Goal: Contribute content: Contribute content

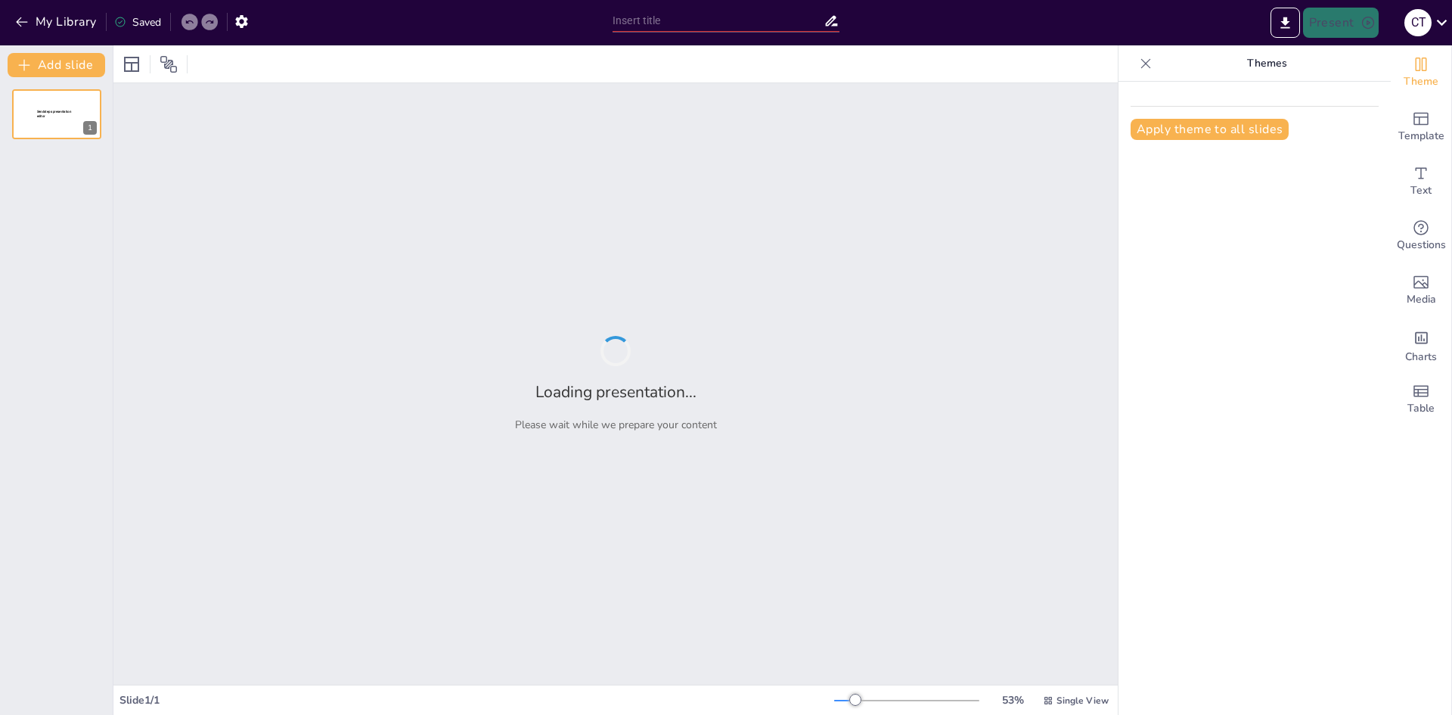
type input "Ответственность и задачи сектора автоматизиации и цифровых решений"
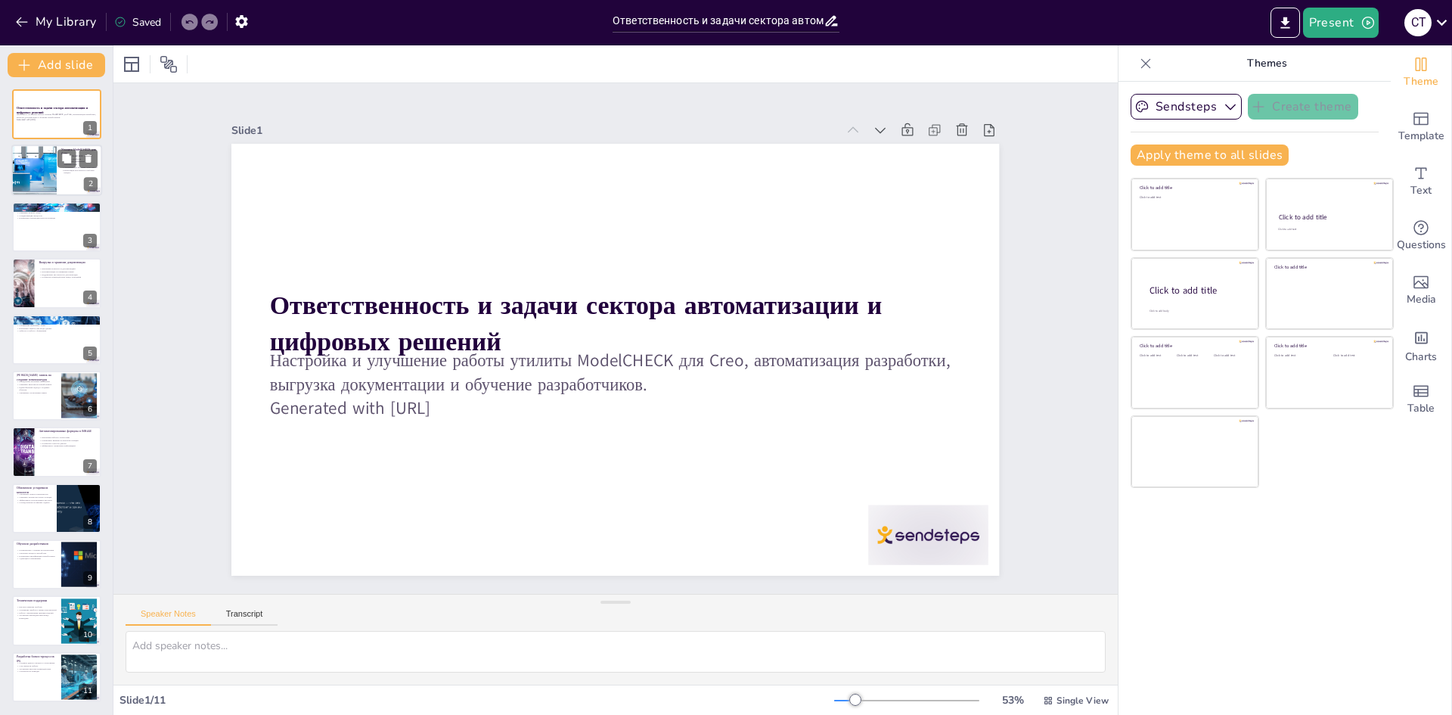
click at [36, 169] on div at bounding box center [33, 170] width 77 height 51
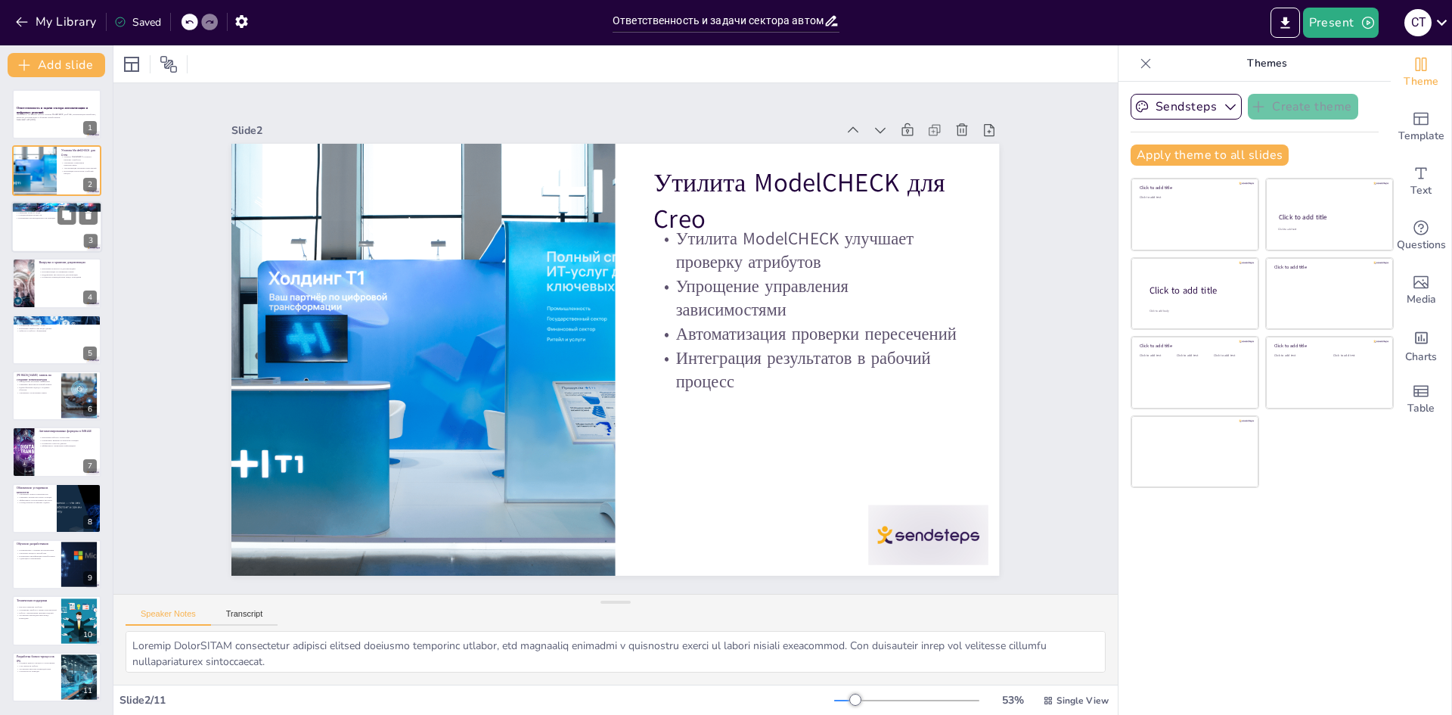
click at [37, 222] on div at bounding box center [56, 226] width 91 height 51
type textarea "Loremipsumdol sitametc adipiscingel seddoeius temporincid utlaboree dolor, magn…"
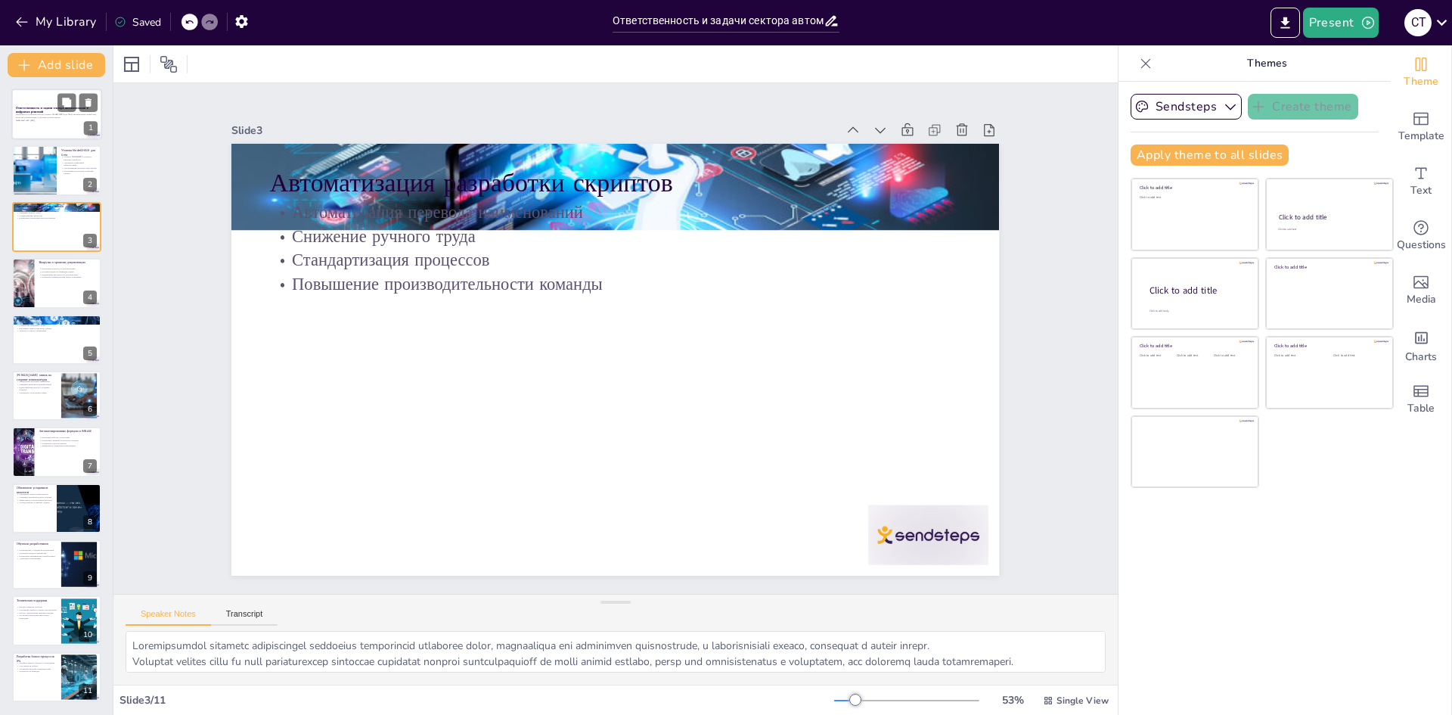
click at [33, 98] on div at bounding box center [56, 113] width 91 height 51
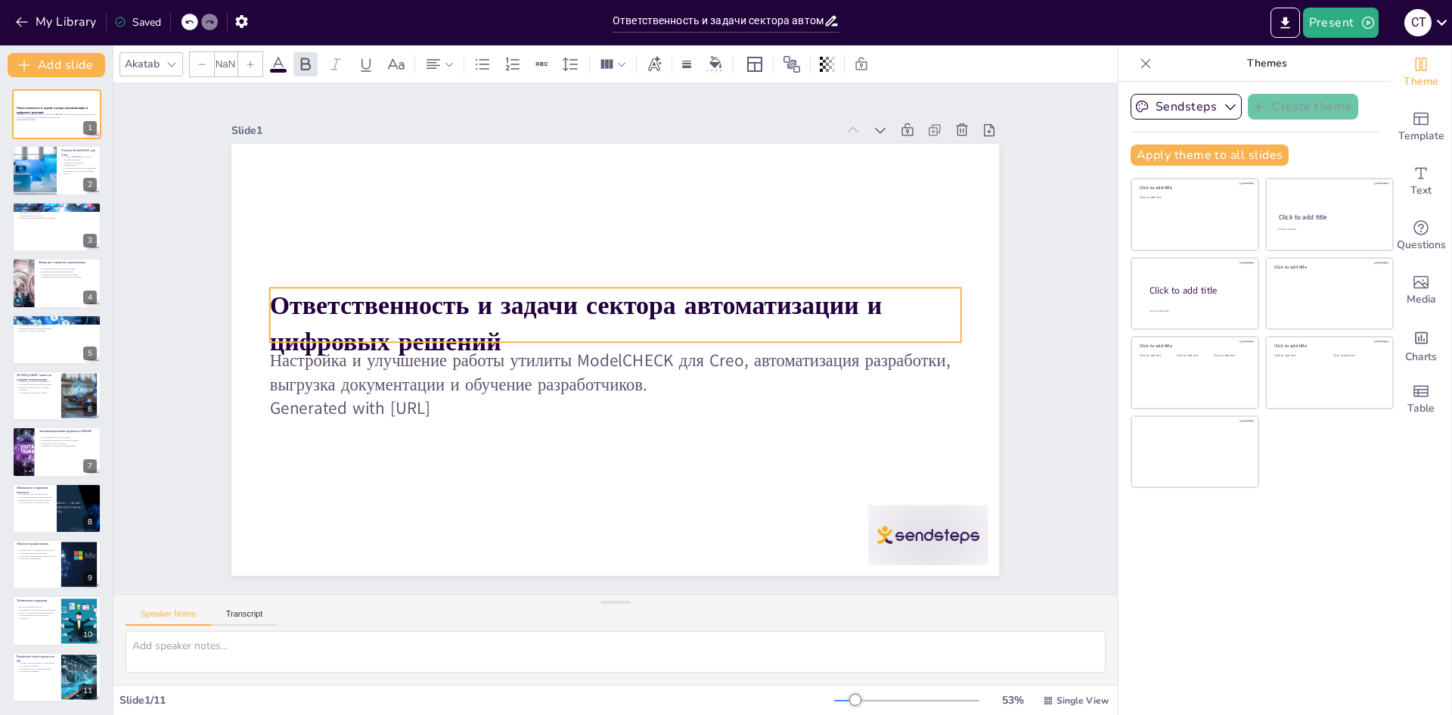
type input "48"
click at [595, 324] on strong "Ответственность и задачи сектора автоматизации и цифровых решений" at bounding box center [630, 299] width 71 height 612
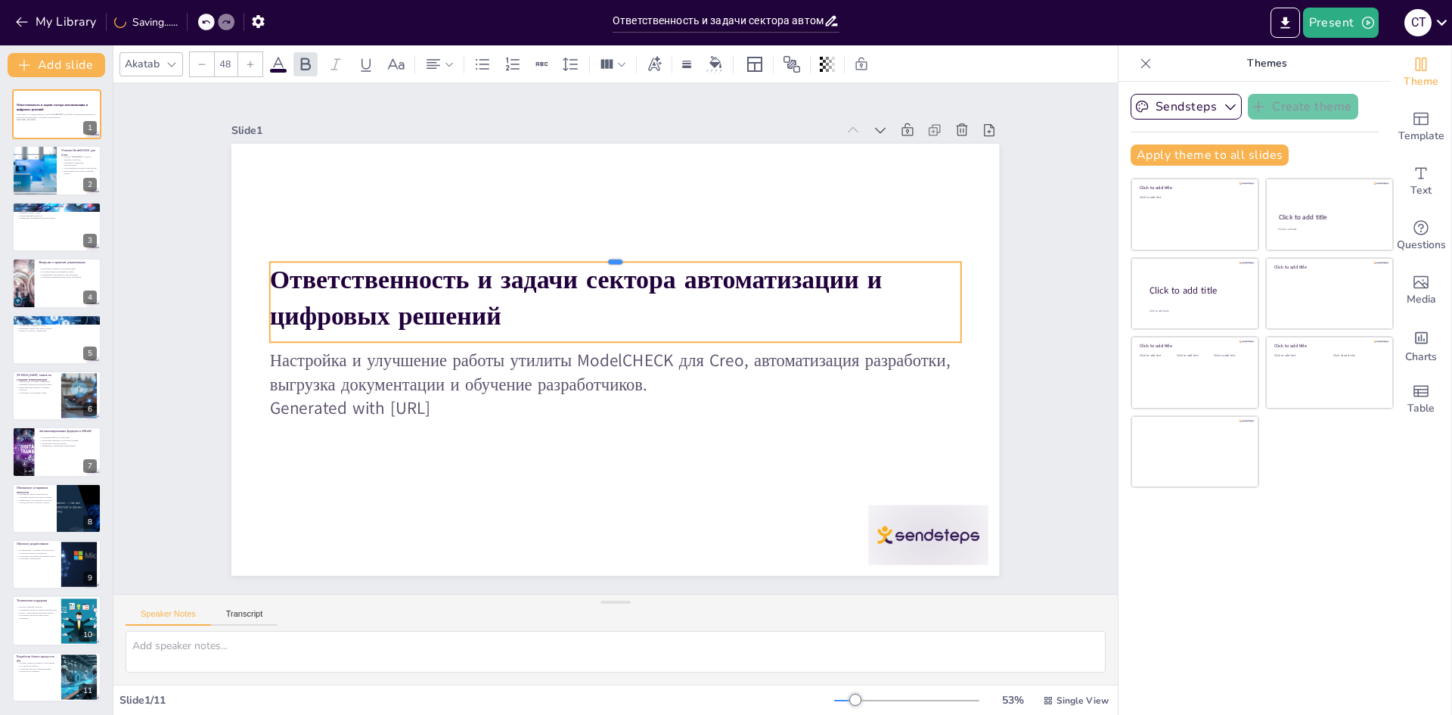
drag, startPoint x: 805, startPoint y: 276, endPoint x: 809, endPoint y: 250, distance: 26.0
click at [650, 250] on div at bounding box center [536, 363] width 225 height 661
click at [1024, 412] on div "Slide 1 Ответственность и задачи сектора автоматизации и цифровых решений Настр…" at bounding box center [615, 338] width 897 height 560
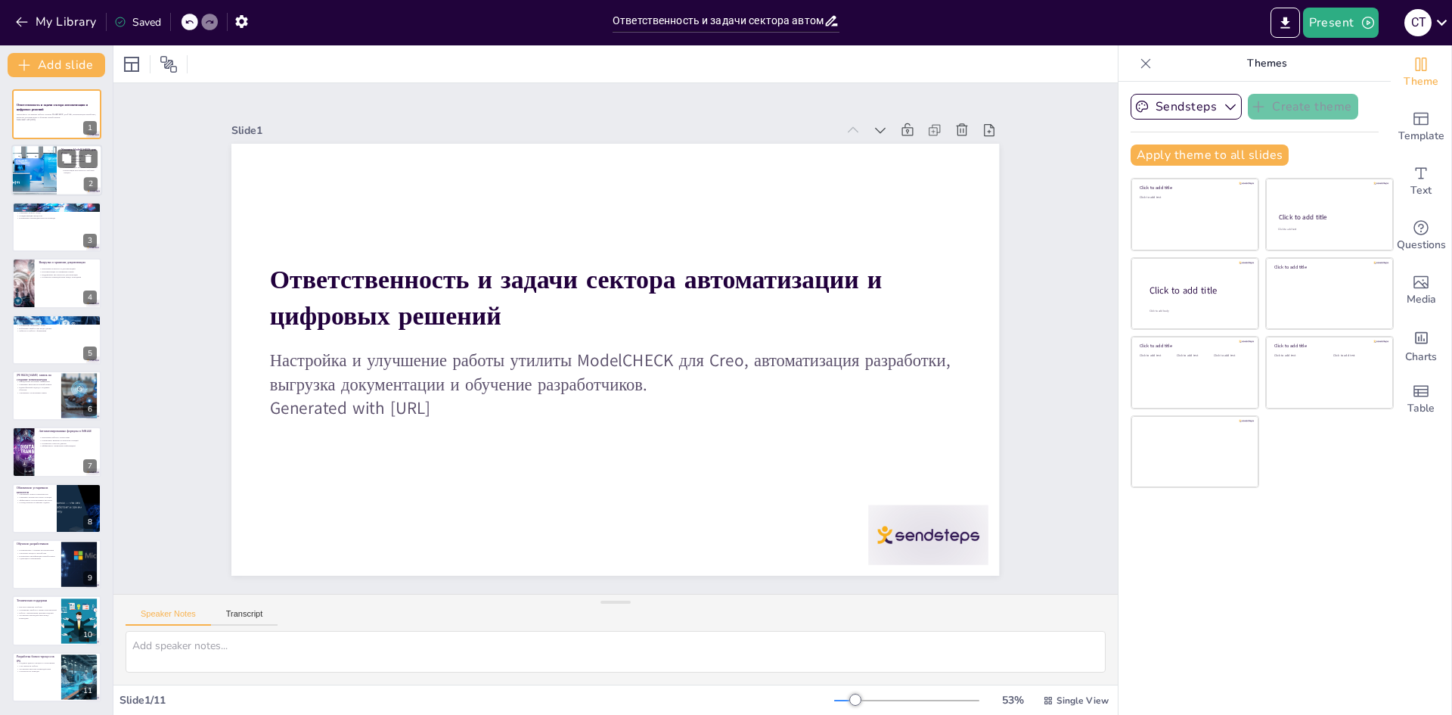
click at [49, 176] on div at bounding box center [33, 170] width 77 height 51
type textarea "Loremip DolorSITAM consectetur adipisci elitsed doeiusmo temporinc utlabor, etd…"
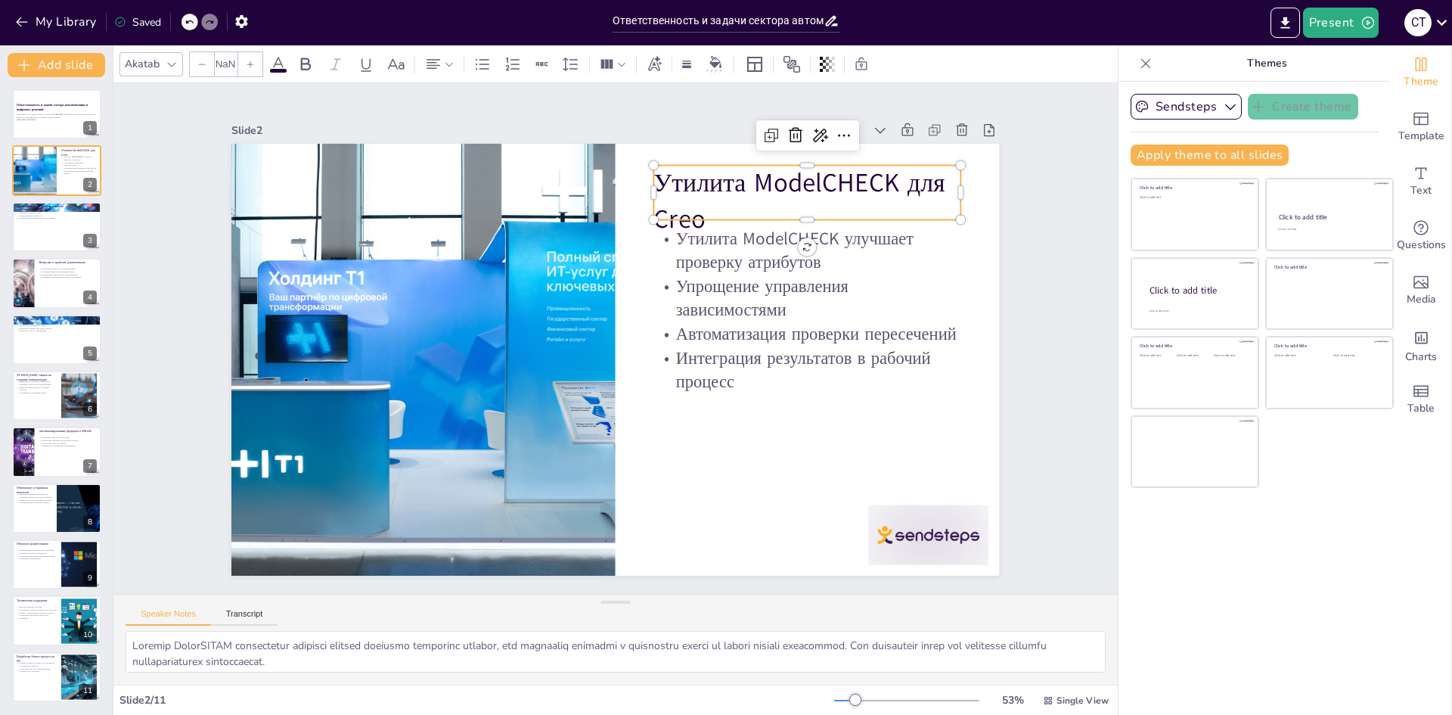
type input "48"
click at [567, 403] on p "Утилита ModelCHECK для Creo" at bounding box center [410, 455] width 313 height 104
click at [797, 208] on div "Утилита ModelCHECK для Creo Утилита ModelCHECK улучшает проверку атрибутов Упро…" at bounding box center [595, 336] width 510 height 808
click at [797, 235] on p "Утилита ModelCHECK для Creo" at bounding box center [850, 364] width 276 height 259
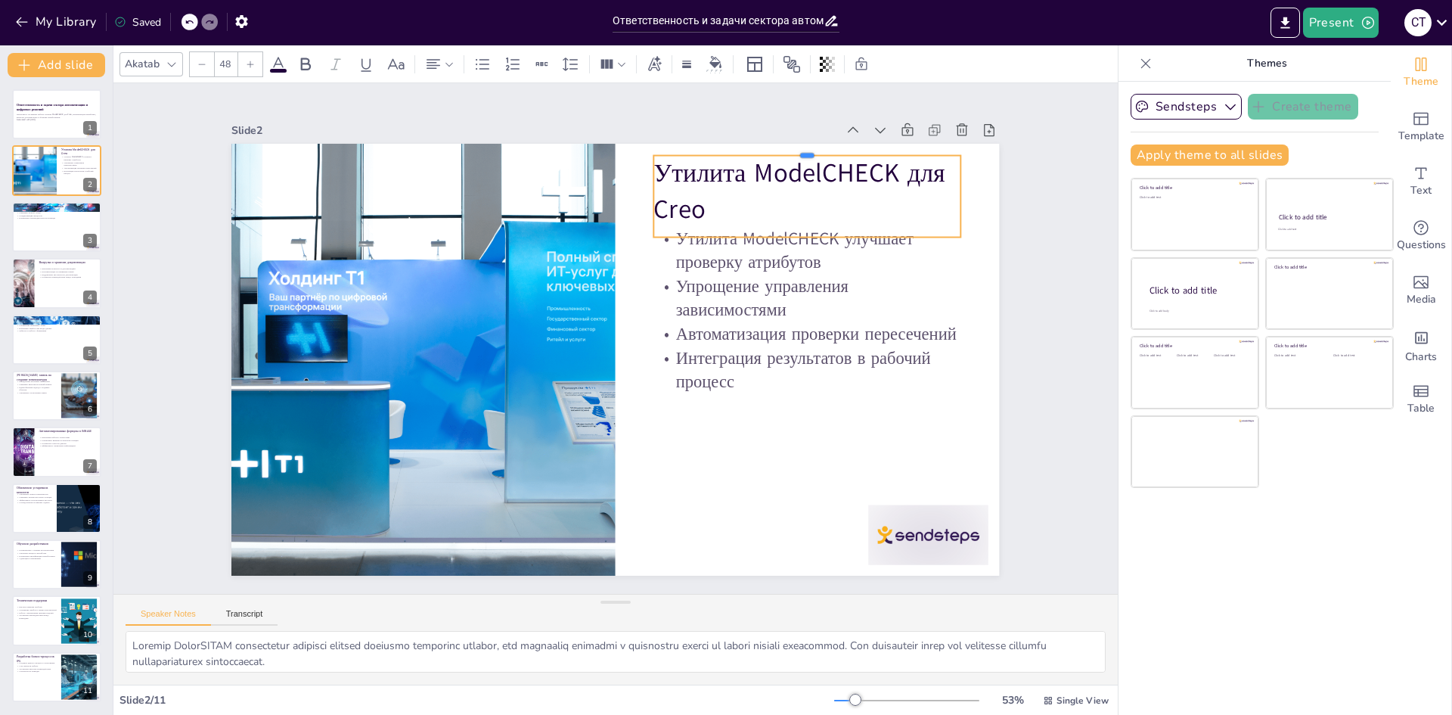
drag, startPoint x: 797, startPoint y: 159, endPoint x: 799, endPoint y: 149, distance: 9.9
click at [799, 395] on div at bounding box center [783, 548] width 44 height 306
click at [44, 296] on div at bounding box center [56, 282] width 91 height 51
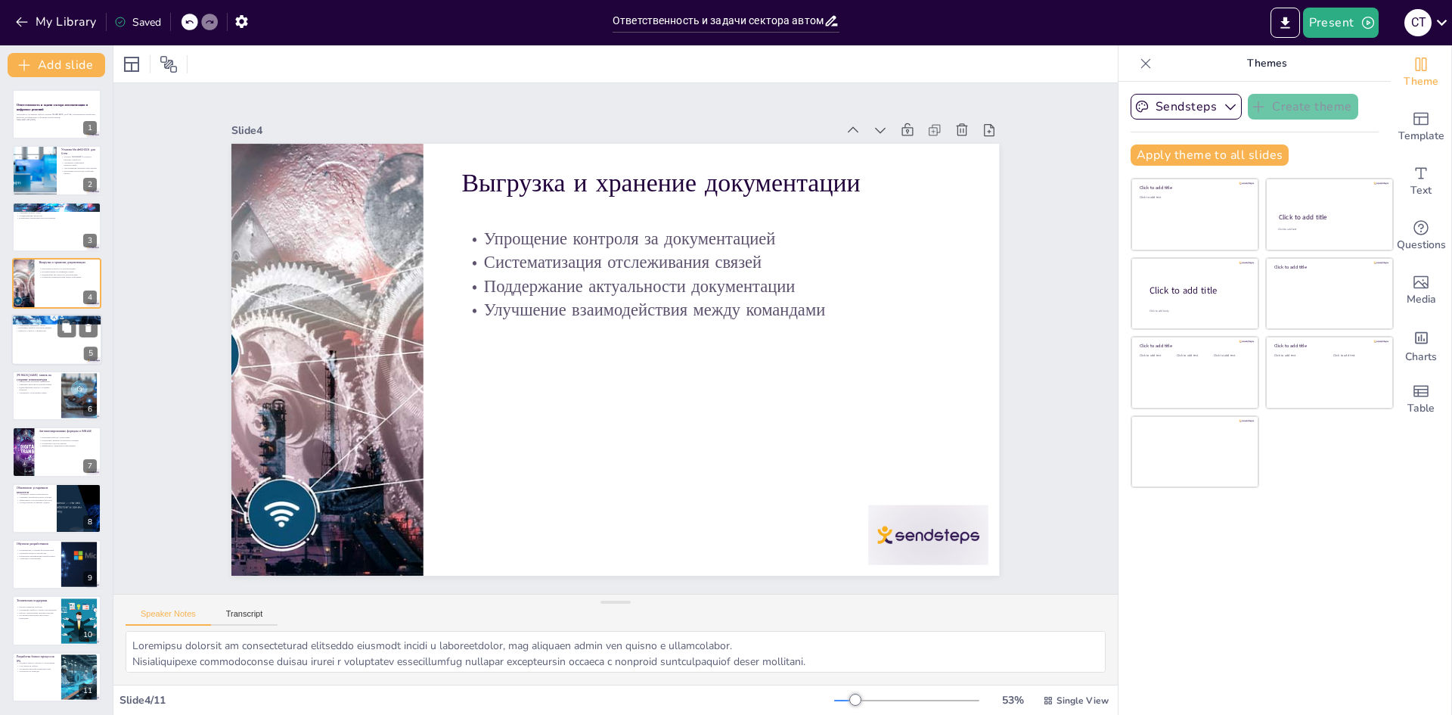
click at [51, 342] on div at bounding box center [56, 339] width 91 height 51
type textarea "Loremipsu dolorsitam consec adi elitseddoei tempo incididuntutl etdolor MagnAal…"
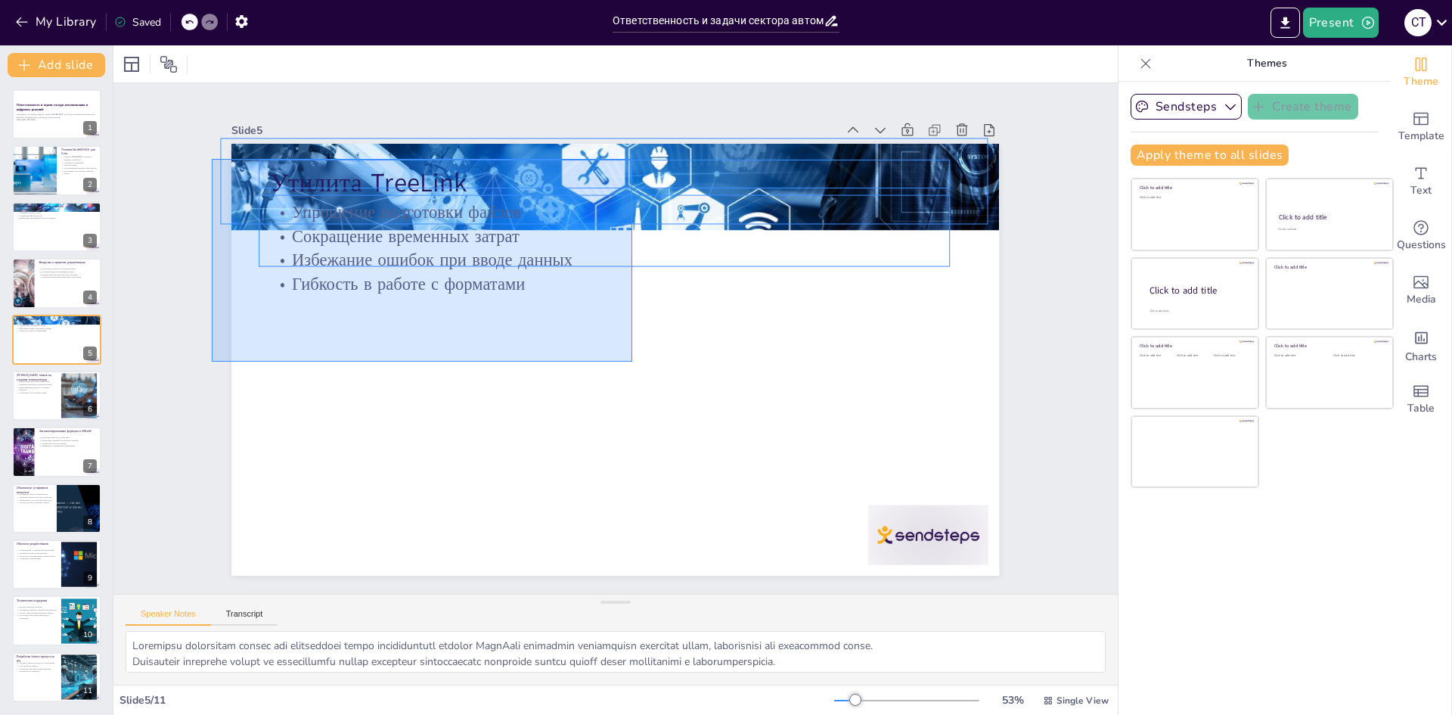
drag, startPoint x: 479, startPoint y: 303, endPoint x: 212, endPoint y: 159, distance: 303.5
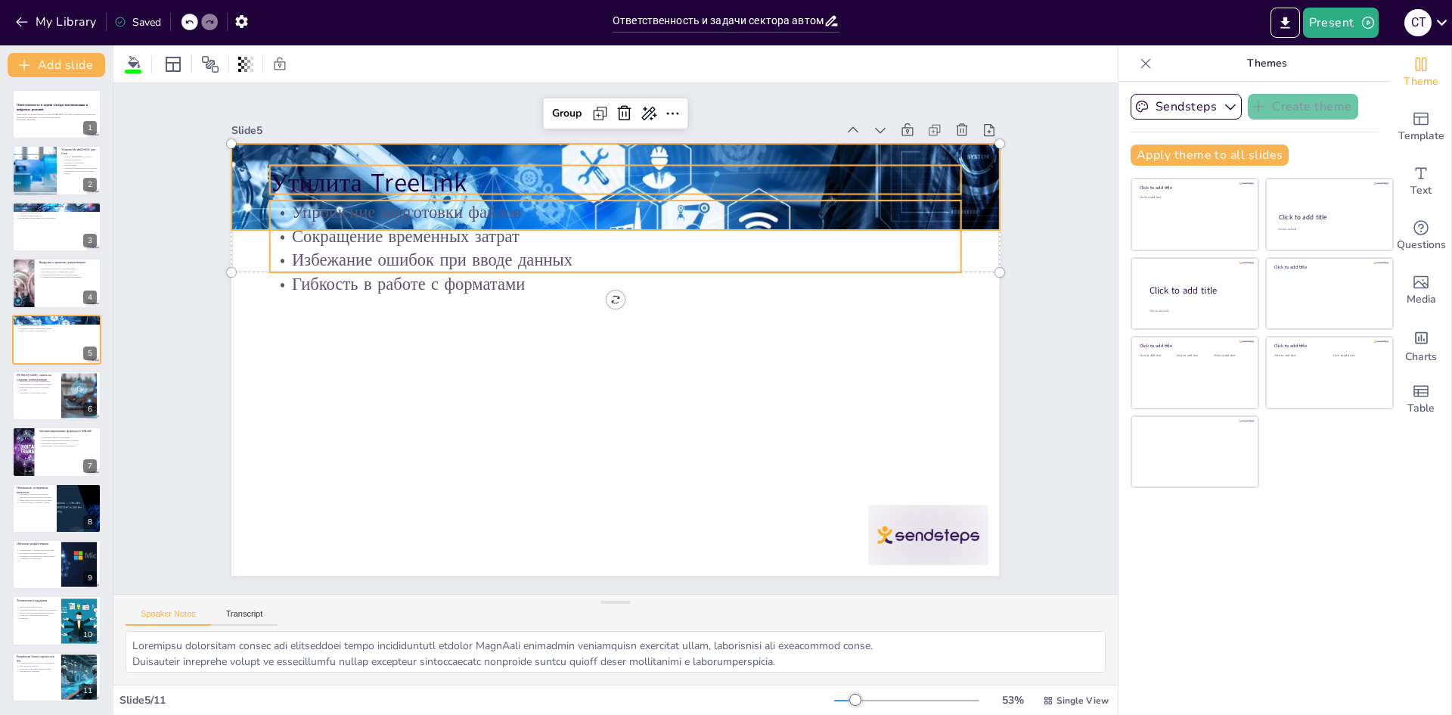
click at [358, 308] on p "Гибкость в работе с форматами" at bounding box center [604, 391] width 681 height 167
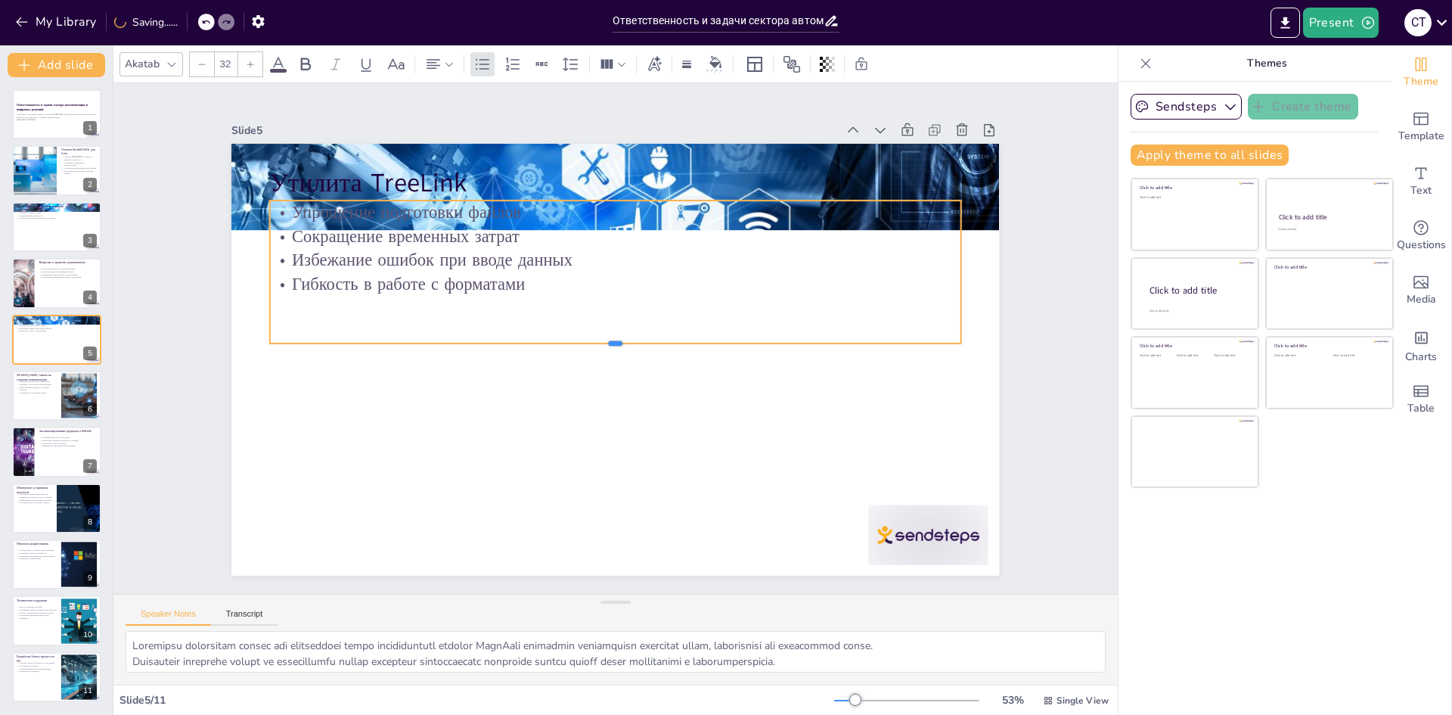
drag, startPoint x: 604, startPoint y: 268, endPoint x: 604, endPoint y: 339, distance: 71.1
click at [604, 339] on div at bounding box center [604, 336] width 155 height 678
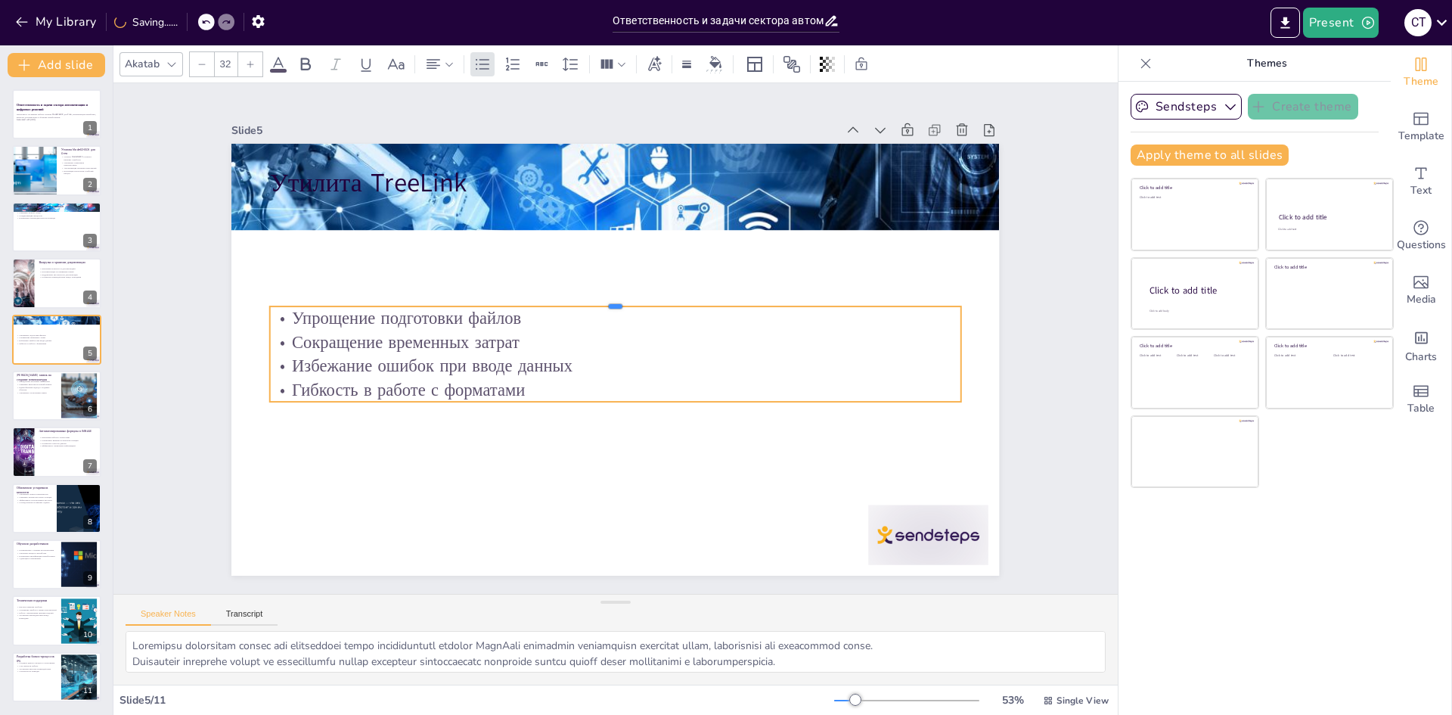
drag, startPoint x: 603, startPoint y: 194, endPoint x: 581, endPoint y: 283, distance: 92.1
click at [647, 296] on div at bounding box center [653, 338] width 12 height 691
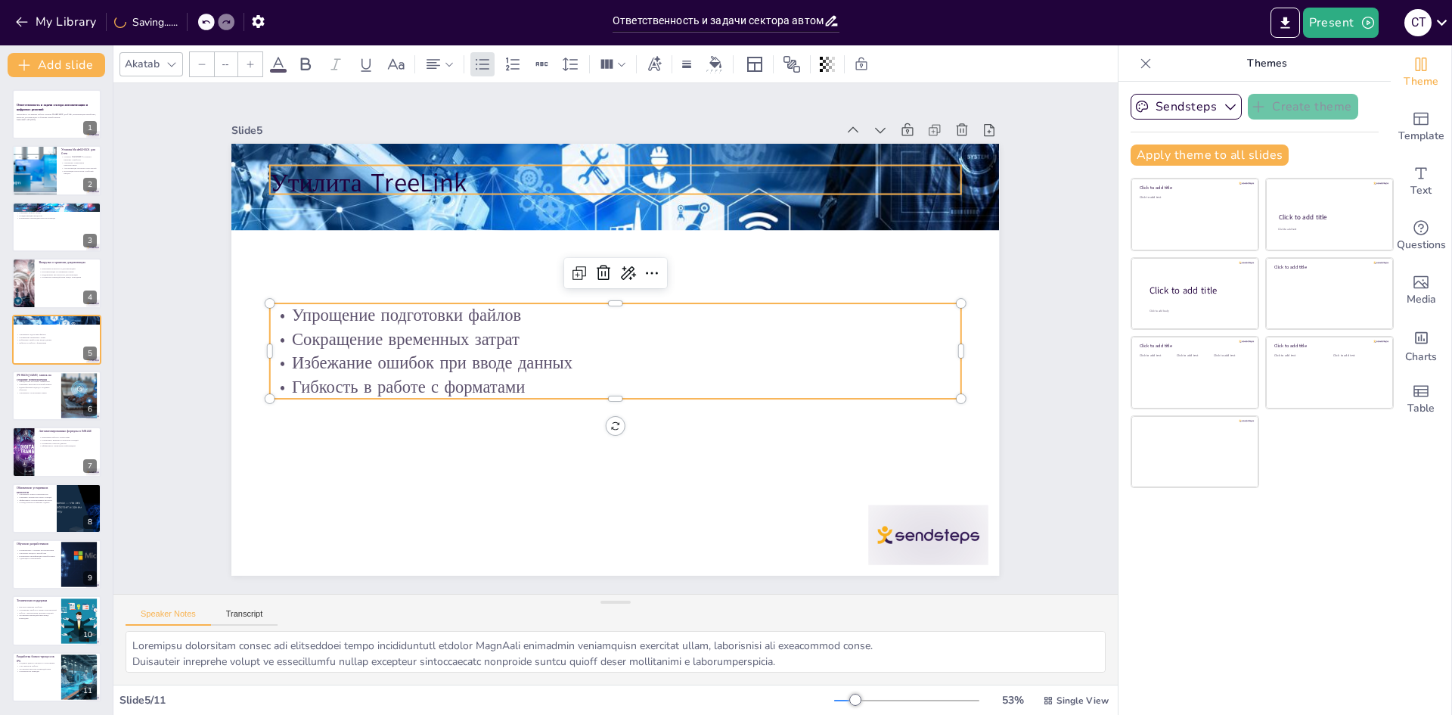
type input "48"
click at [377, 174] on p "Утилита TreeLink" at bounding box center [615, 184] width 691 height 36
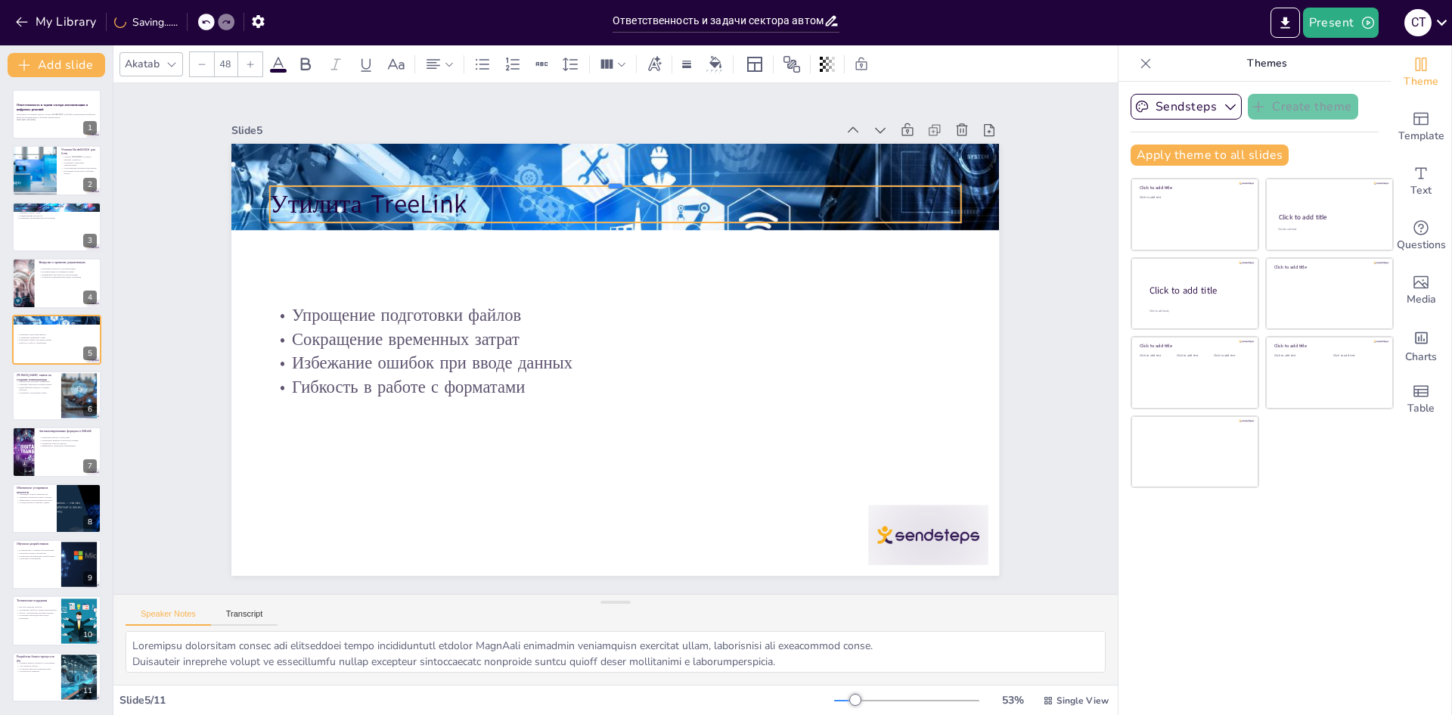
drag, startPoint x: 603, startPoint y: 160, endPoint x: 604, endPoint y: 224, distance: 64.3
click at [604, 224] on div "Утилита TreeLink Упрощение подготовки файлов Сокращение временных затрат Избежа…" at bounding box center [624, 319] width 877 height 706
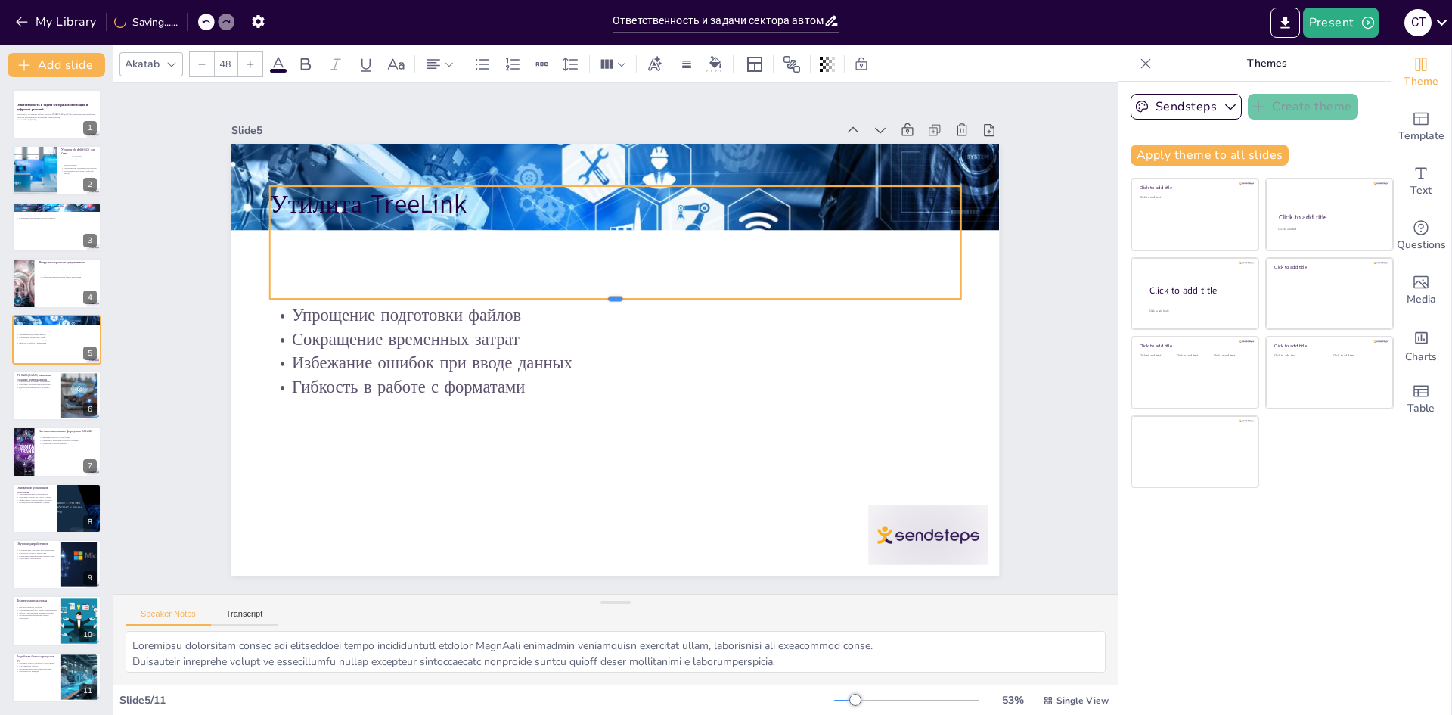
drag, startPoint x: 603, startPoint y: 219, endPoint x: 588, endPoint y: 293, distance: 75.8
click at [588, 294] on div at bounding box center [645, 355] width 356 height 604
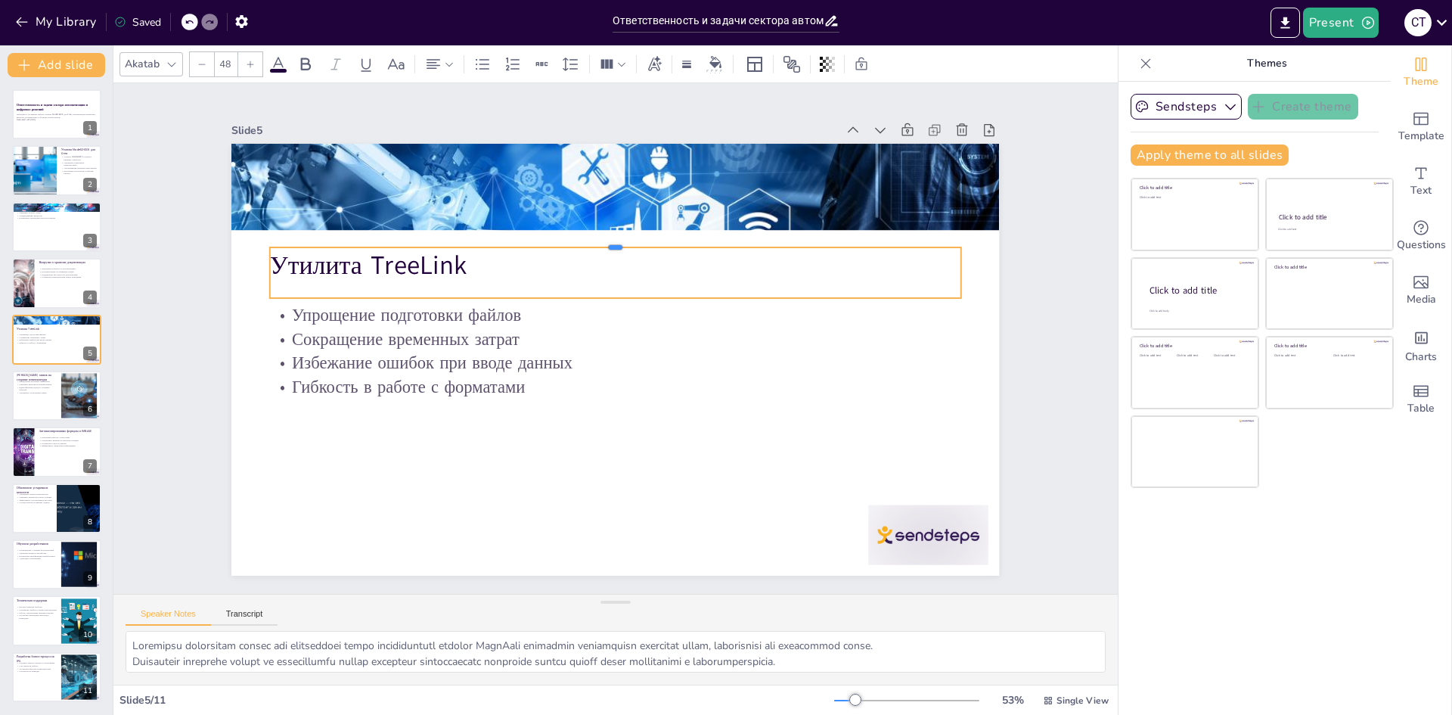
drag, startPoint x: 606, startPoint y: 180, endPoint x: 594, endPoint y: 241, distance: 62.4
click at [633, 241] on div at bounding box center [710, 318] width 155 height 678
click at [36, 402] on div at bounding box center [56, 395] width 91 height 51
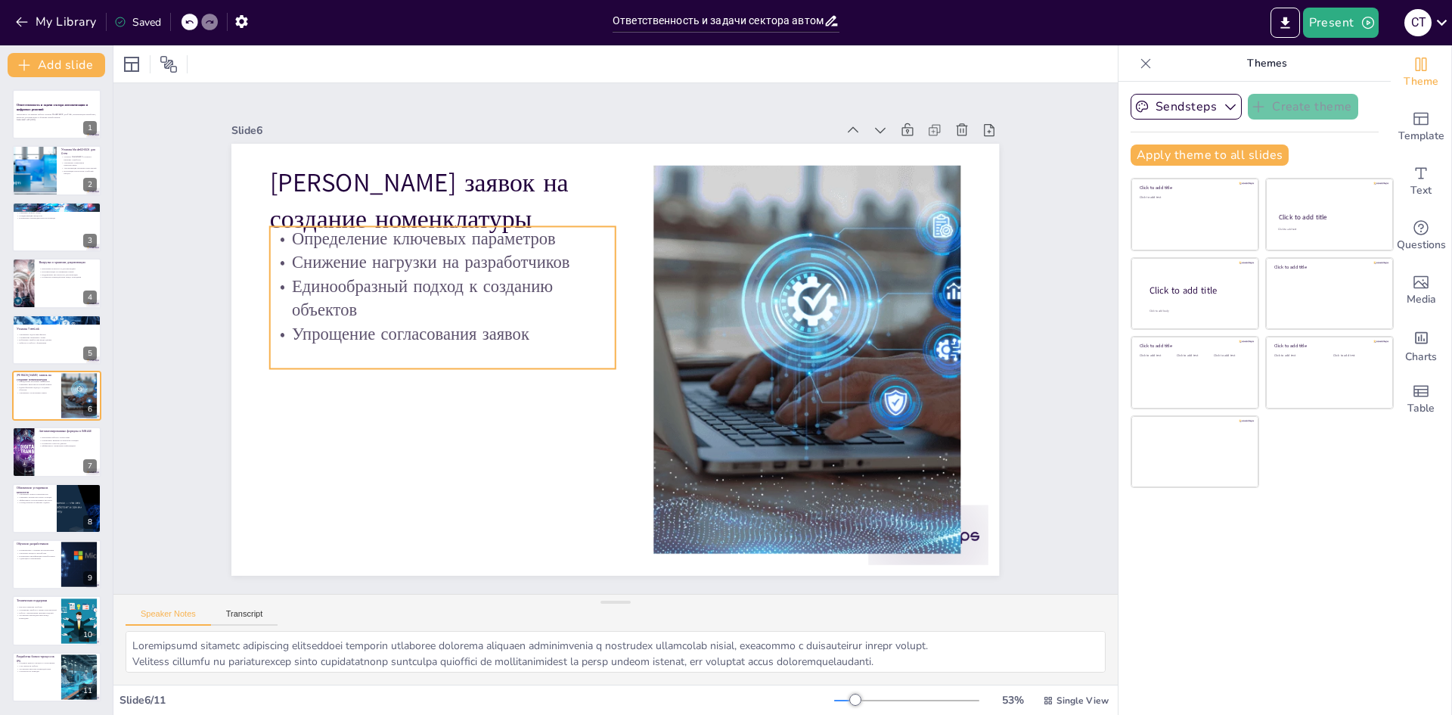
click at [509, 297] on p "Единообразный подход к созданию объектов" at bounding box center [564, 168] width 214 height 323
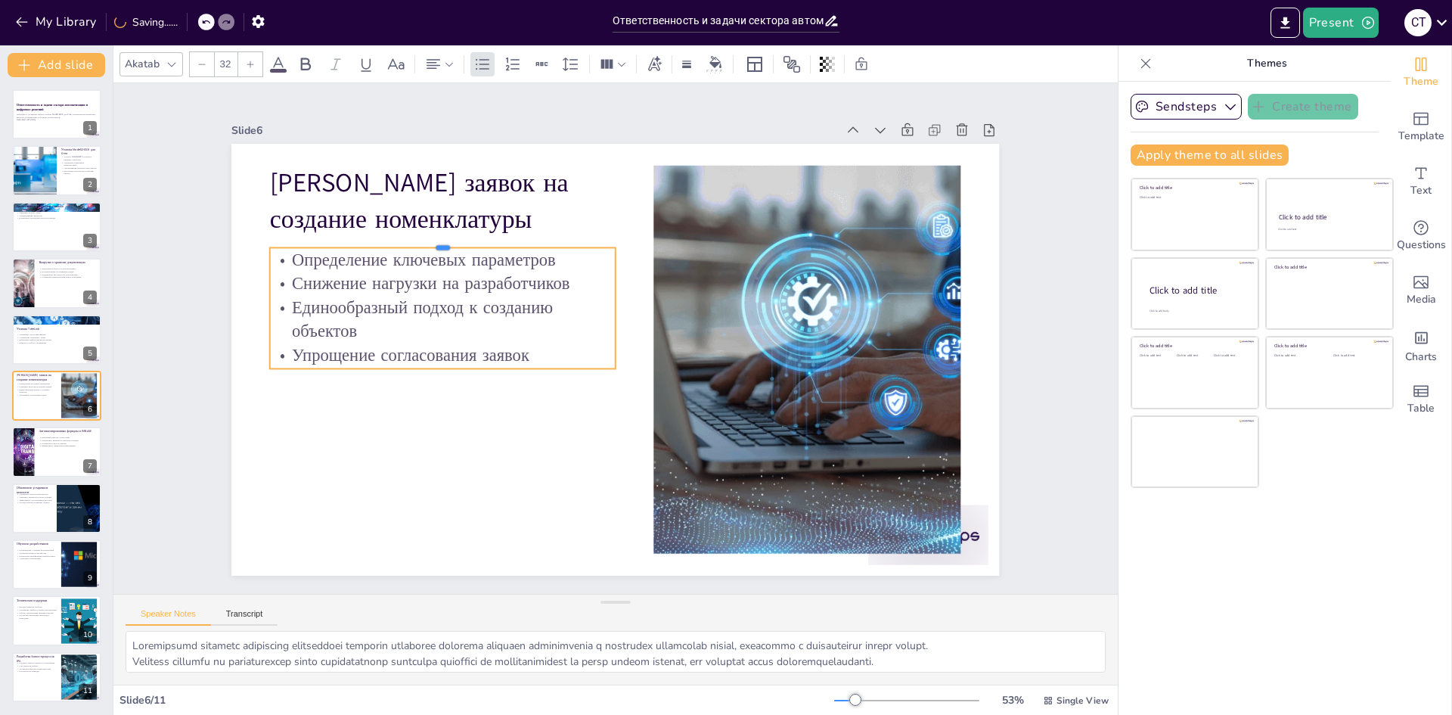
drag, startPoint x: 433, startPoint y: 219, endPoint x: 435, endPoint y: 240, distance: 21.2
click at [558, 240] on div at bounding box center [633, 141] width 151 height 321
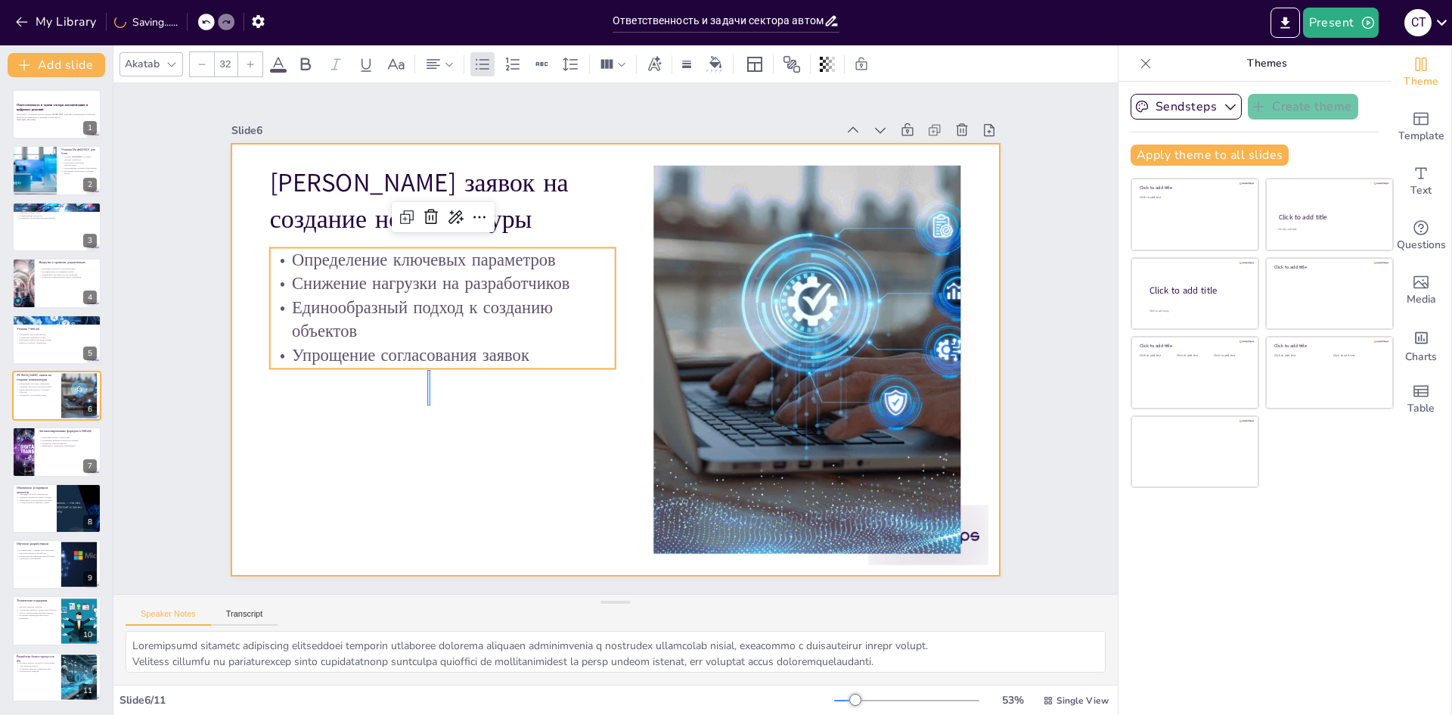
drag, startPoint x: 430, startPoint y: 370, endPoint x: 439, endPoint y: 374, distance: 9.5
click at [427, 407] on div at bounding box center [601, 353] width 859 height 835
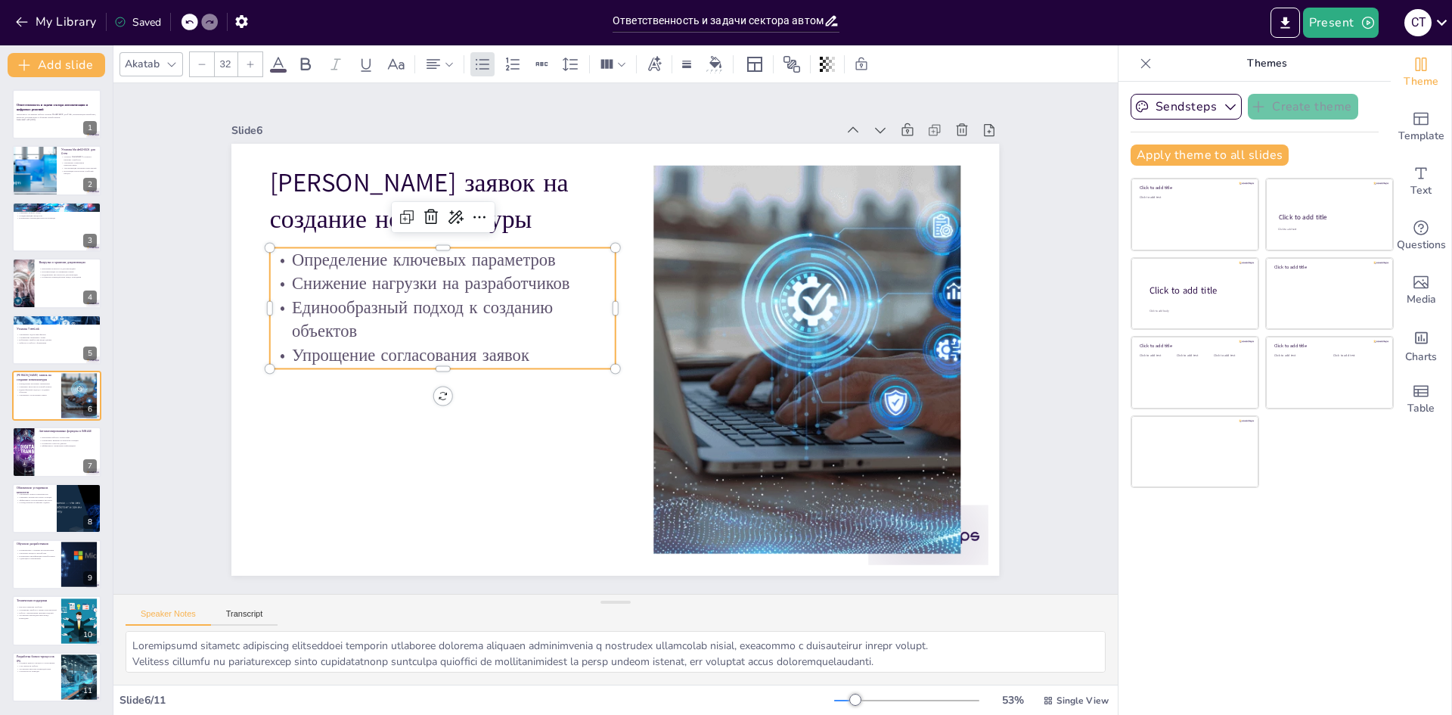
click at [516, 344] on p "Упрощение согласования заявок" at bounding box center [563, 173] width 95 height 343
click at [438, 372] on div at bounding box center [444, 288] width 305 height 183
click at [32, 449] on div at bounding box center [23, 451] width 102 height 51
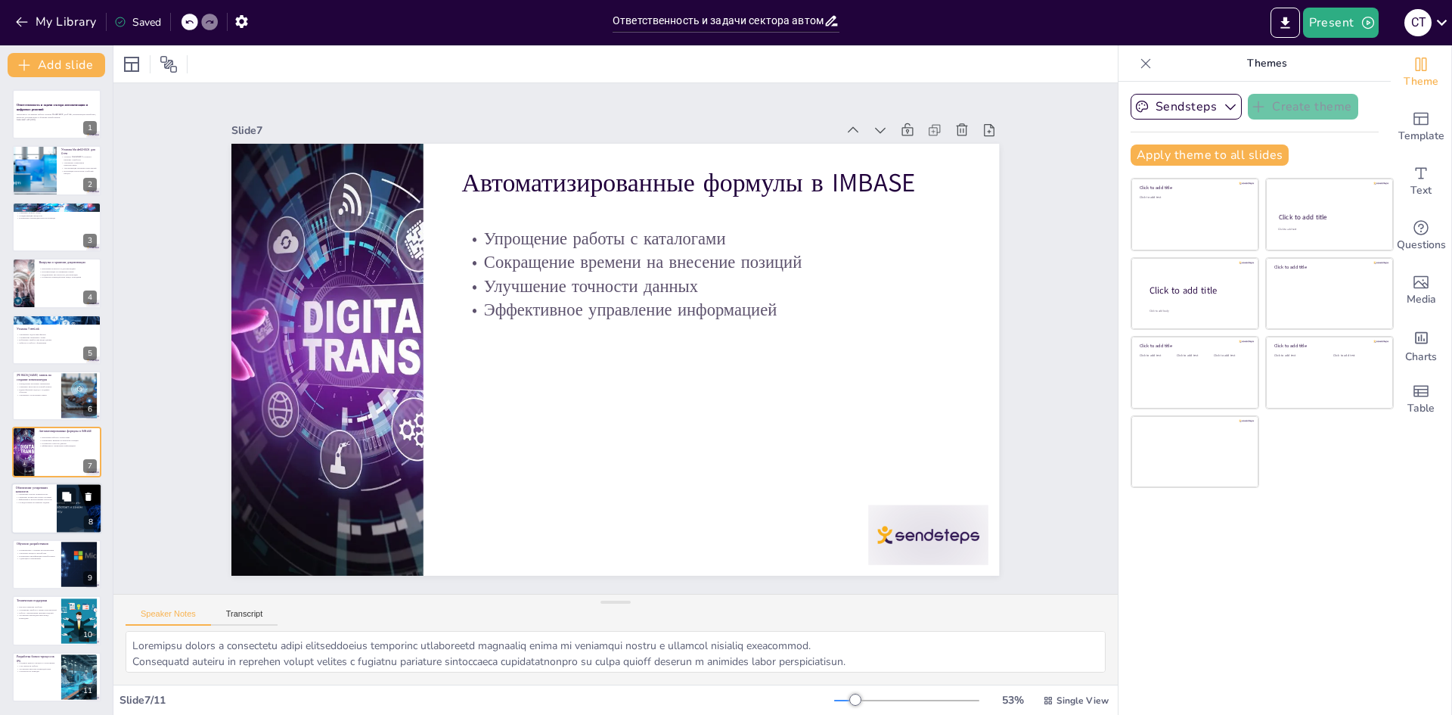
click at [36, 518] on div at bounding box center [56, 507] width 91 height 51
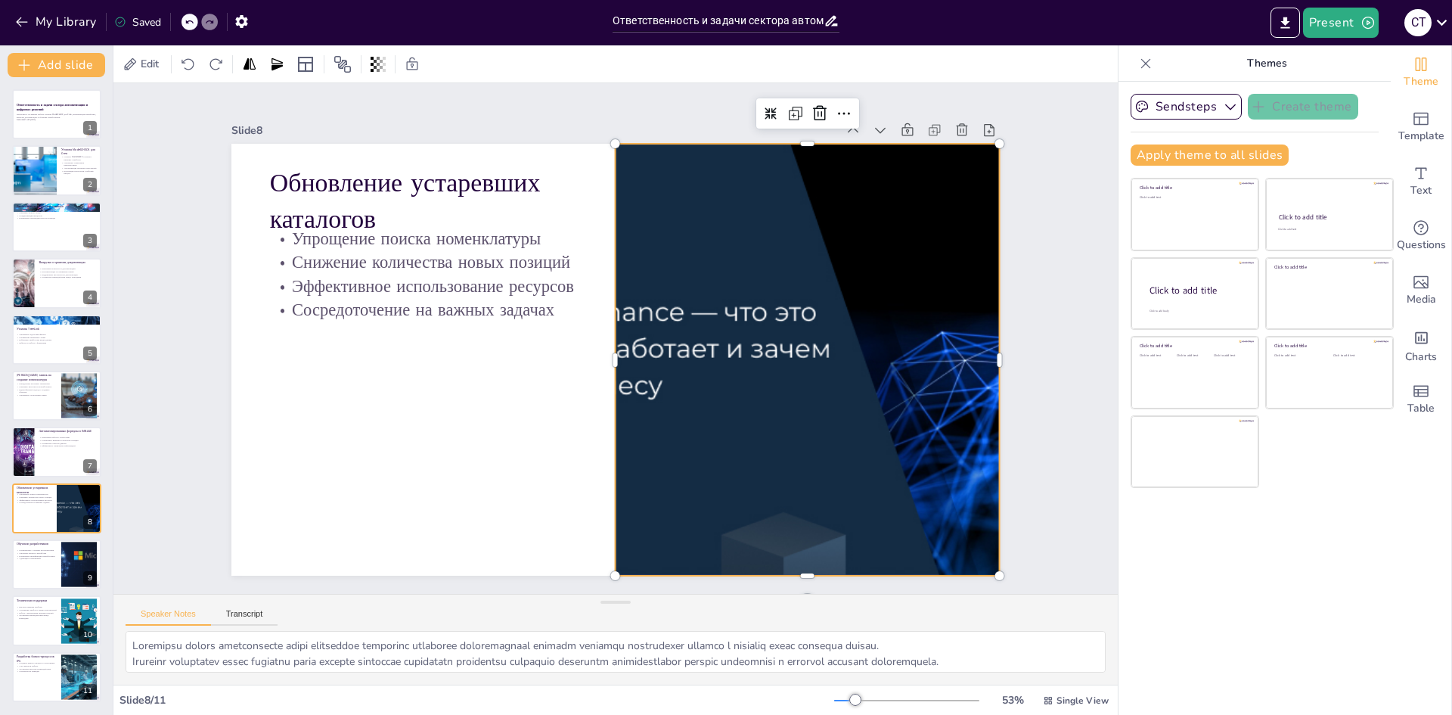
click at [746, 340] on div at bounding box center [728, 495] width 826 height 851
click at [38, 560] on p "Адаптация к изменениям" at bounding box center [36, 558] width 41 height 3
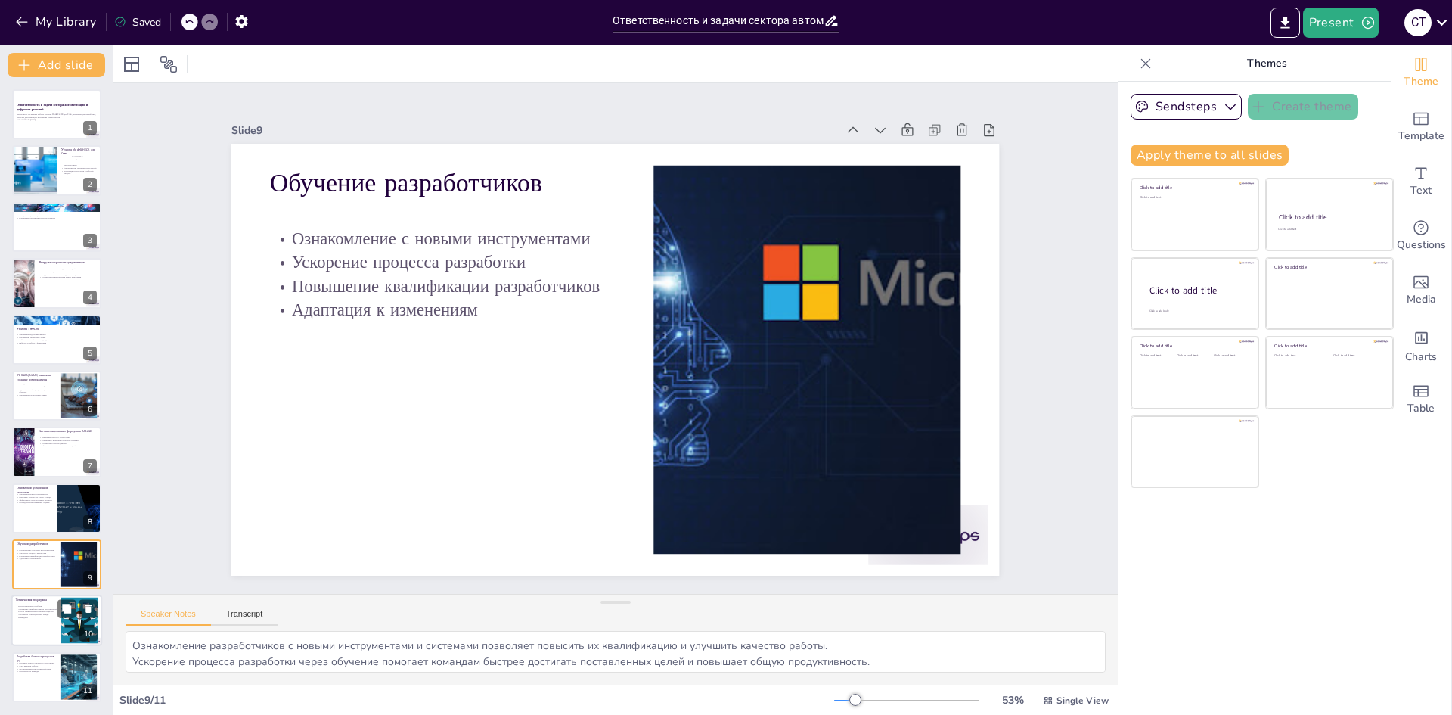
click at [36, 628] on div at bounding box center [56, 620] width 91 height 51
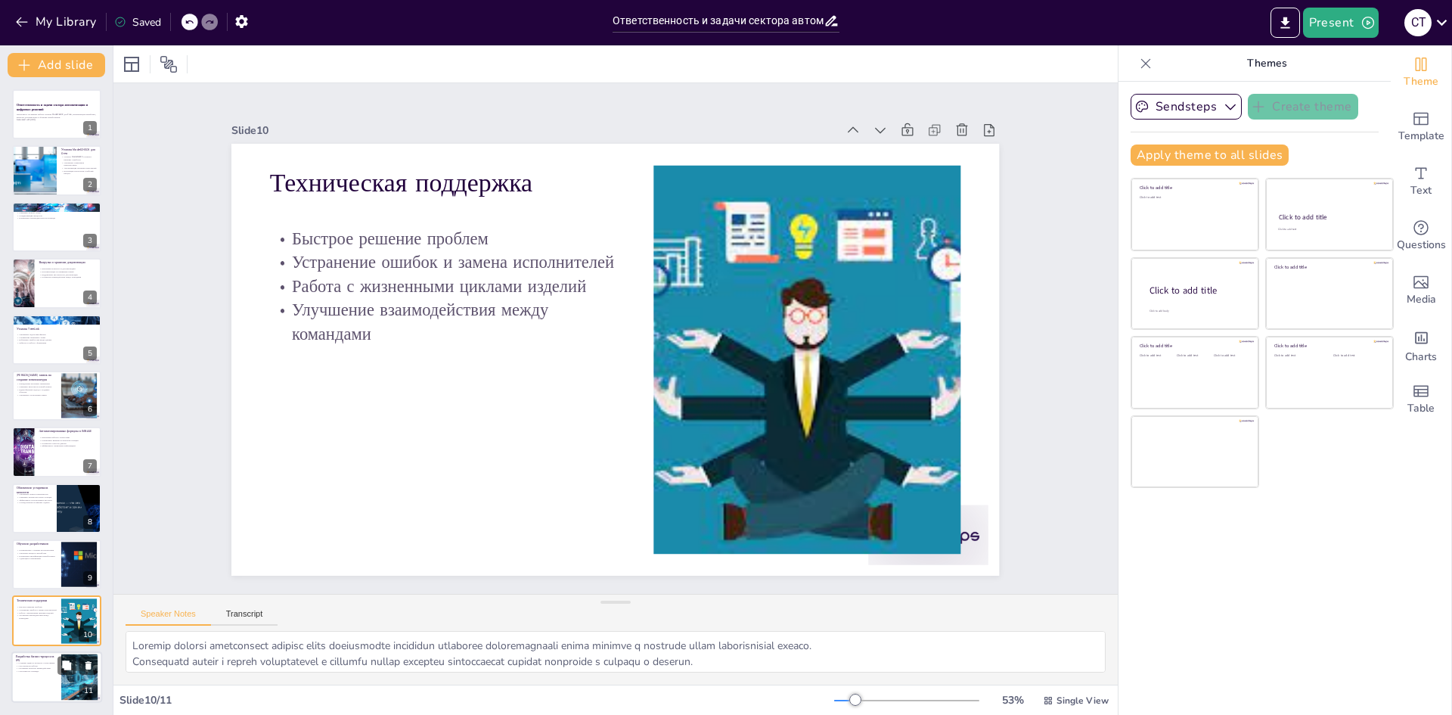
click at [39, 682] on div at bounding box center [56, 676] width 91 height 51
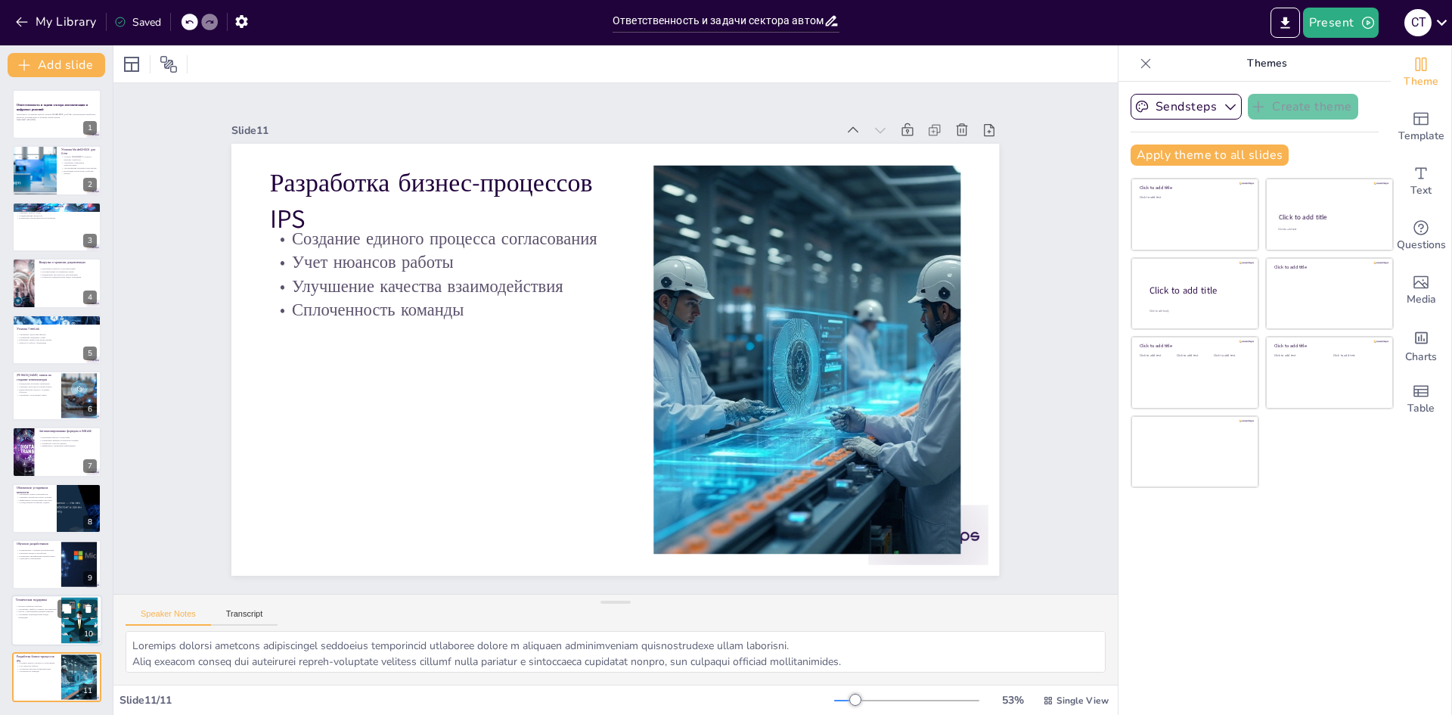
click at [26, 626] on div at bounding box center [56, 620] width 91 height 51
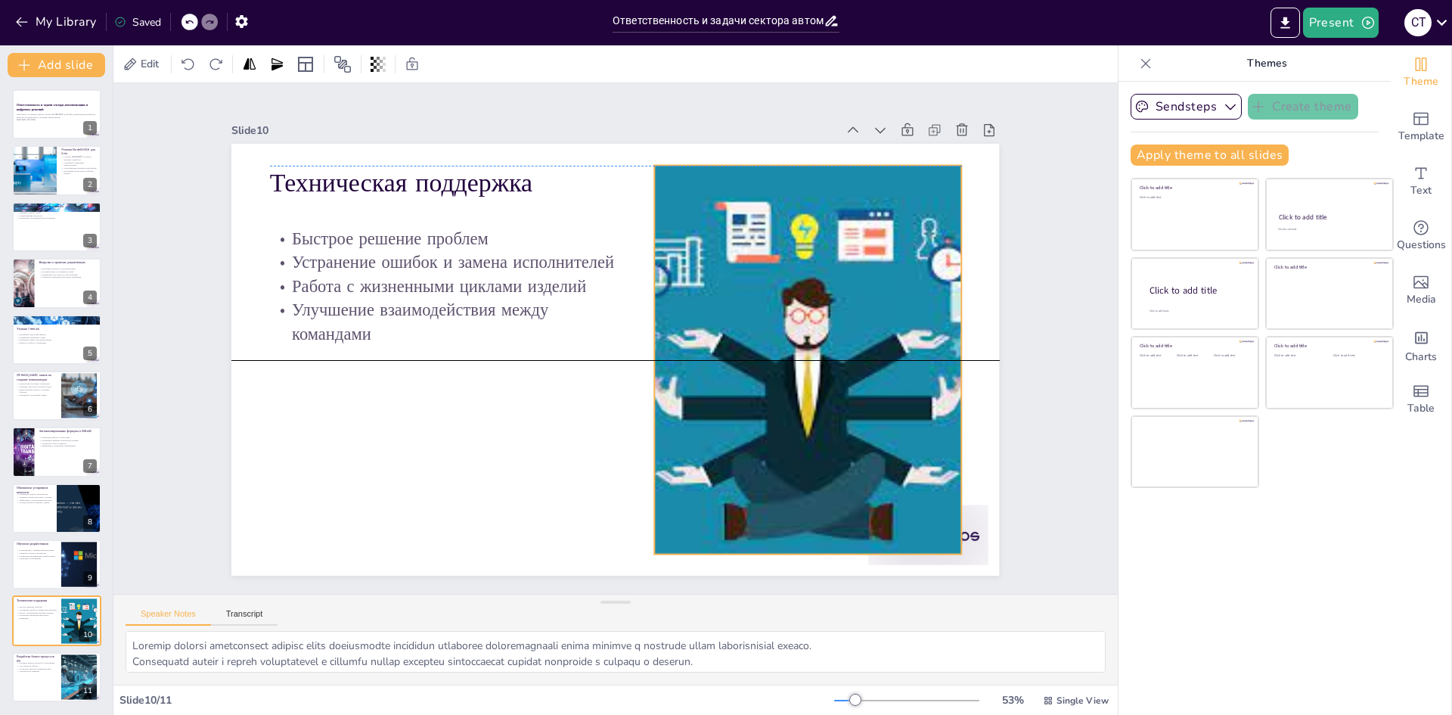
click at [789, 367] on div at bounding box center [458, 223] width 659 height 605
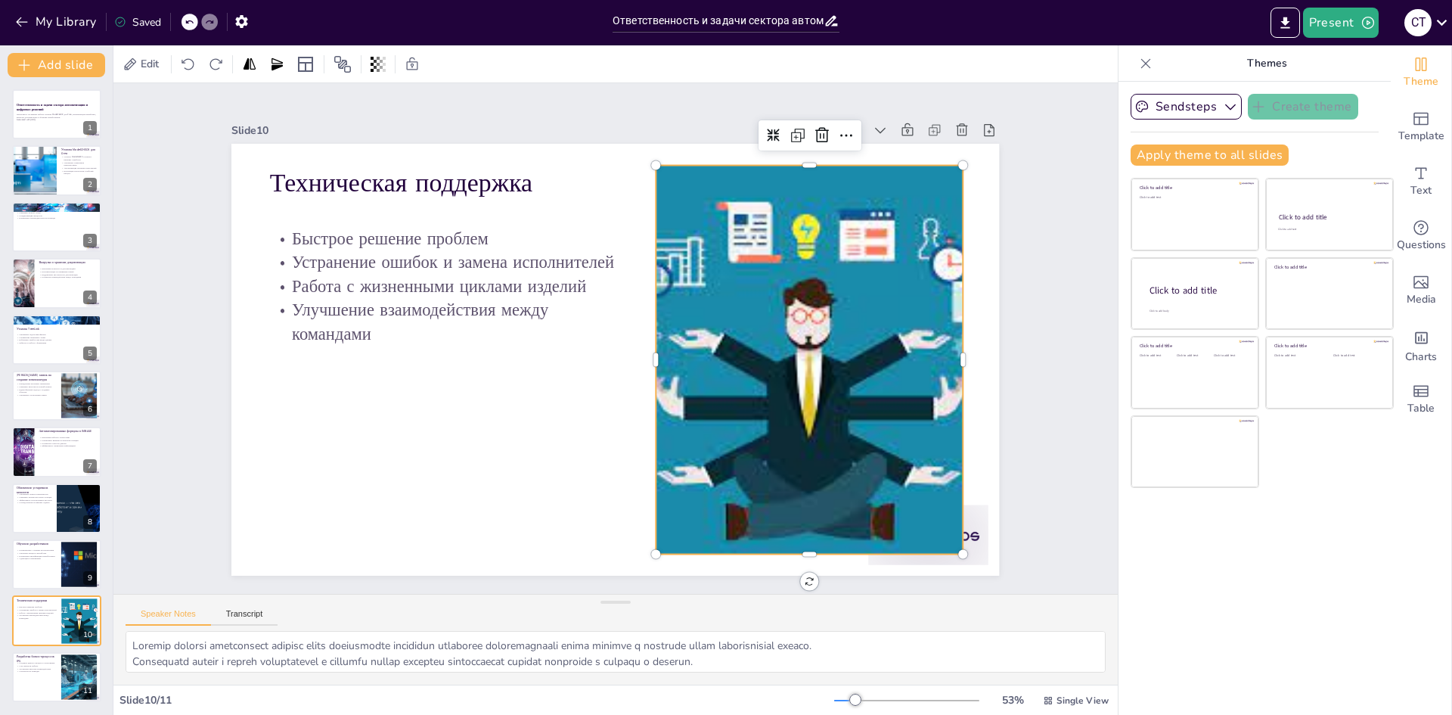
click at [794, 324] on div at bounding box center [470, 468] width 648 height 659
click at [530, 617] on icon at bounding box center [517, 629] width 25 height 25
drag, startPoint x: 651, startPoint y: 122, endPoint x: 706, endPoint y: 127, distance: 54.7
click at [651, 121] on div "Slide 10" at bounding box center [512, 139] width 603 height 77
click at [857, 442] on icon at bounding box center [862, 447] width 11 height 11
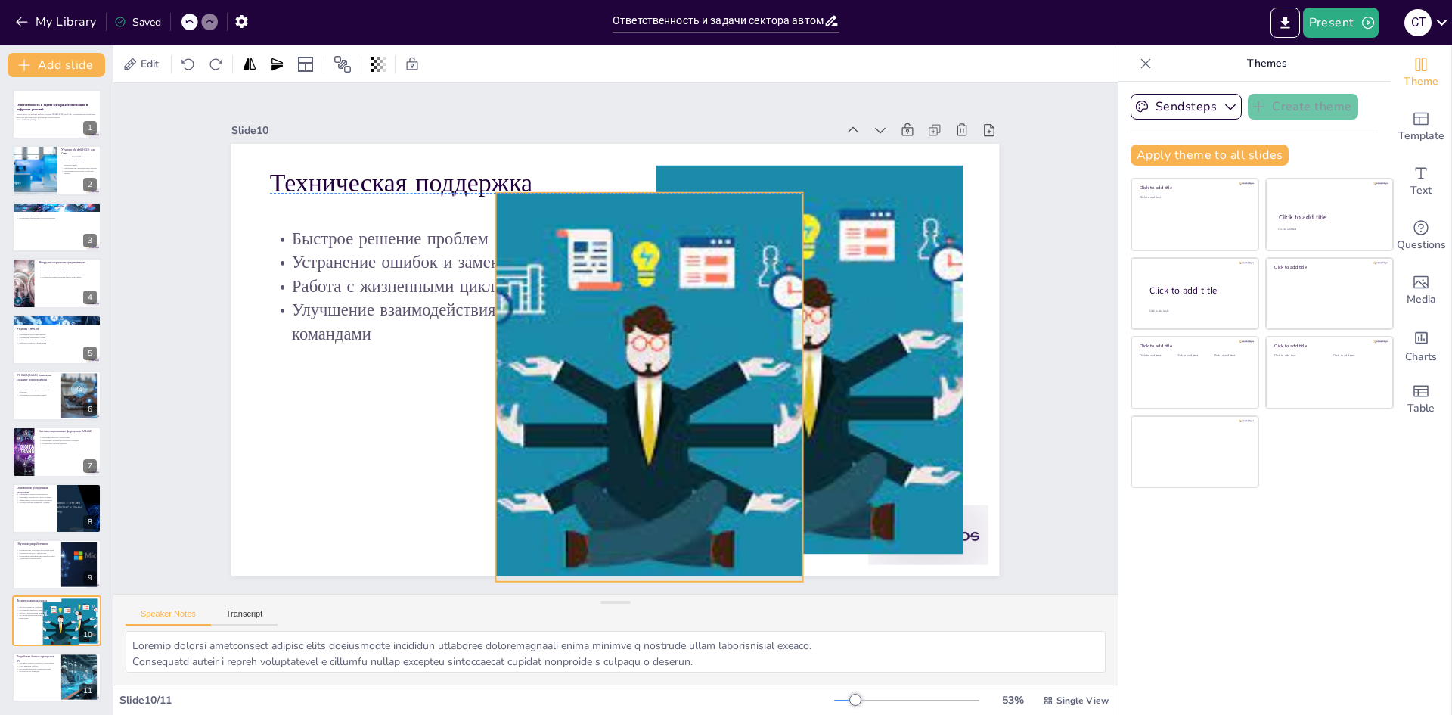
drag, startPoint x: 640, startPoint y: 338, endPoint x: 588, endPoint y: 345, distance: 53.4
click at [588, 345] on div at bounding box center [558, 350] width 574 height 649
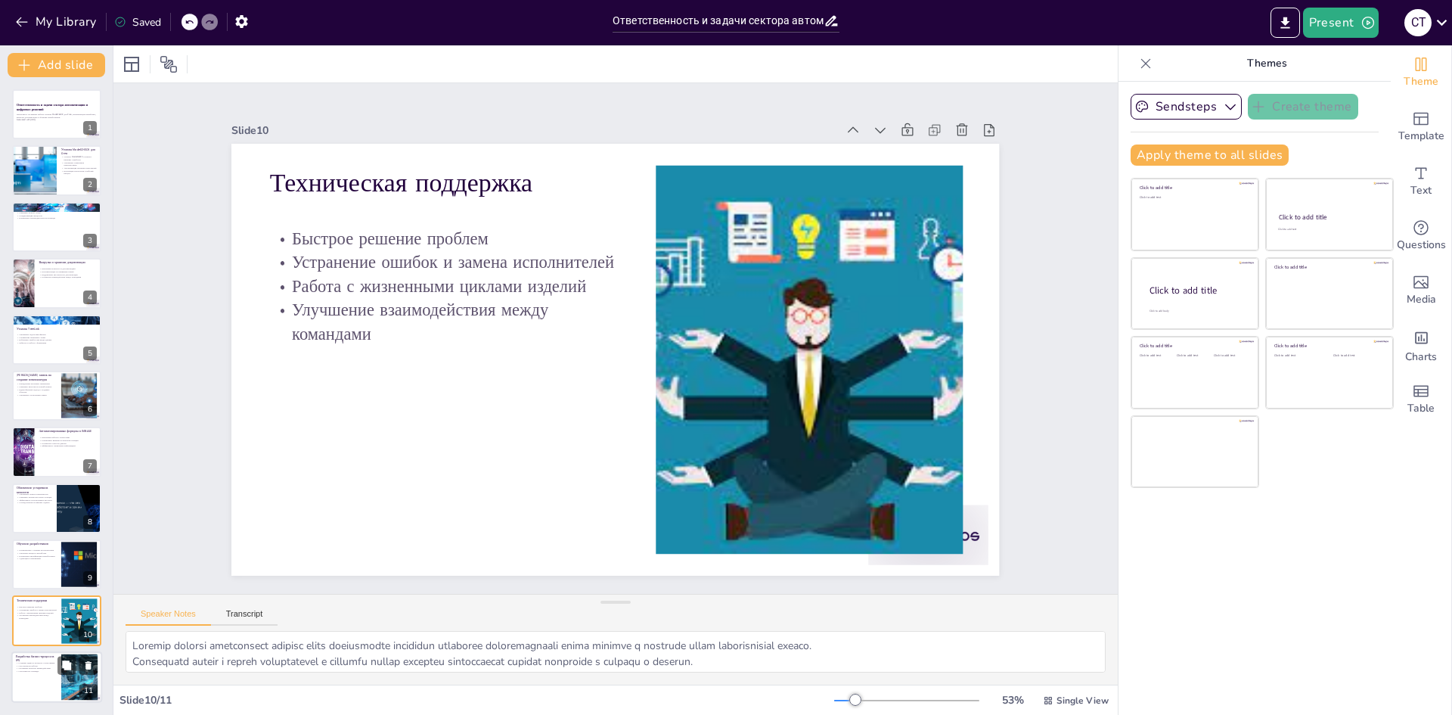
click at [57, 684] on div at bounding box center [56, 676] width 91 height 51
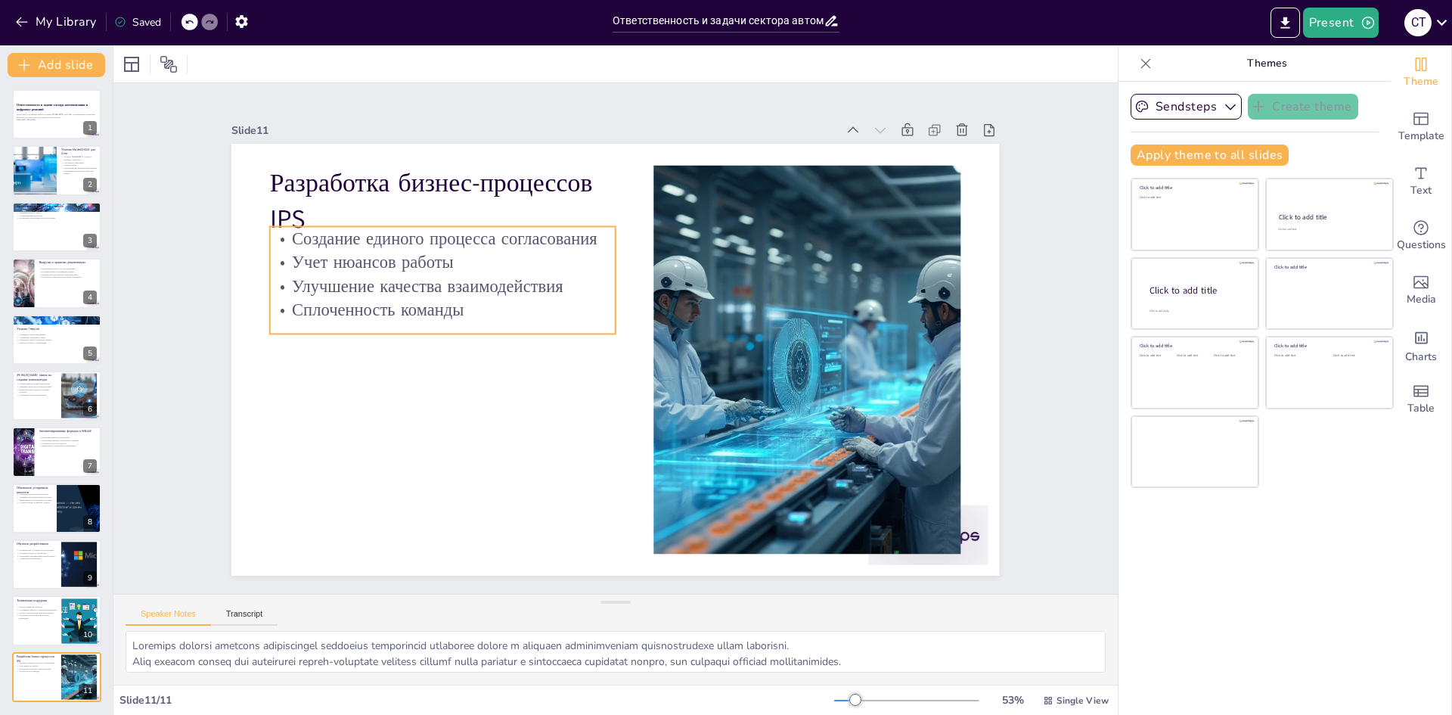
click at [583, 270] on p "Улучшение качества взаимодействия" at bounding box center [630, 158] width 95 height 343
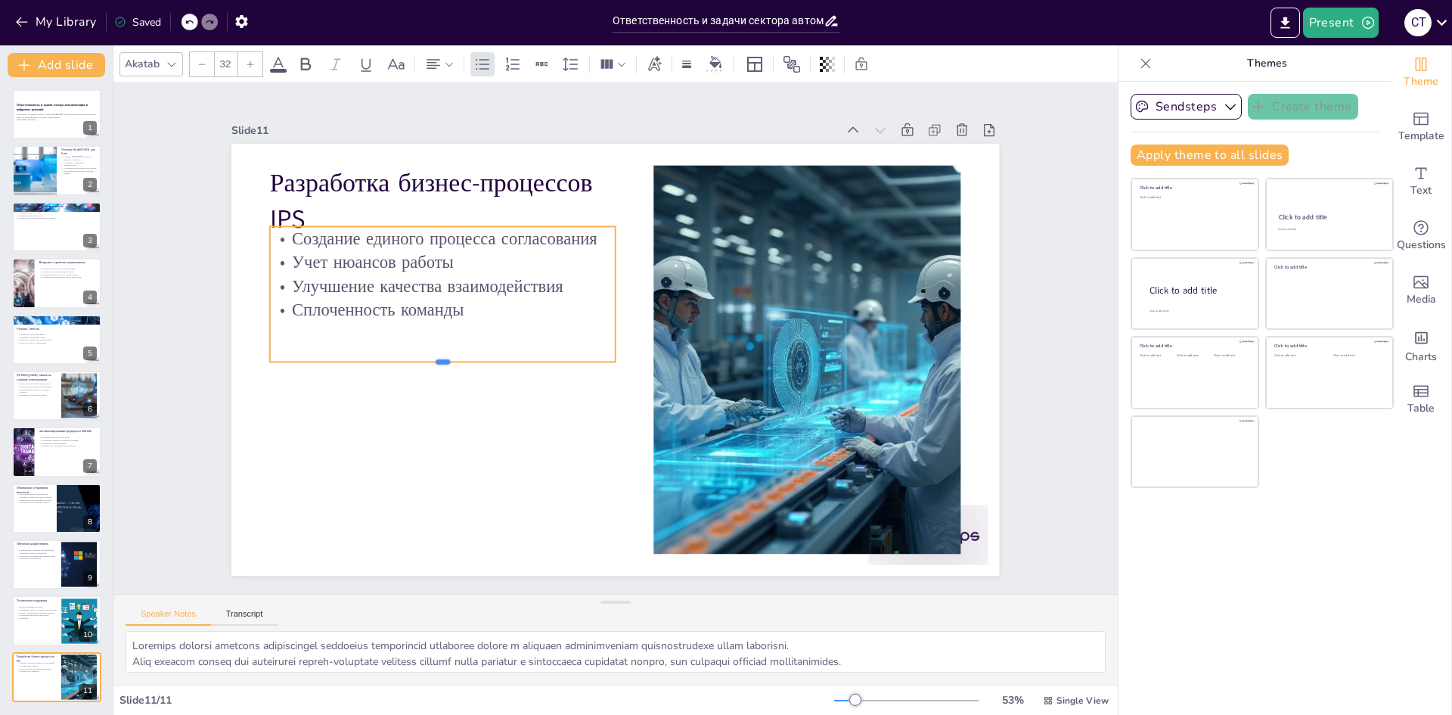
drag, startPoint x: 434, startPoint y: 328, endPoint x: 433, endPoint y: 356, distance: 28.0
click at [581, 333] on div at bounding box center [623, 163] width 84 height 340
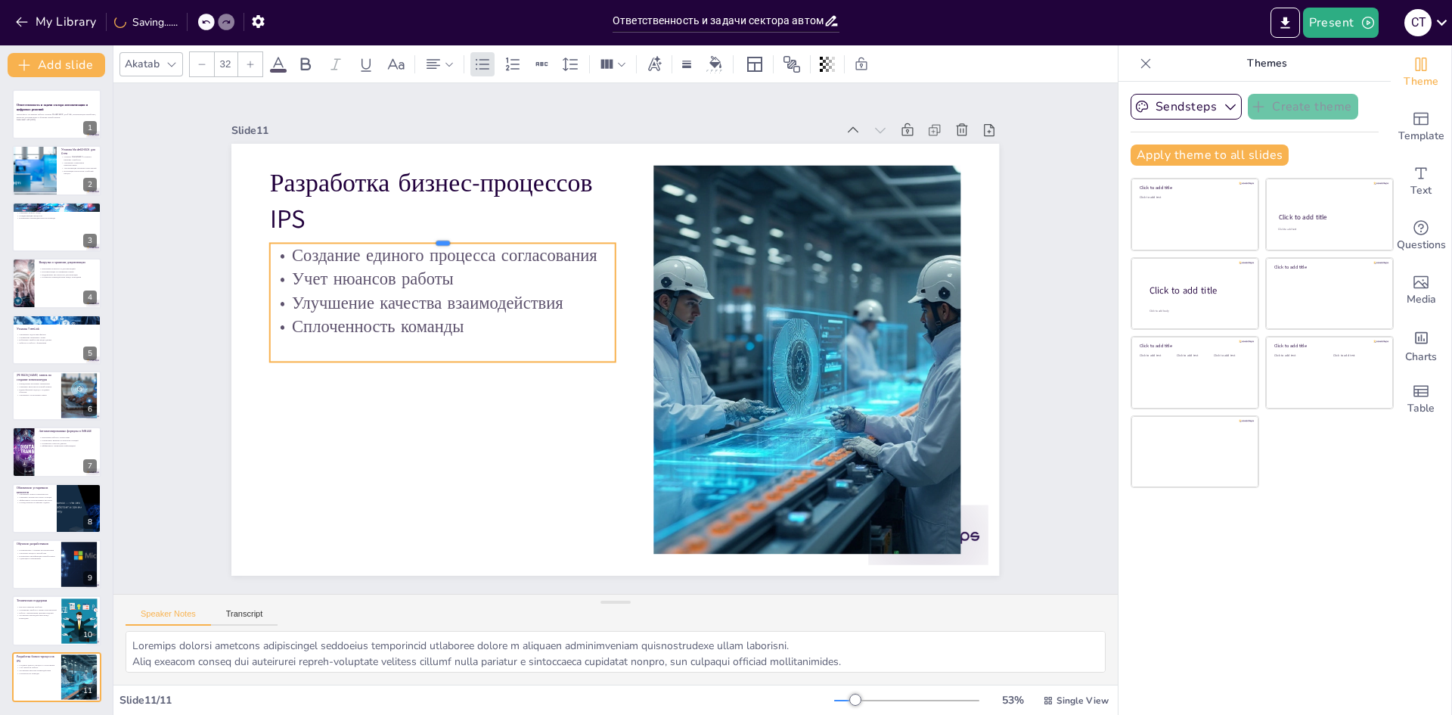
drag, startPoint x: 433, startPoint y: 219, endPoint x: 322, endPoint y: 385, distance: 199.0
click at [430, 237] on div at bounding box center [555, 147] width 265 height 240
click at [28, 612] on p "Работа с жизненными циклами изделий" at bounding box center [36, 611] width 41 height 3
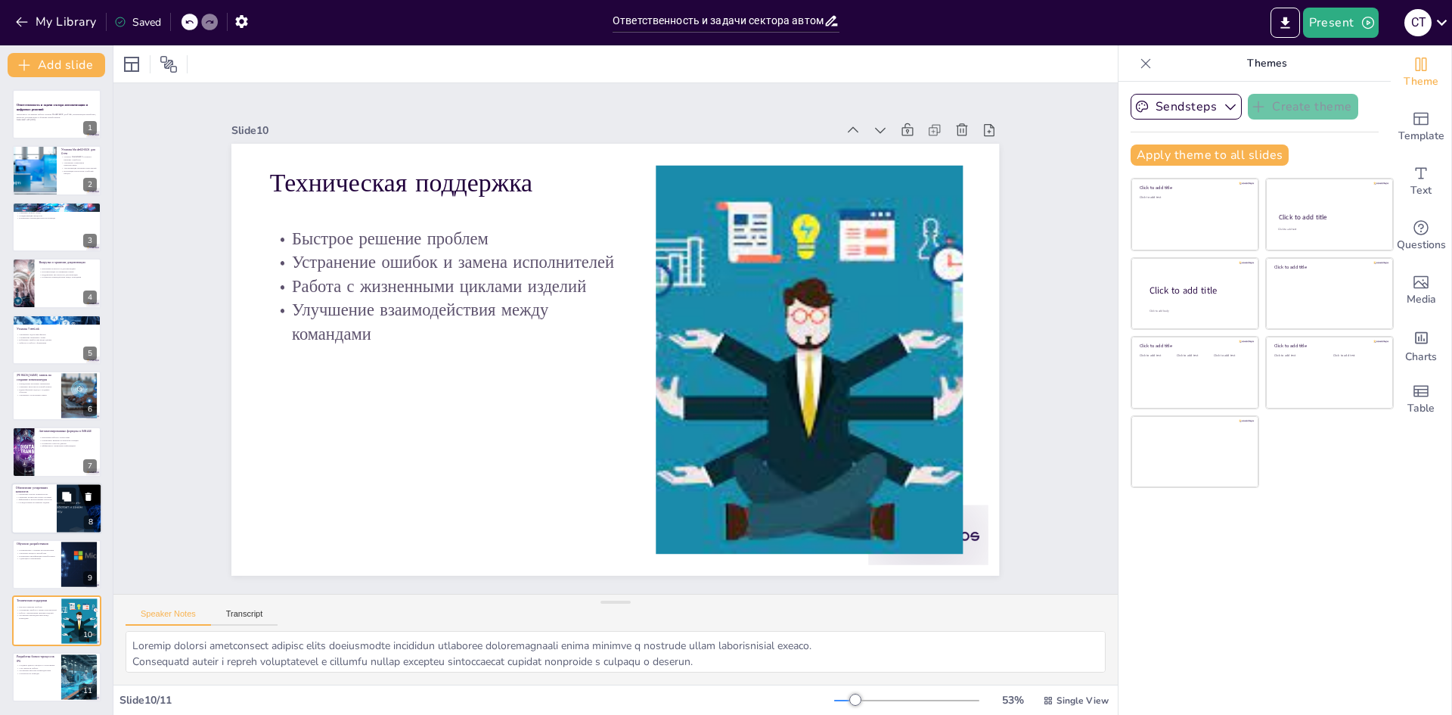
drag, startPoint x: 30, startPoint y: 547, endPoint x: 36, endPoint y: 519, distance: 29.2
click at [30, 539] on div "Обучение разработчиков Ознакомление с новыми инструментами Ускорение процесса р…" at bounding box center [56, 539] width 89 height 0
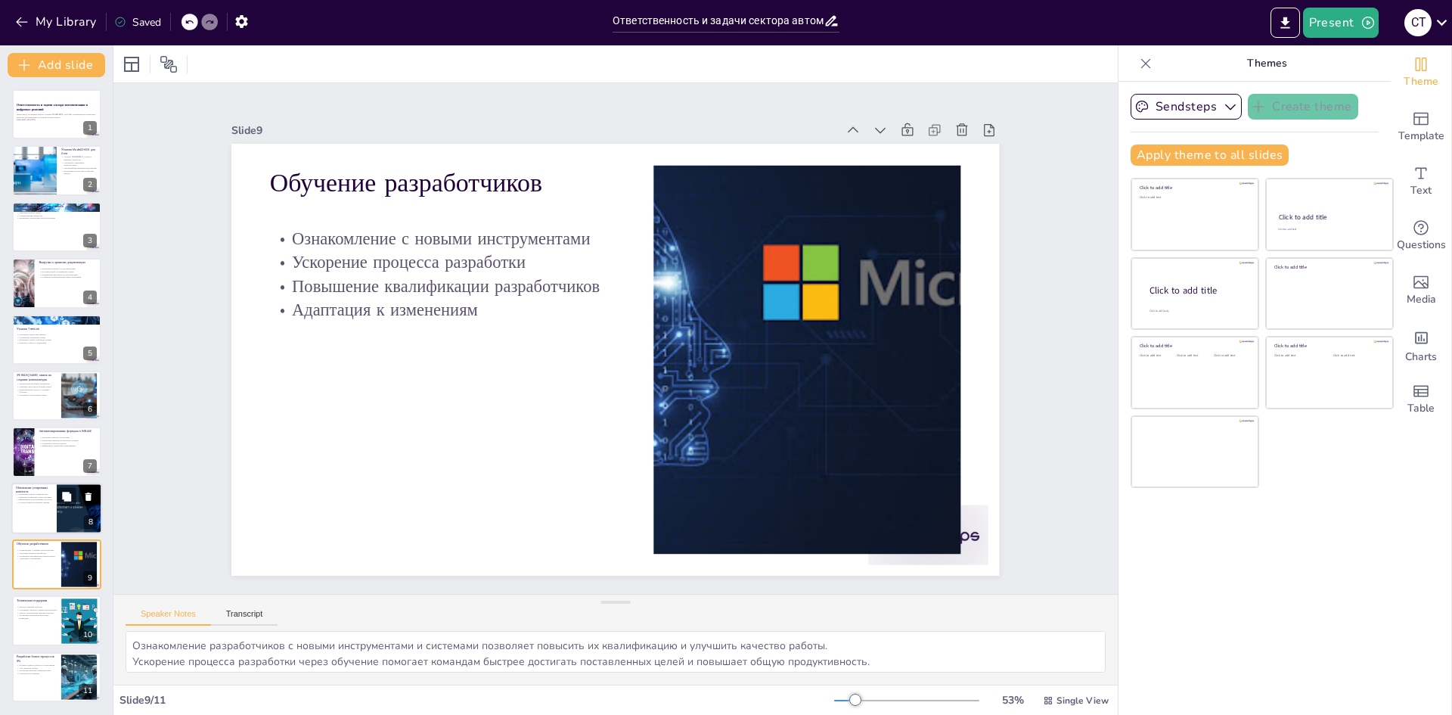
click at [36, 495] on p "Снижение количества новых позиций" at bounding box center [34, 496] width 36 height 3
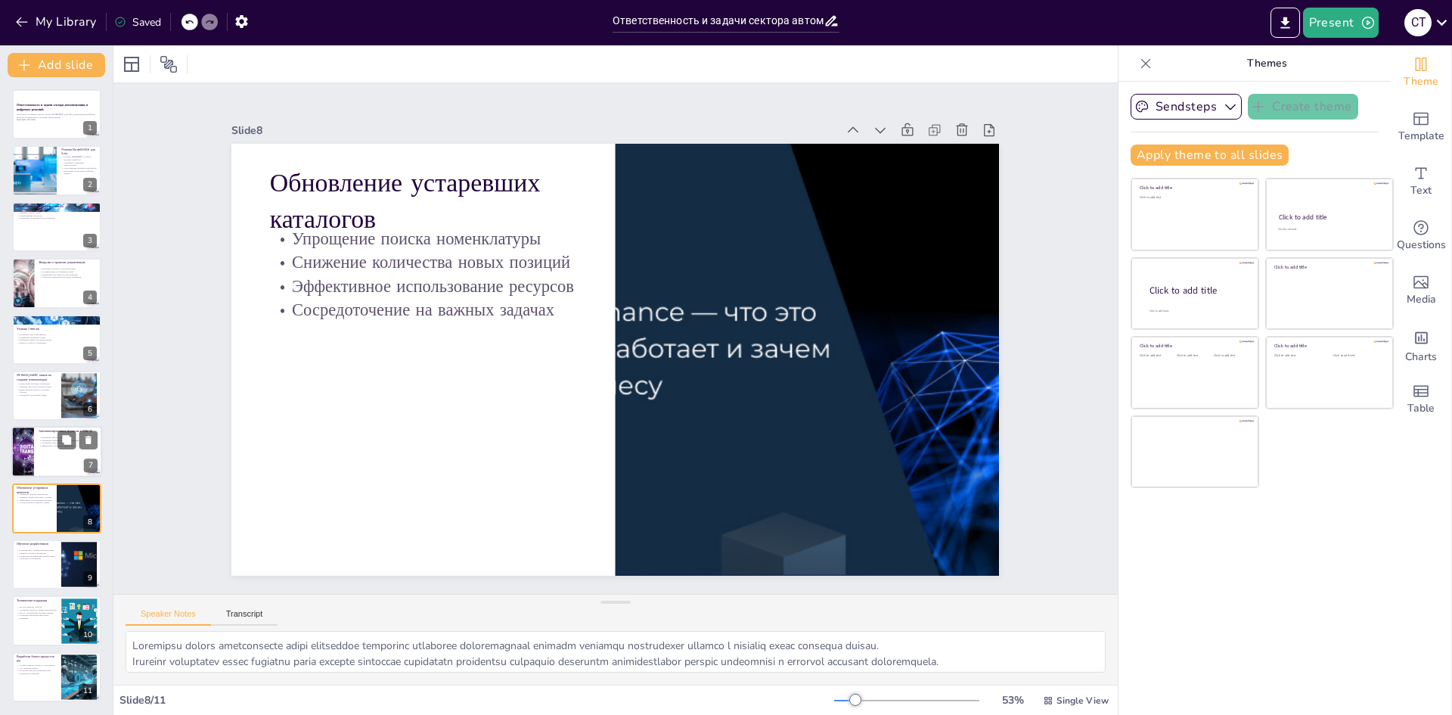
click at [42, 430] on p "Автоматизированные формулы в IMBASE" at bounding box center [68, 431] width 59 height 5
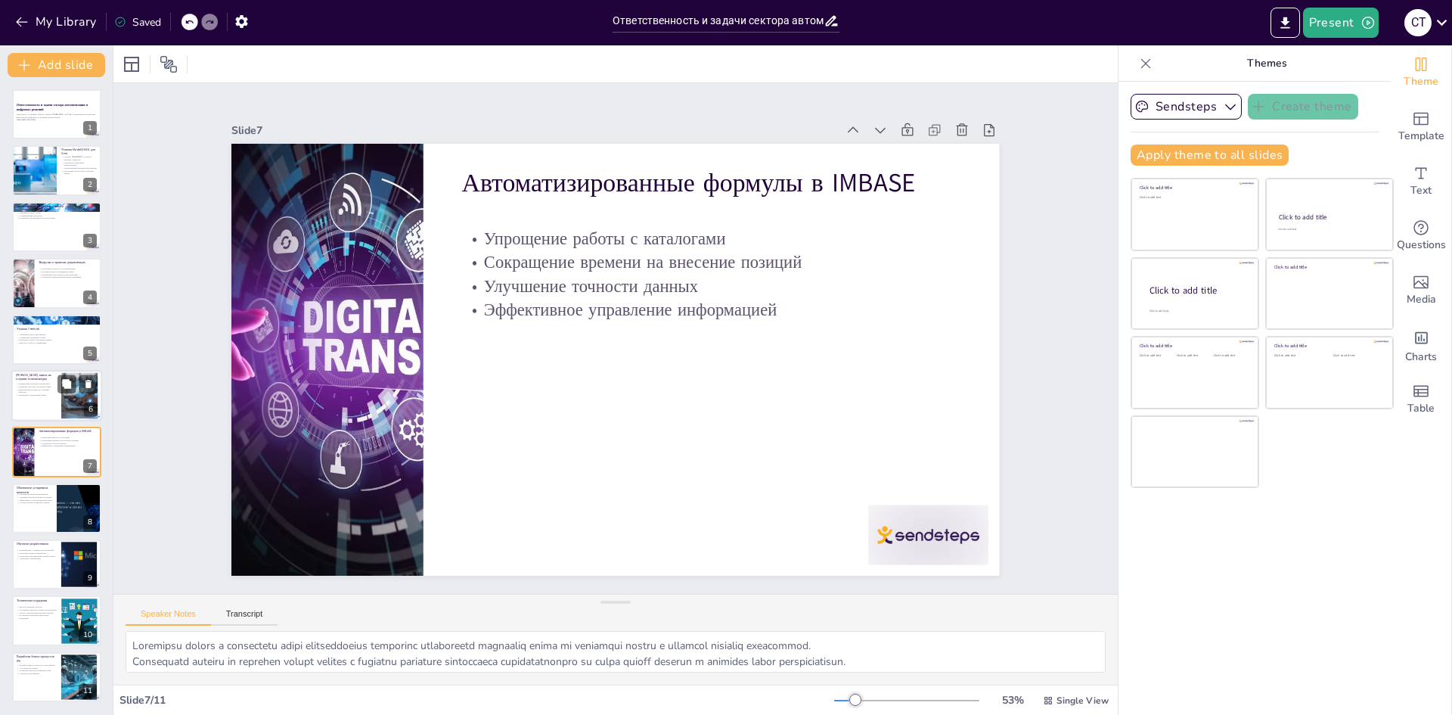
click at [27, 389] on p "Единообразный подход к созданию объектов" at bounding box center [36, 390] width 41 height 5
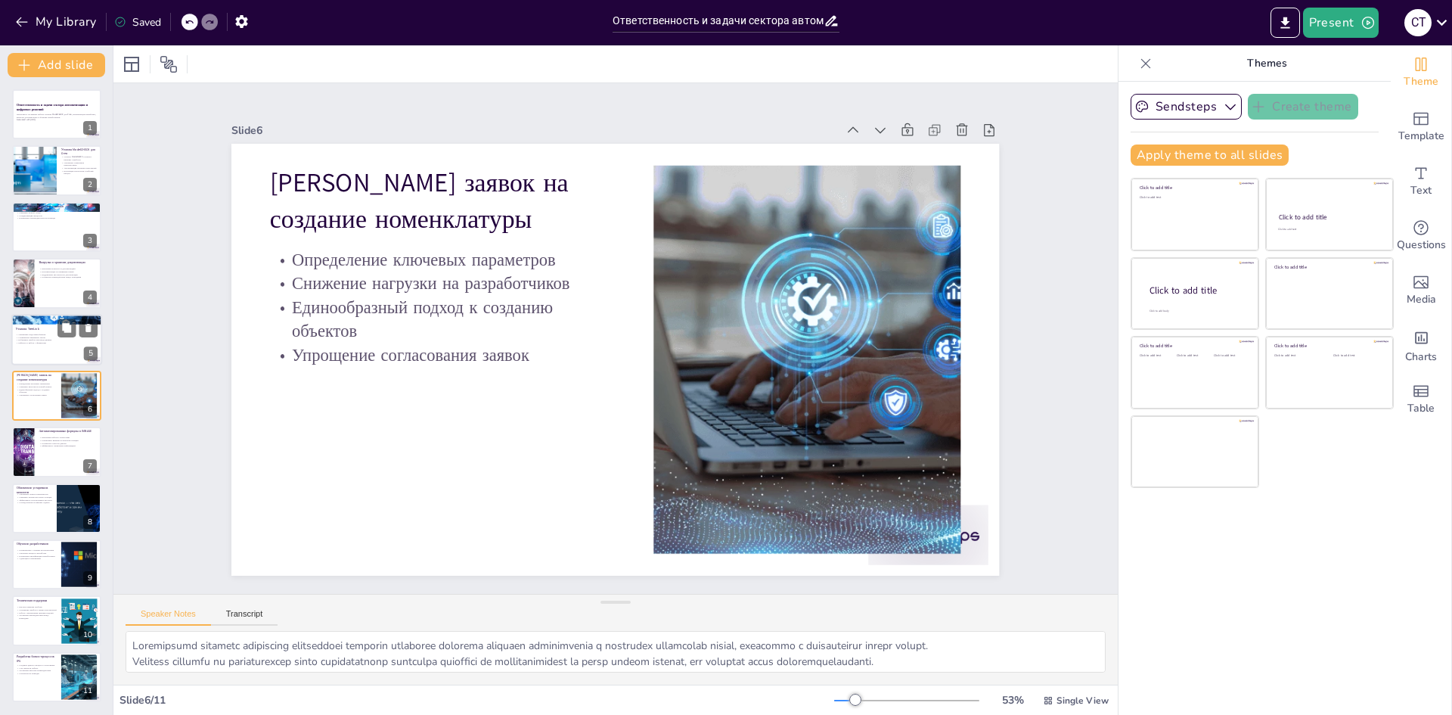
click at [28, 338] on p "Избежание ошибок при вводе данных" at bounding box center [57, 339] width 82 height 3
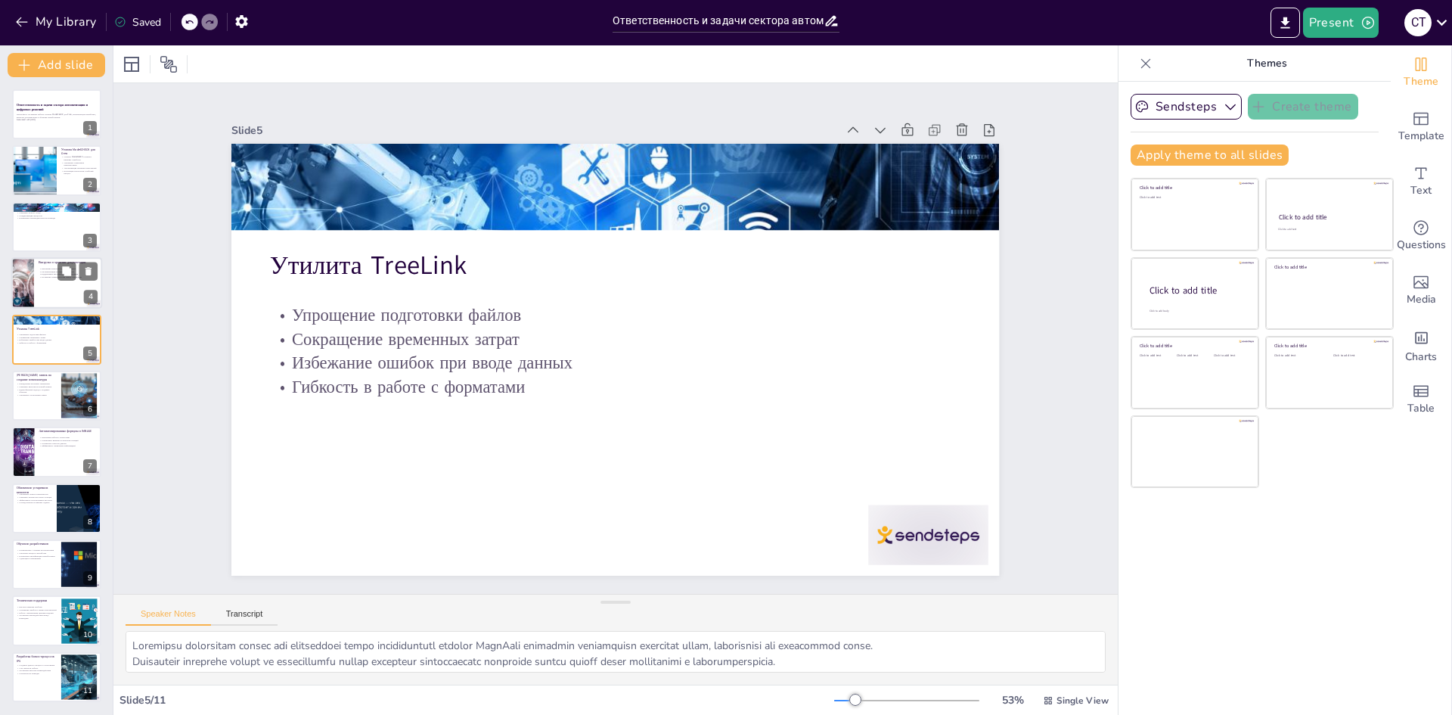
click at [29, 283] on div at bounding box center [23, 282] width 68 height 51
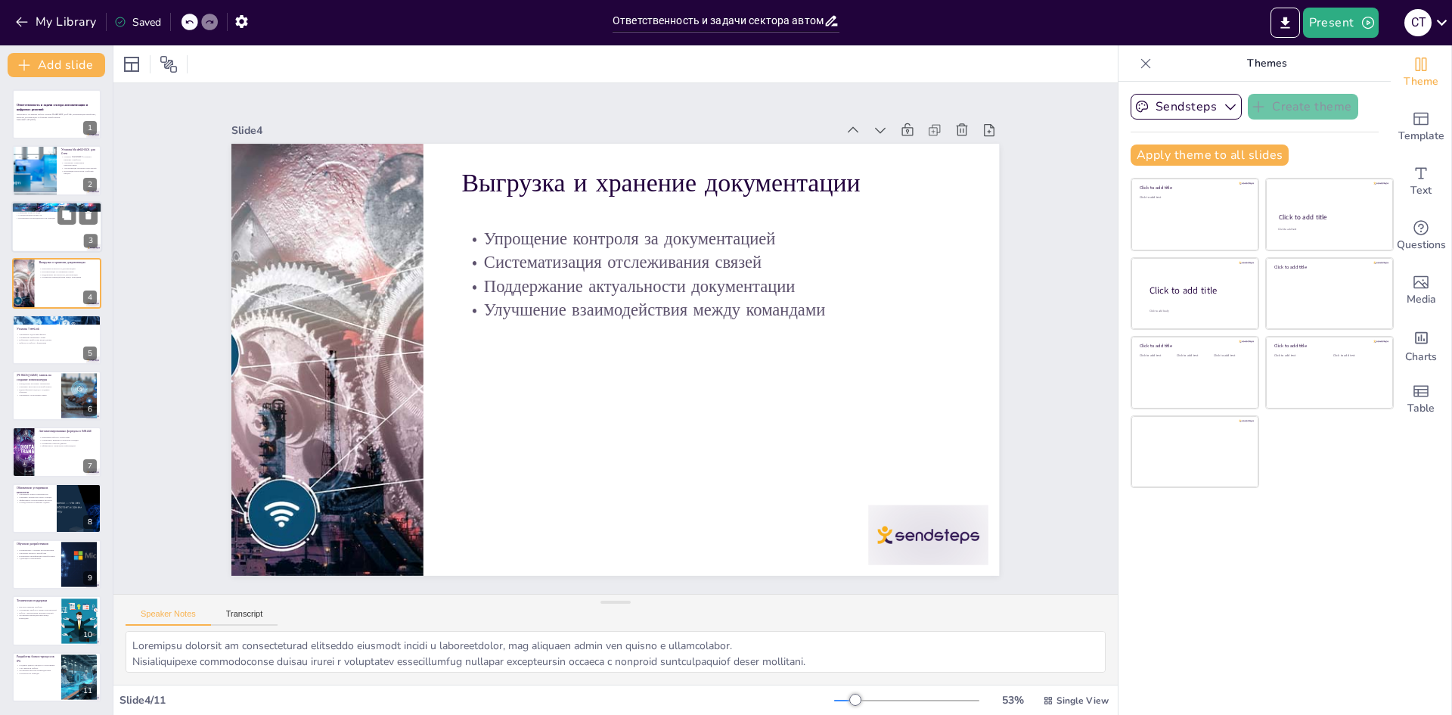
click at [21, 217] on p "Повышение производительности команды" at bounding box center [57, 217] width 82 height 3
type textarea "Loremipsumdol sitametc adipiscingel seddoeius temporincid utlaboree dolor, magn…"
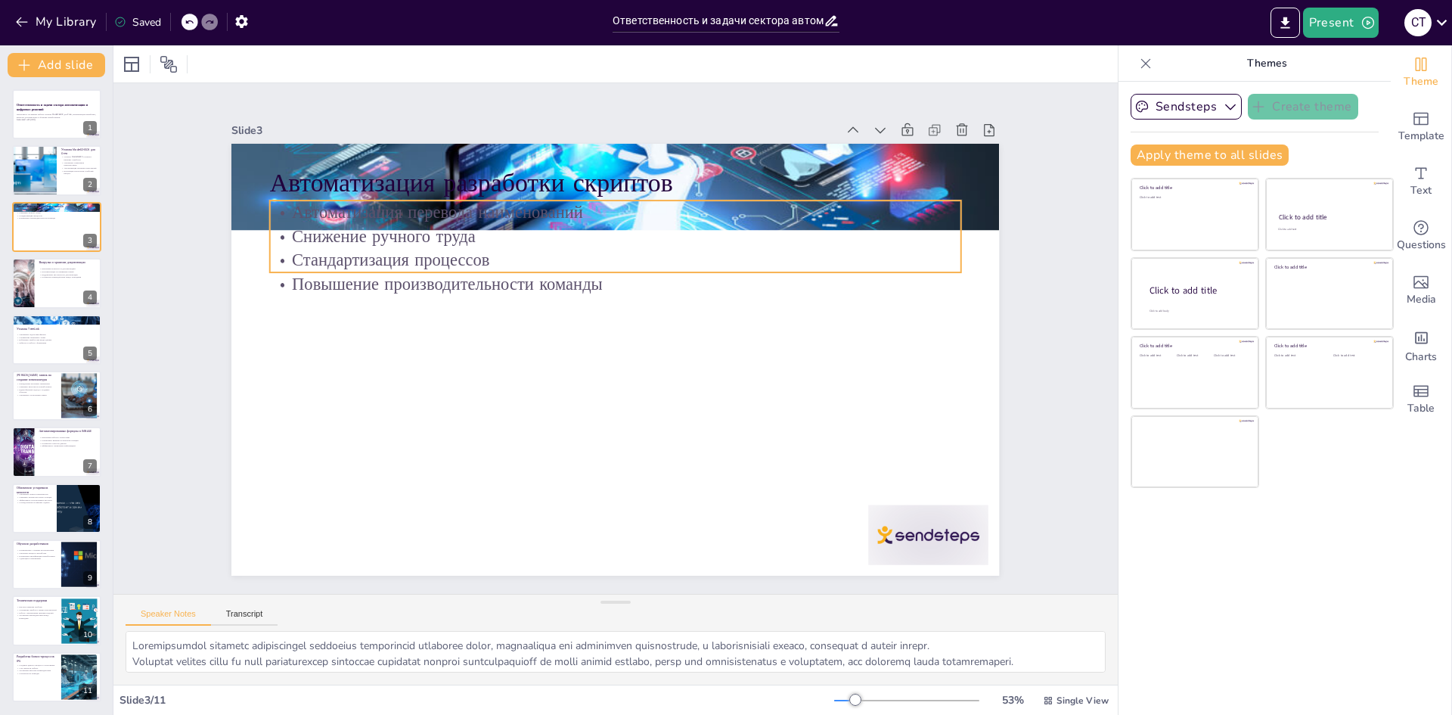
click at [501, 246] on p "Стандартизация процессов" at bounding box center [684, 299] width 366 height 610
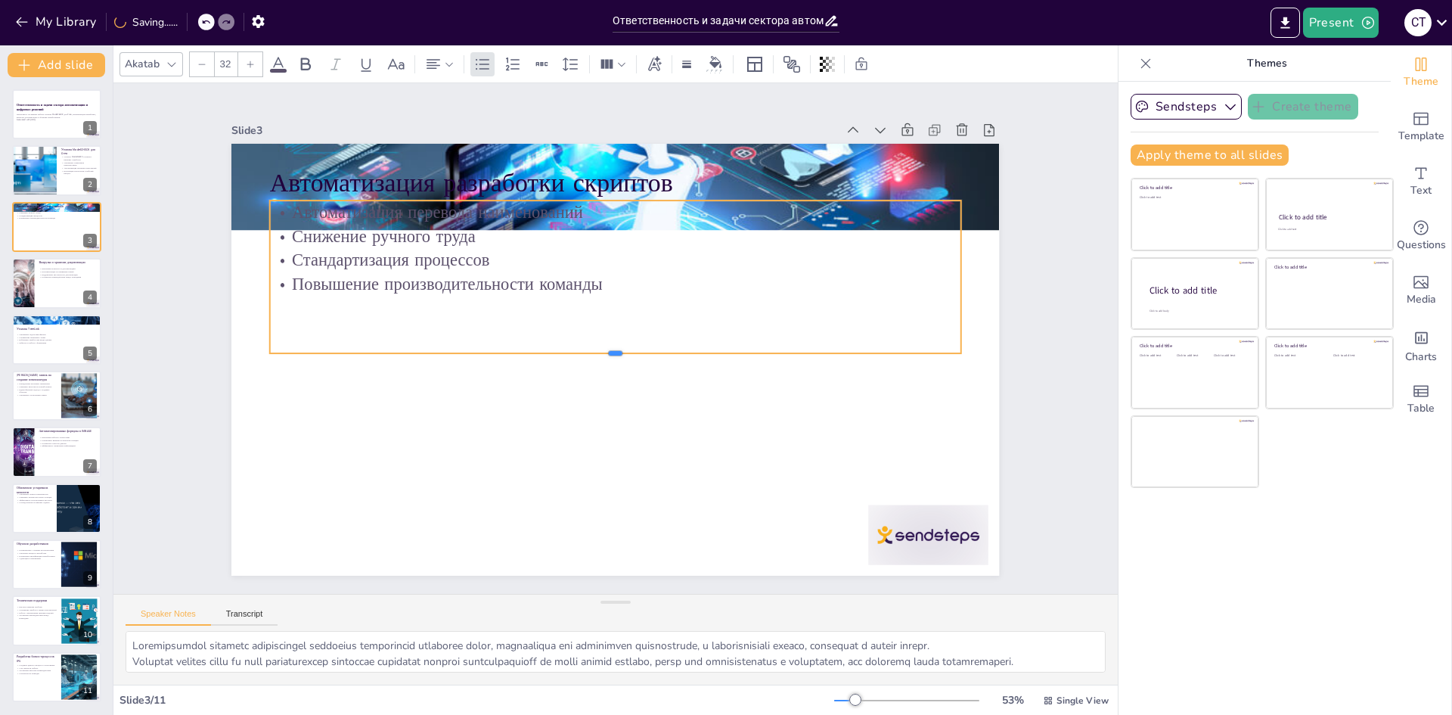
drag, startPoint x: 603, startPoint y: 268, endPoint x: 616, endPoint y: 349, distance: 81.8
click at [616, 349] on div at bounding box center [603, 355] width 566 height 416
click at [605, 196] on div "Автоматизация разработки скриптов Автоматизация перевода наименований Снижение …" at bounding box center [772, 452] width 451 height 621
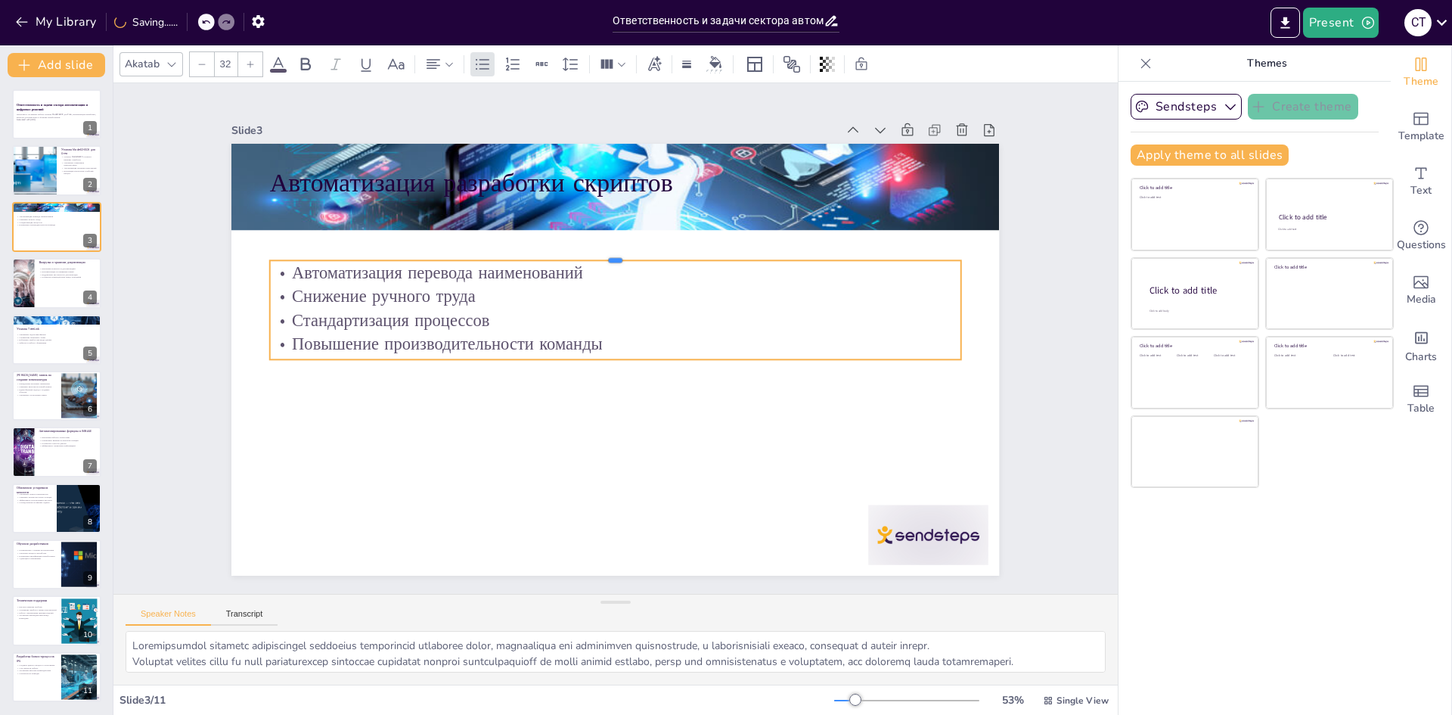
drag, startPoint x: 606, startPoint y: 200, endPoint x: 606, endPoint y: 254, distance: 53.7
click at [606, 254] on div at bounding box center [665, 271] width 566 height 416
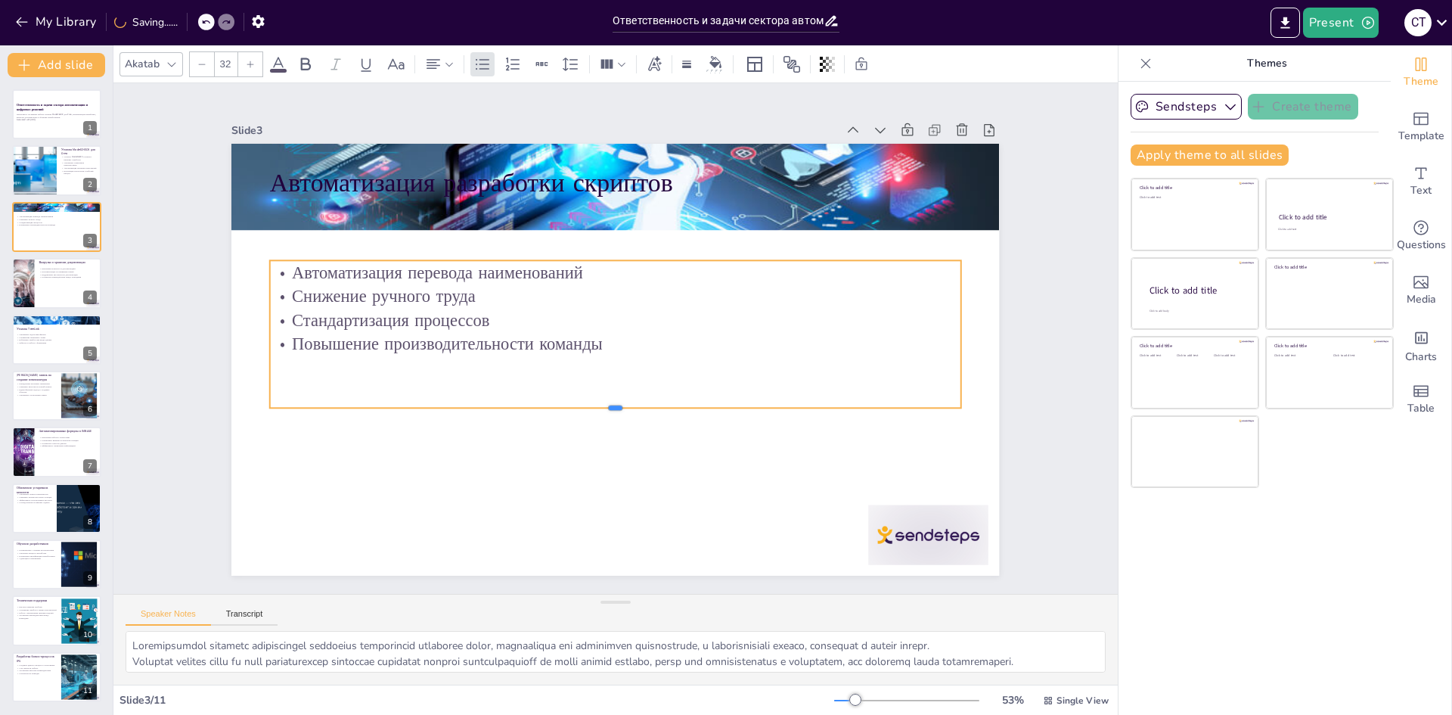
drag, startPoint x: 606, startPoint y: 355, endPoint x: 603, endPoint y: 403, distance: 48.5
click at [603, 403] on div at bounding box center [653, 272] width 604 height 355
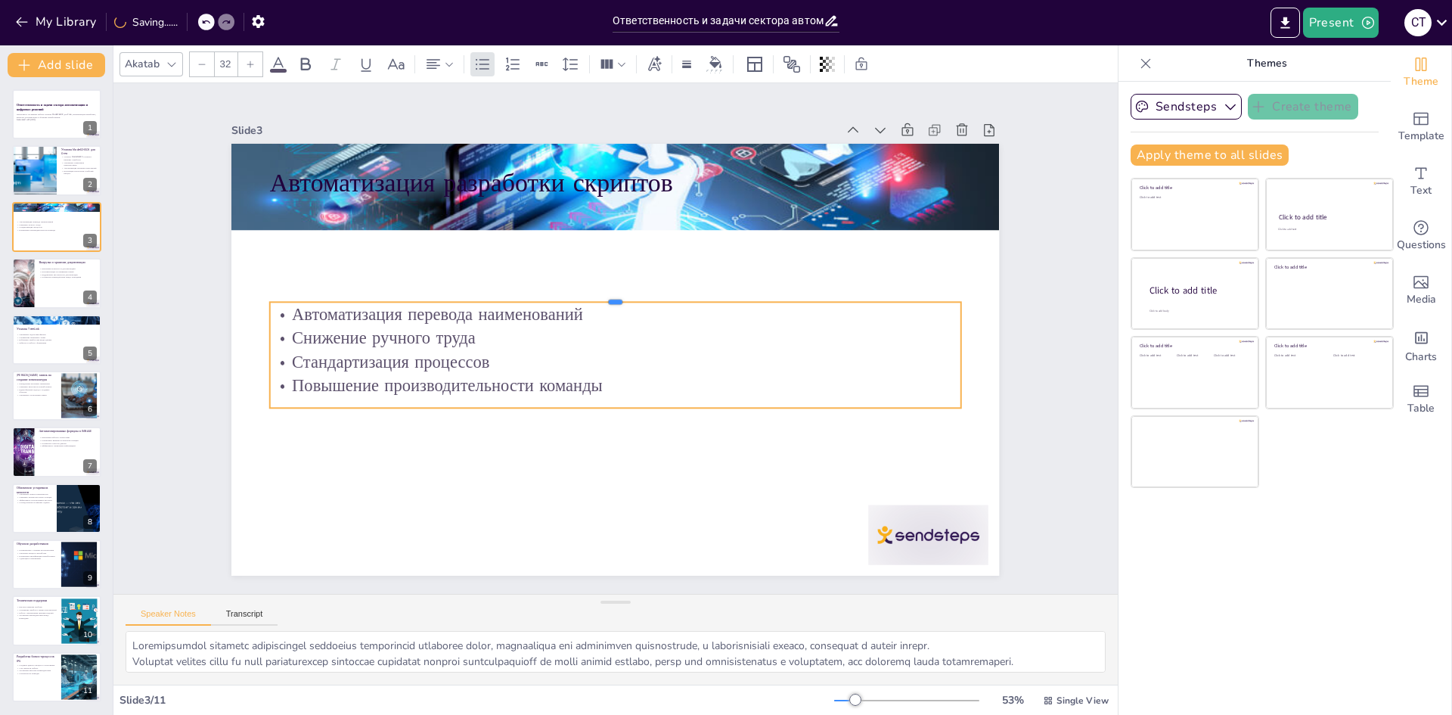
drag, startPoint x: 606, startPoint y: 254, endPoint x: 441, endPoint y: 171, distance: 185.3
click at [602, 296] on div at bounding box center [652, 359] width 356 height 604
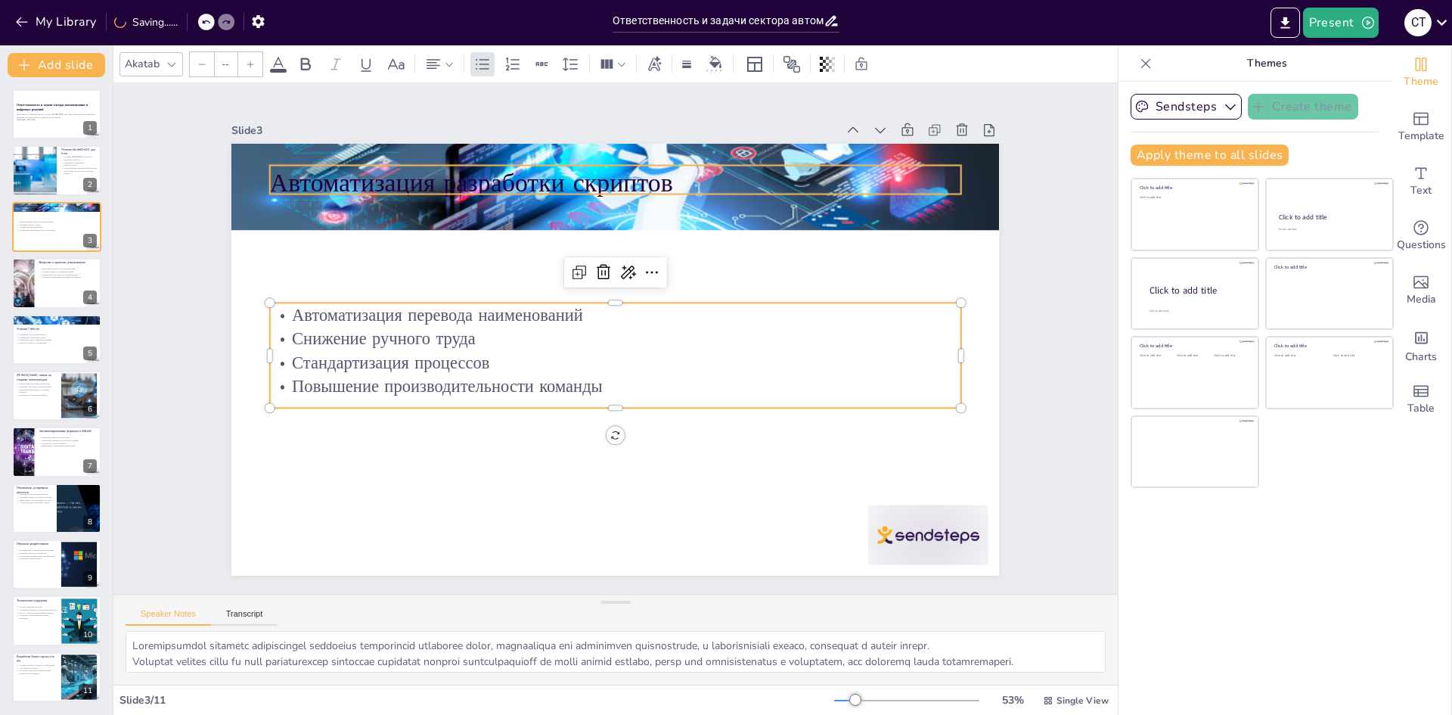
type input "48"
click at [415, 172] on p "Автоматизация разработки скриптов" at bounding box center [664, 191] width 668 height 248
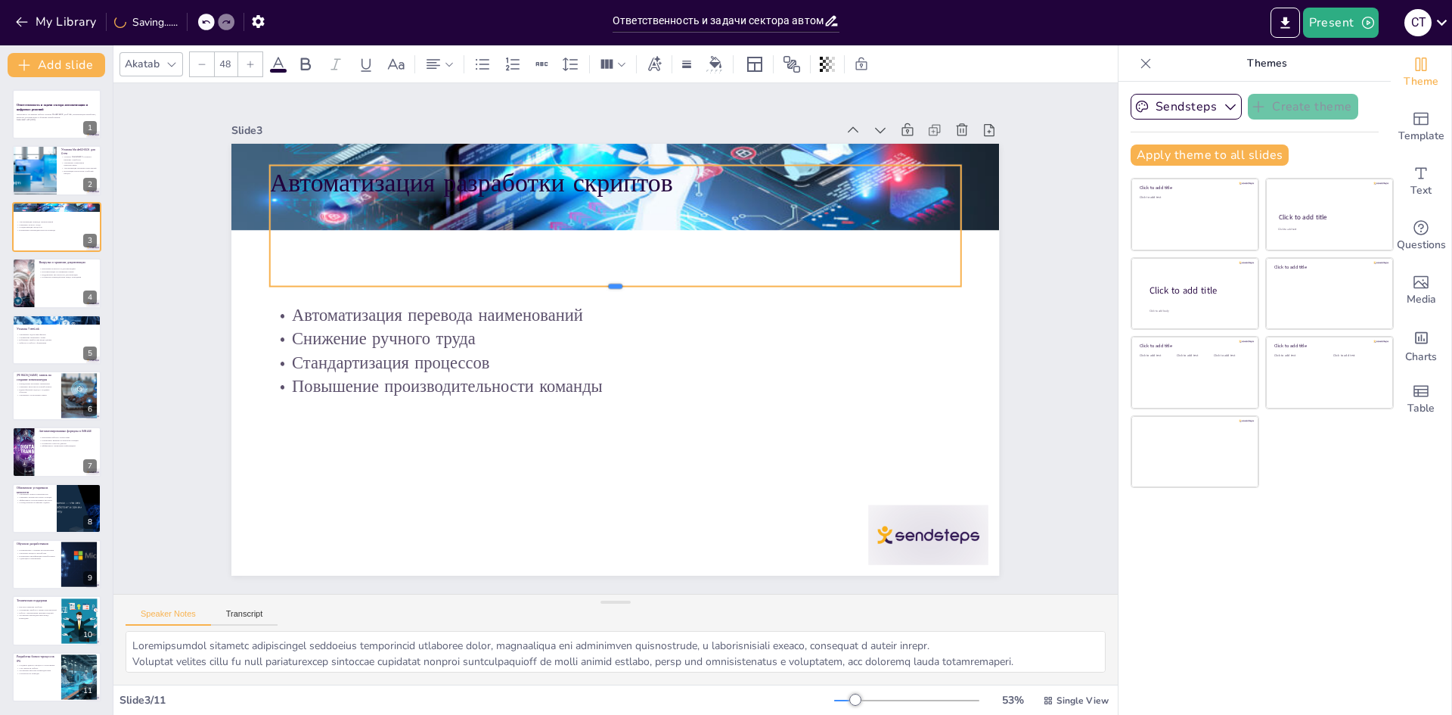
drag, startPoint x: 600, startPoint y: 188, endPoint x: 594, endPoint y: 281, distance: 92.5
click at [594, 281] on div at bounding box center [655, 315] width 356 height 604
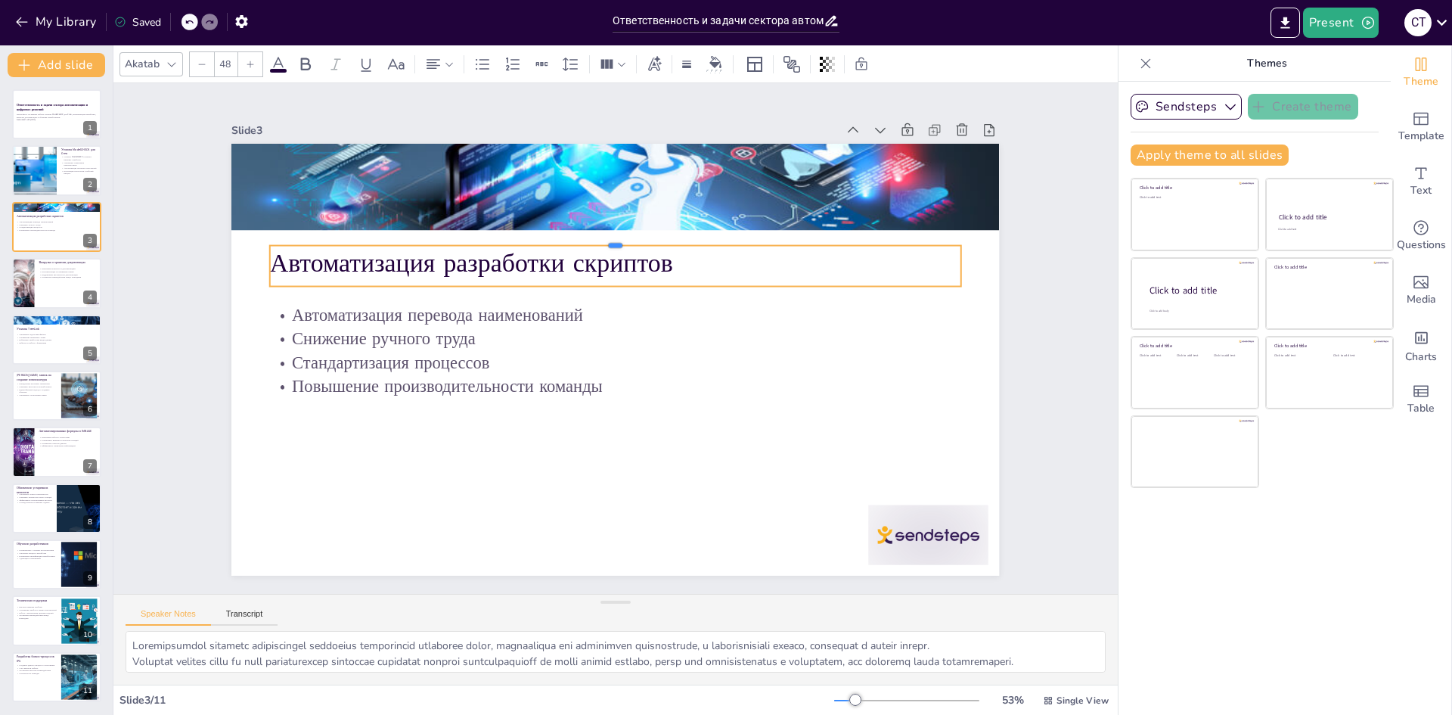
drag, startPoint x: 607, startPoint y: 160, endPoint x: 260, endPoint y: 219, distance: 352.2
click at [595, 239] on div at bounding box center [706, 378] width 292 height 636
click at [43, 163] on div at bounding box center [33, 170] width 77 height 51
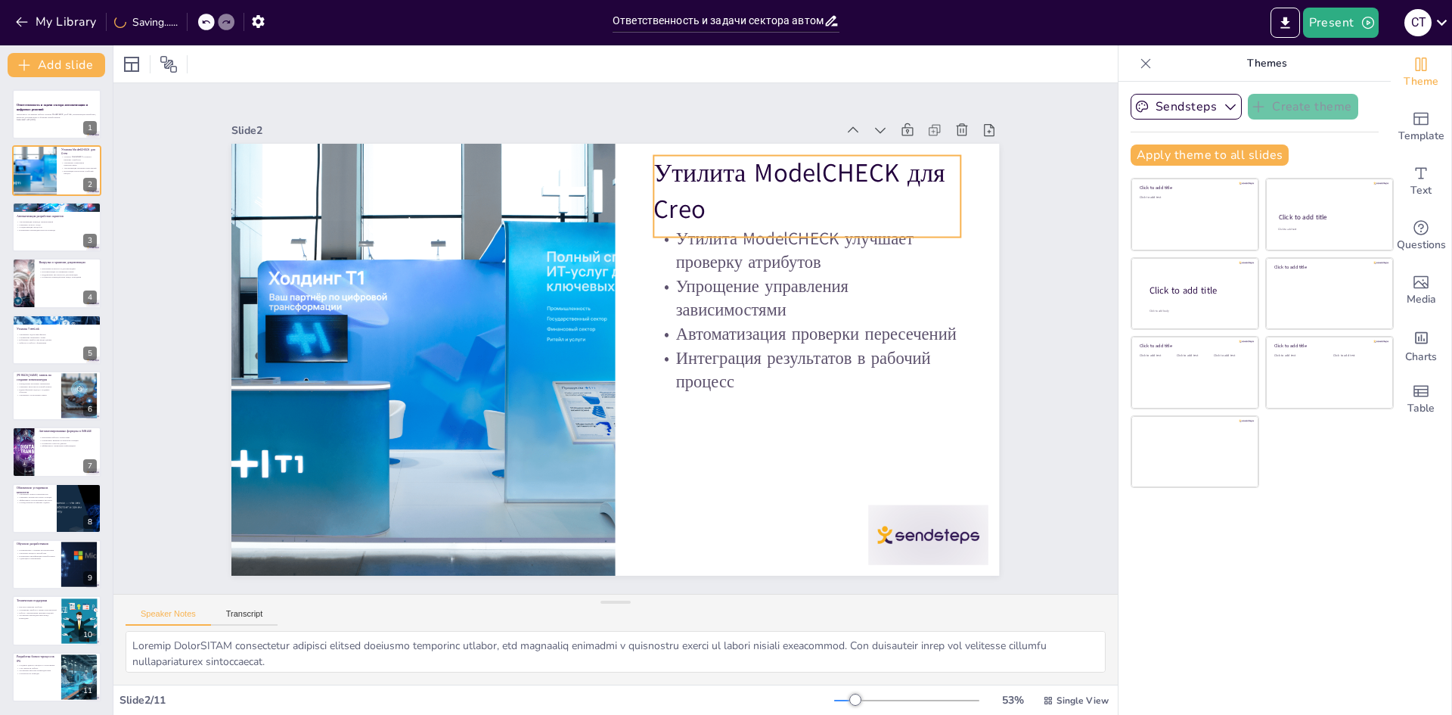
click at [768, 419] on p "Утилита ModelCHECK для Creo" at bounding box center [672, 573] width 191 height 309
drag, startPoint x: 797, startPoint y: 232, endPoint x: 805, endPoint y: 203, distance: 30.6
click at [805, 203] on div "Утилита ModelCHECK для Creo Утилита ModelCHECK улучшает проверку атрибутов Упро…" at bounding box center [611, 358] width 841 height 581
click at [176, 67] on icon at bounding box center [172, 64] width 12 height 12
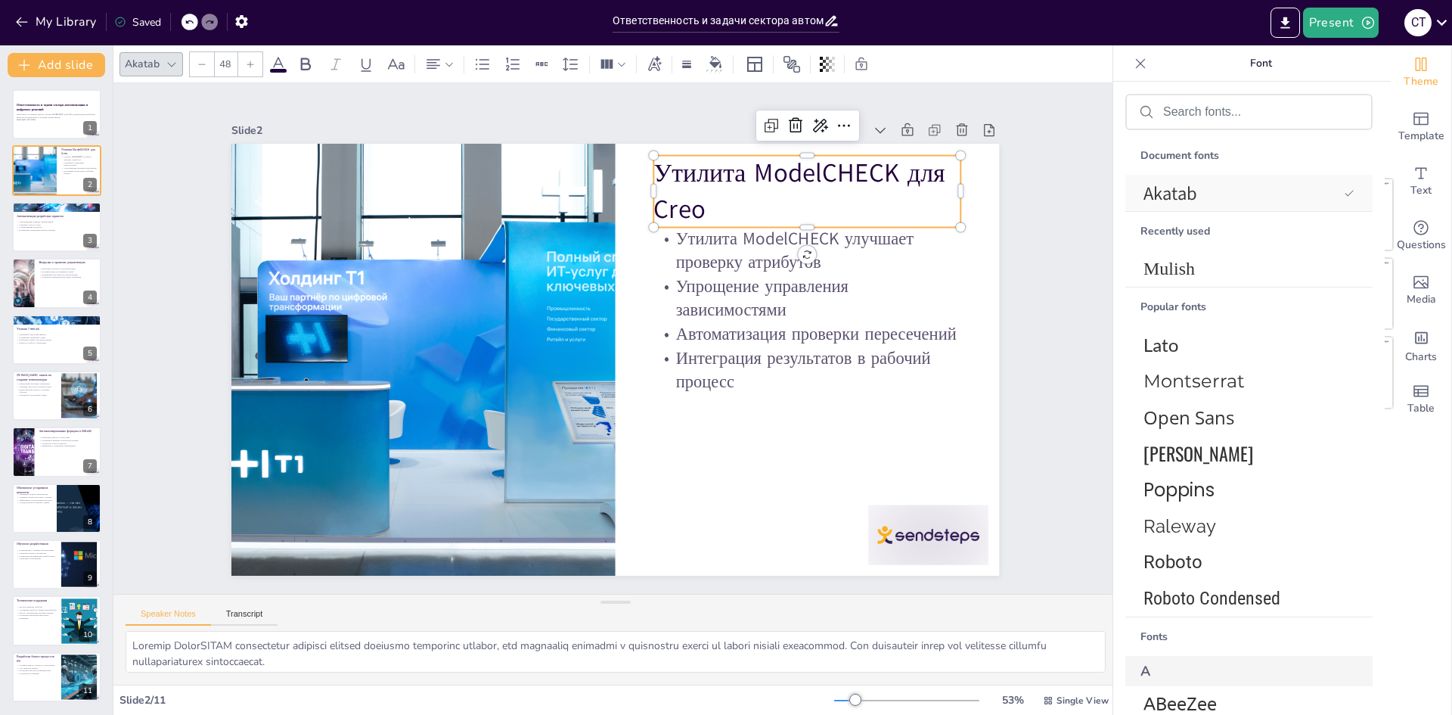
click at [1226, 181] on span "Akatab" at bounding box center [1240, 193] width 194 height 25
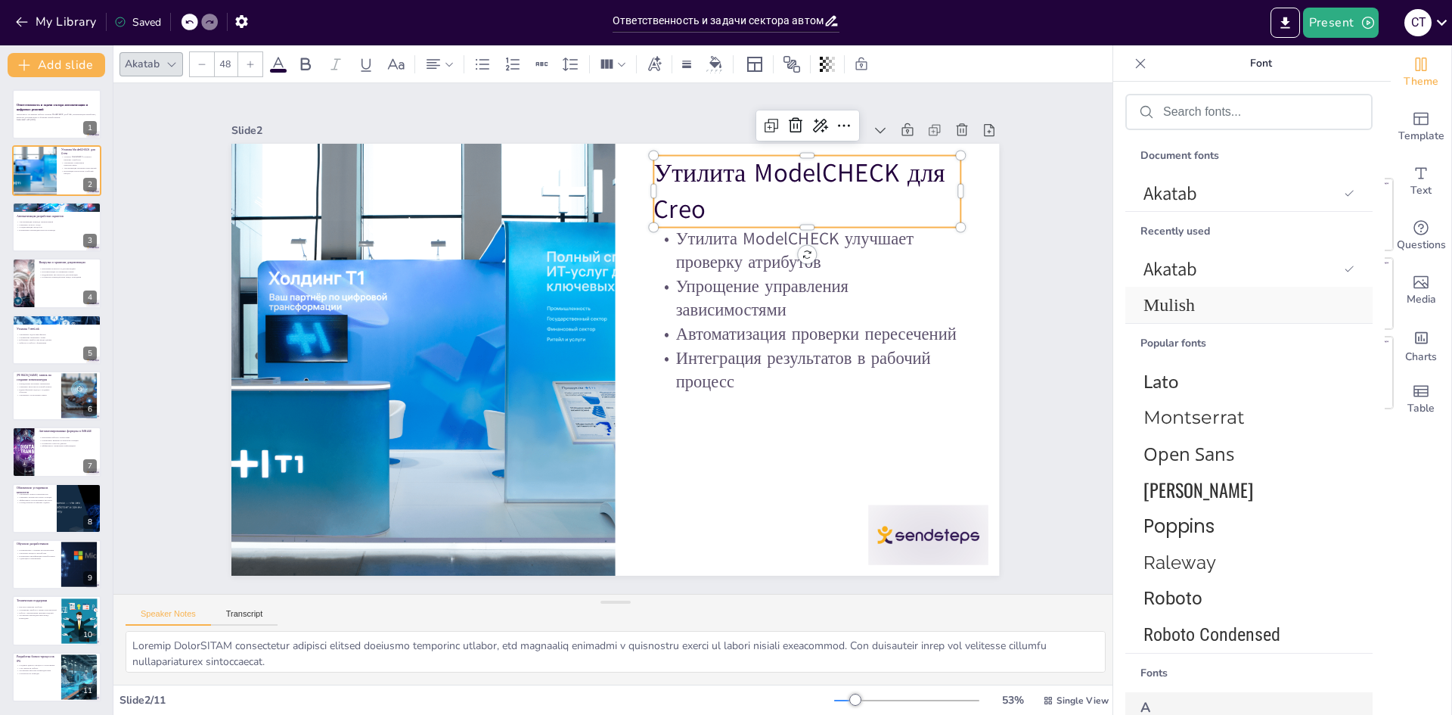
click at [1239, 305] on span "Mulish" at bounding box center [1245, 305] width 205 height 20
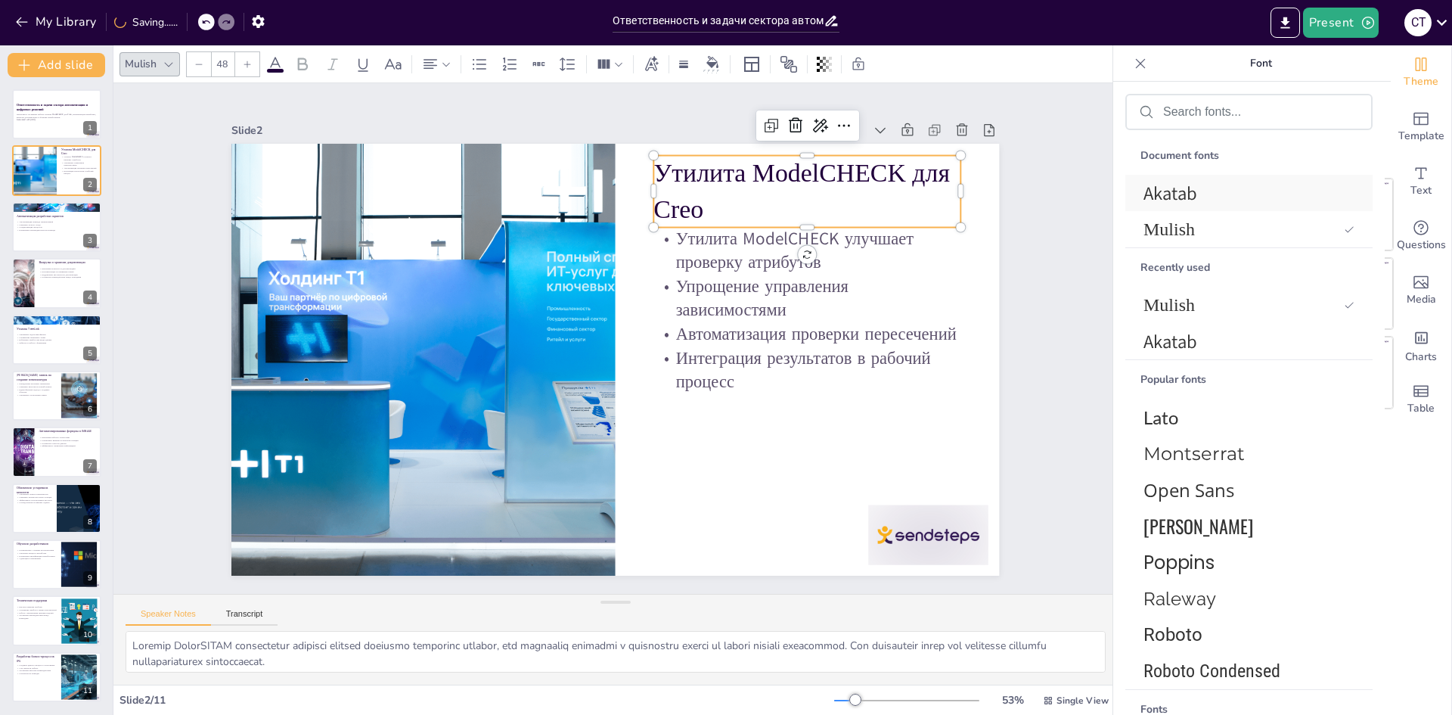
click at [1238, 185] on span "Akatab" at bounding box center [1245, 193] width 205 height 25
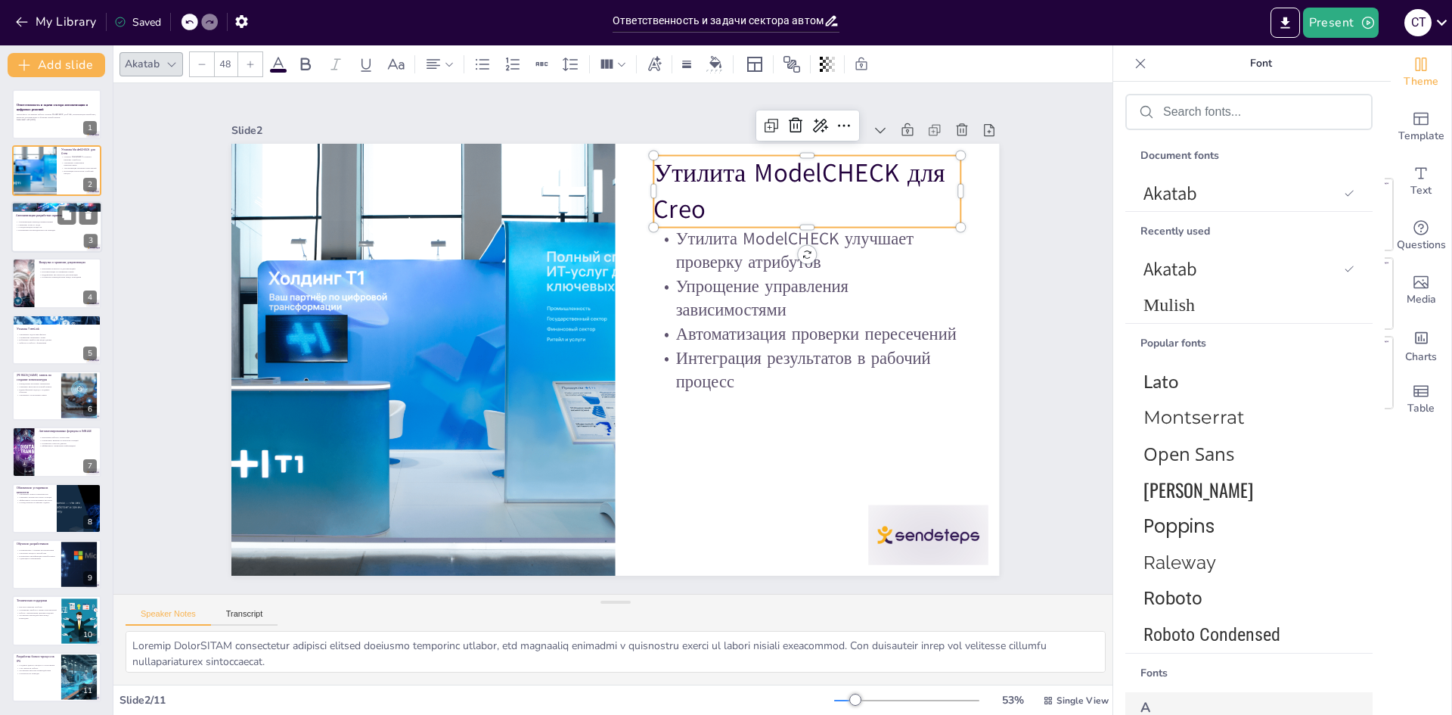
click at [27, 234] on div at bounding box center [56, 226] width 91 height 51
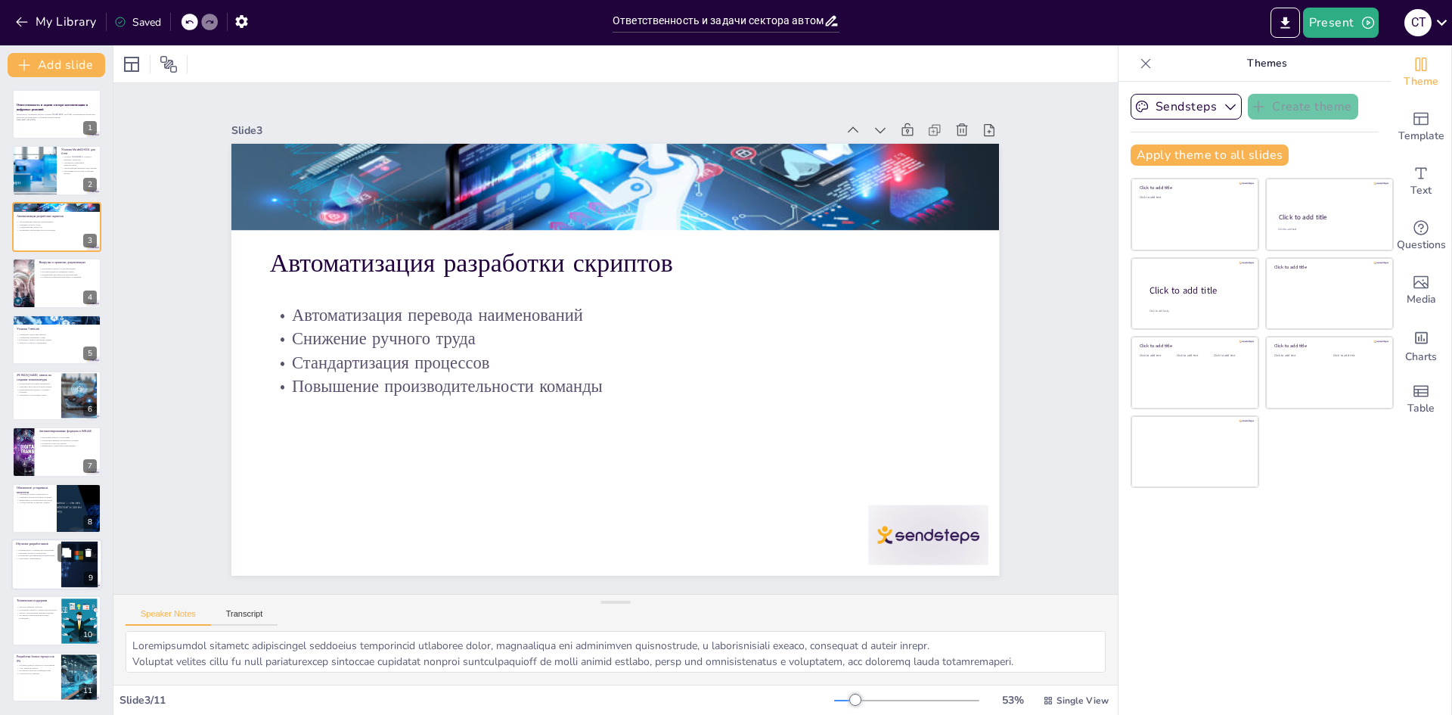
click at [17, 573] on div at bounding box center [56, 563] width 91 height 51
type textarea "Ознакомление разработчиков с новыми инструментами и системами позволяет повысит…"
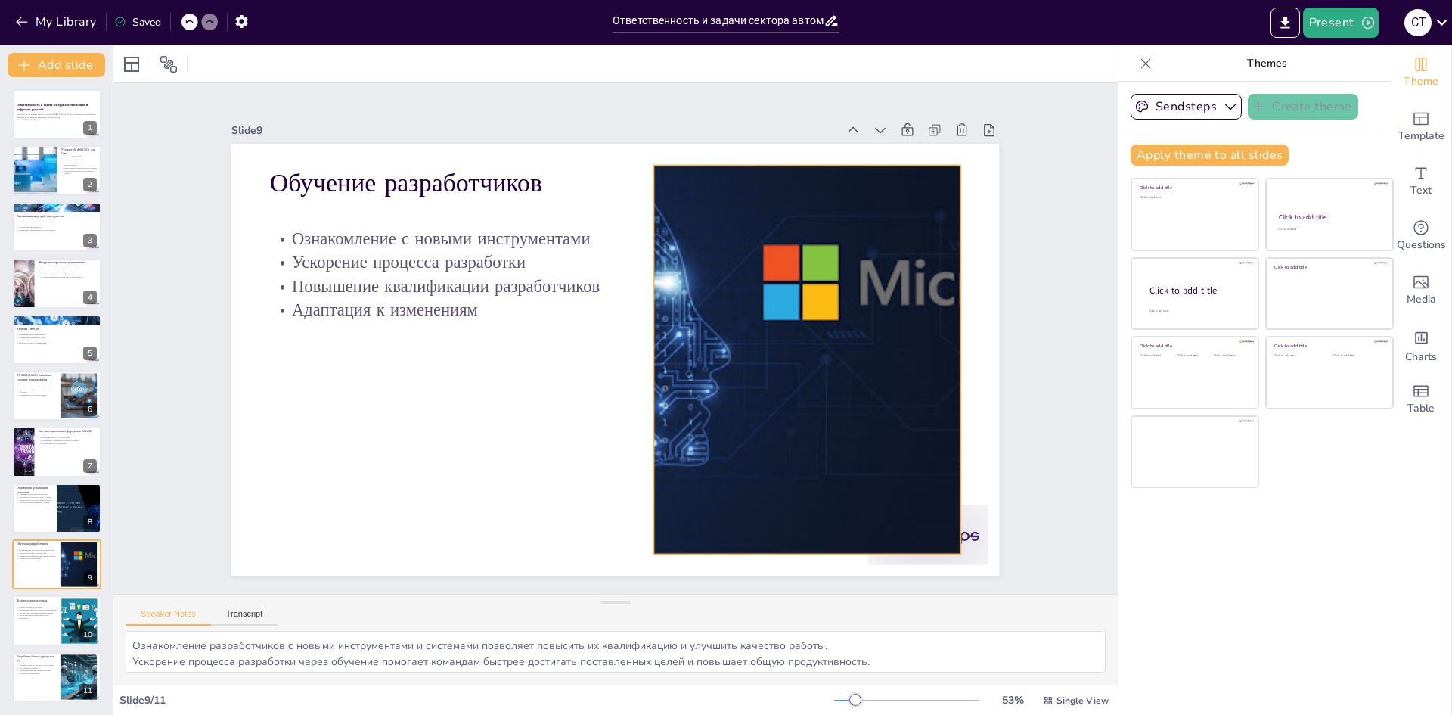
click at [820, 290] on div at bounding box center [804, 380] width 814 height 468
click at [237, 18] on icon "button" at bounding box center [241, 21] width 12 height 13
click at [247, 23] on icon "button" at bounding box center [241, 21] width 12 height 13
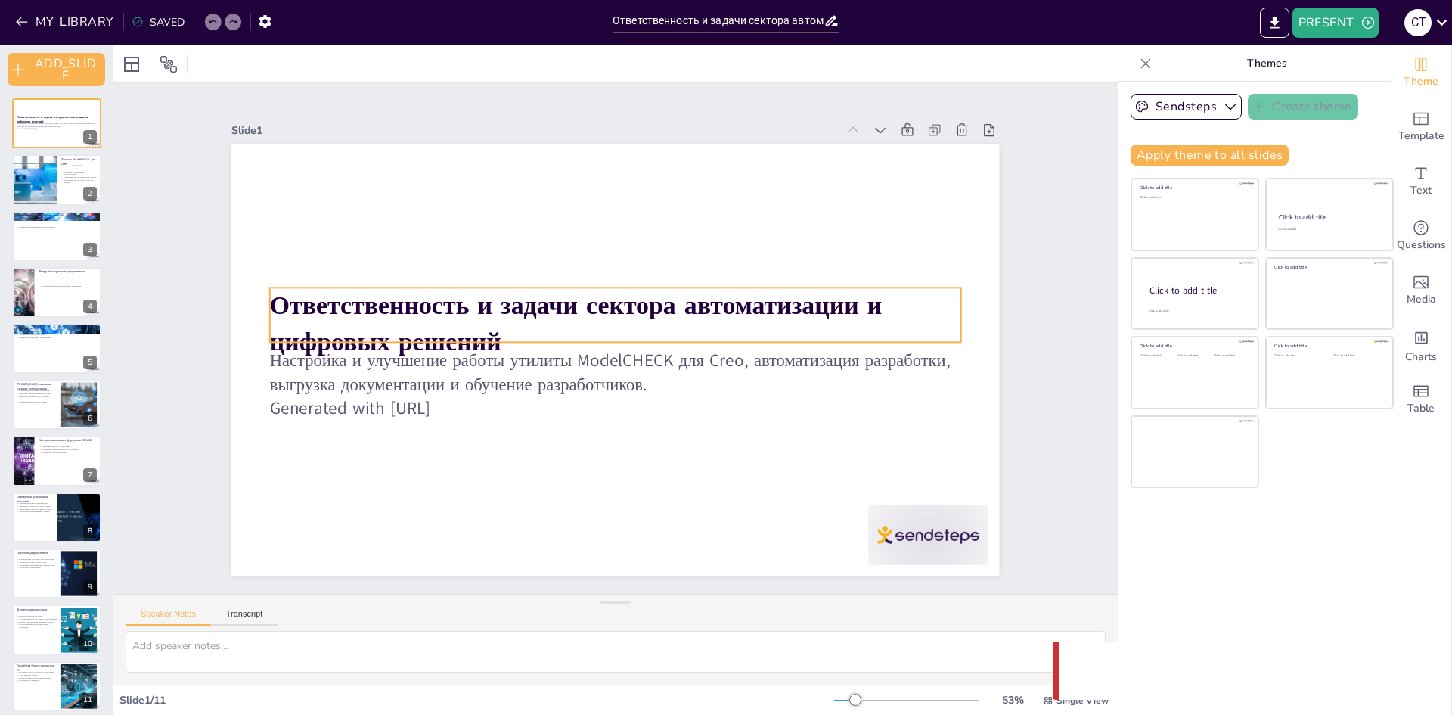
click at [419, 310] on strong "Ответственность и задачи сектора автоматизации и цифровых решений" at bounding box center [576, 323] width 612 height 70
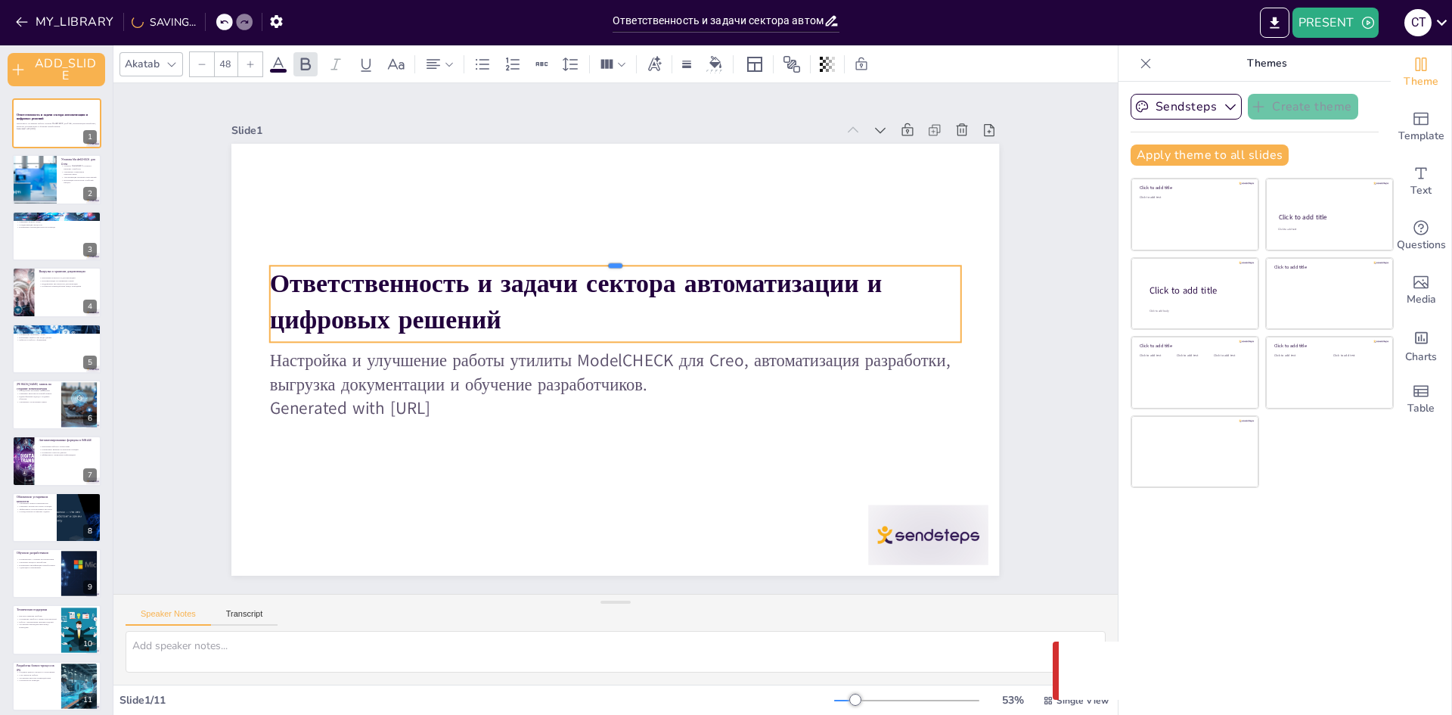
drag, startPoint x: 608, startPoint y: 276, endPoint x: 616, endPoint y: 254, distance: 23.2
click at [616, 254] on div at bounding box center [615, 259] width 691 height 12
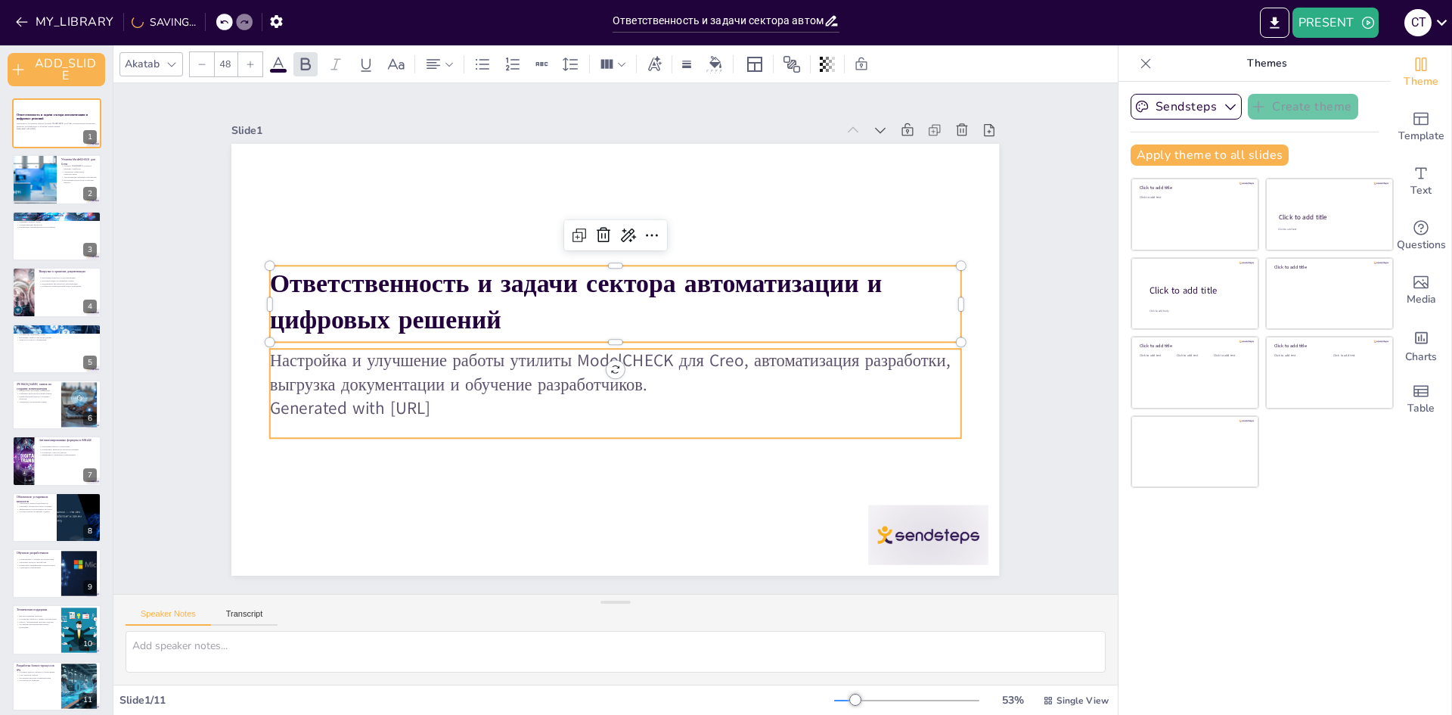
type input "32"
click at [651, 367] on p "Настройка и улучшение работы утилиты ModelCHECK для Creo, автоматизация разрабо…" at bounding box center [615, 373] width 691 height 48
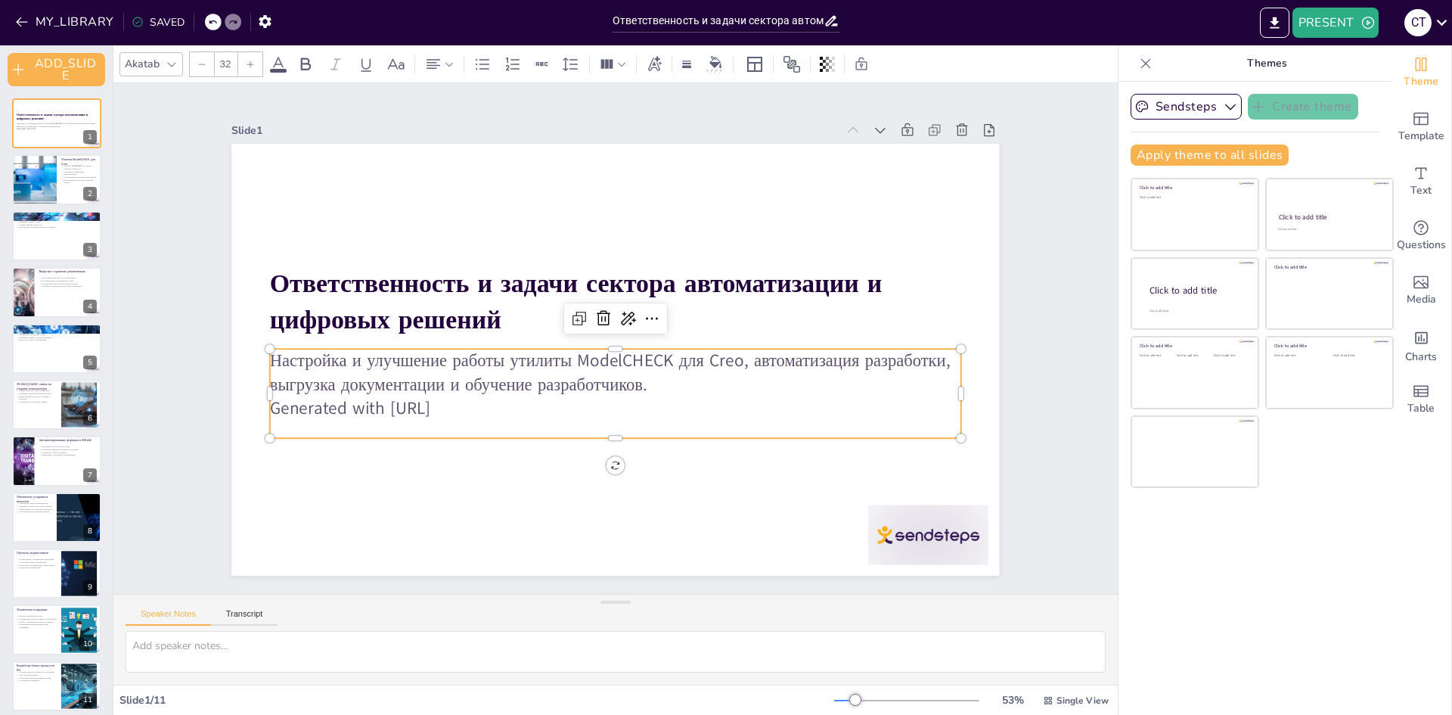
click at [485, 404] on p "Generated with [URL]" at bounding box center [615, 408] width 691 height 24
click at [445, 408] on p "Generated with [URL]" at bounding box center [615, 408] width 691 height 24
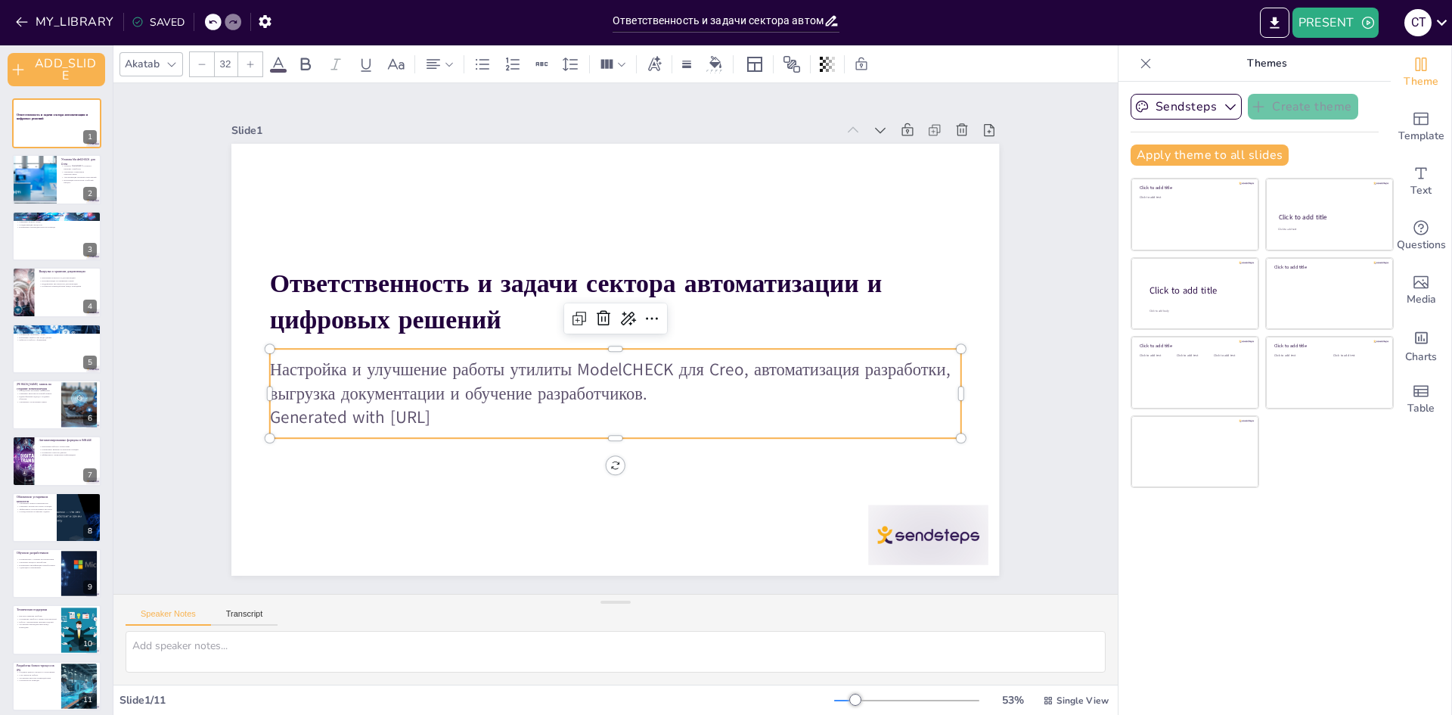
drag, startPoint x: 485, startPoint y: 411, endPoint x: 210, endPoint y: 405, distance: 274.6
click at [210, 405] on div "Slide 1 Ответственность и задачи сектора автоматизации и цифровых решений Настр…" at bounding box center [615, 338] width 852 height 474
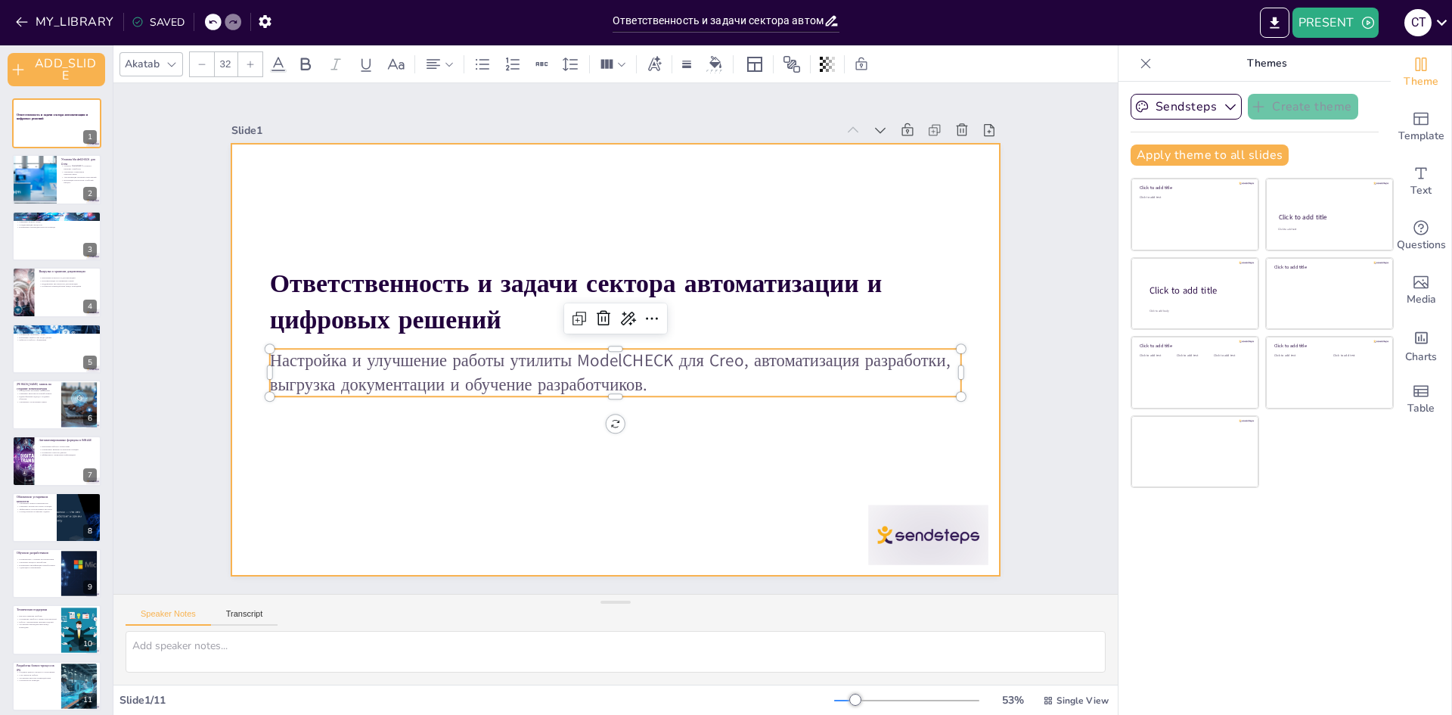
click at [517, 499] on div at bounding box center [615, 360] width 768 height 432
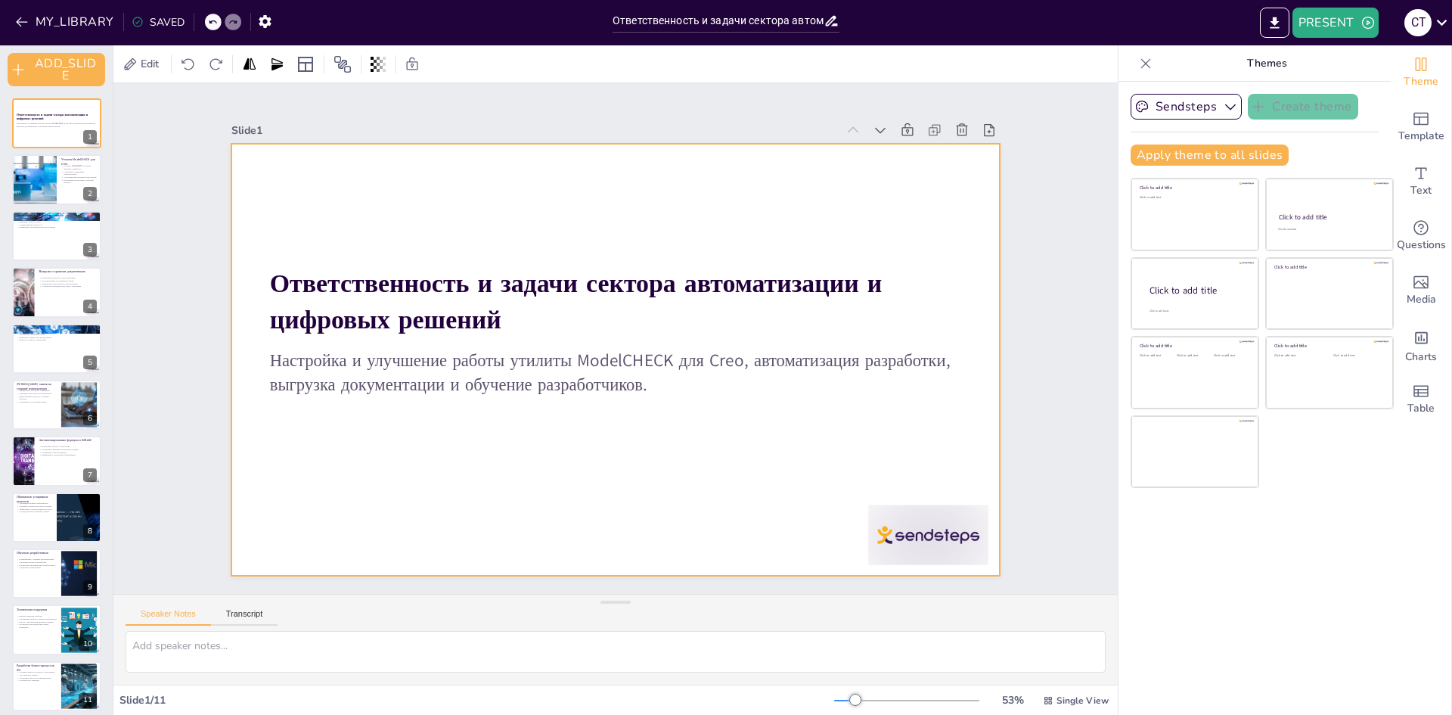
click at [916, 531] on div at bounding box center [929, 534] width 120 height 60
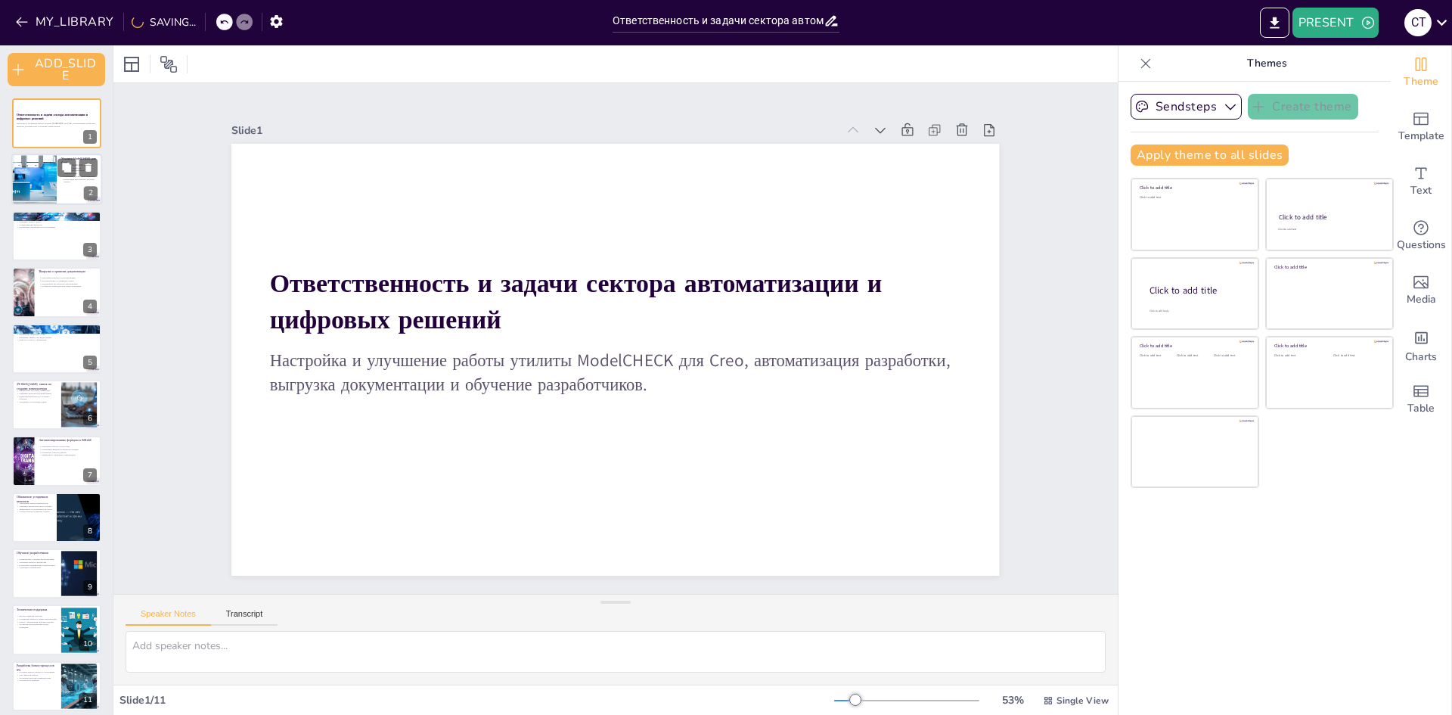
click at [51, 174] on div at bounding box center [33, 179] width 77 height 51
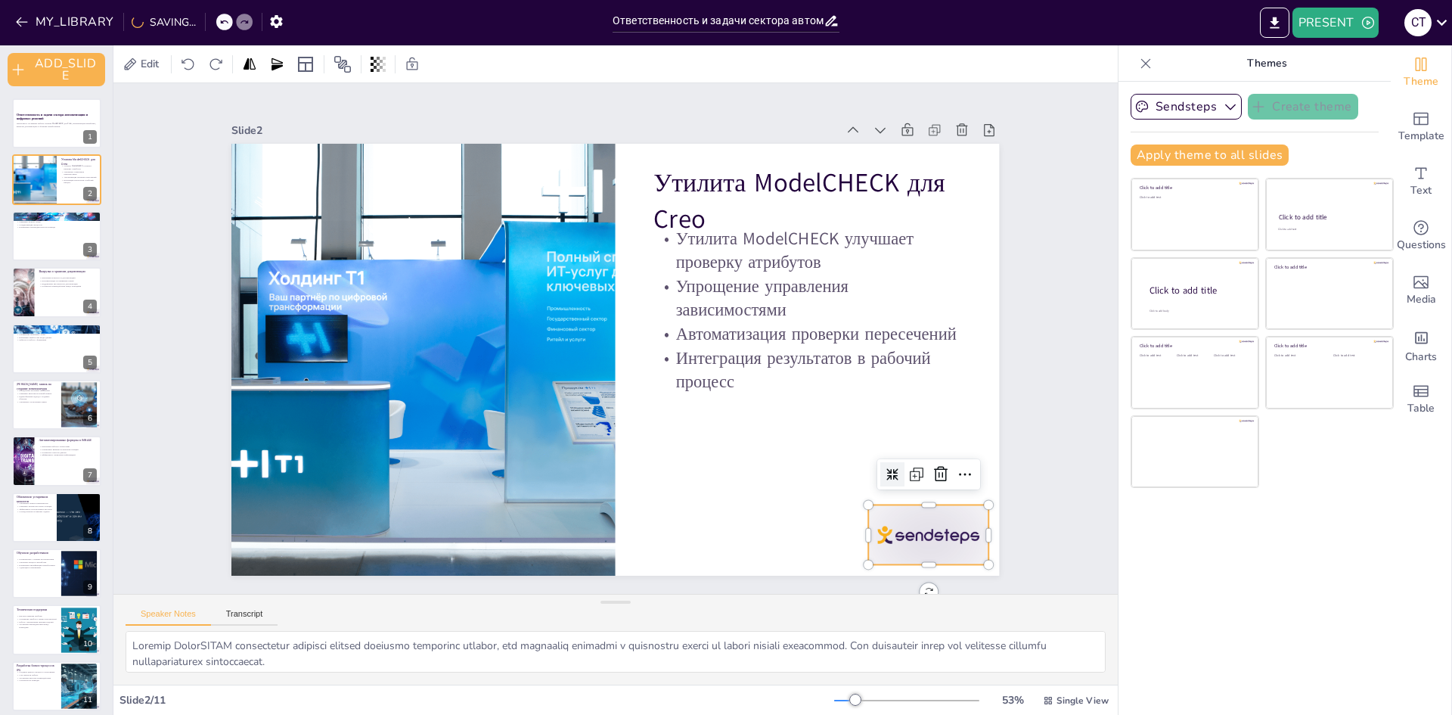
click at [894, 507] on div at bounding box center [929, 534] width 120 height 60
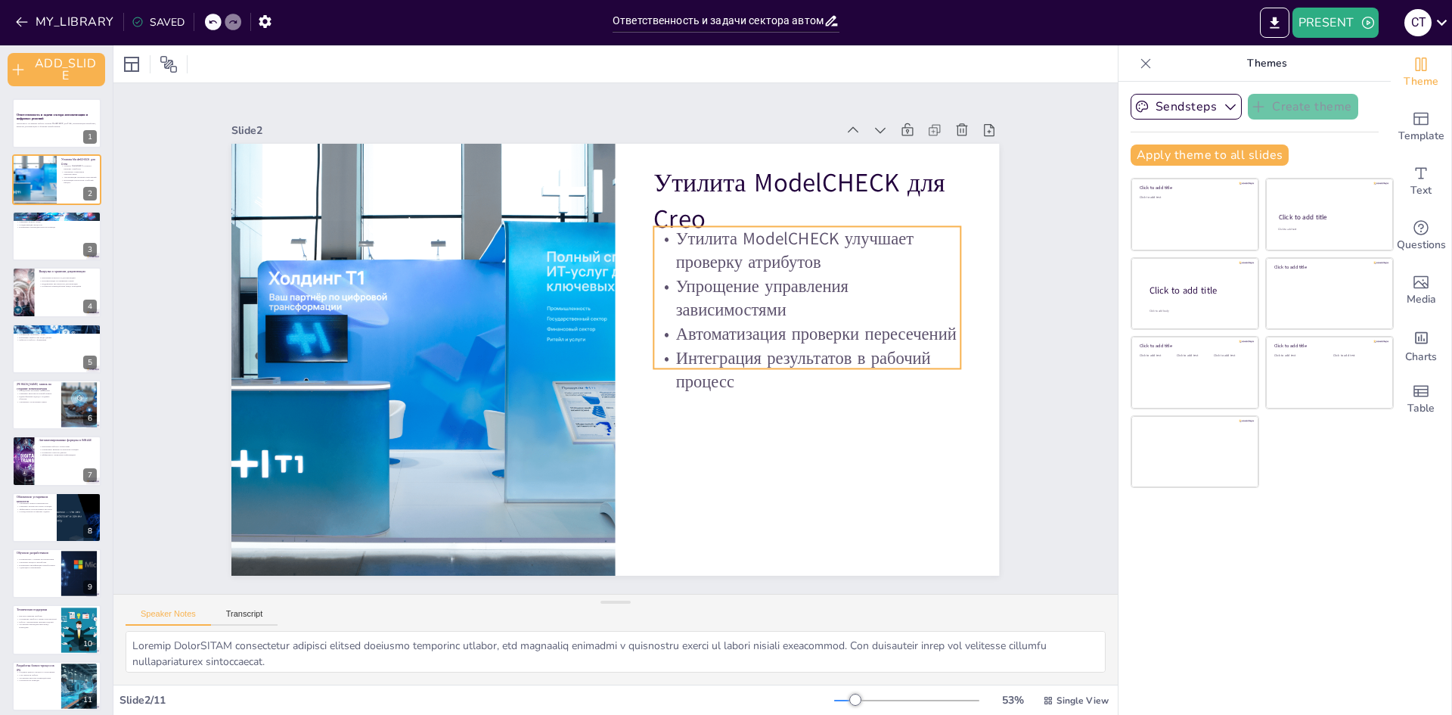
click at [793, 308] on p "Упрощение управления зависимостями" at bounding box center [807, 298] width 307 height 48
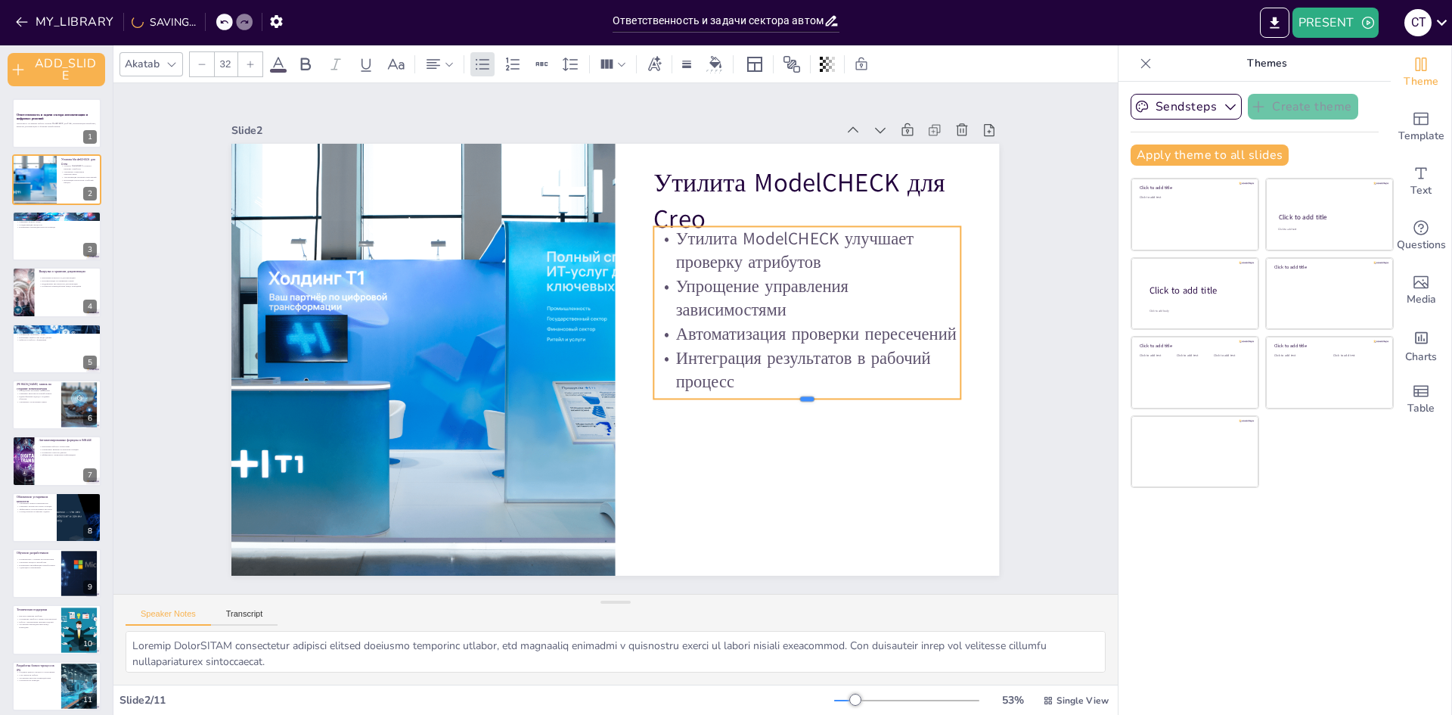
click at [795, 399] on div at bounding box center [807, 405] width 307 height 12
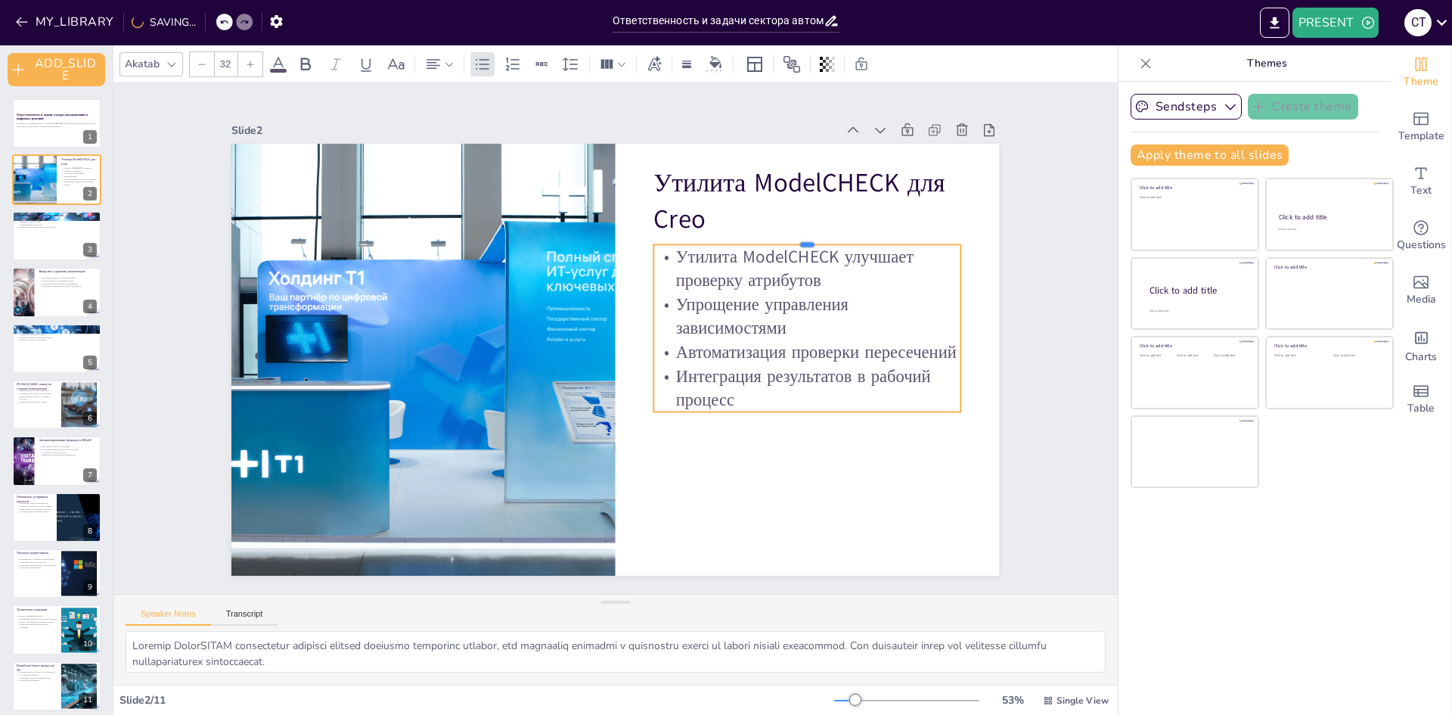
drag, startPoint x: 798, startPoint y: 218, endPoint x: 795, endPoint y: 236, distance: 18.3
click at [795, 236] on div at bounding box center [807, 238] width 307 height 12
click at [34, 244] on div at bounding box center [56, 235] width 91 height 51
type textarea "Loremipsumdol sitametc adipiscingel seddoeius temporincid utlaboree dolor, magn…"
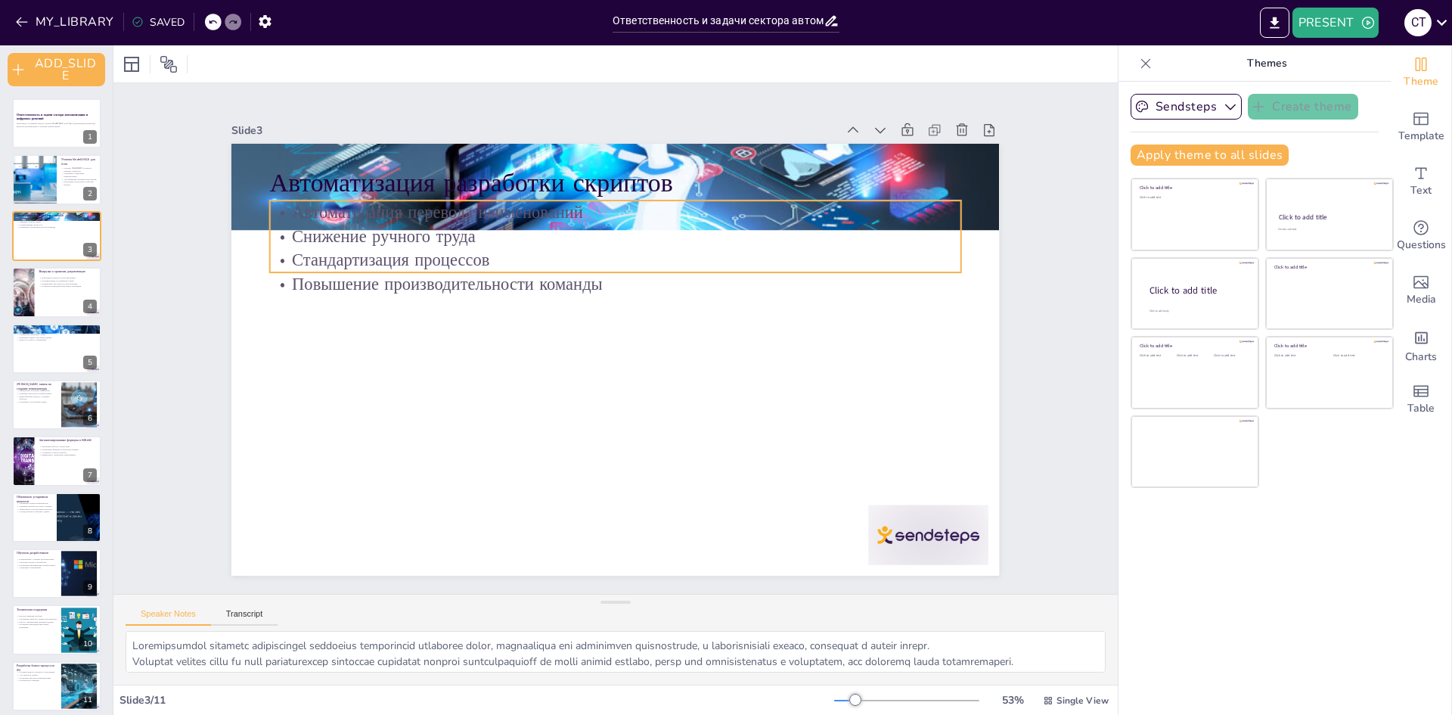
click at [510, 267] on div "Автоматизация разработки скриптов Автоматизация перевода наименований Снижение …" at bounding box center [615, 360] width 768 height 432
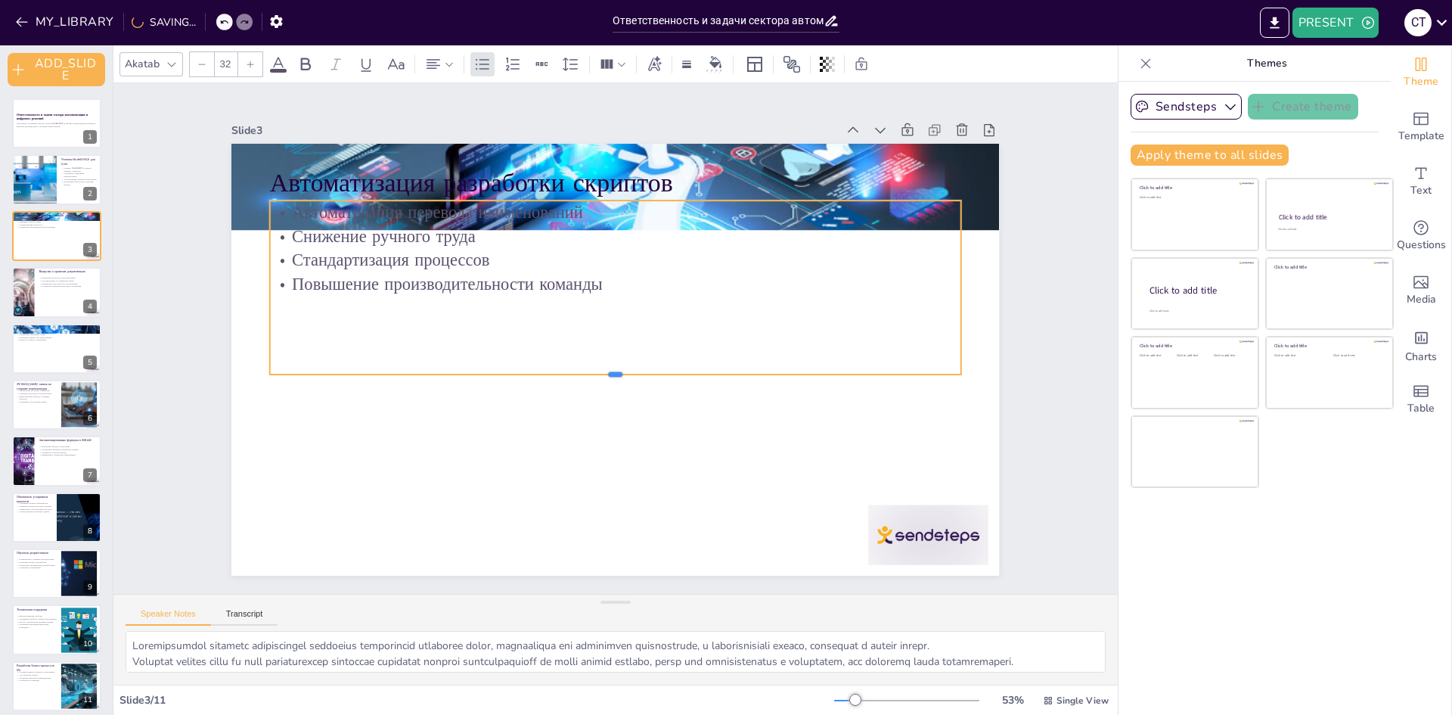
drag, startPoint x: 603, startPoint y: 269, endPoint x: 606, endPoint y: 374, distance: 105.2
click at [606, 375] on div at bounding box center [615, 380] width 691 height 12
click at [607, 202] on p "Автоматизация перевода наименований" at bounding box center [615, 212] width 691 height 24
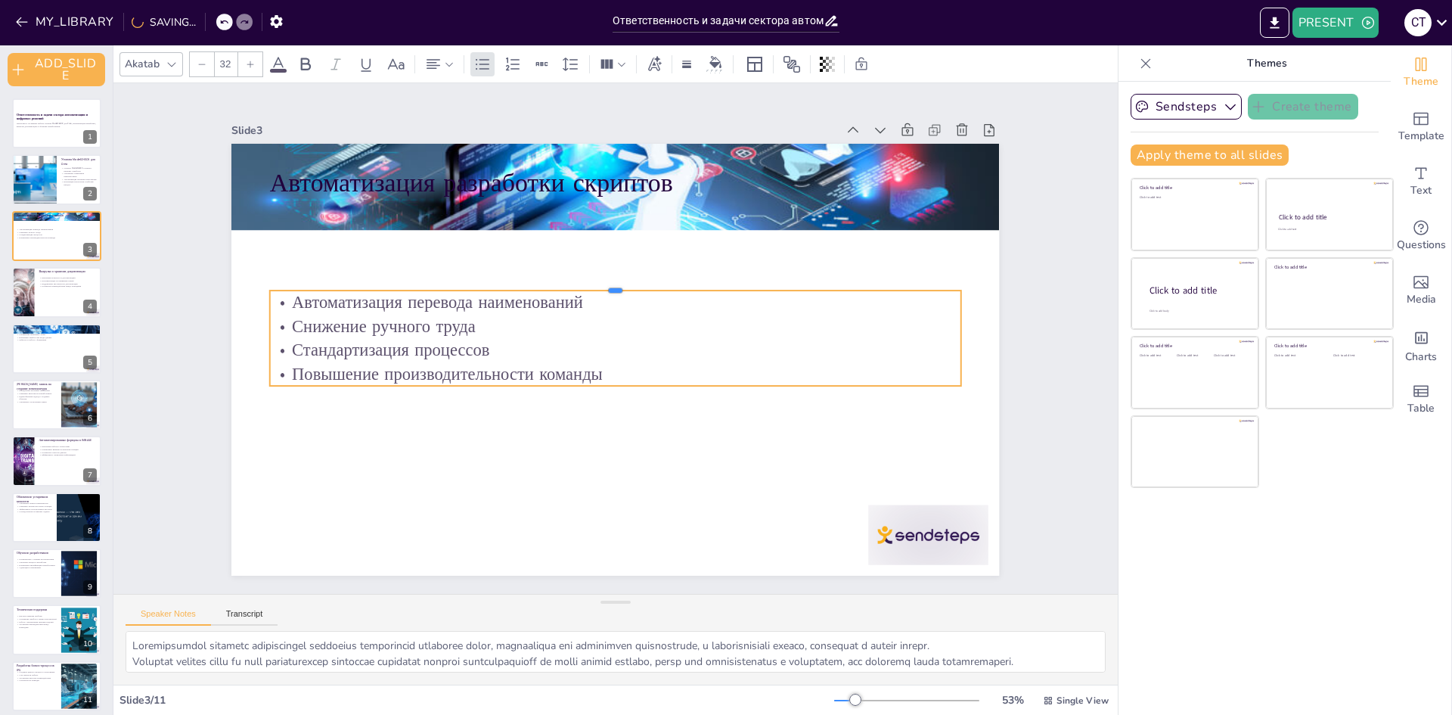
drag, startPoint x: 619, startPoint y: 199, endPoint x: 615, endPoint y: 282, distance: 83.3
click at [615, 282] on div at bounding box center [615, 284] width 691 height 12
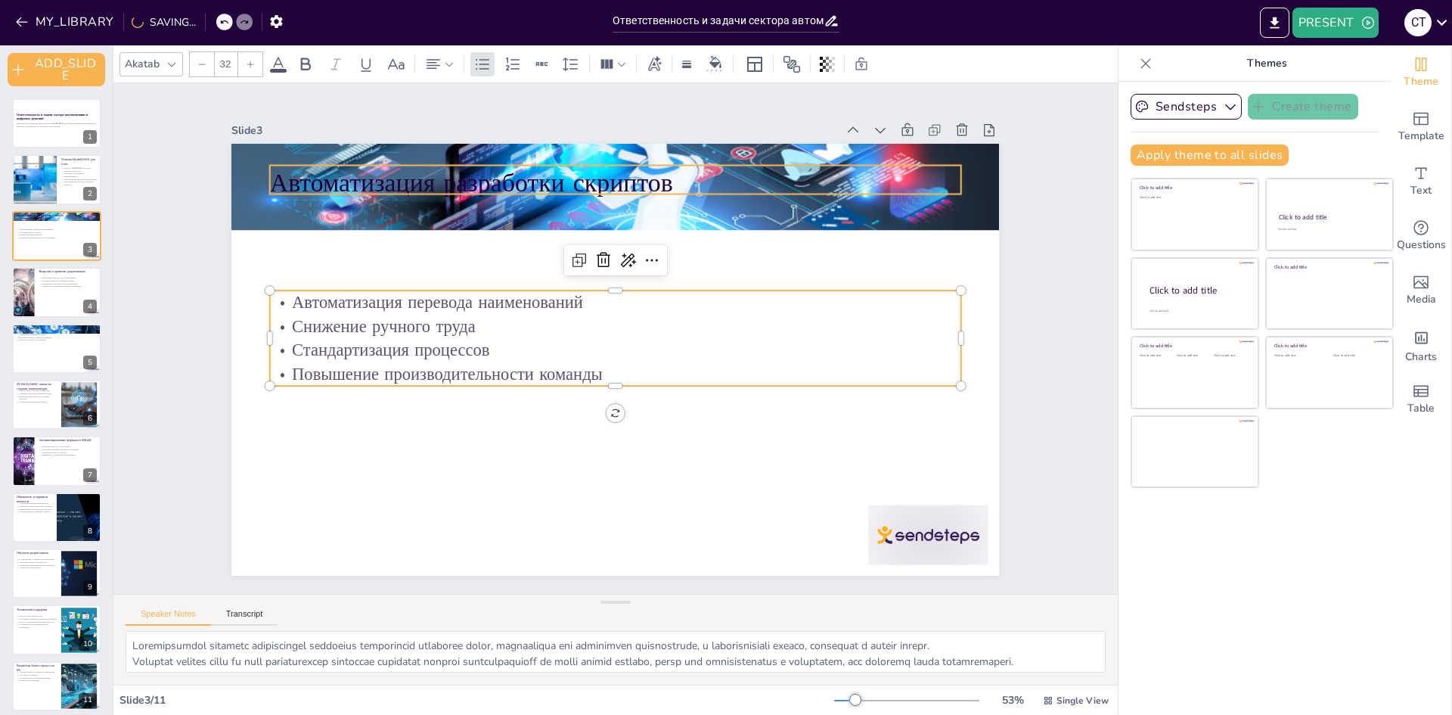
type input "48"
click at [628, 175] on p "Автоматизация разработки скриптов" at bounding box center [615, 184] width 691 height 36
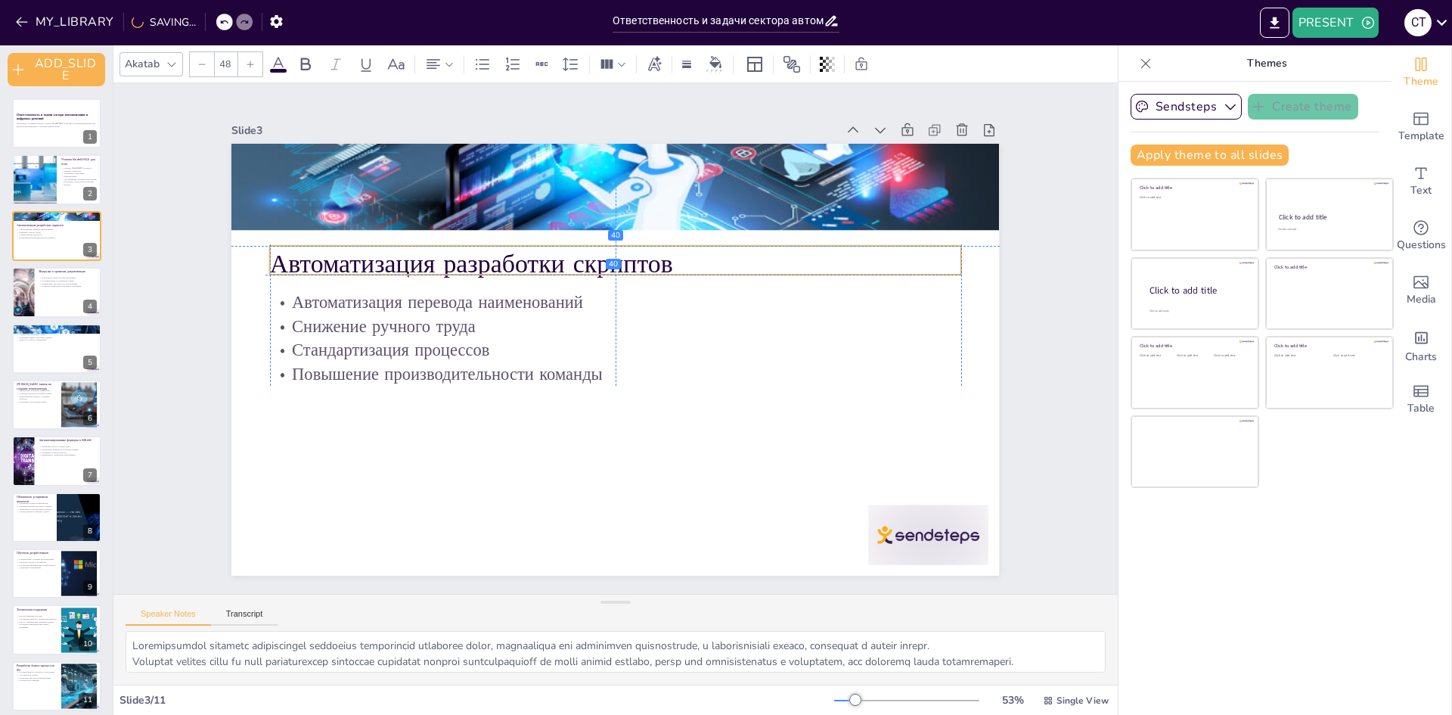
drag, startPoint x: 687, startPoint y: 165, endPoint x: 682, endPoint y: 243, distance: 78.8
click at [682, 246] on p "Автоматизация разработки скриптов" at bounding box center [615, 264] width 691 height 36
click at [28, 286] on div at bounding box center [23, 291] width 68 height 51
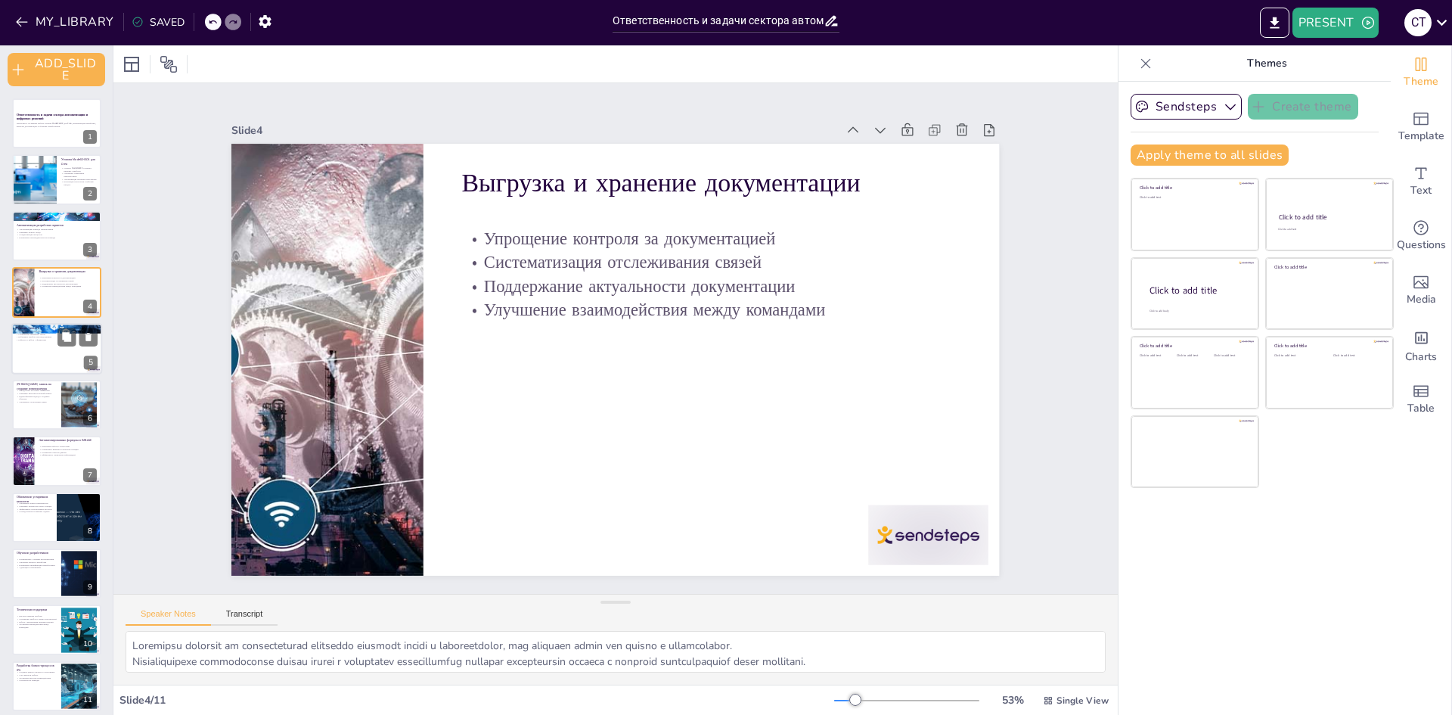
click at [42, 361] on div at bounding box center [56, 348] width 91 height 51
type textarea "Loremipsu dolorsitam consec adi elitseddoei tempo incididuntutl etdolor MagnAal…"
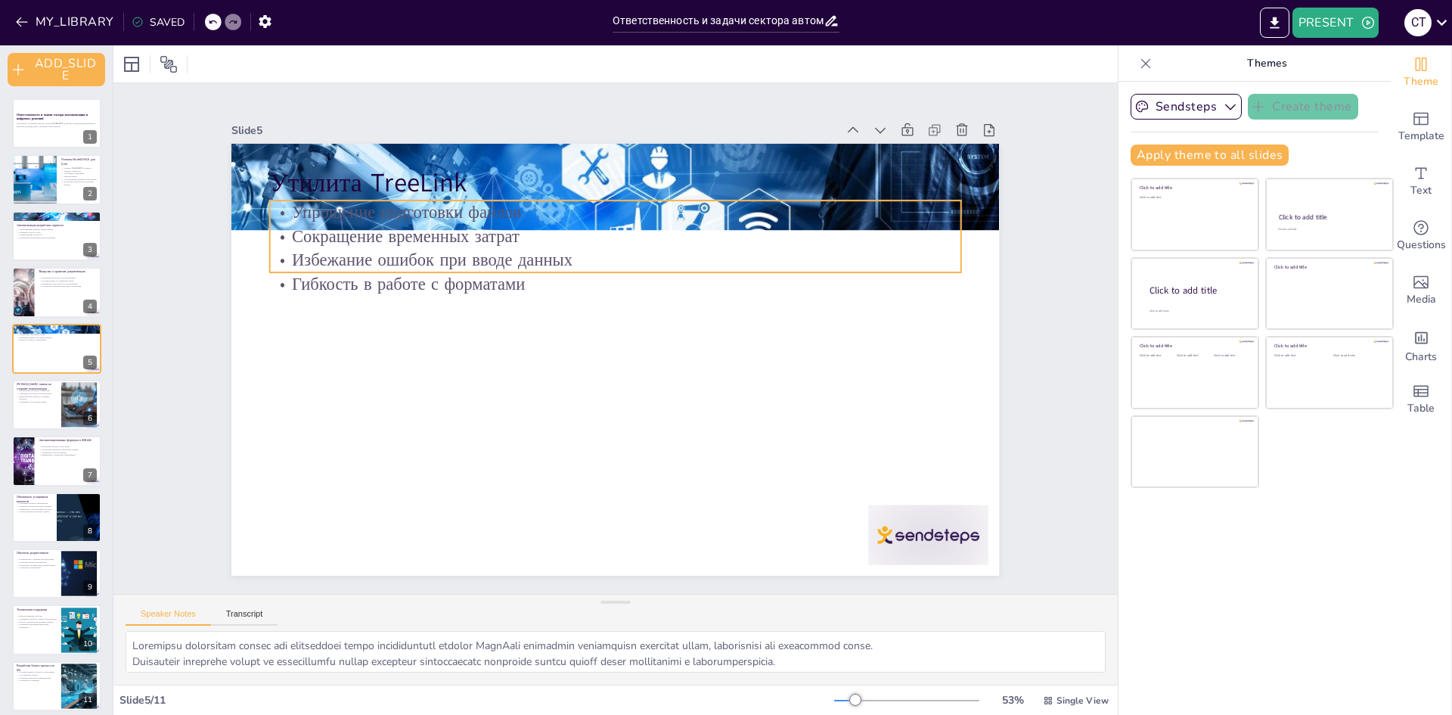
click at [483, 268] on div "Утилита TreeLink Упрощение подготовки файлов Сокращение временных затрат Избежа…" at bounding box center [615, 360] width 768 height 432
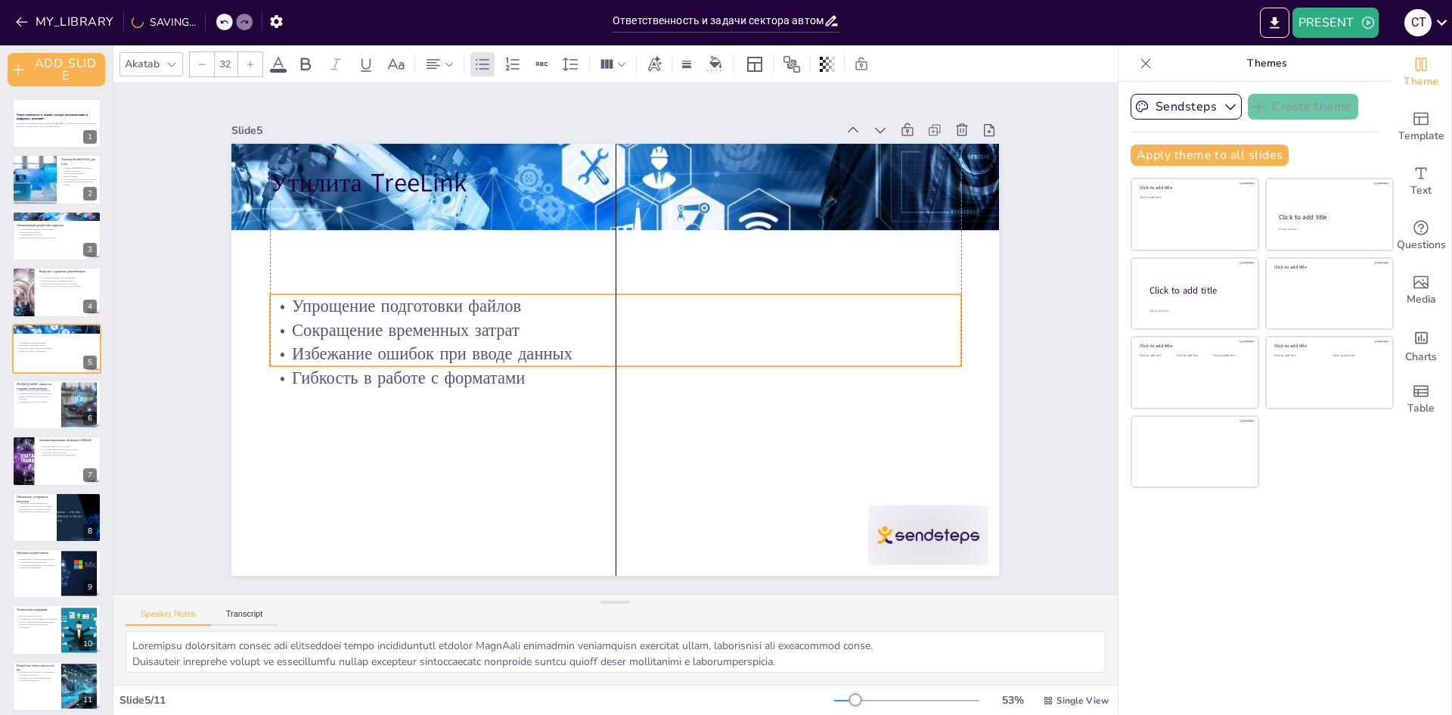
drag, startPoint x: 552, startPoint y: 239, endPoint x: 545, endPoint y: 327, distance: 88.0
click at [548, 333] on p "Сокращение временных затрат" at bounding box center [615, 330] width 691 height 24
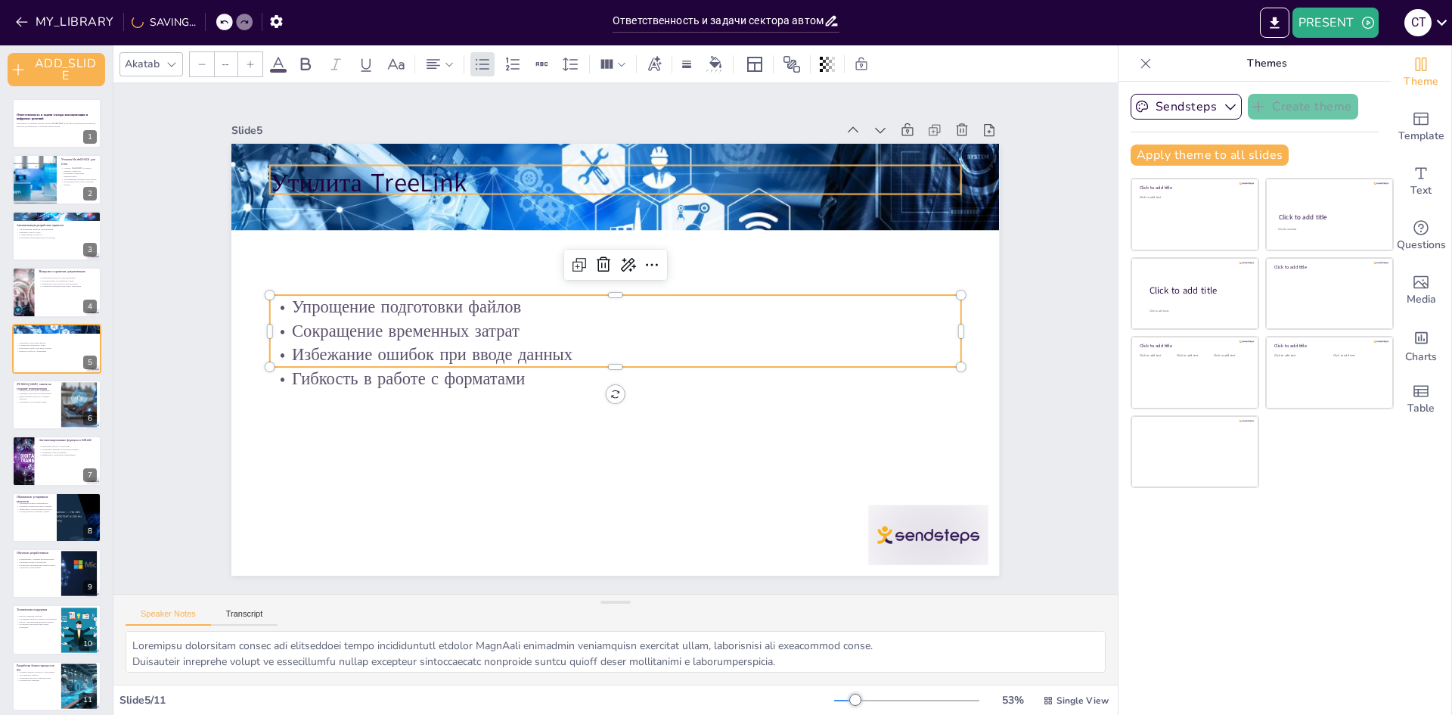
type input "48"
click at [397, 172] on p "Утилита TreeLink" at bounding box center [615, 184] width 691 height 36
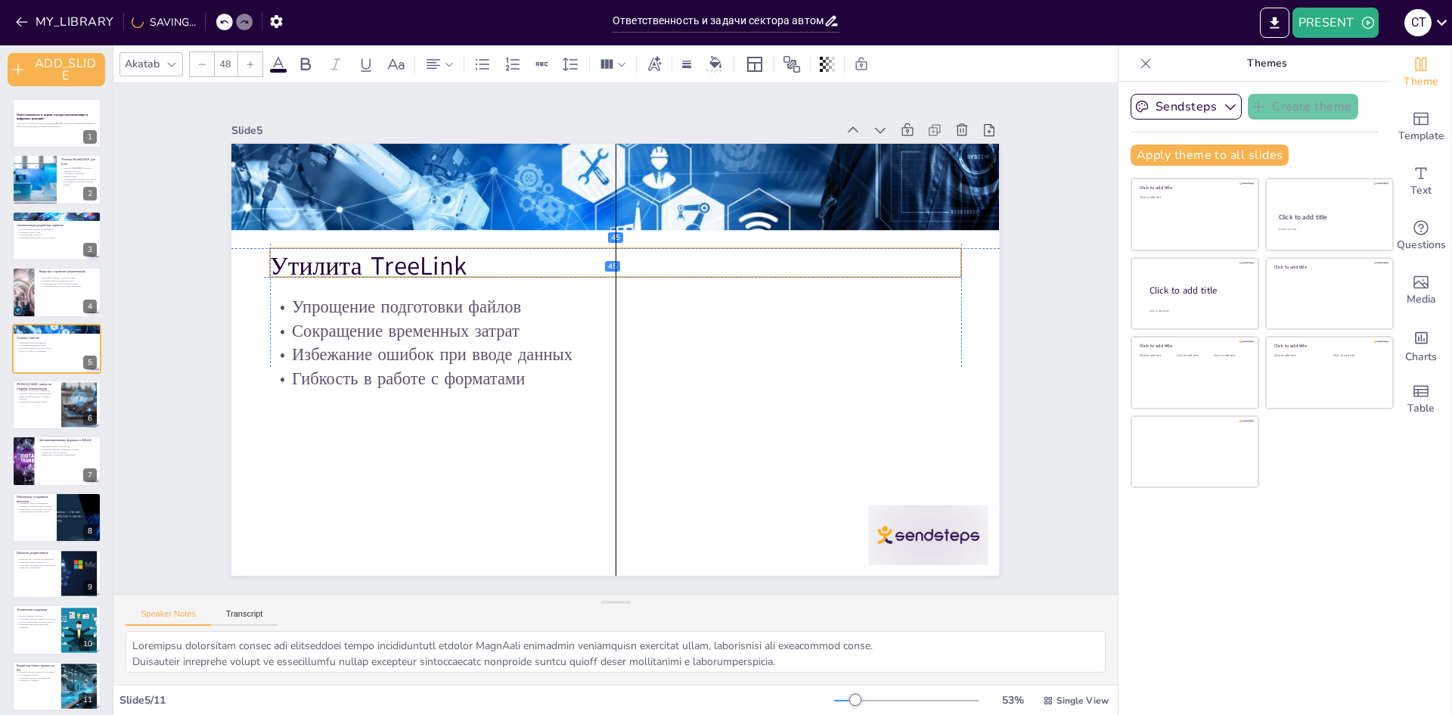
drag, startPoint x: 440, startPoint y: 176, endPoint x: 434, endPoint y: 254, distance: 78.1
click at [434, 254] on p "Утилита TreeLink" at bounding box center [615, 266] width 691 height 36
click at [26, 417] on div at bounding box center [56, 404] width 91 height 51
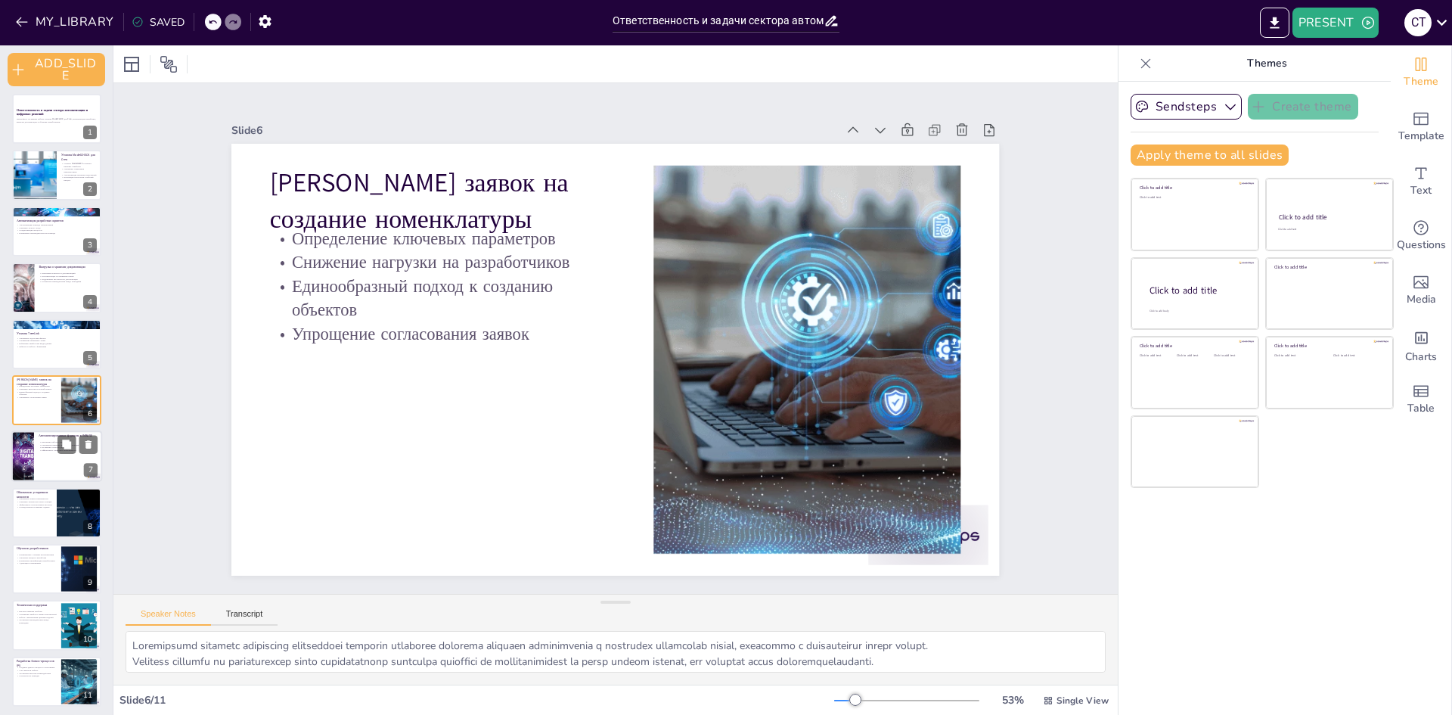
click at [37, 464] on div at bounding box center [56, 456] width 91 height 51
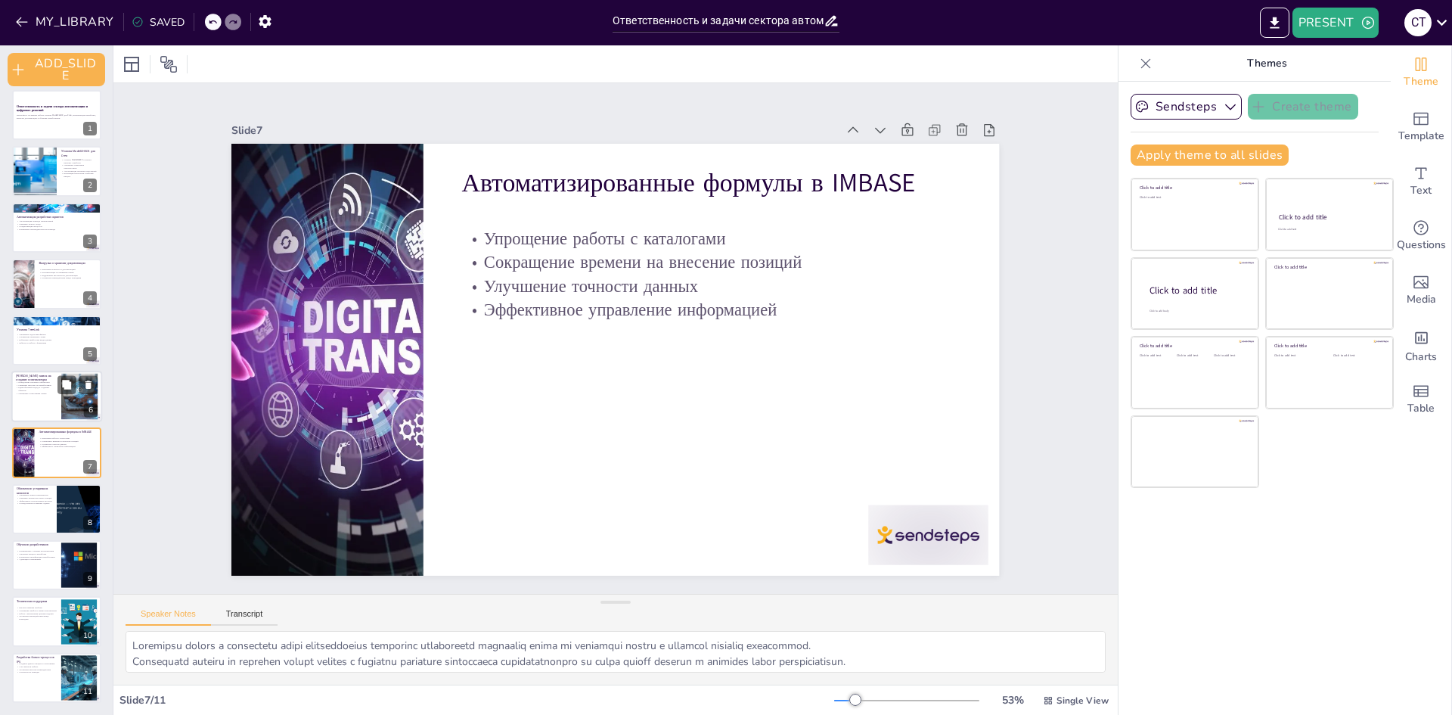
click at [48, 396] on div "Определение ключевых параметров Снижение нагрузки на разработчиков Единообразны…" at bounding box center [36, 388] width 41 height 17
type textarea "Определение ключевых параметров создаваемых объектов позволяет улучшить качеств…"
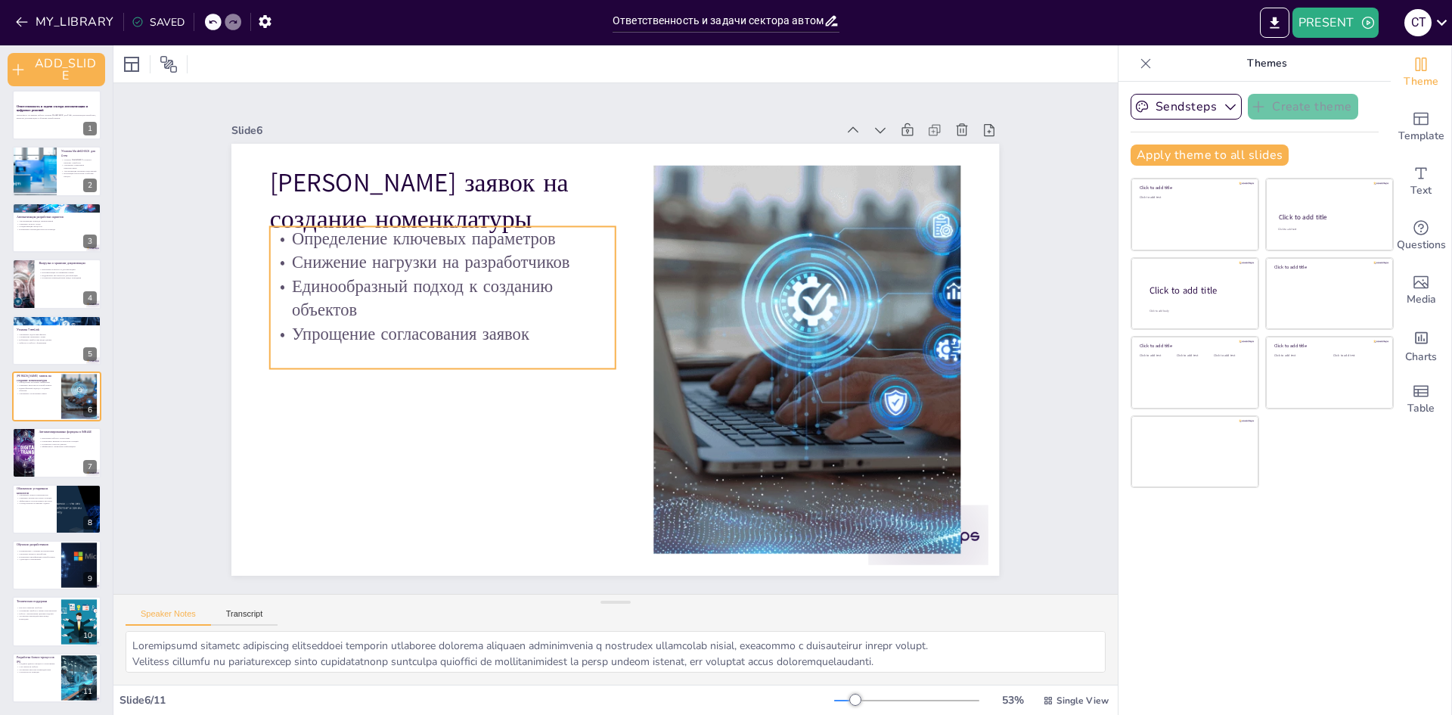
scroll to position [5, 0]
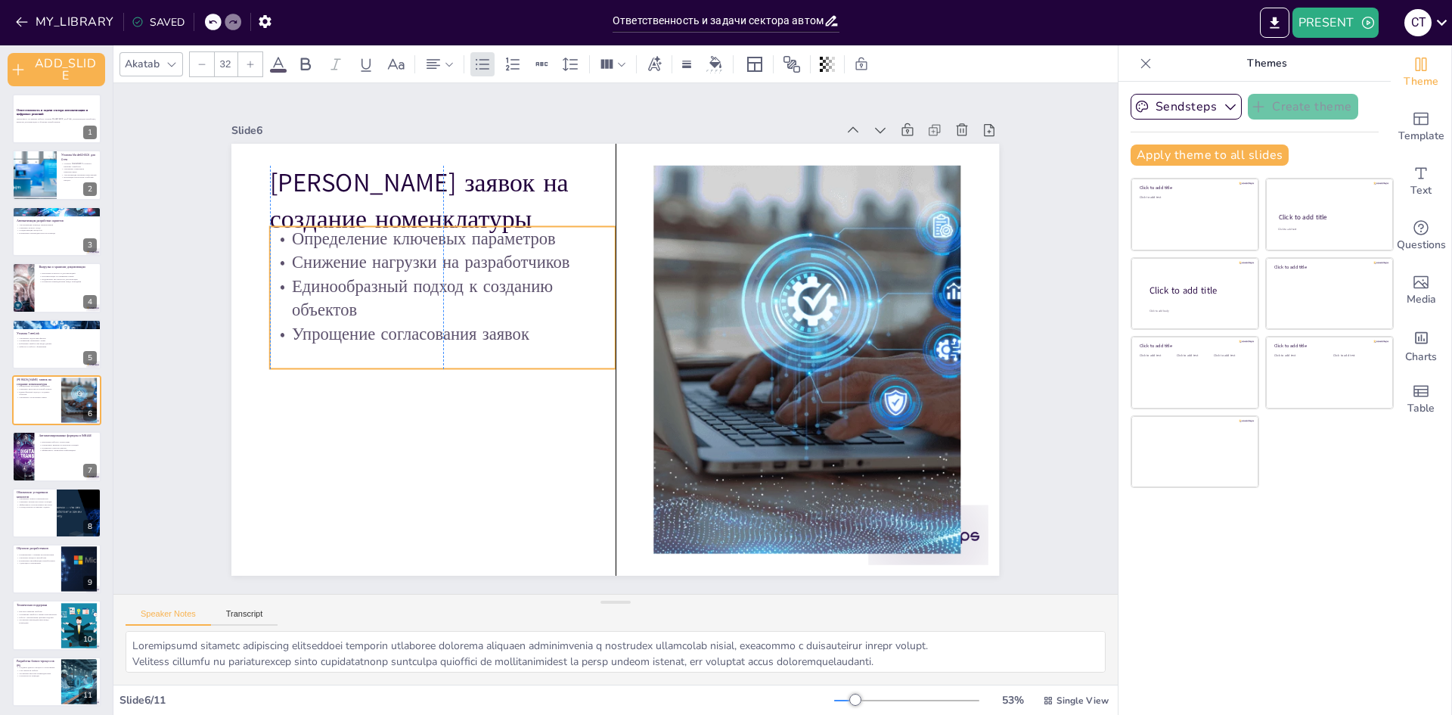
click at [377, 278] on p "Единообразный подход к созданию объектов" at bounding box center [443, 298] width 346 height 48
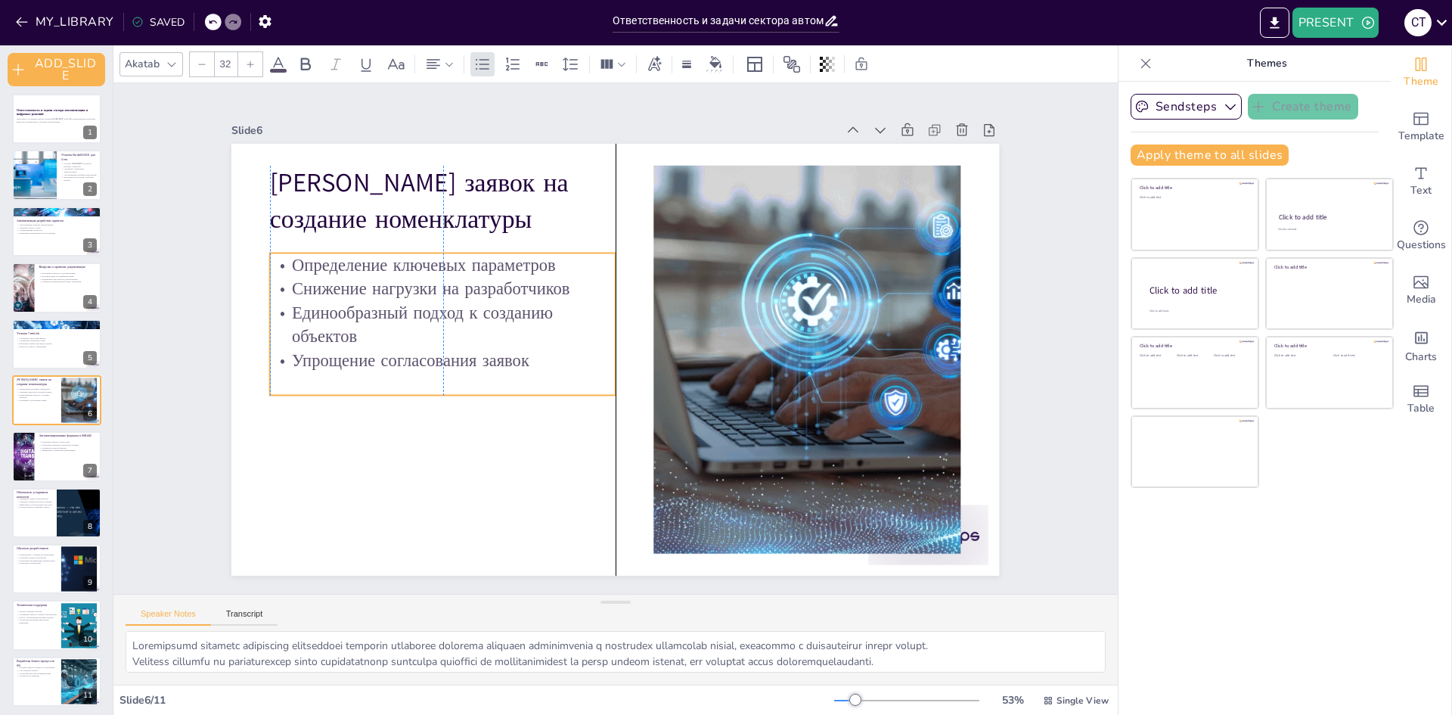
drag, startPoint x: 457, startPoint y: 297, endPoint x: 456, endPoint y: 324, distance: 26.5
click at [456, 324] on p "Единообразный подход к созданию объектов" at bounding box center [443, 325] width 346 height 48
type input "48"
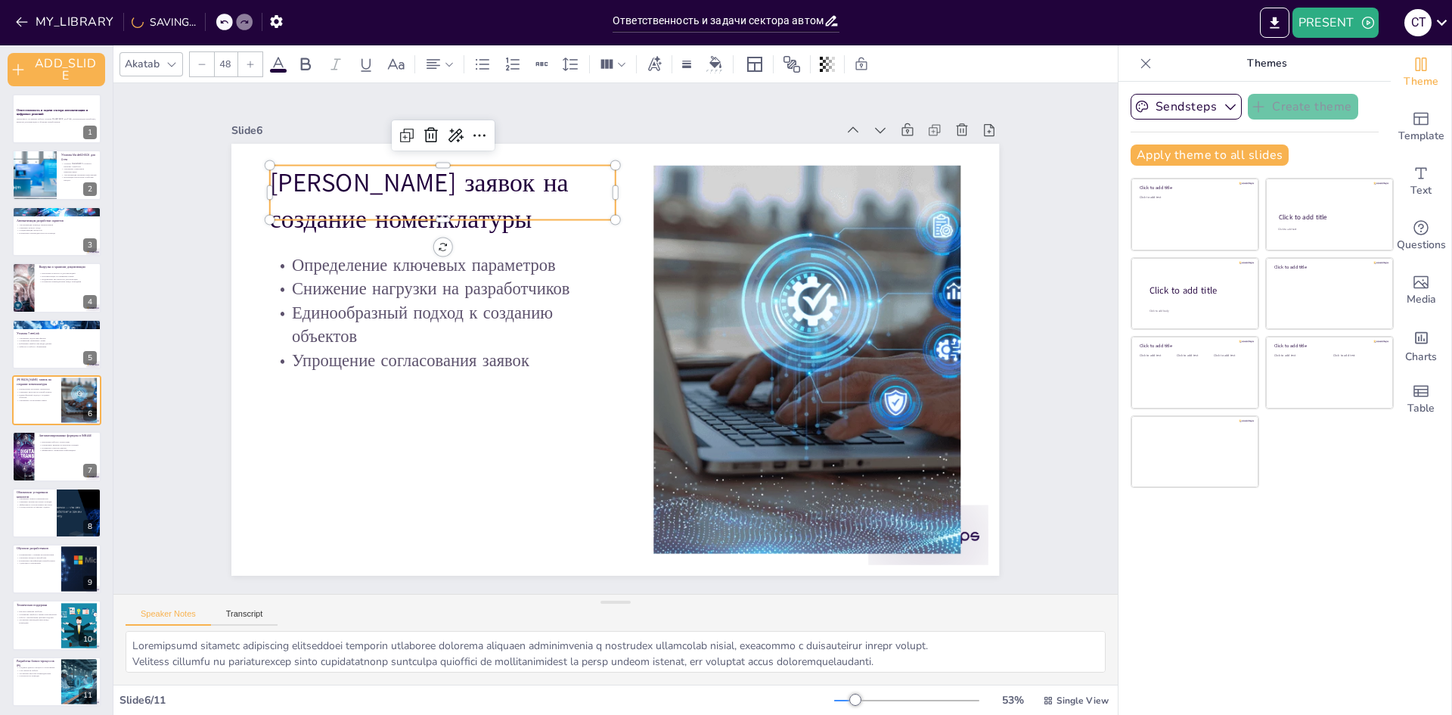
click at [330, 207] on p "[PERSON_NAME] заявок на создание номенклатуры" at bounding box center [443, 202] width 346 height 72
click at [433, 212] on div "Анализ заявок на создание номенклатуры Определение ключевых параметров Снижение…" at bounding box center [615, 360] width 768 height 432
click at [39, 514] on div at bounding box center [56, 512] width 91 height 51
type textarea "Упрощение поиска номенклатуры через обновление каталогов позволяет разработчика…"
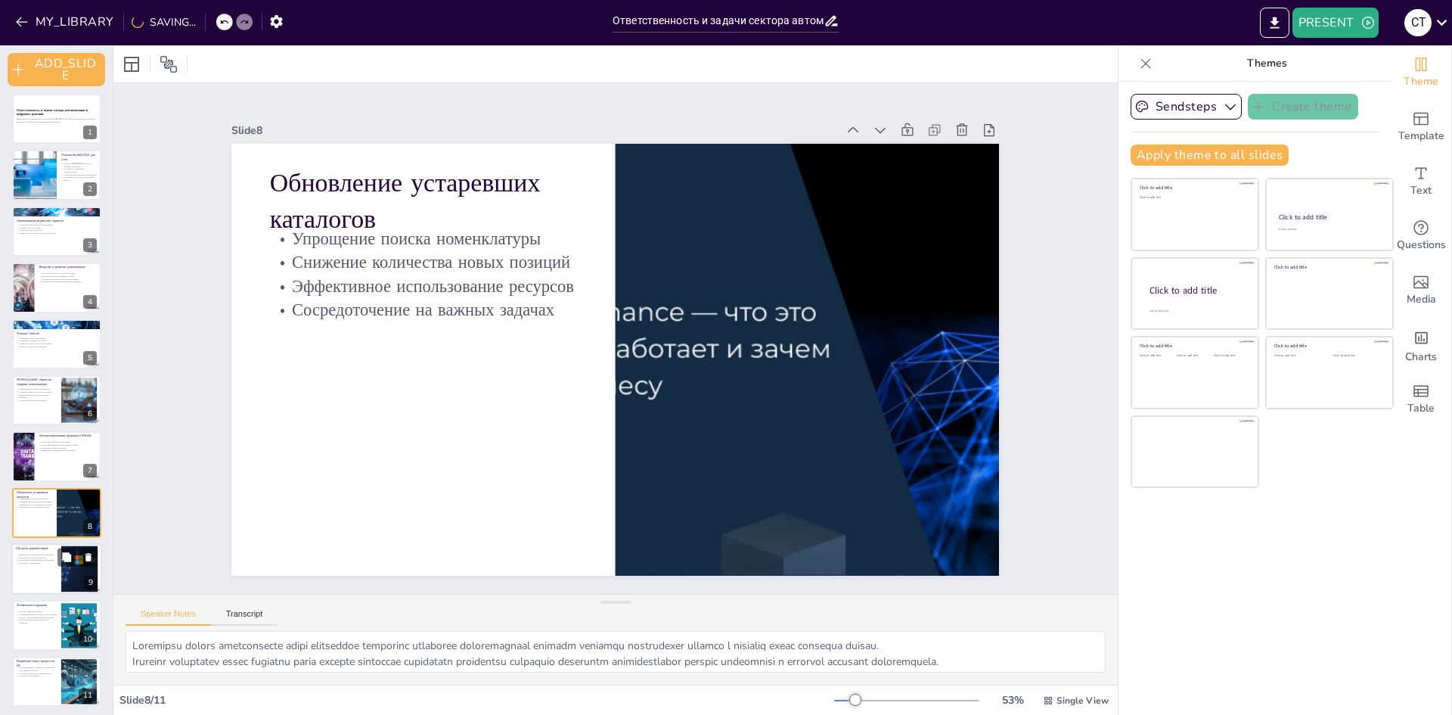
scroll to position [8, 0]
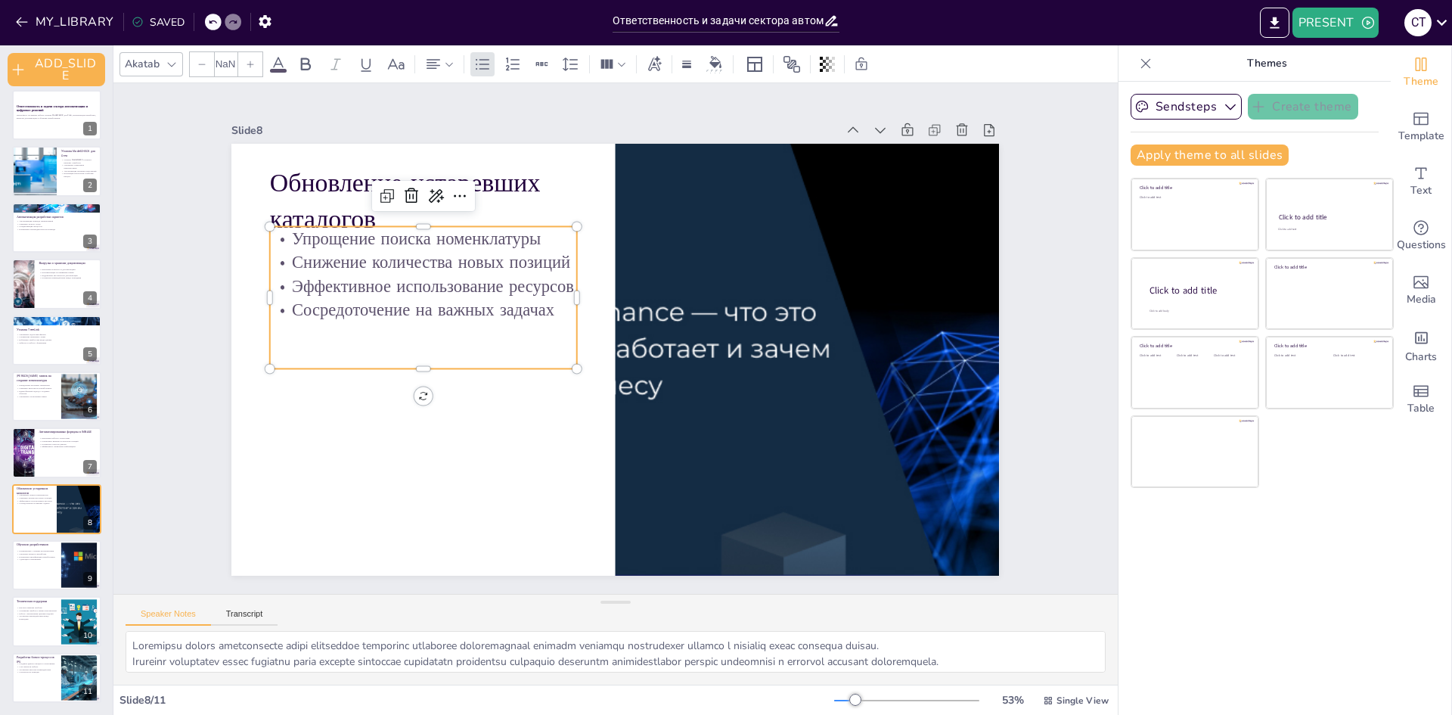
type input "32"
click at [476, 312] on p "Сосредоточение на важных задачах" at bounding box center [423, 310] width 307 height 24
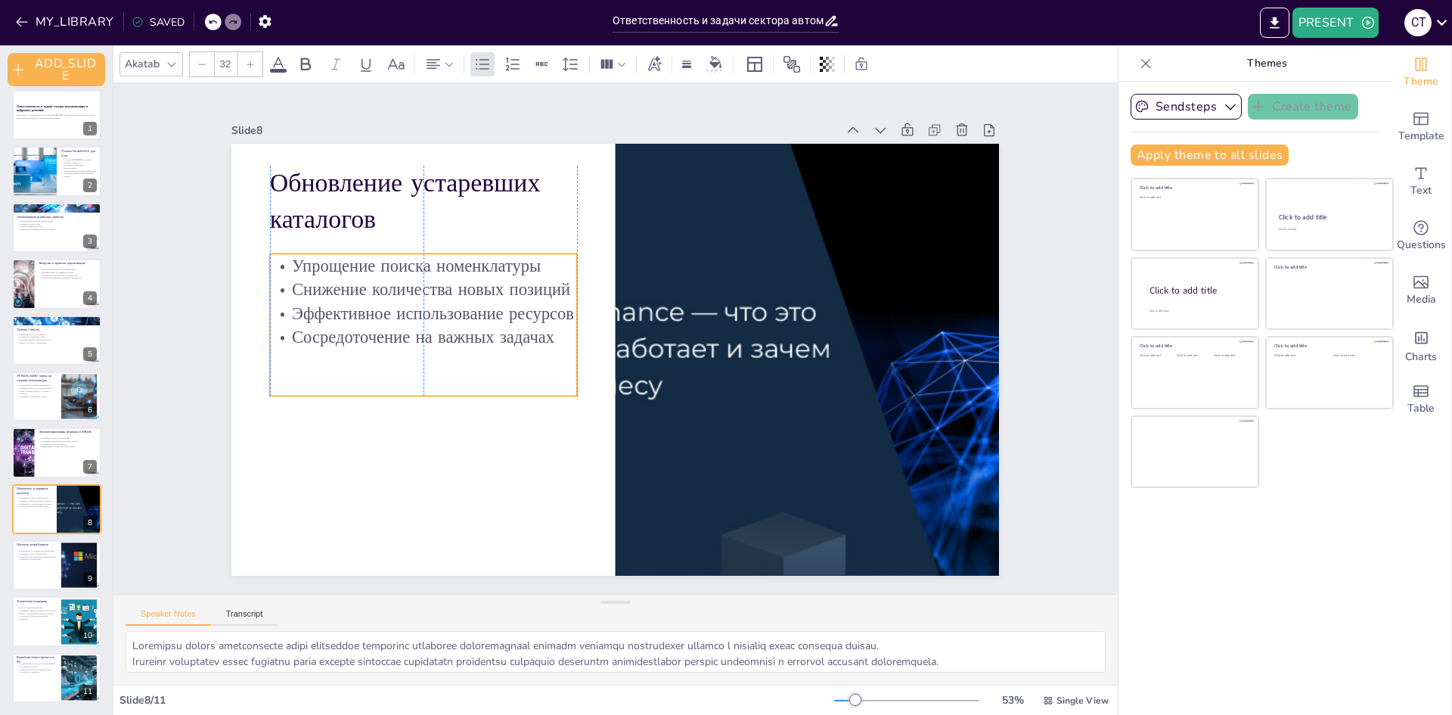
drag, startPoint x: 479, startPoint y: 320, endPoint x: 479, endPoint y: 347, distance: 27.2
click at [479, 347] on div "Упрощение поиска номенклатуры Снижение количества новых позиций Эффективное исп…" at bounding box center [423, 324] width 307 height 142
click at [31, 575] on div at bounding box center [56, 564] width 91 height 51
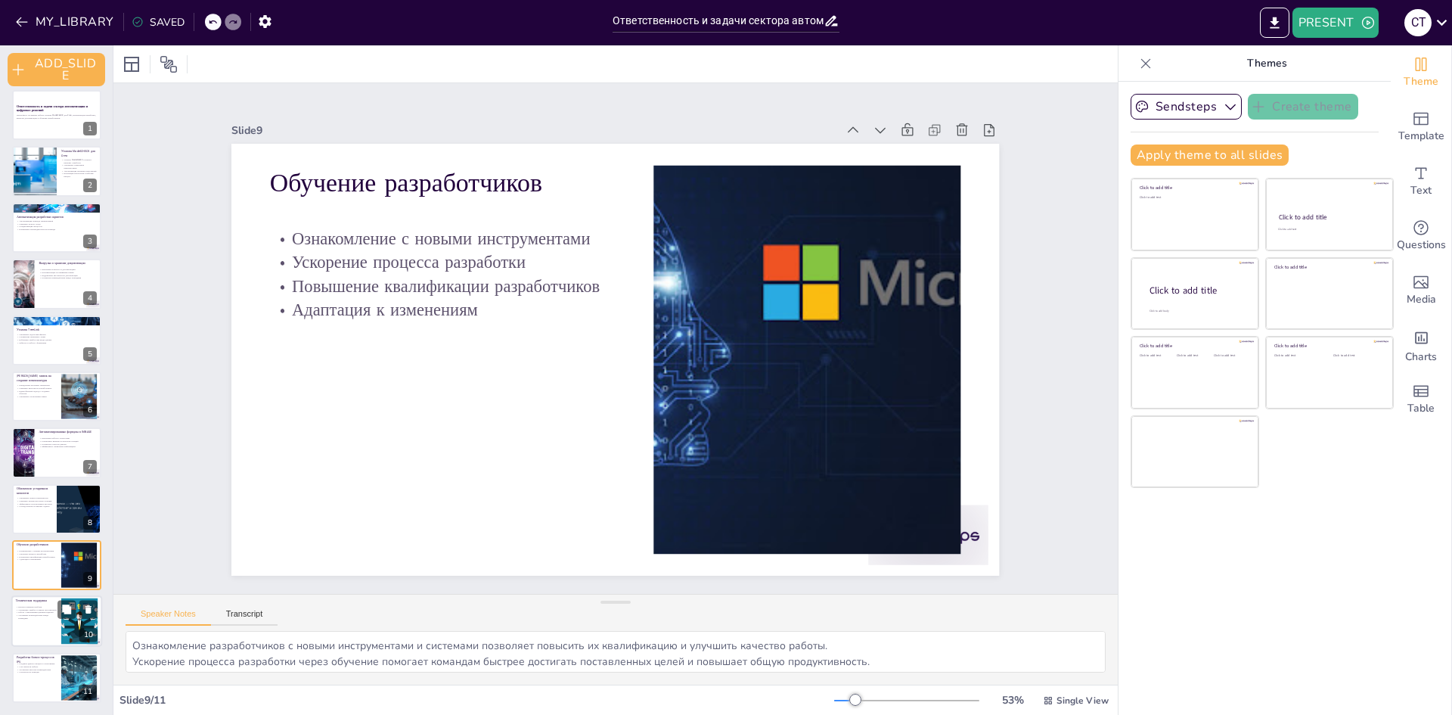
click at [29, 618] on p "Улучшение взаимодействия между командами" at bounding box center [36, 616] width 41 height 5
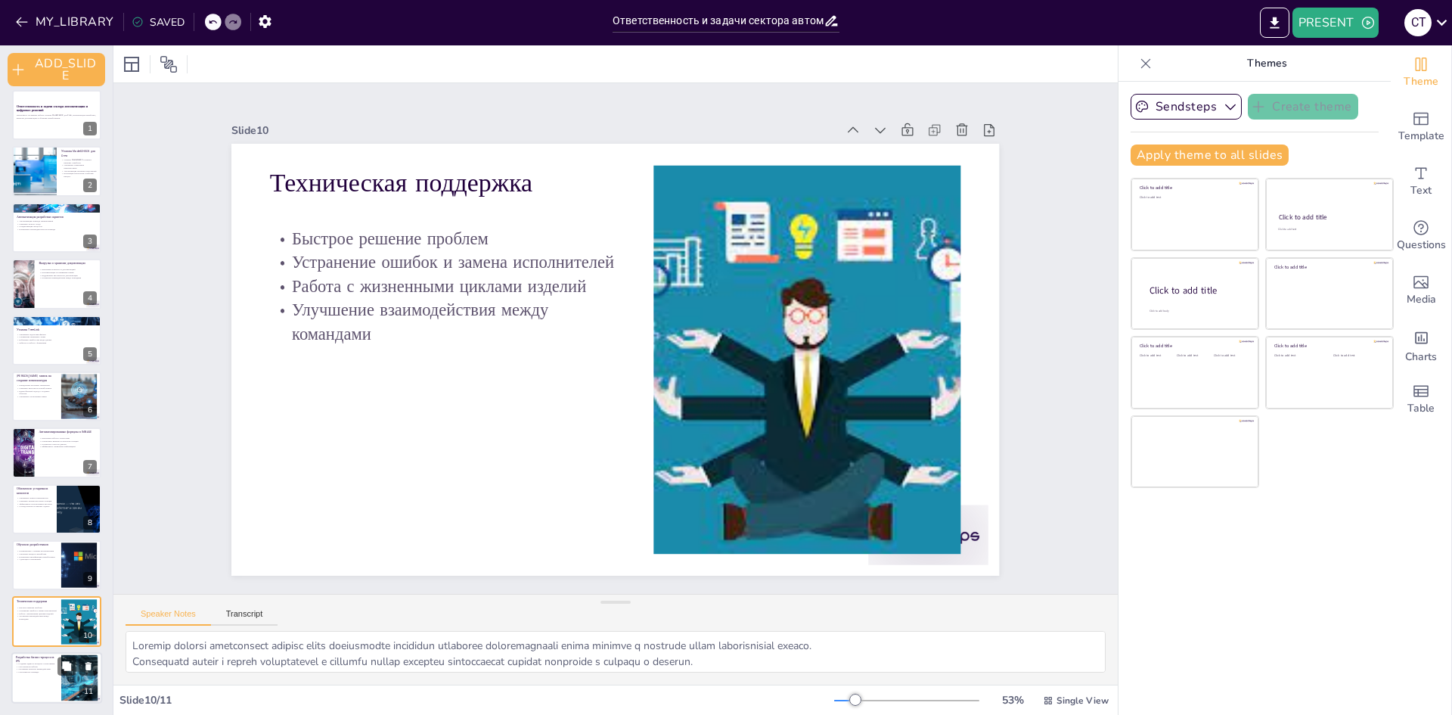
click at [48, 679] on div at bounding box center [56, 677] width 91 height 51
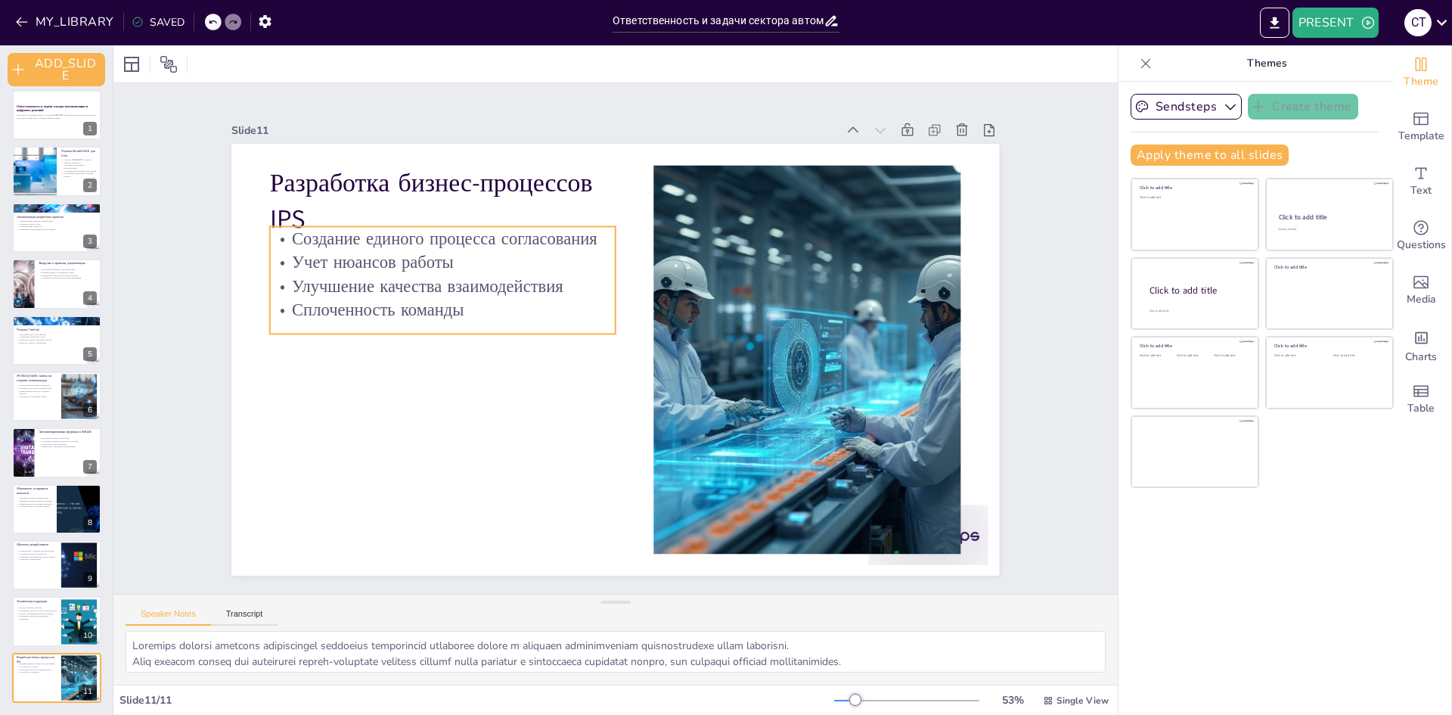
click at [474, 259] on p "Учет нюансов работы" at bounding box center [443, 262] width 346 height 24
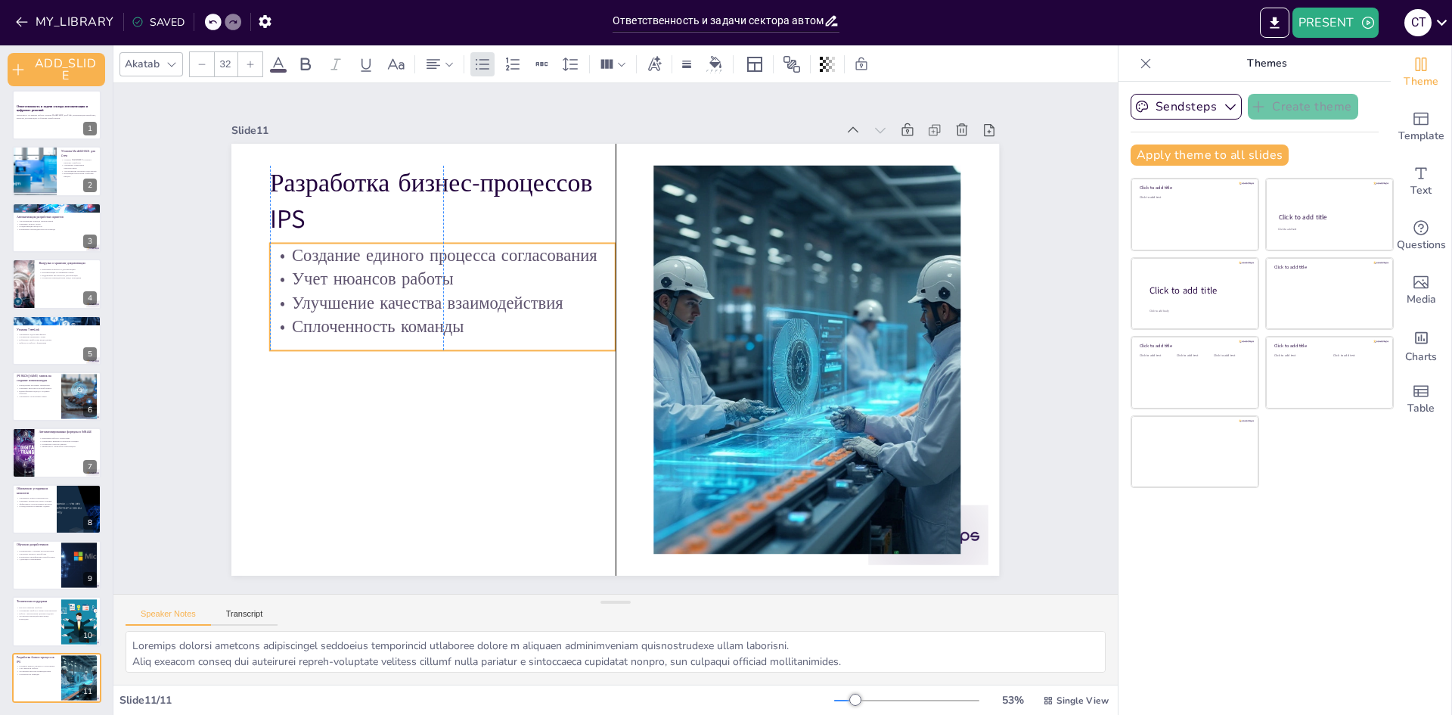
drag, startPoint x: 491, startPoint y: 306, endPoint x: 476, endPoint y: 328, distance: 26.2
click at [491, 324] on p "Сплоченность команды" at bounding box center [443, 327] width 346 height 24
click at [1003, 170] on div "Slide 1 Ответственность и задачи сектора автоматизации и цифровых решений Настр…" at bounding box center [615, 338] width 852 height 474
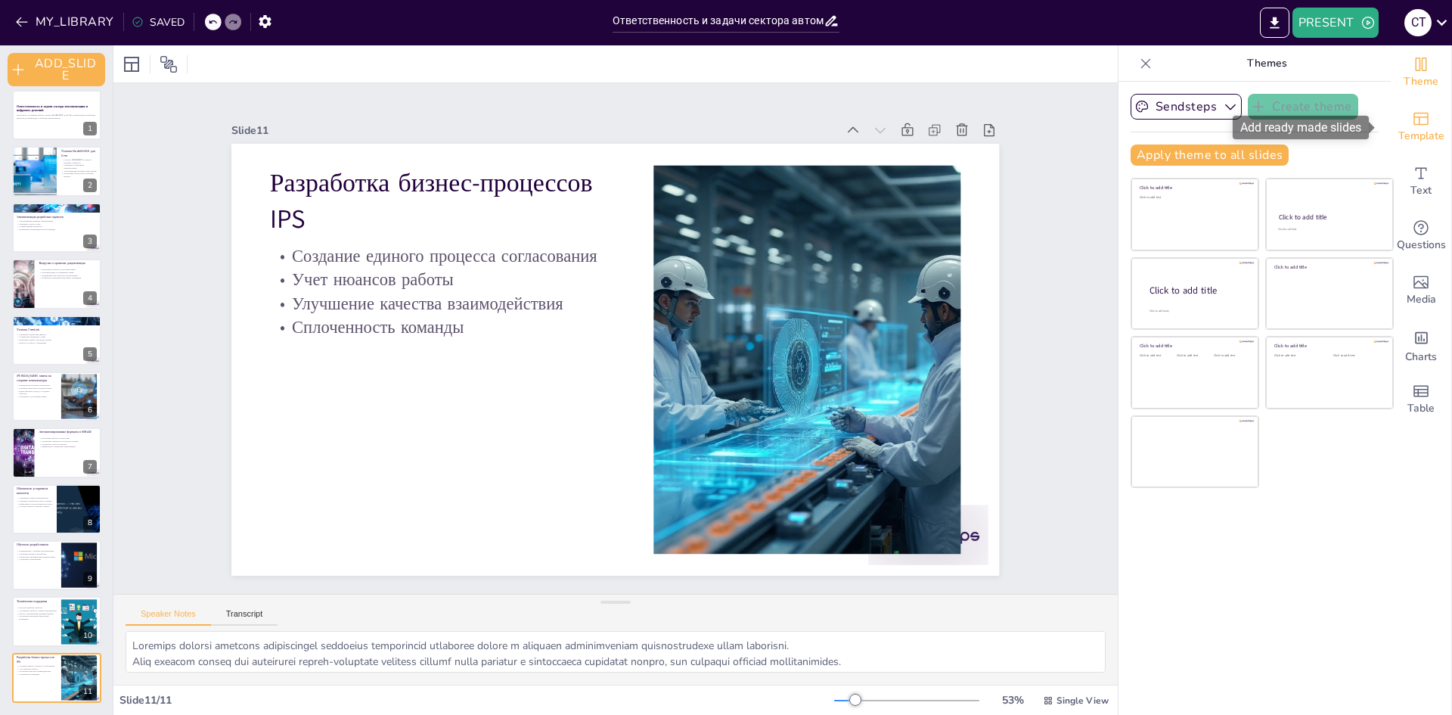
click at [1413, 116] on icon "Add ready made slides" at bounding box center [1420, 119] width 15 height 13
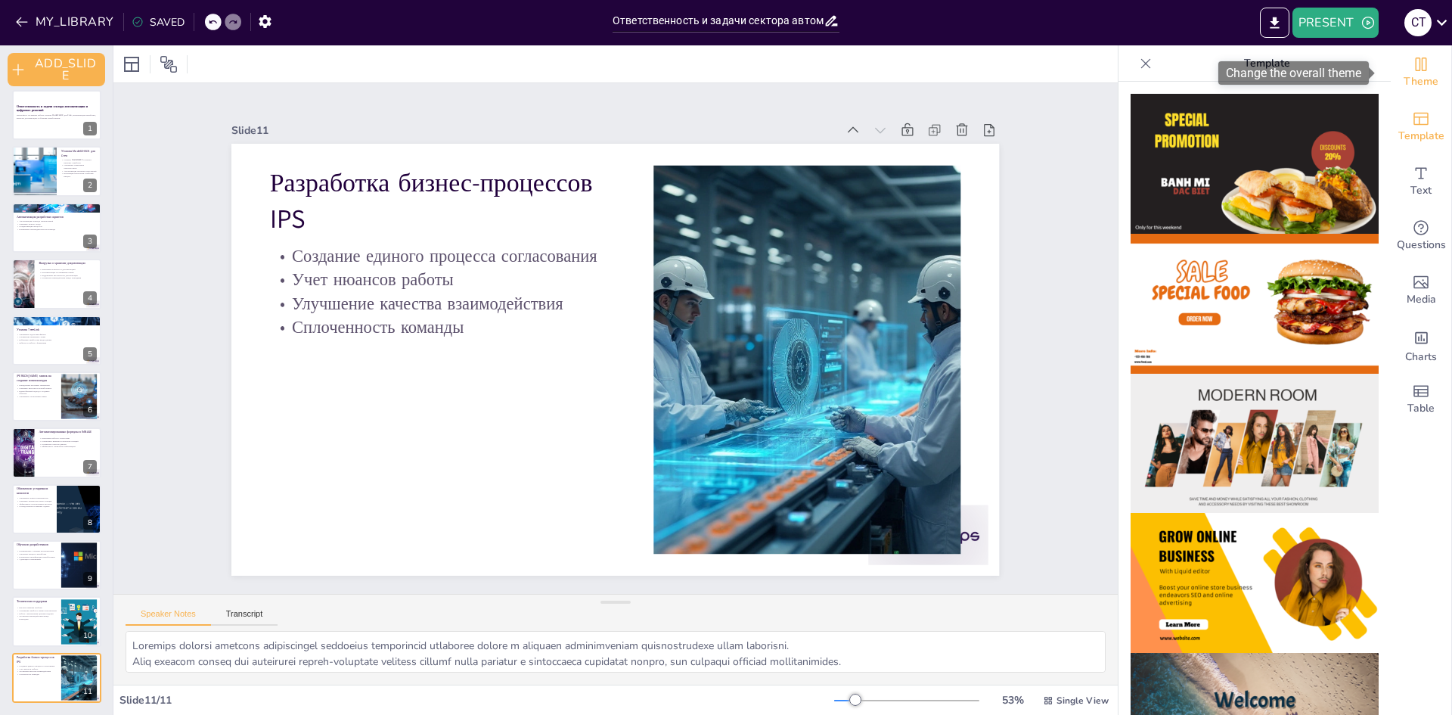
click at [1416, 74] on span "Theme" at bounding box center [1420, 81] width 35 height 17
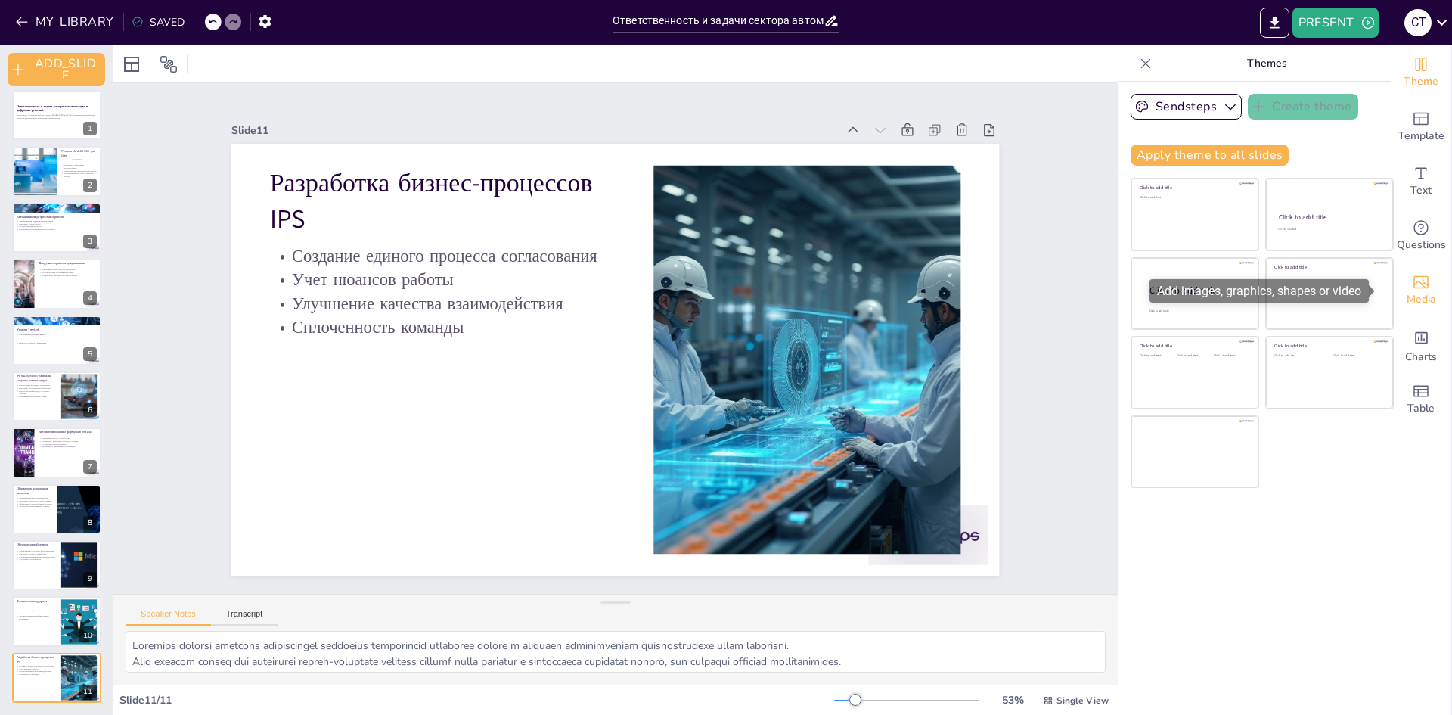
click at [1415, 284] on icon "Add images, graphics, shapes or video" at bounding box center [1420, 282] width 15 height 13
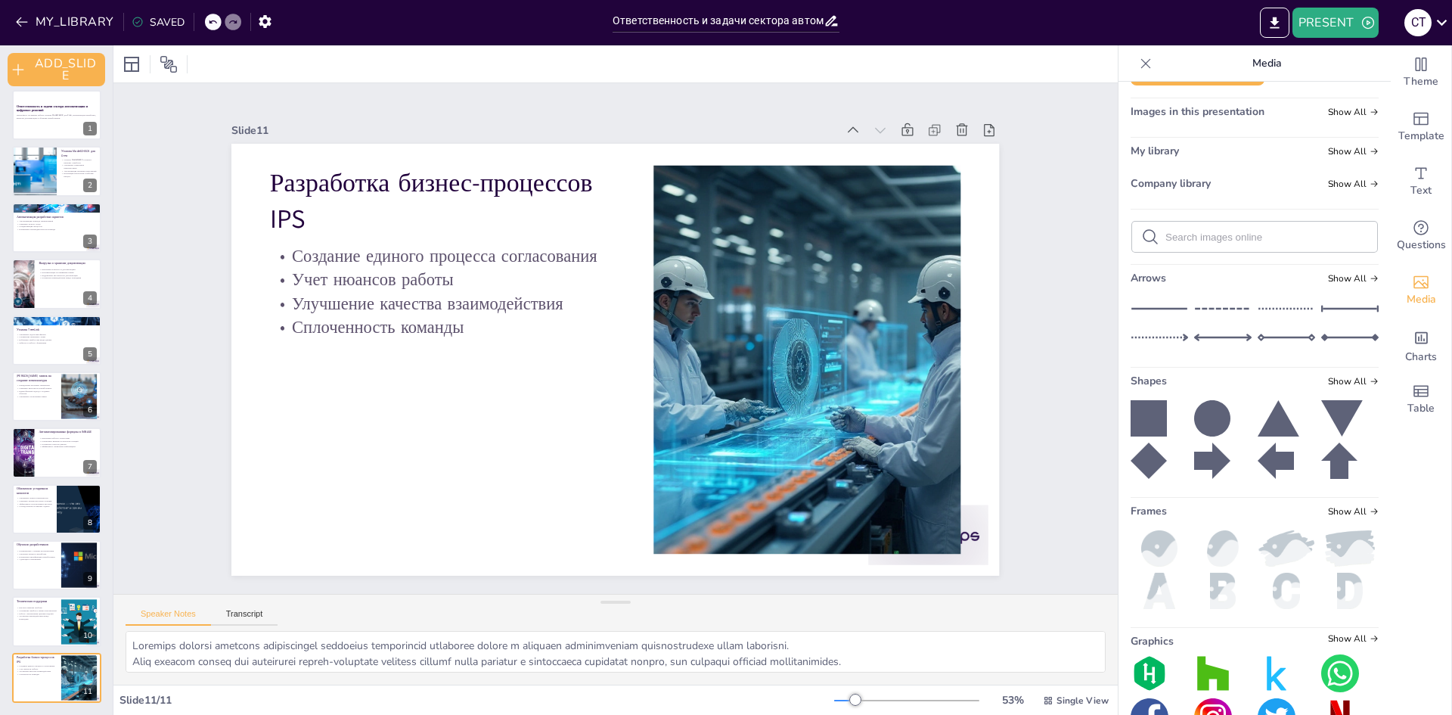
scroll to position [27, 0]
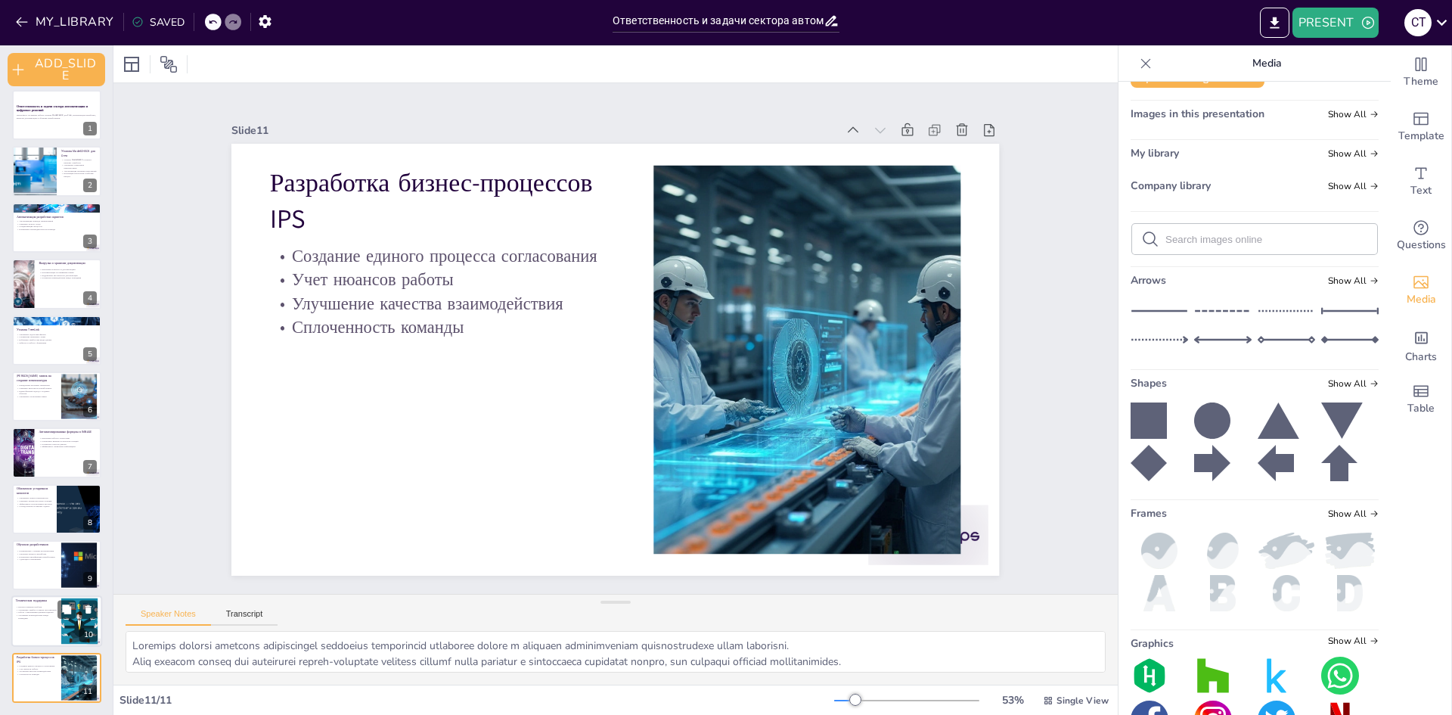
click at [23, 622] on div at bounding box center [56, 621] width 91 height 51
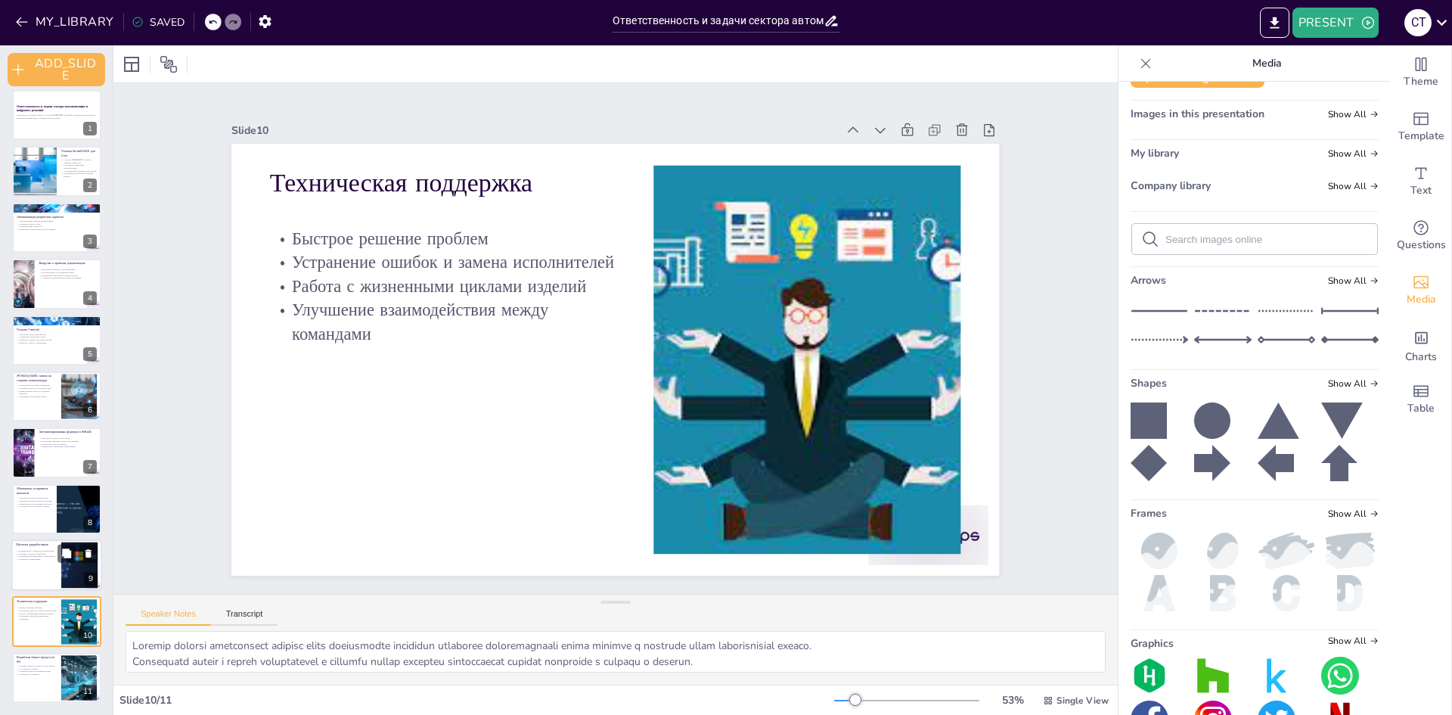
click at [51, 583] on div at bounding box center [56, 564] width 91 height 51
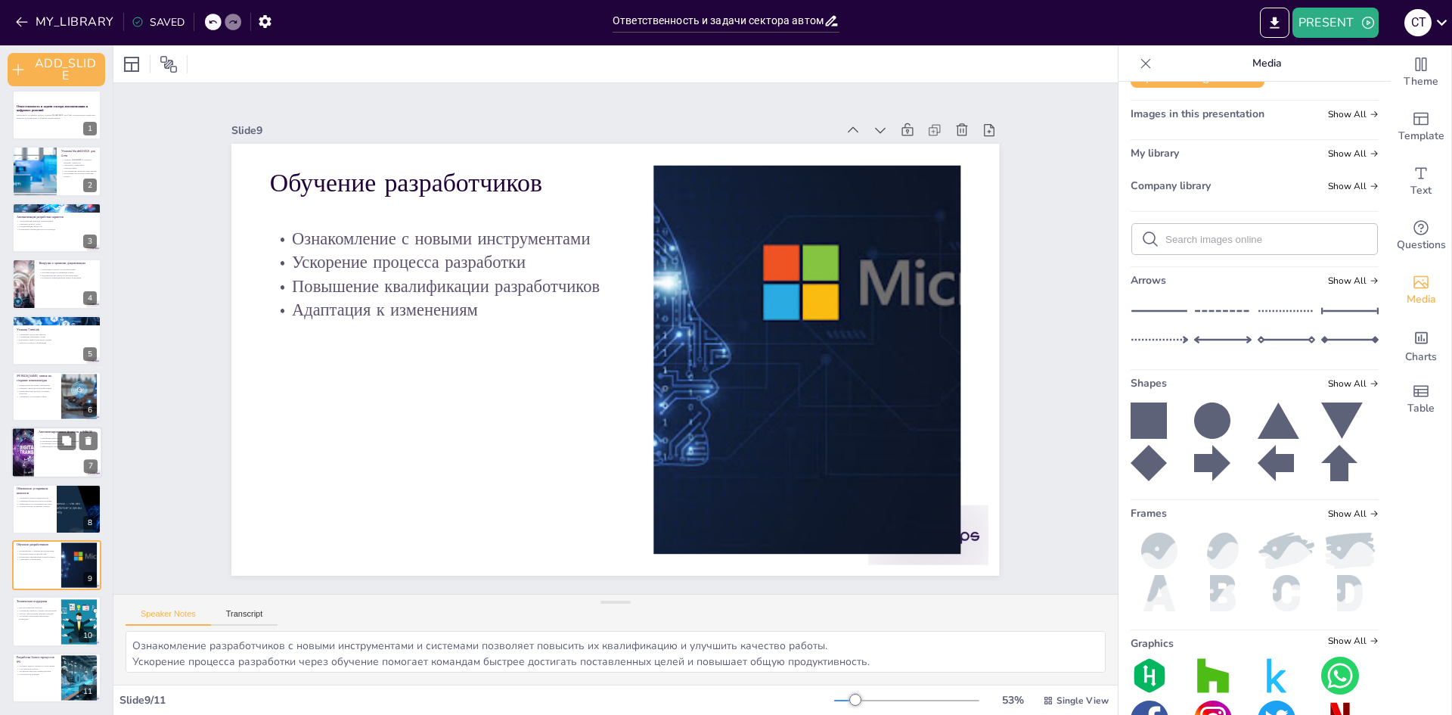
click at [31, 464] on div at bounding box center [23, 452] width 102 height 51
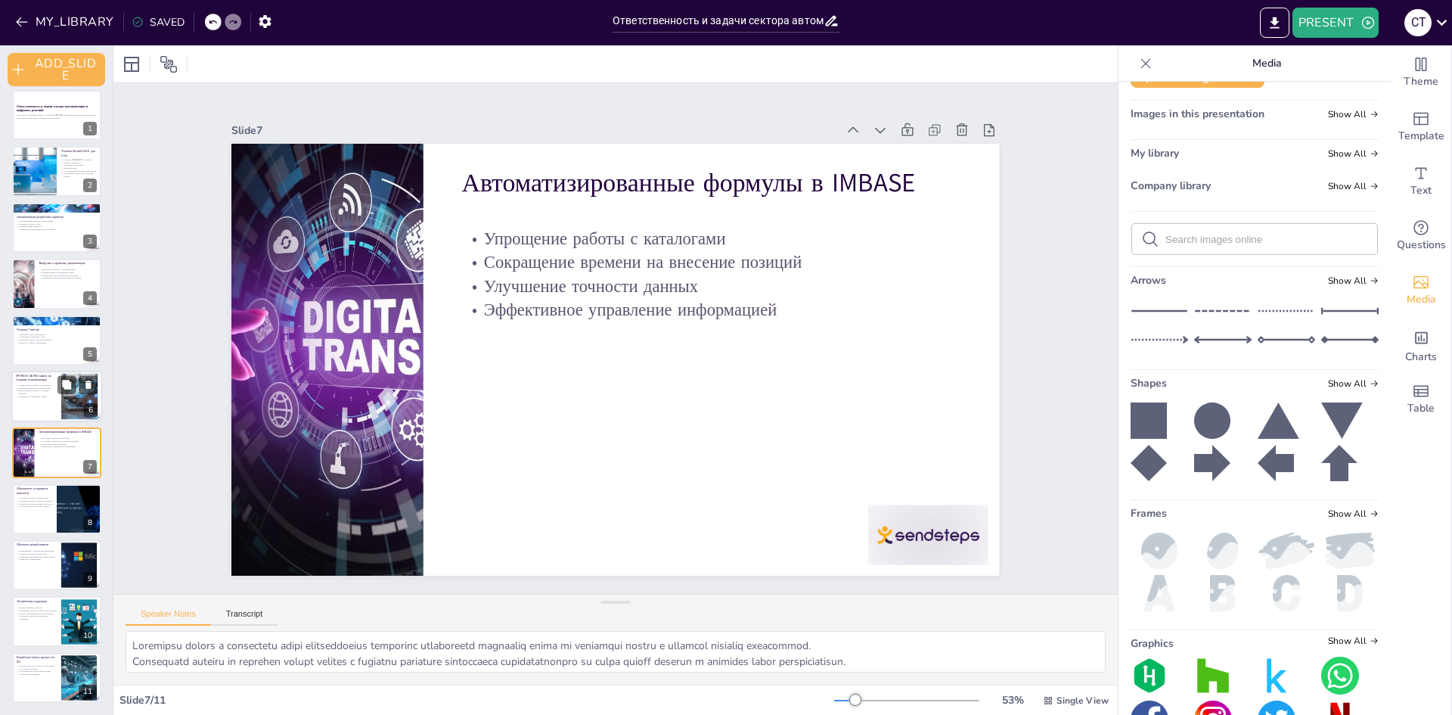
click at [31, 382] on div at bounding box center [56, 396] width 91 height 51
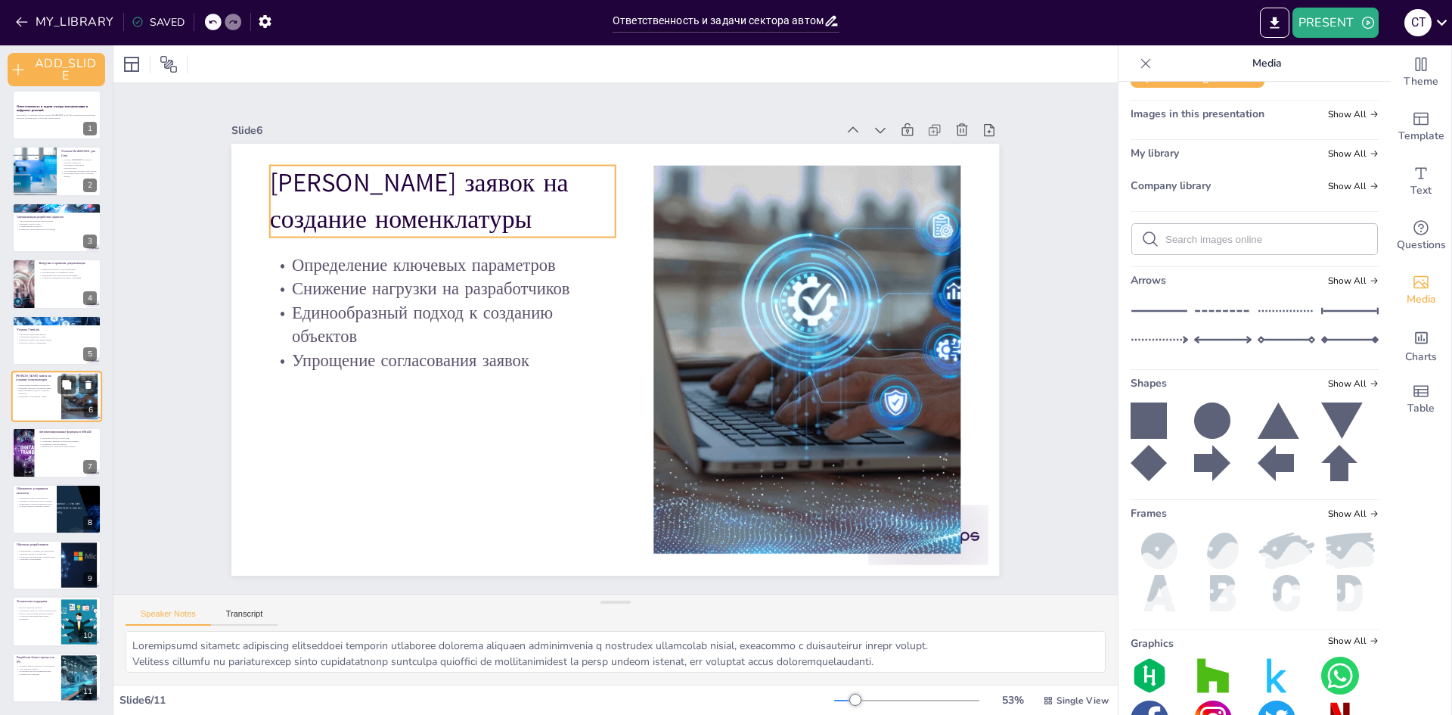
scroll to position [5, 0]
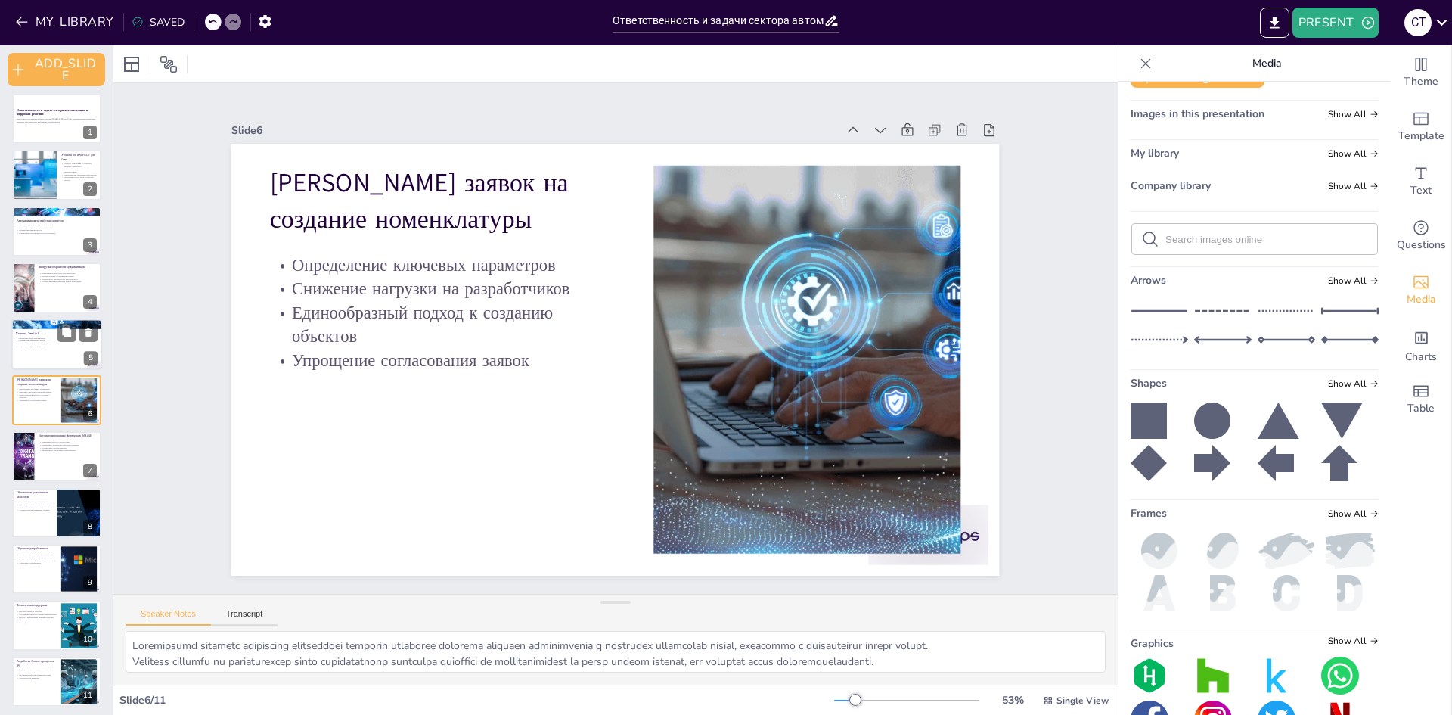
click at [28, 329] on div at bounding box center [56, 343] width 91 height 51
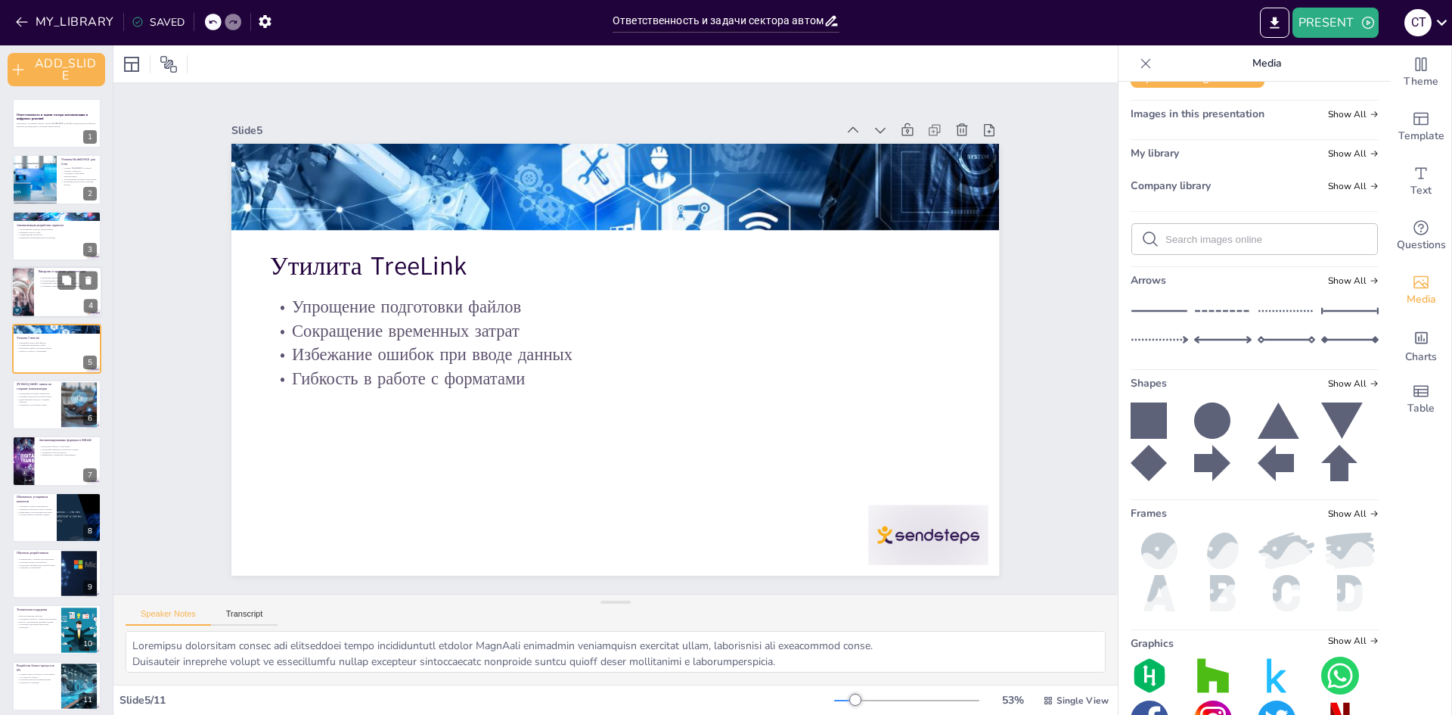
click at [36, 298] on div at bounding box center [56, 291] width 91 height 51
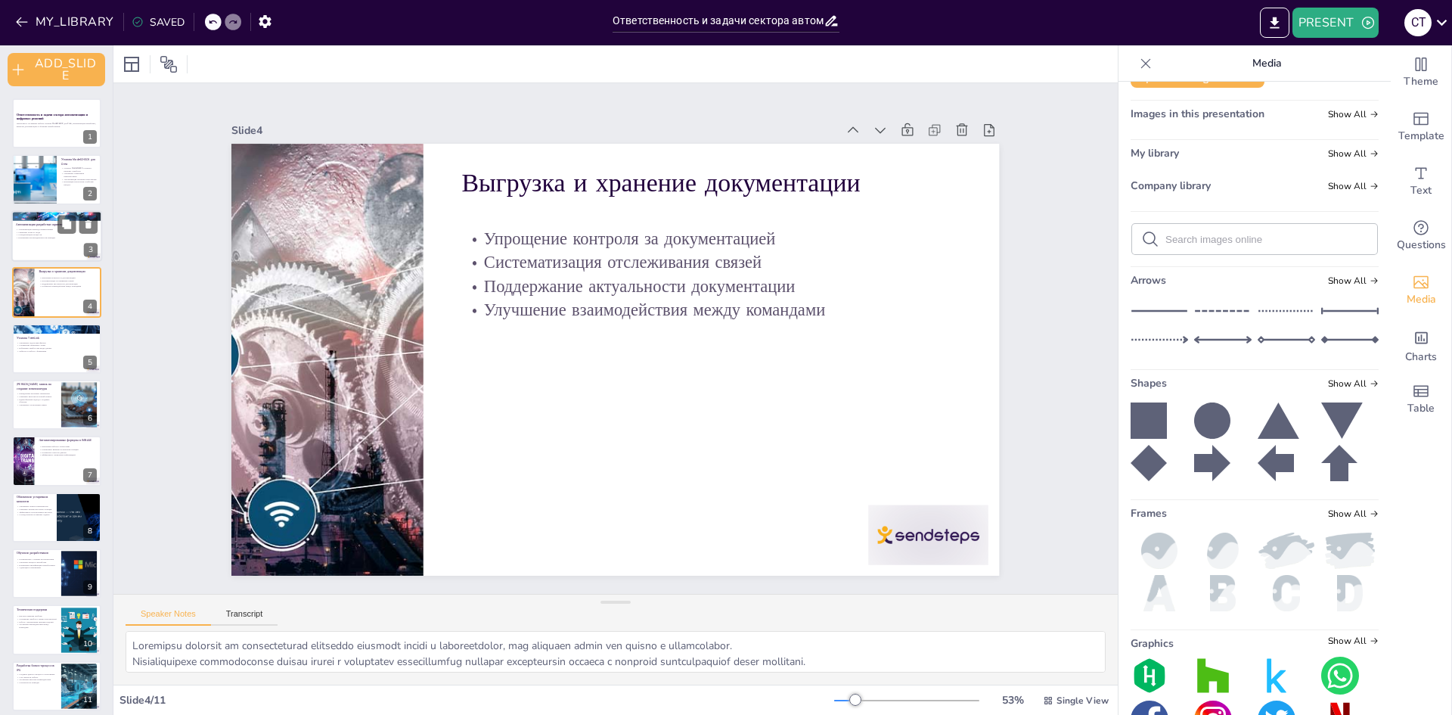
click at [36, 218] on div at bounding box center [56, 215] width 91 height 69
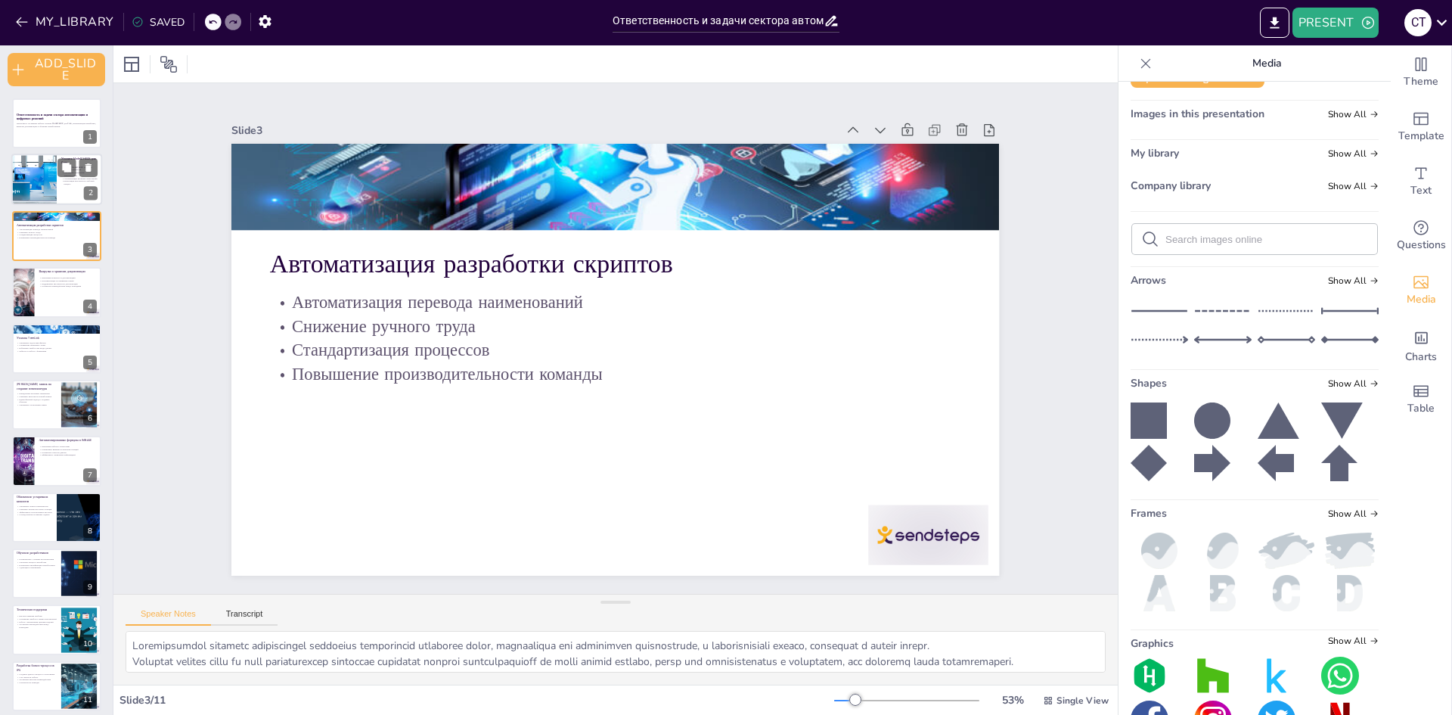
click at [39, 177] on div at bounding box center [33, 179] width 77 height 51
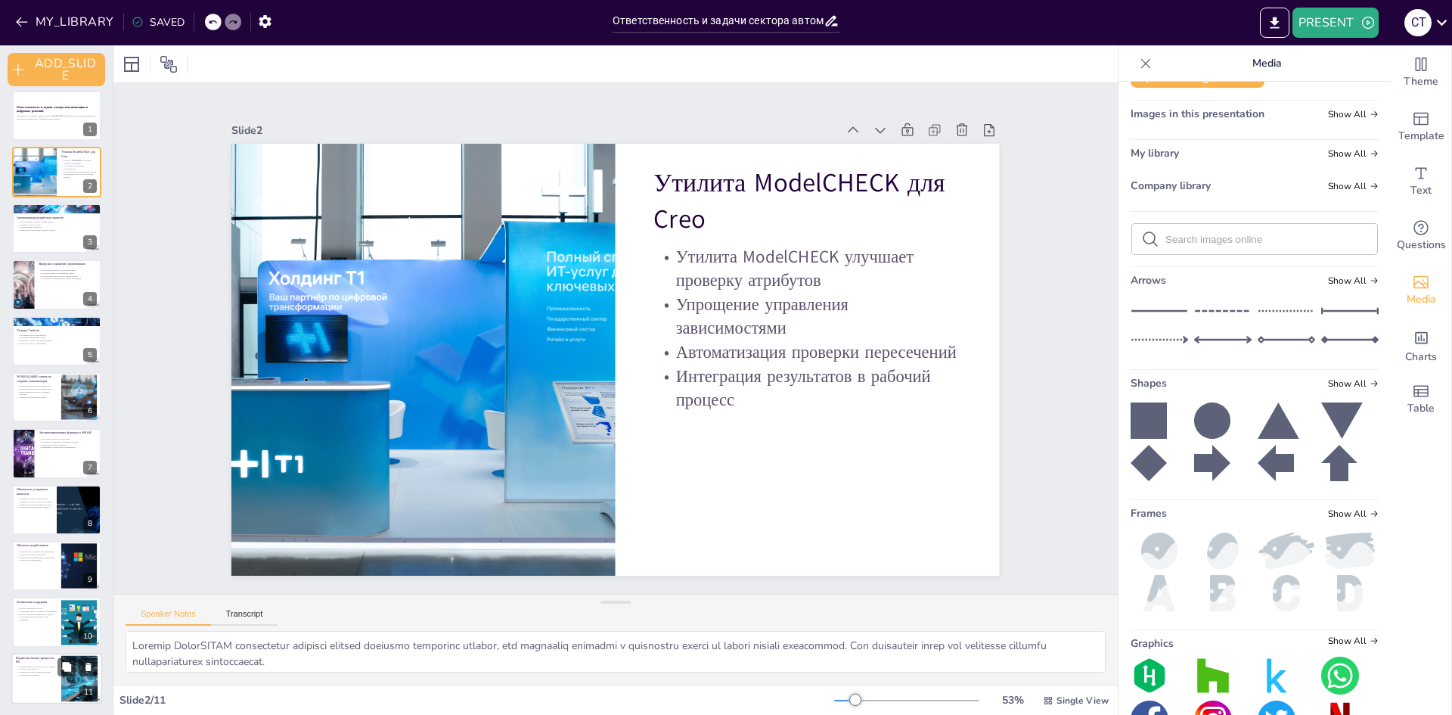
scroll to position [8, 0]
click at [23, 609] on p "Устранение ошибок и замена исполнителей" at bounding box center [36, 609] width 41 height 3
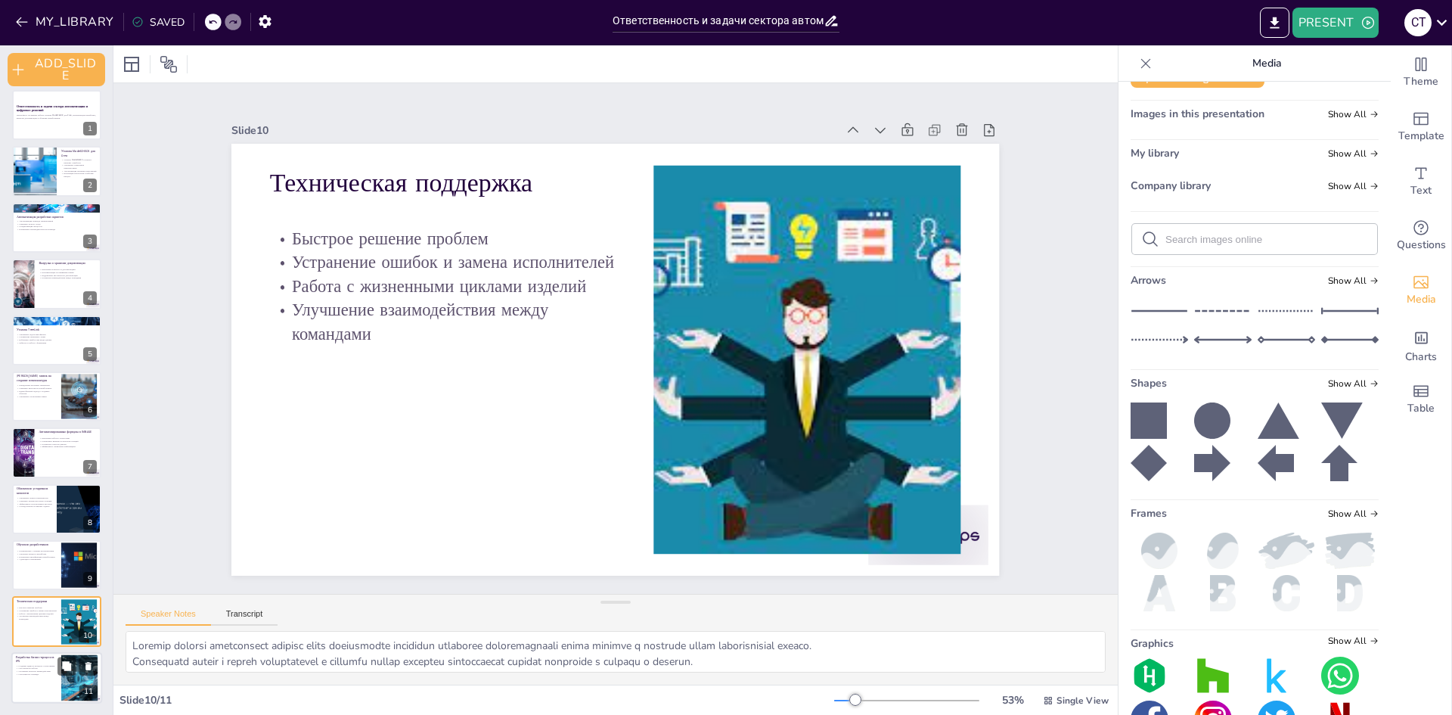
click at [32, 672] on p "Сплоченность команды" at bounding box center [36, 673] width 41 height 3
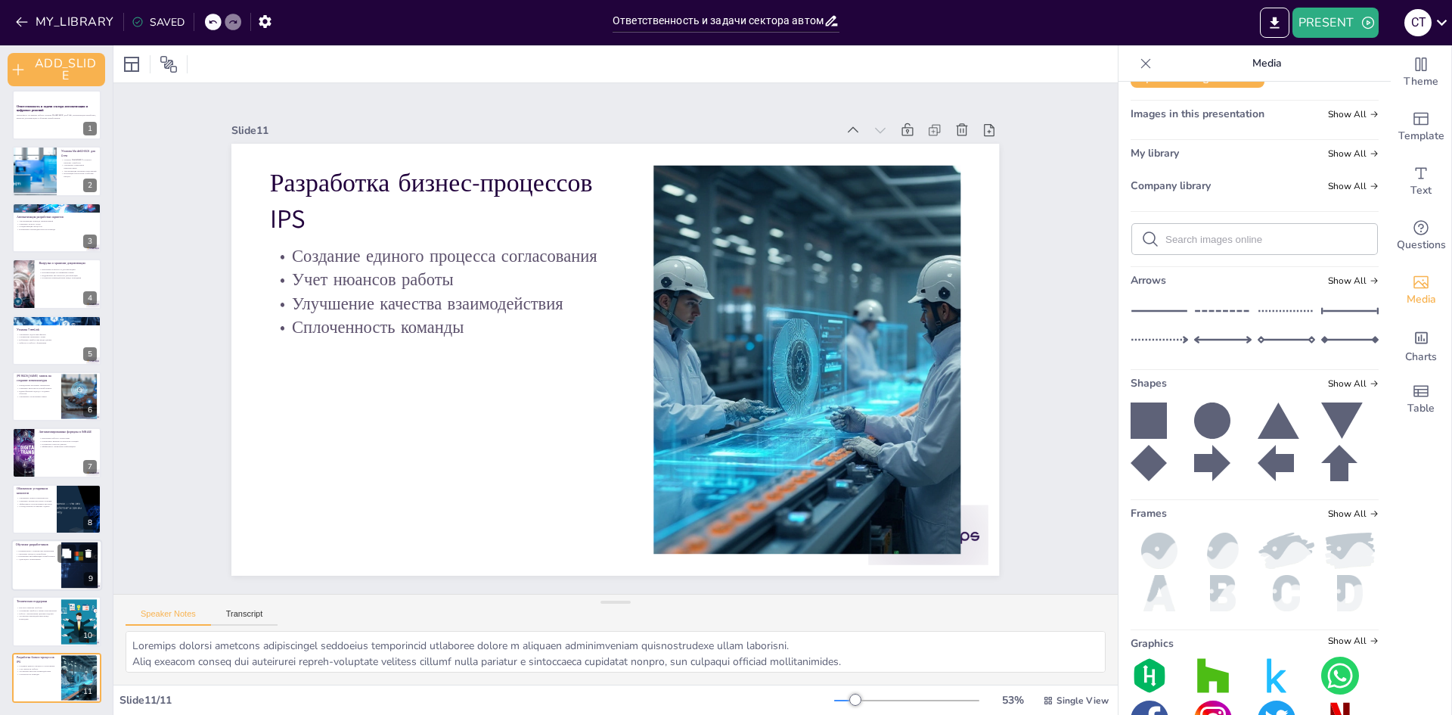
click at [48, 575] on div at bounding box center [56, 564] width 91 height 51
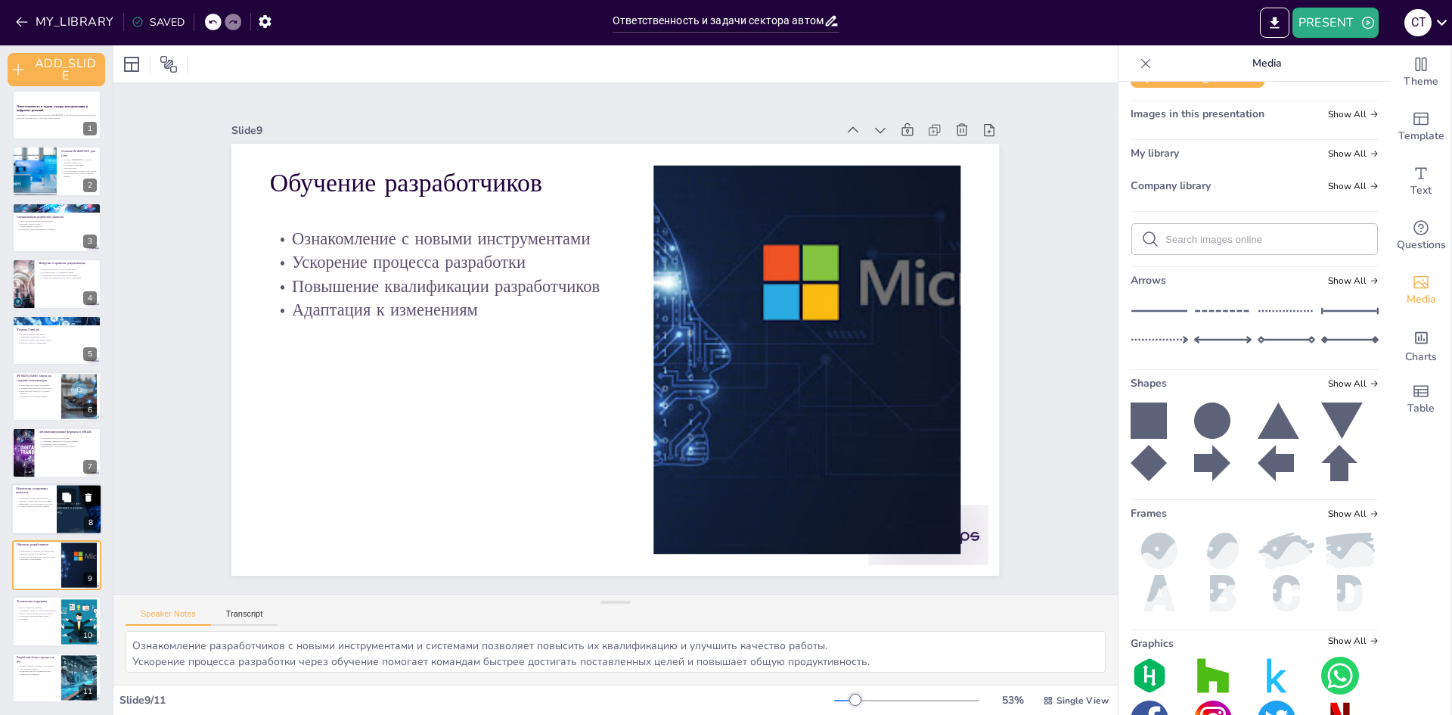
click at [39, 493] on p "Обновление устаревших каталогов" at bounding box center [34, 489] width 36 height 8
type textarea "Упрощение поиска номенклатуры через обновление каталогов позволяет разработчика…"
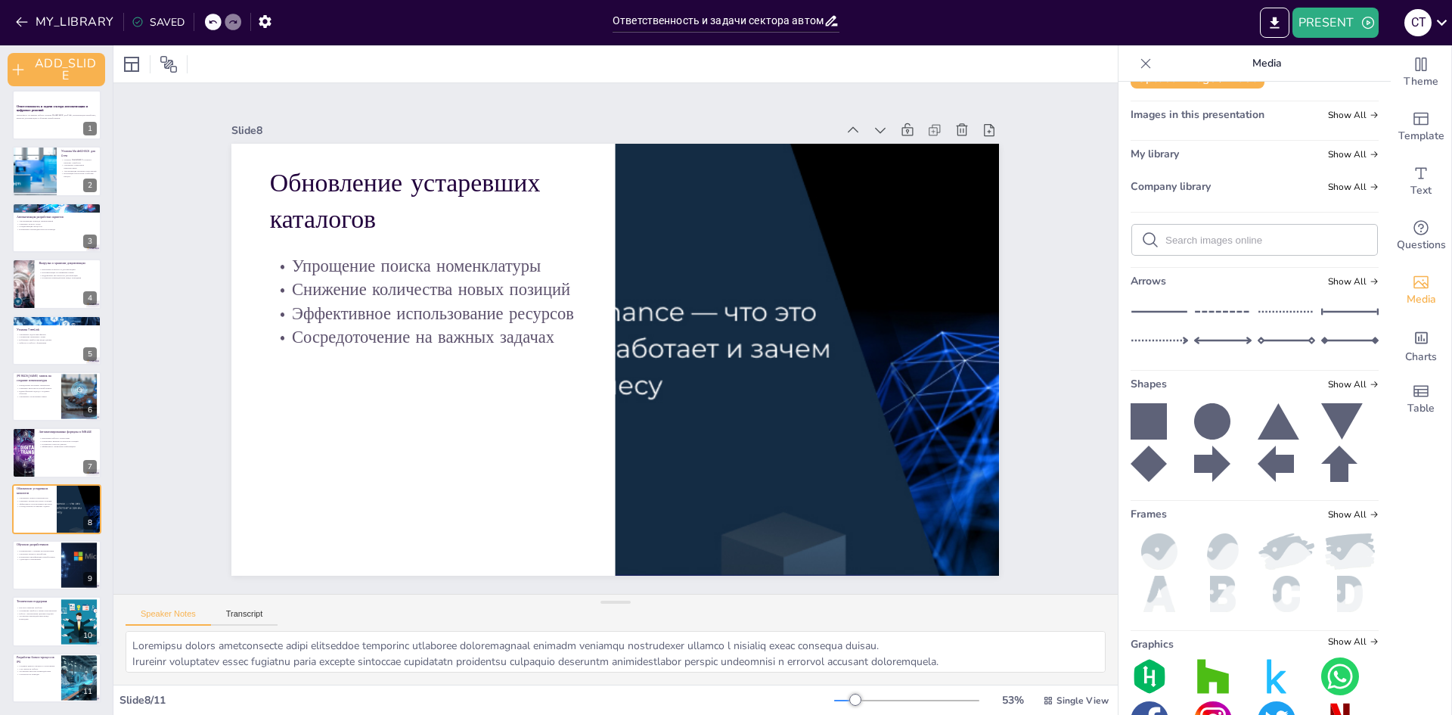
scroll to position [0, 0]
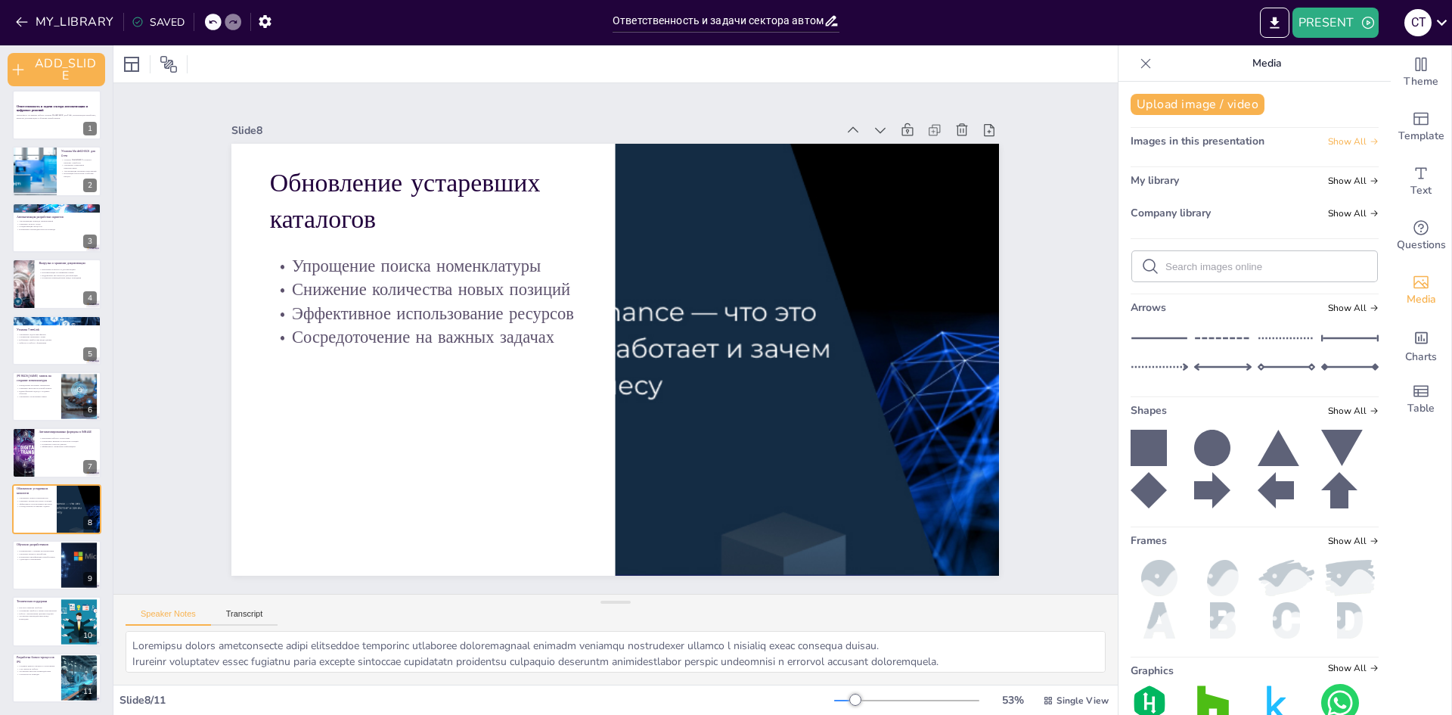
click at [1346, 138] on span "Show All" at bounding box center [1353, 141] width 51 height 11
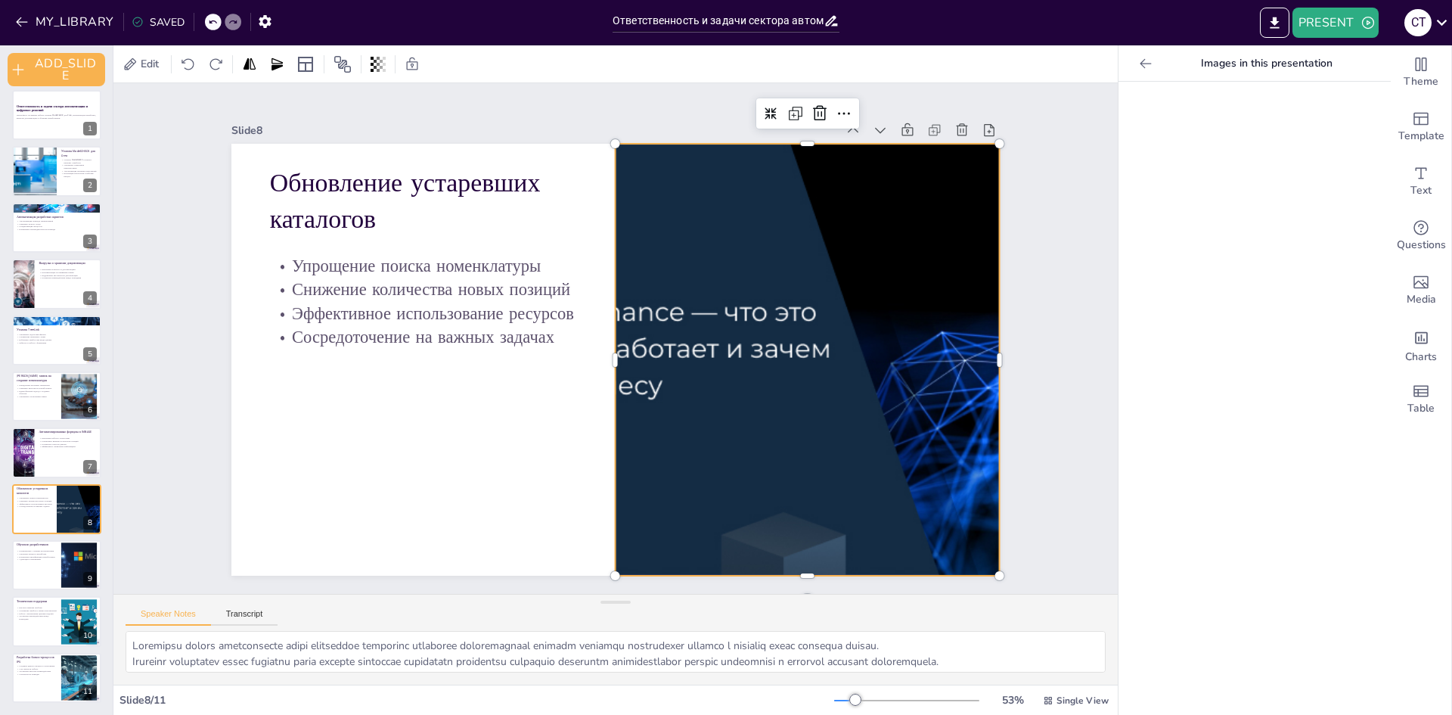
click at [839, 325] on div at bounding box center [807, 360] width 755 height 432
click at [1138, 57] on icon at bounding box center [1145, 63] width 15 height 15
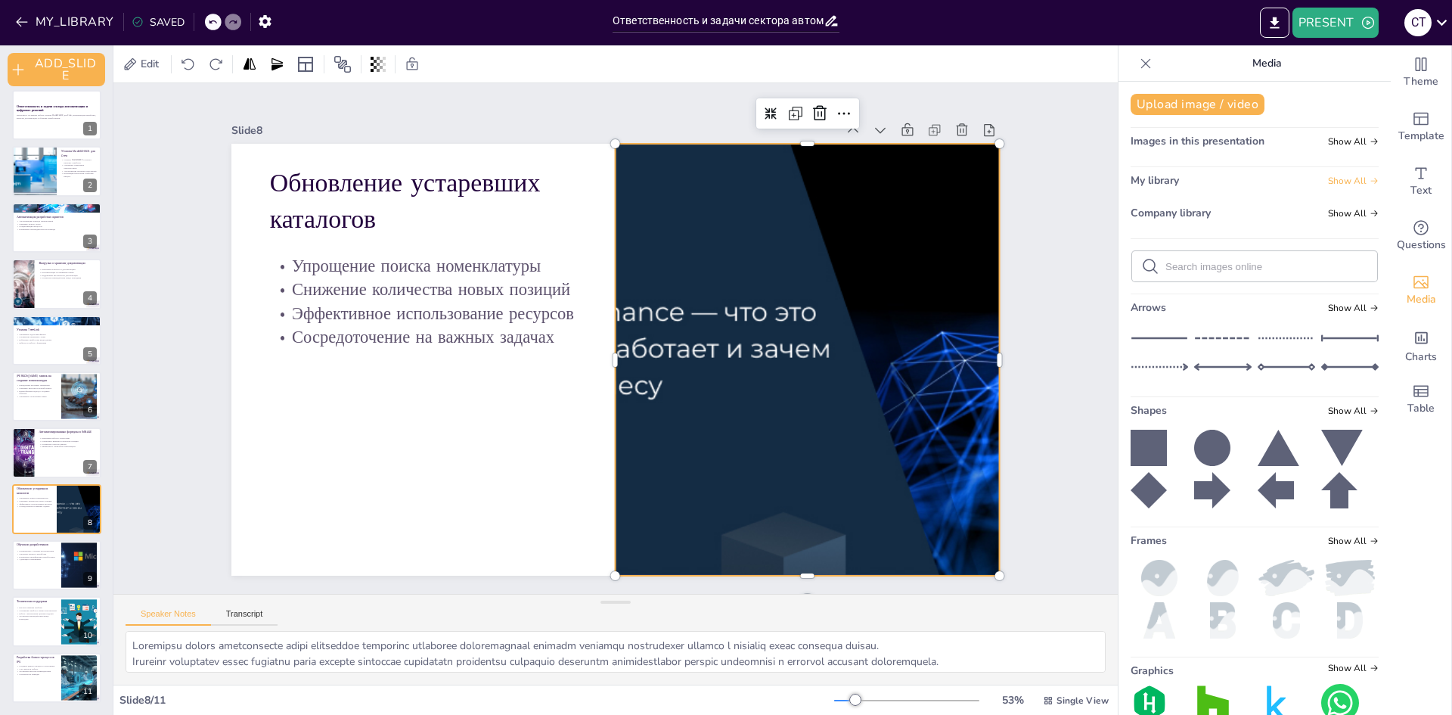
click at [1336, 181] on span "Show All" at bounding box center [1353, 180] width 51 height 11
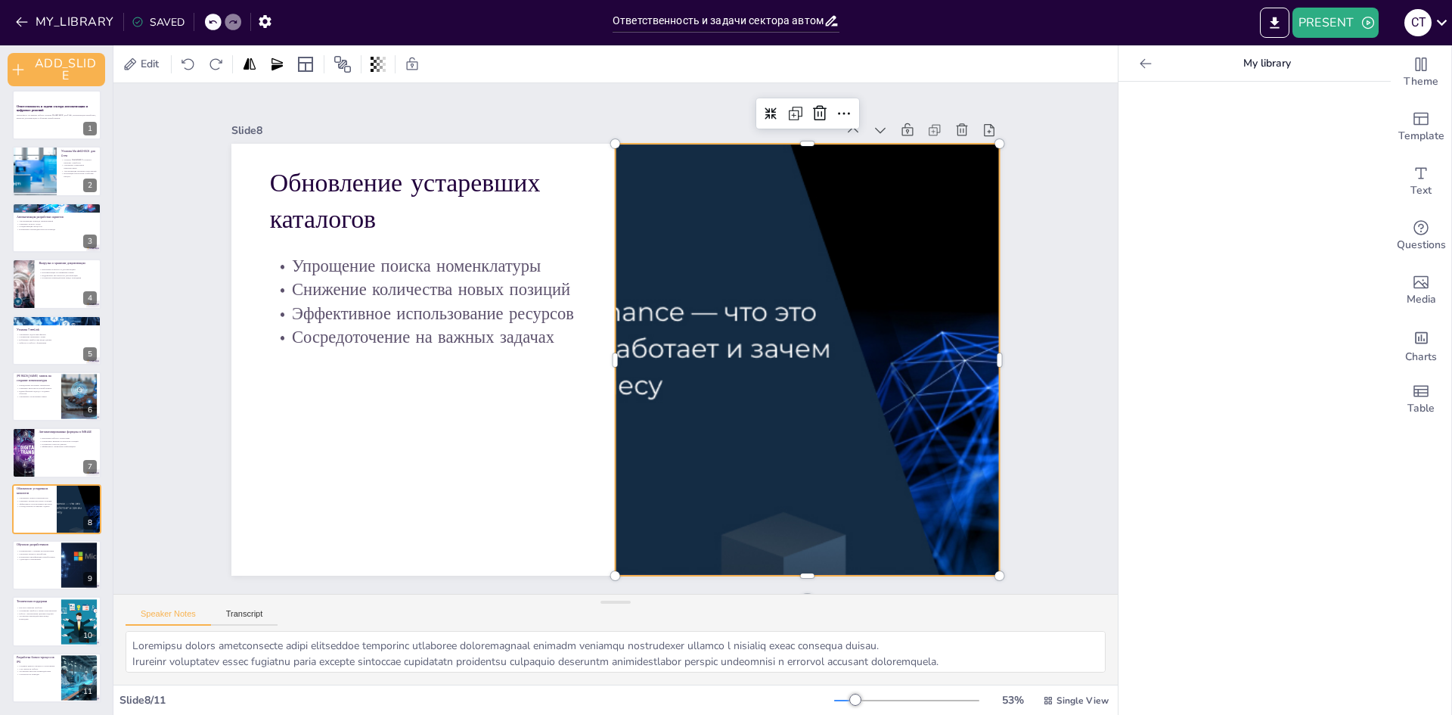
click at [1138, 68] on icon at bounding box center [1145, 63] width 15 height 15
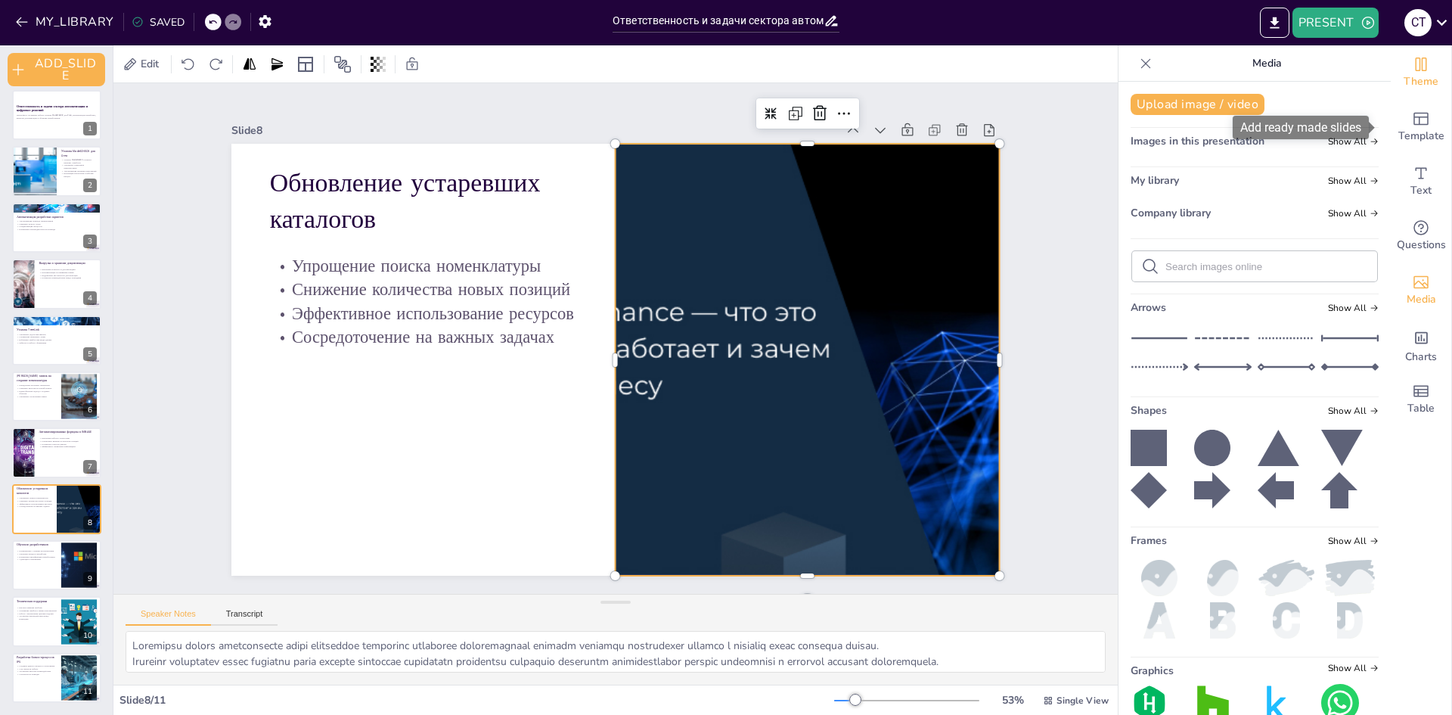
click at [1413, 69] on icon "Change the overall theme" at bounding box center [1421, 64] width 18 height 18
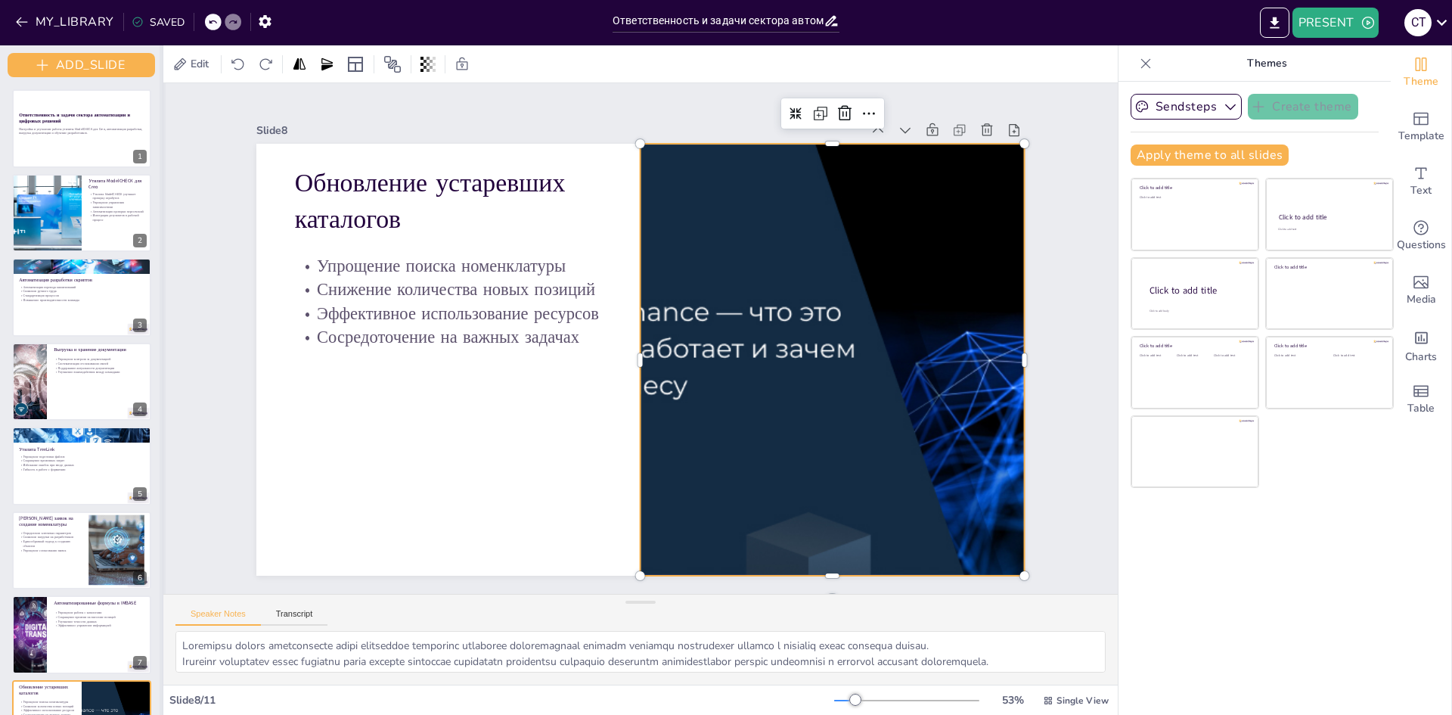
drag, startPoint x: 113, startPoint y: 103, endPoint x: 163, endPoint y: 105, distance: 50.0
click at [163, 105] on div at bounding box center [163, 379] width 6 height 669
click at [300, 611] on button "Transcript" at bounding box center [294, 617] width 67 height 17
click at [231, 615] on button "Speaker Notes" at bounding box center [217, 617] width 85 height 17
click at [301, 610] on button "Transcript" at bounding box center [294, 617] width 67 height 17
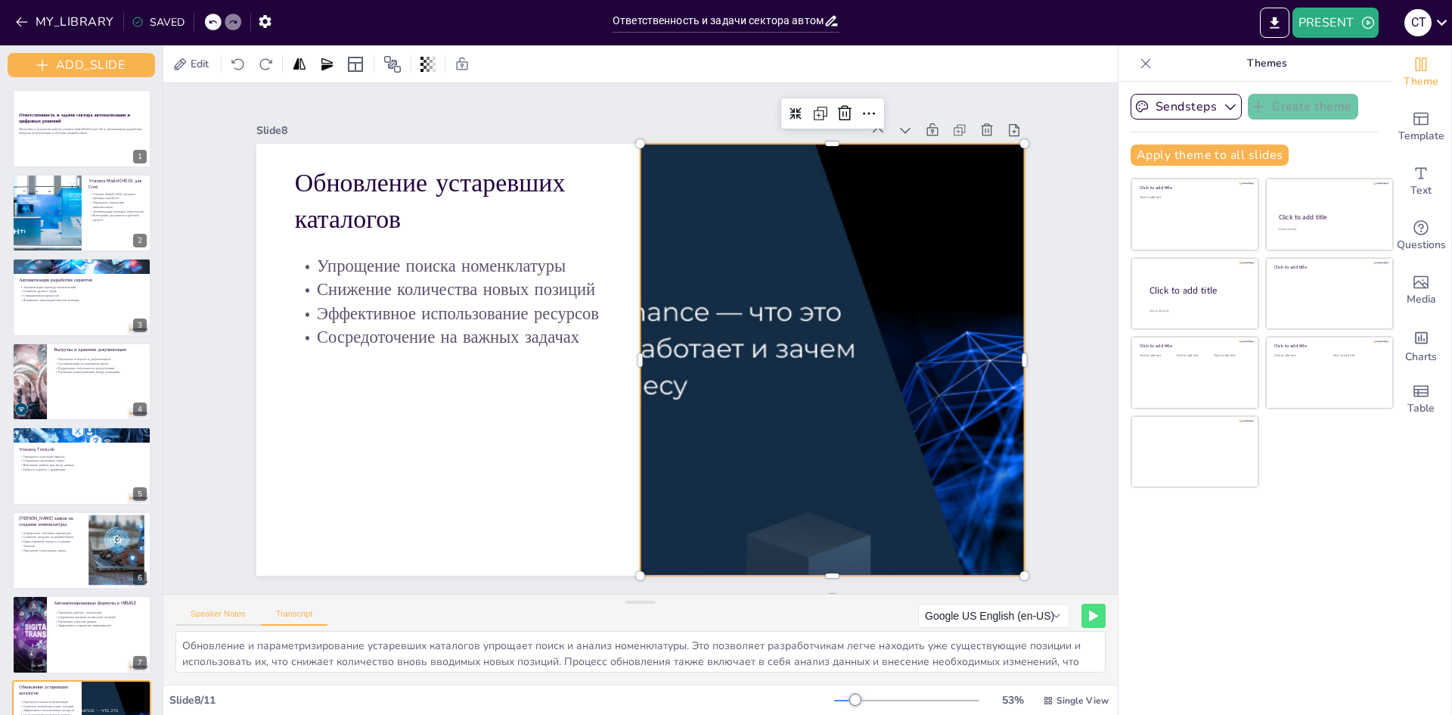
click at [232, 614] on button "Speaker Notes" at bounding box center [217, 617] width 85 height 17
click at [85, 135] on p "Настройка и улучшение работы утилиты ModelCHECK для Creo, автоматизация разрабо…" at bounding box center [82, 130] width 128 height 9
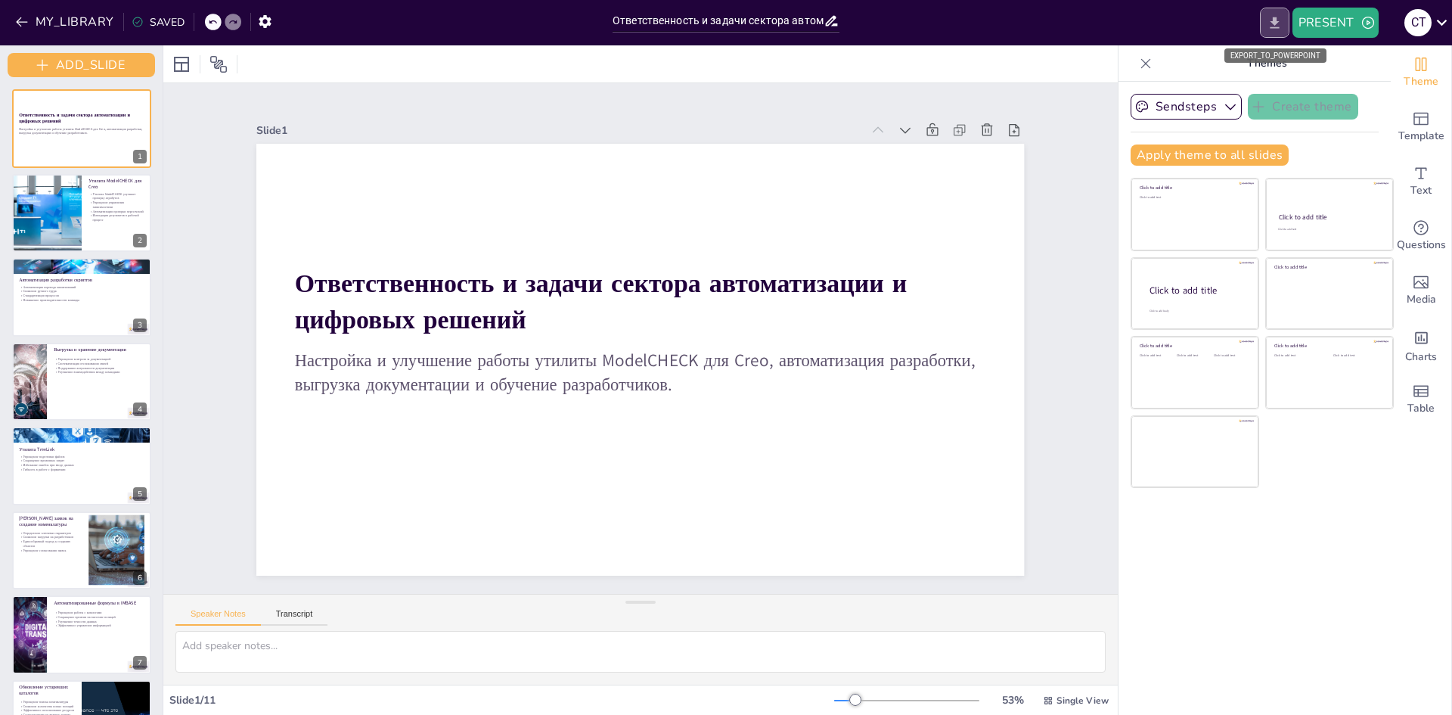
click at [1270, 29] on icon "EXPORT_TO_POWERPOINT" at bounding box center [1275, 23] width 16 height 16
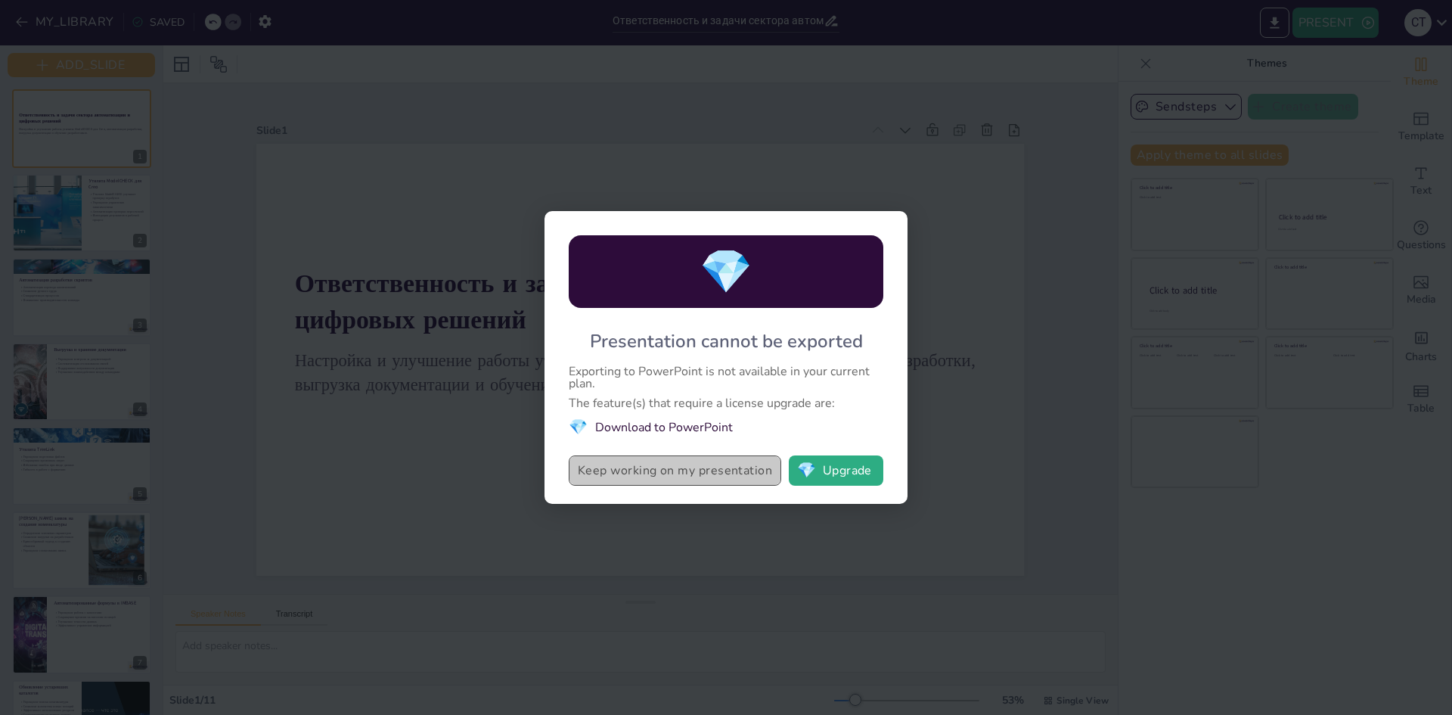
click at [720, 479] on button "Keep working on my presentation" at bounding box center [675, 470] width 212 height 30
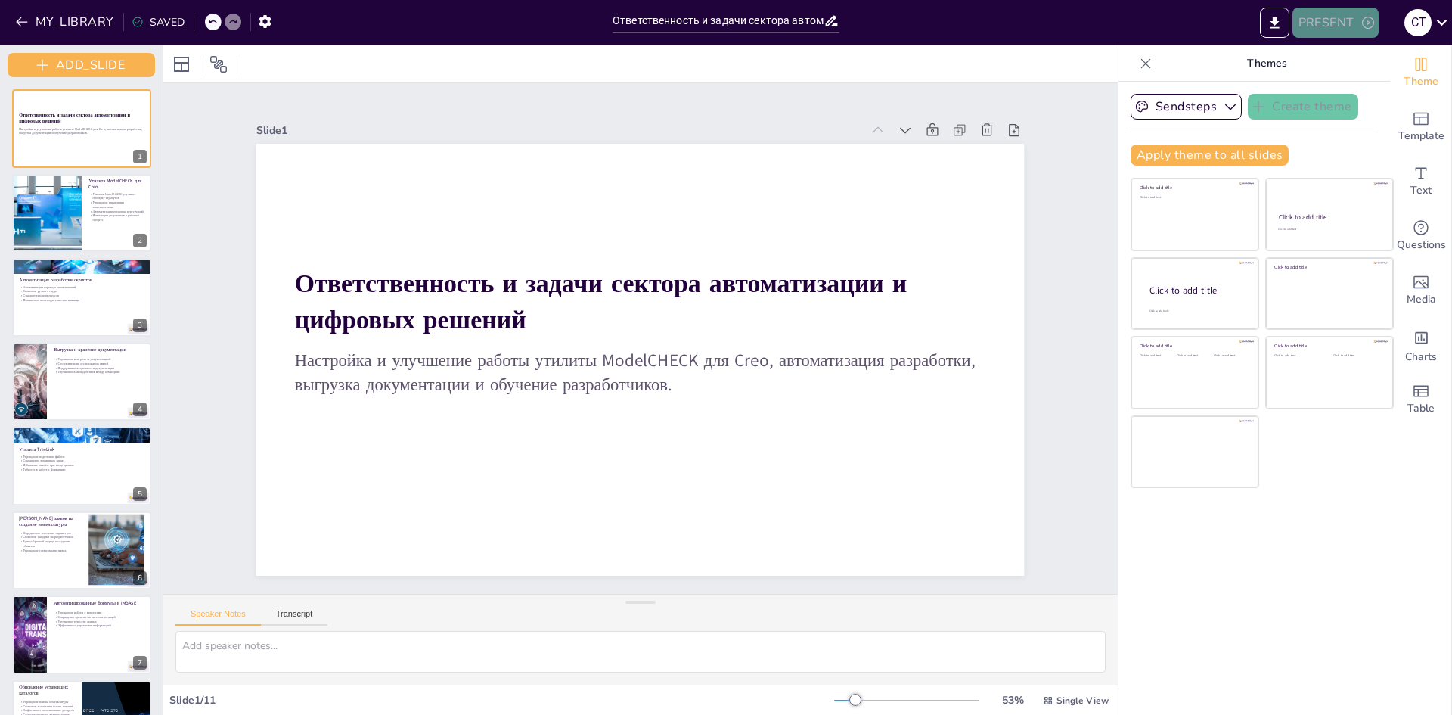
click at [1371, 20] on icon "button" at bounding box center [1367, 22] width 15 height 15
click at [1400, 59] on li "PREVIEW_PRESENTATION" at bounding box center [1364, 56] width 144 height 24
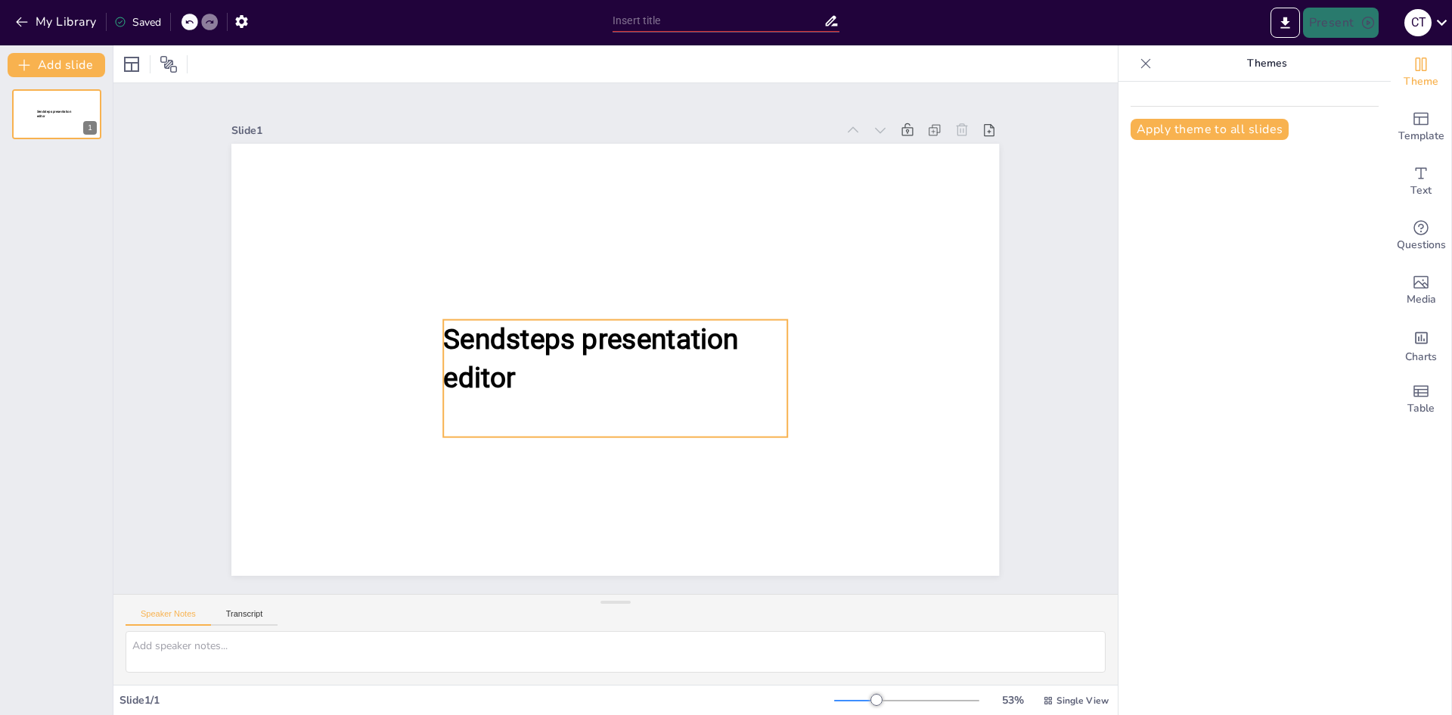
type input "Ответственность и задачи сектора автоматизиации и цифровых решений"
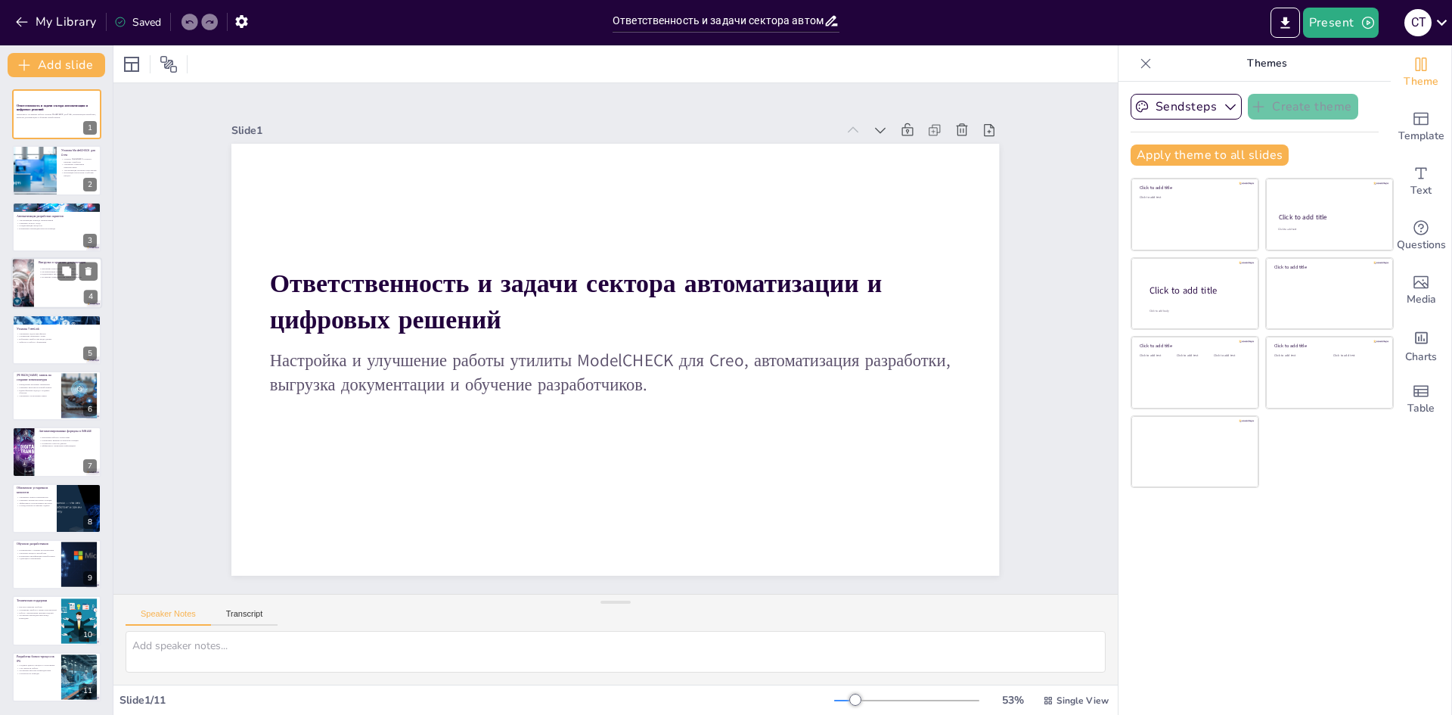
click at [50, 288] on div at bounding box center [56, 282] width 91 height 51
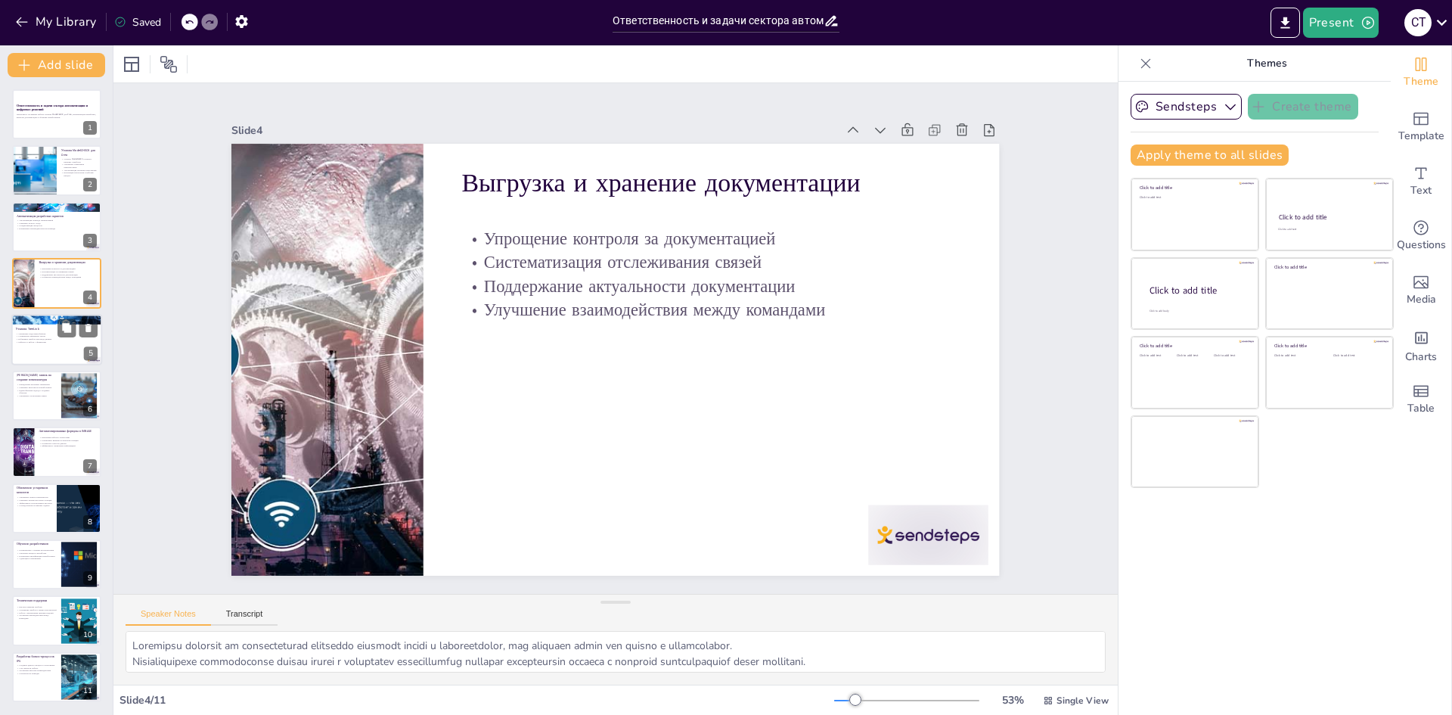
click at [57, 361] on div at bounding box center [56, 339] width 91 height 51
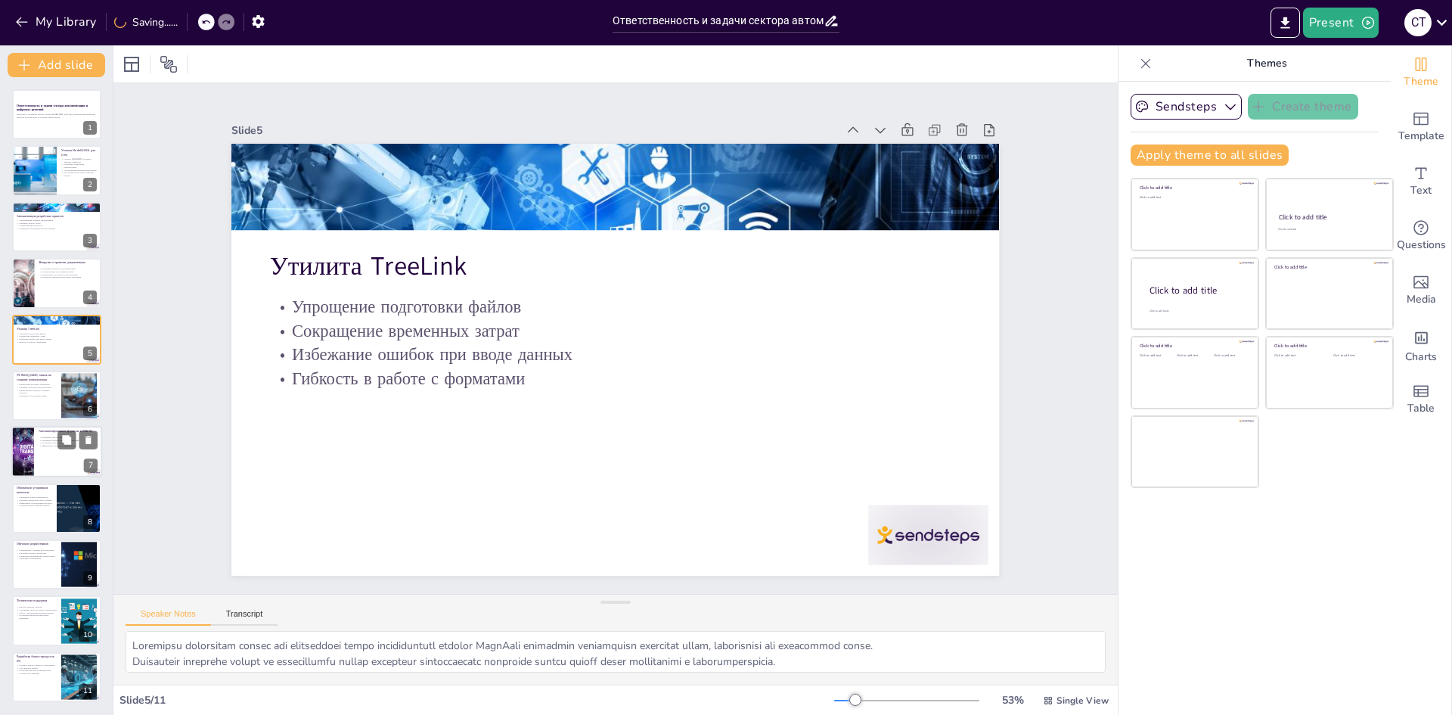
click at [44, 451] on div at bounding box center [56, 451] width 91 height 51
type textarea "Упрощение работы с каталогами через автоматизацию позволяет значительно сократи…"
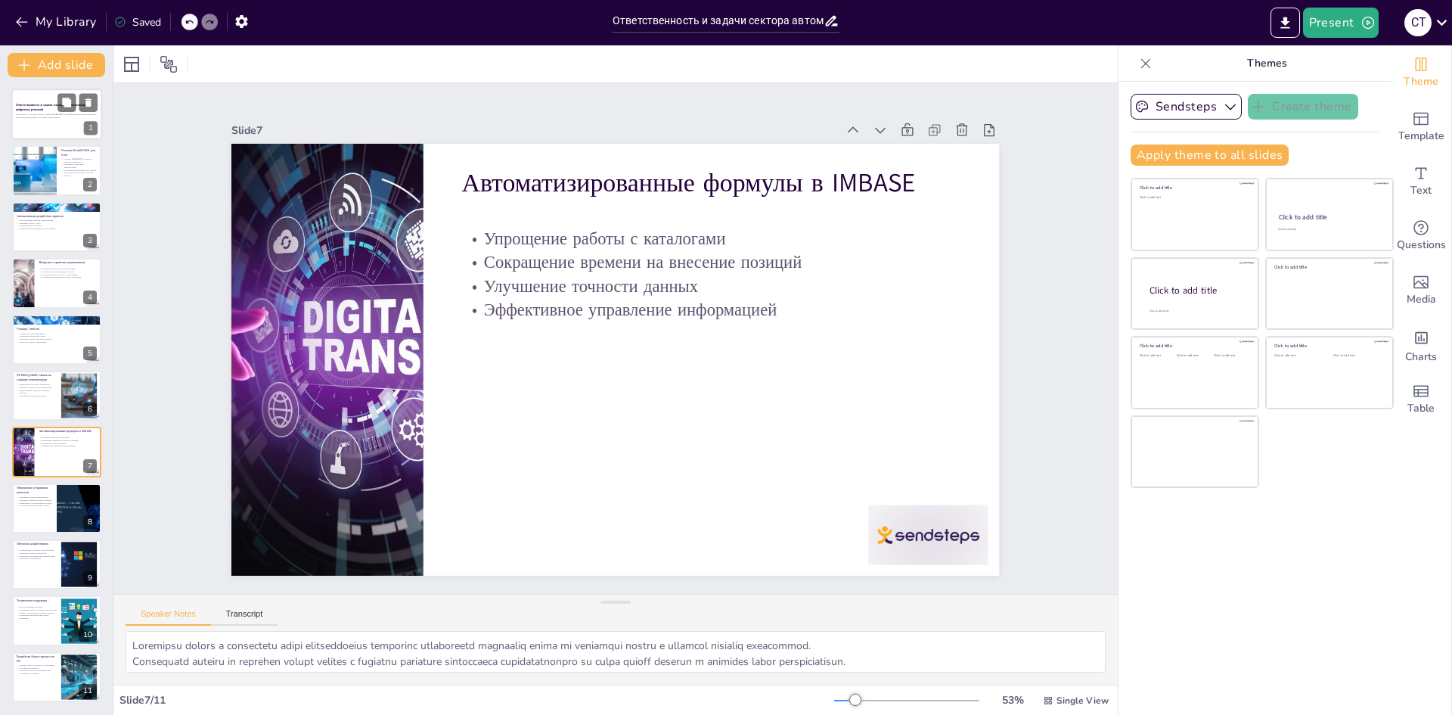
click at [58, 118] on p "Настройка и улучшение работы утилиты ModelCHECK для Creo, автоматизация разрабо…" at bounding box center [57, 115] width 82 height 5
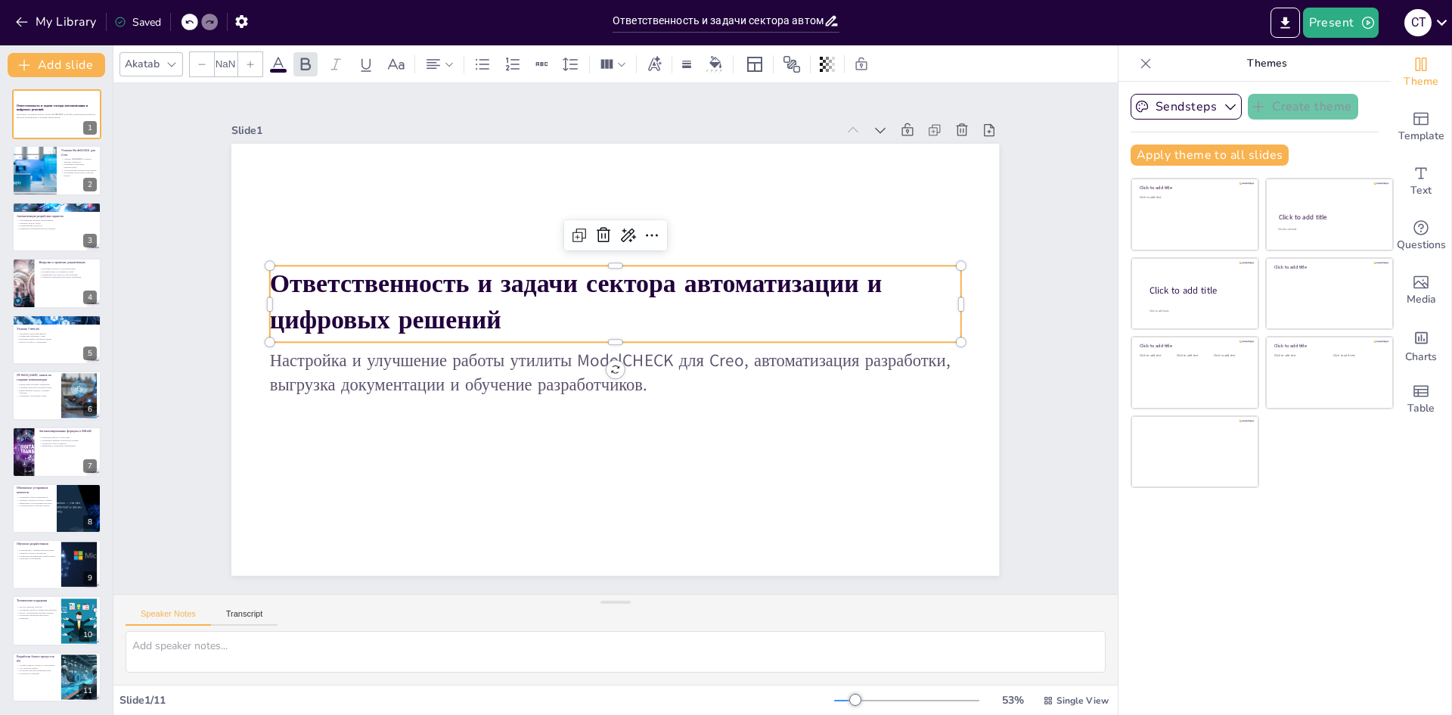
type input "48"
click at [628, 305] on p "Ответственность и задачи сектора автоматизации и цифровых решений" at bounding box center [615, 301] width 691 height 72
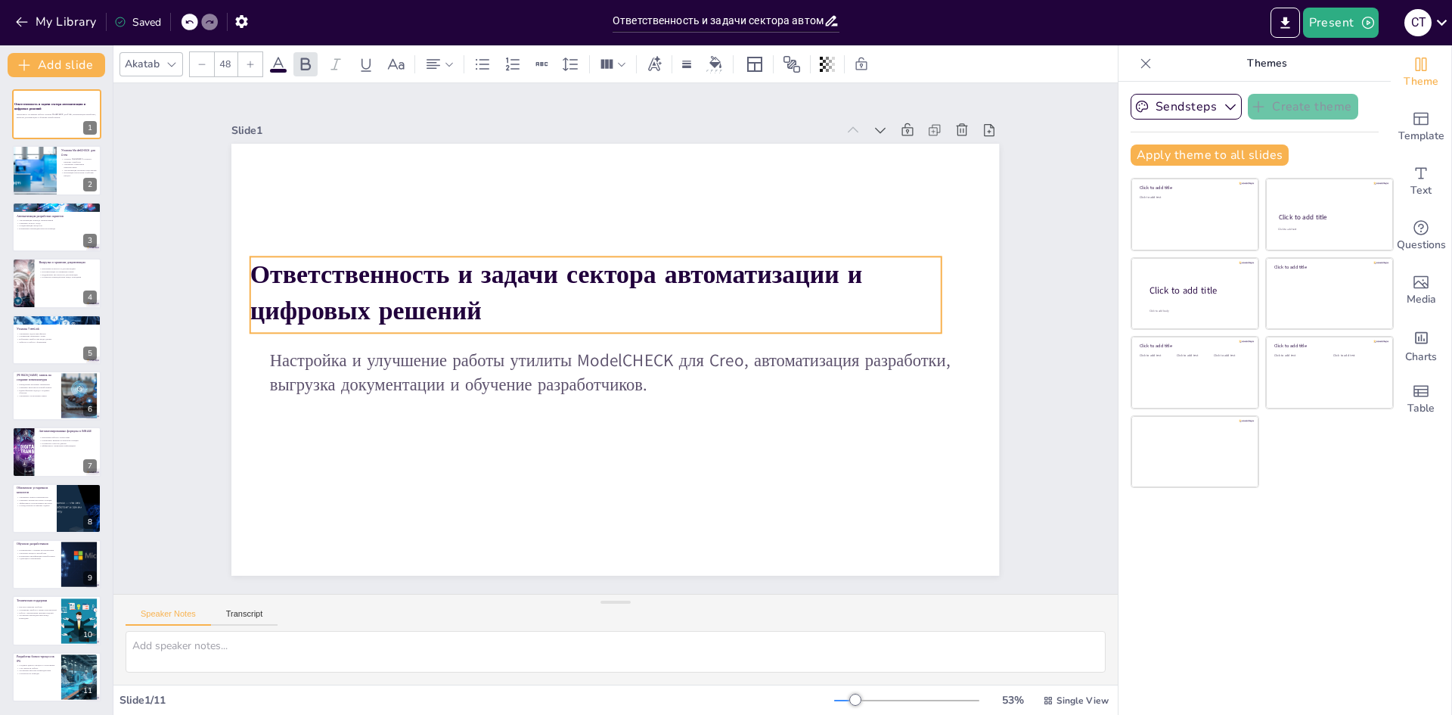
drag, startPoint x: 519, startPoint y: 320, endPoint x: 535, endPoint y: 312, distance: 18.6
click at [535, 312] on p "Ответственность и задачи сектора автоматизации и цифровых решений" at bounding box center [595, 292] width 691 height 72
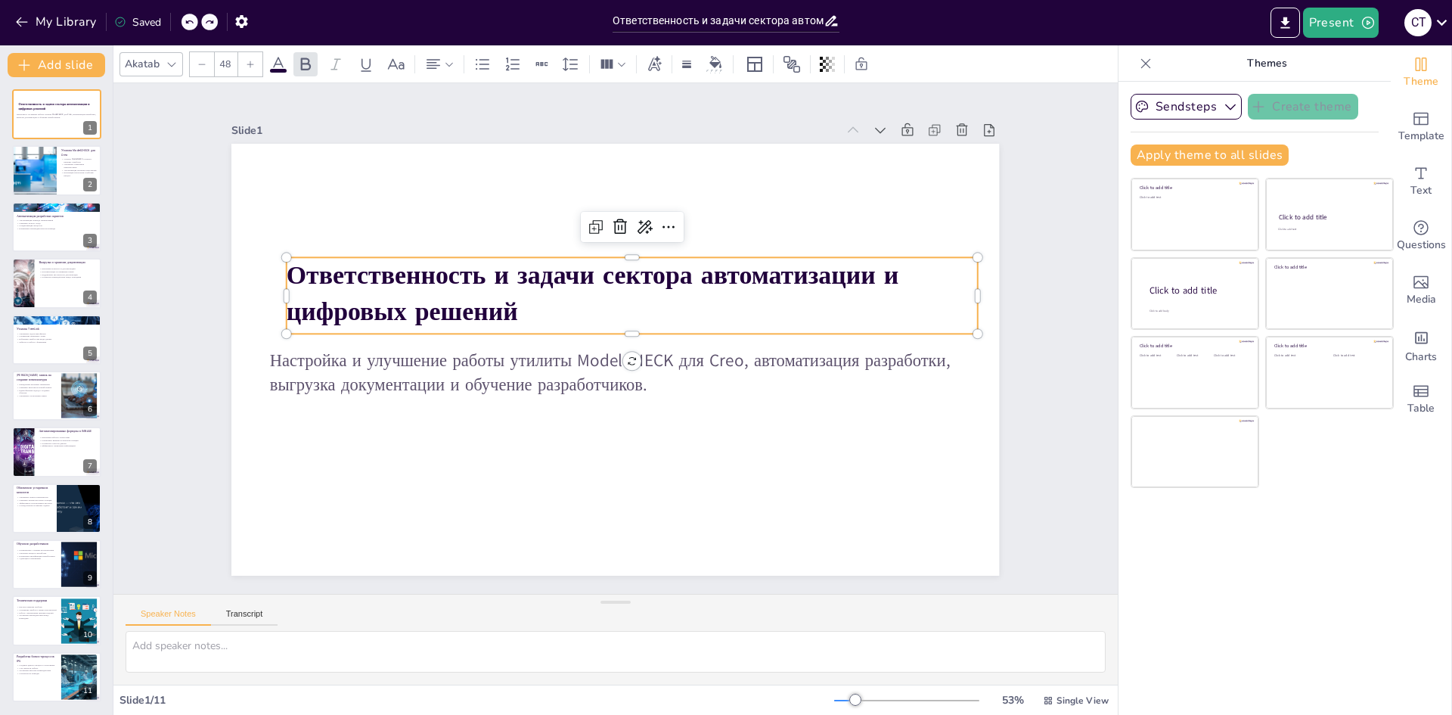
click at [210, 22] on icon at bounding box center [209, 21] width 9 height 9
click at [193, 24] on icon at bounding box center [189, 21] width 9 height 9
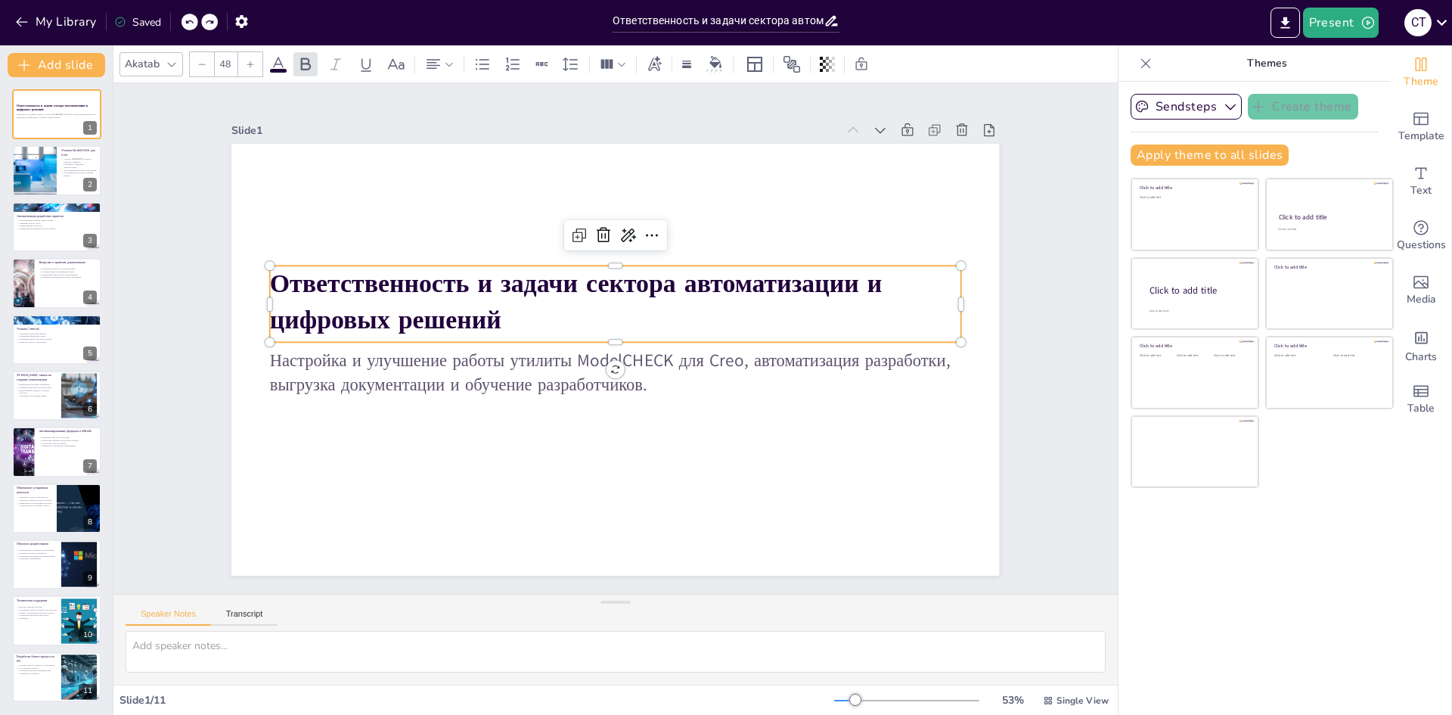
click at [488, 292] on span "Ответственность и задачи сектора автоматизации и цифровых решений" at bounding box center [576, 301] width 612 height 70
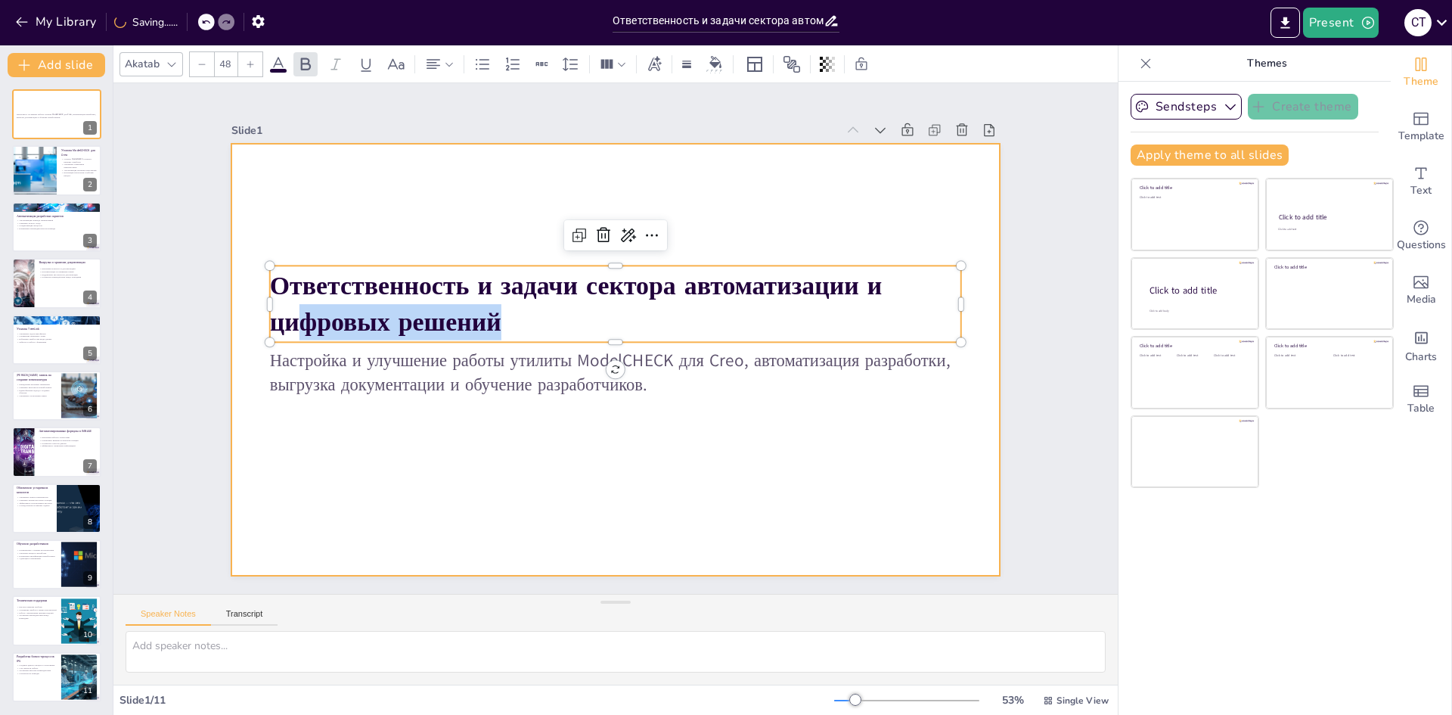
drag, startPoint x: 491, startPoint y: 321, endPoint x: 253, endPoint y: 253, distance: 247.2
click at [253, 253] on div "Настройка и улучшение работы утилиты ModelCHECK для Creo, автоматизация разрабо…" at bounding box center [615, 360] width 768 height 432
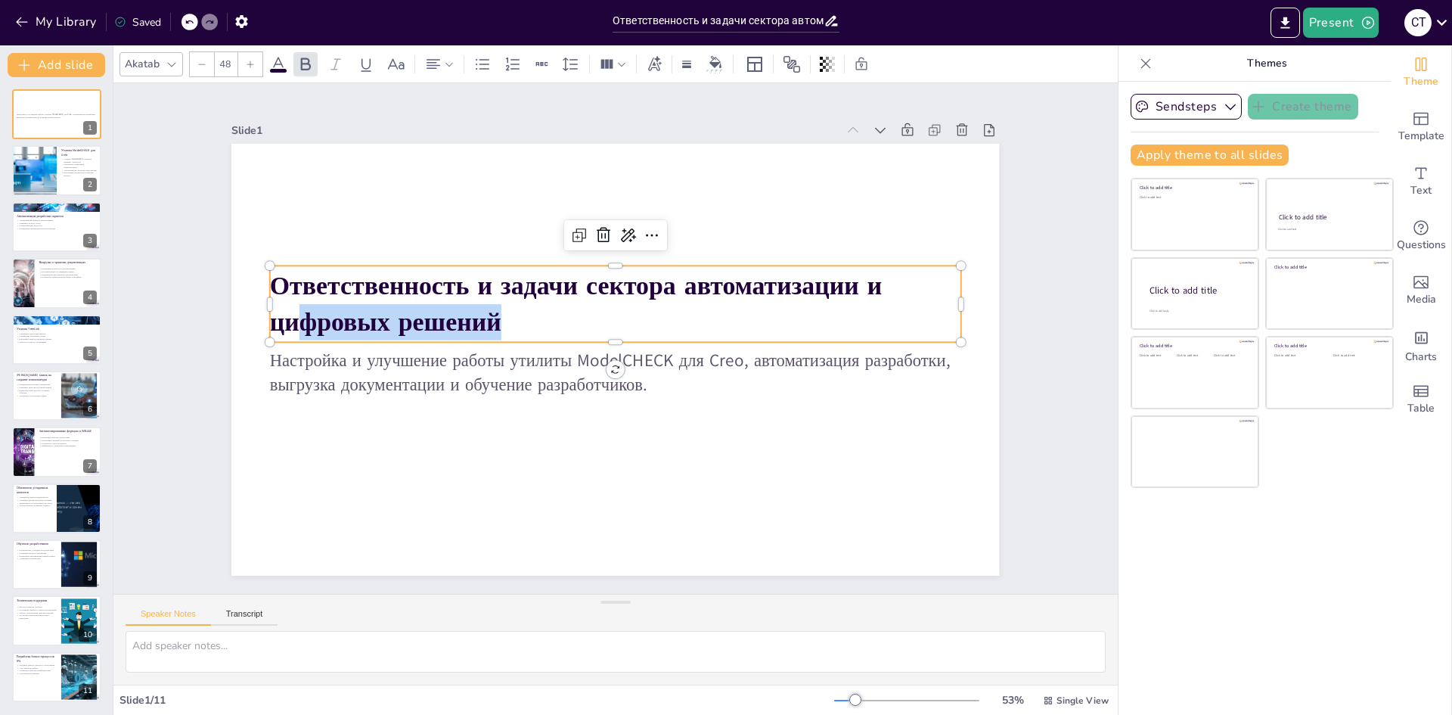
click at [532, 324] on p "Ответственность и задачи сектора автоматизации и цифровых решений" at bounding box center [615, 304] width 691 height 72
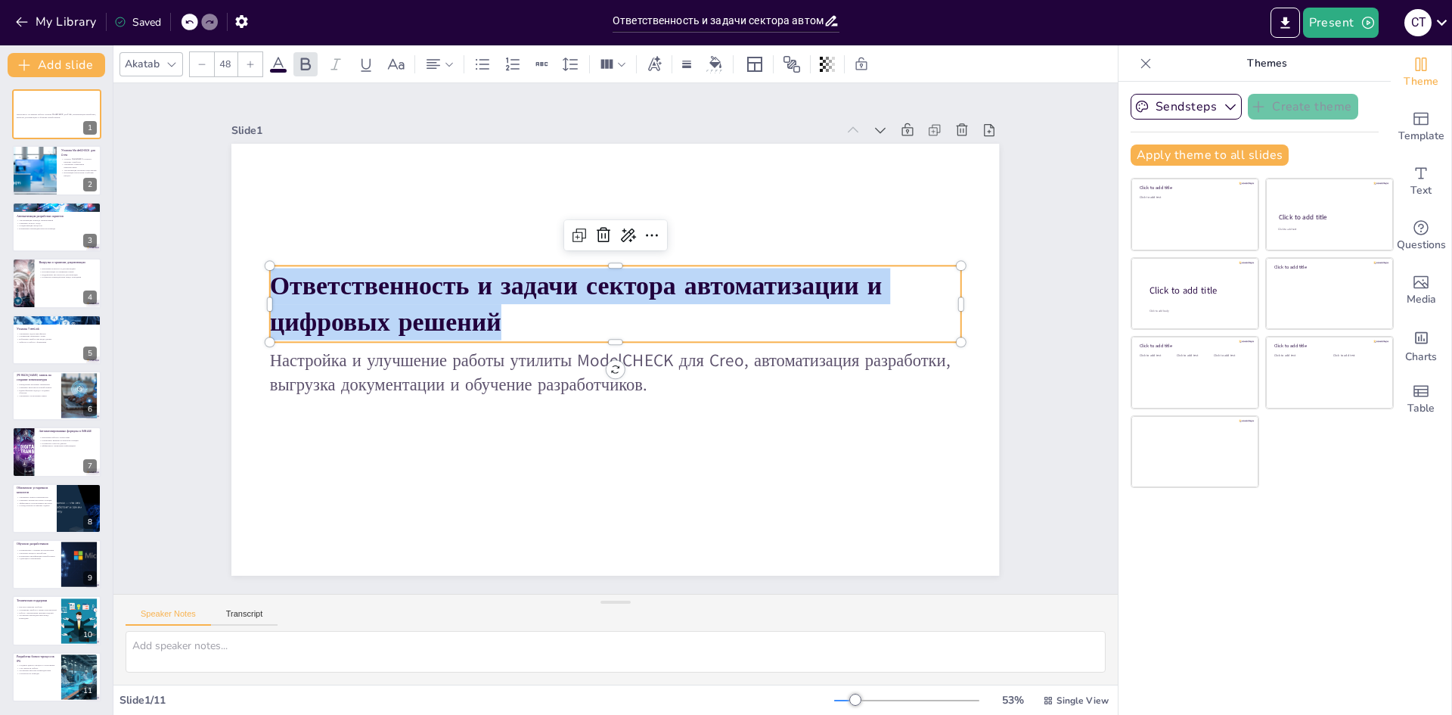
drag, startPoint x: 536, startPoint y: 332, endPoint x: 264, endPoint y: 274, distance: 278.4
click at [270, 274] on p "Ответственность и задачи сектора автоматизации и цифровых решений" at bounding box center [615, 304] width 691 height 72
click at [31, 166] on div at bounding box center [33, 170] width 77 height 51
type textarea "Loremip DolorSITAM consectetur adipisci elitsed doeiusmo temporinc utlabor, etd…"
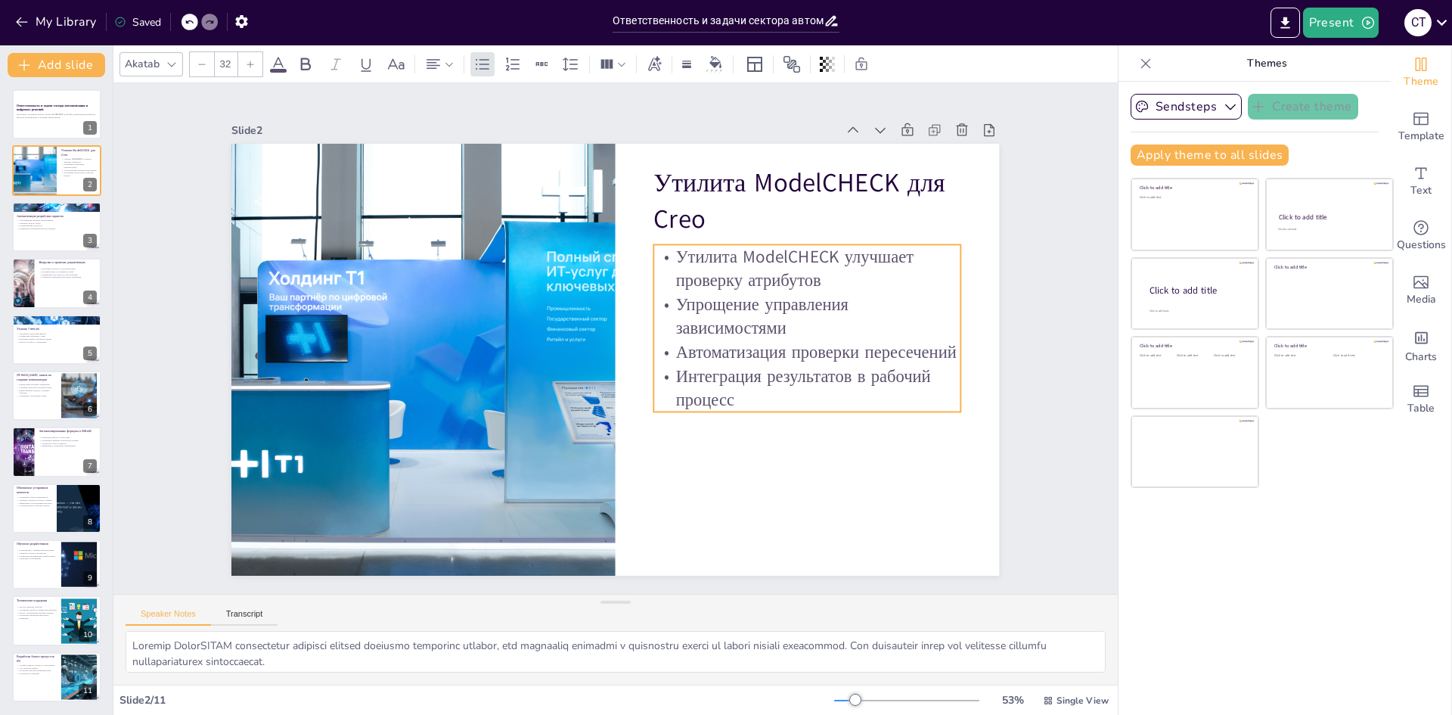
click at [776, 280] on p "Утилита ModelCHECK улучшает проверку атрибутов" at bounding box center [807, 268] width 307 height 48
click at [734, 380] on p "Интеграция результатов в рабочий процесс" at bounding box center [807, 388] width 307 height 48
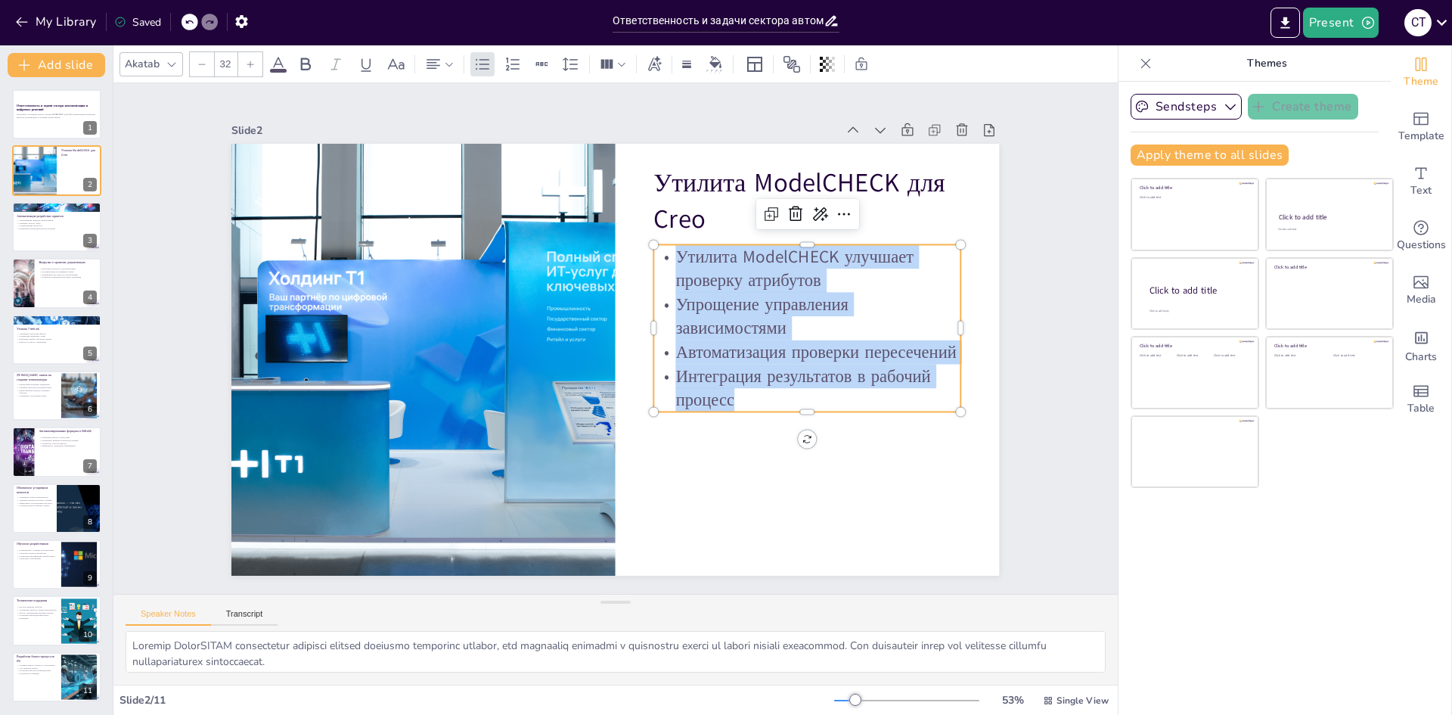
drag, startPoint x: 731, startPoint y: 394, endPoint x: 655, endPoint y: 252, distance: 161.4
click at [655, 252] on div "Утилита ModelCHECK улучшает проверку атрибутов Упрощение управления зависимостя…" at bounding box center [807, 327] width 307 height 167
copy div "Утилита ModelCHECK улучшает проверку атрибутов Упрощение управления зависимостя…"
type input "48"
click at [862, 188] on p "Утилита ModelCHECK для Creo" at bounding box center [807, 202] width 307 height 72
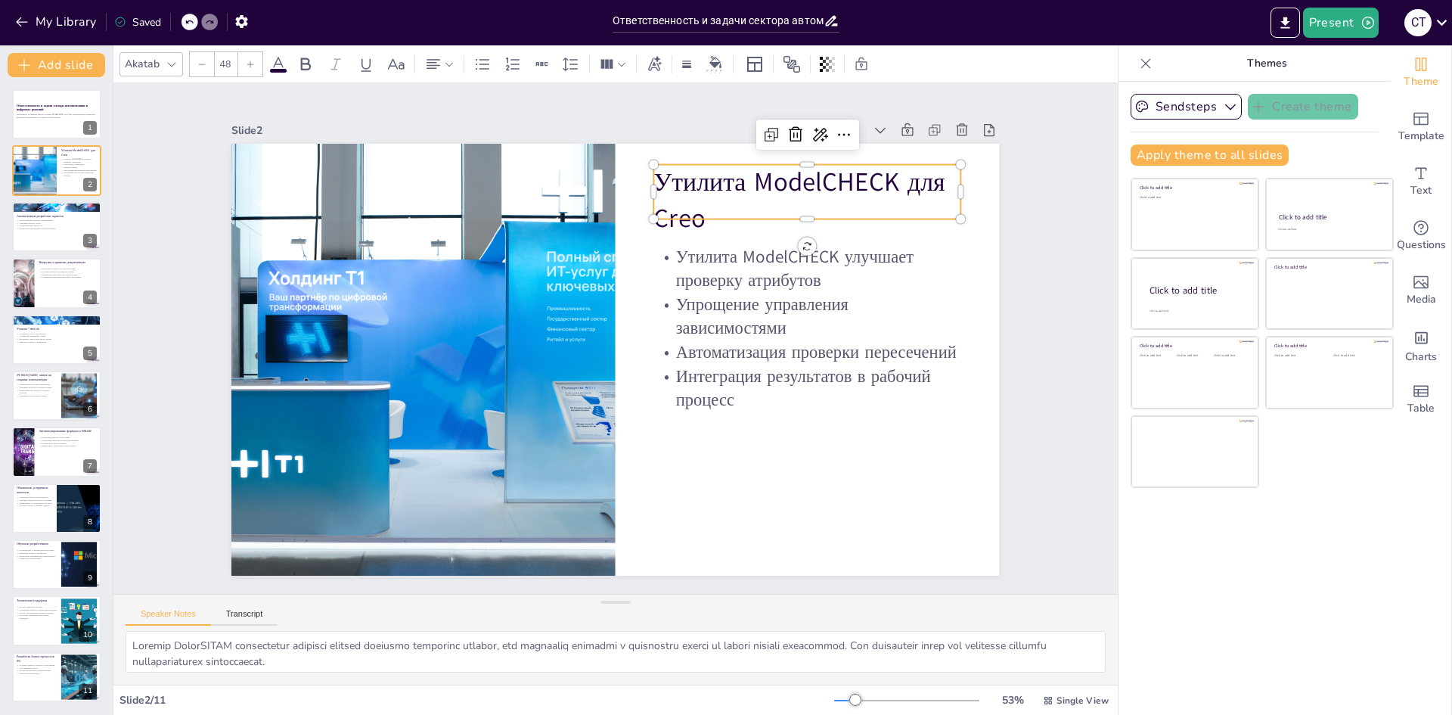
click at [678, 185] on p "Утилита ModelCHECK для Creo" at bounding box center [807, 201] width 307 height 72
click at [676, 185] on p "Утилита ModelCHECK для Creo" at bounding box center [807, 201] width 307 height 72
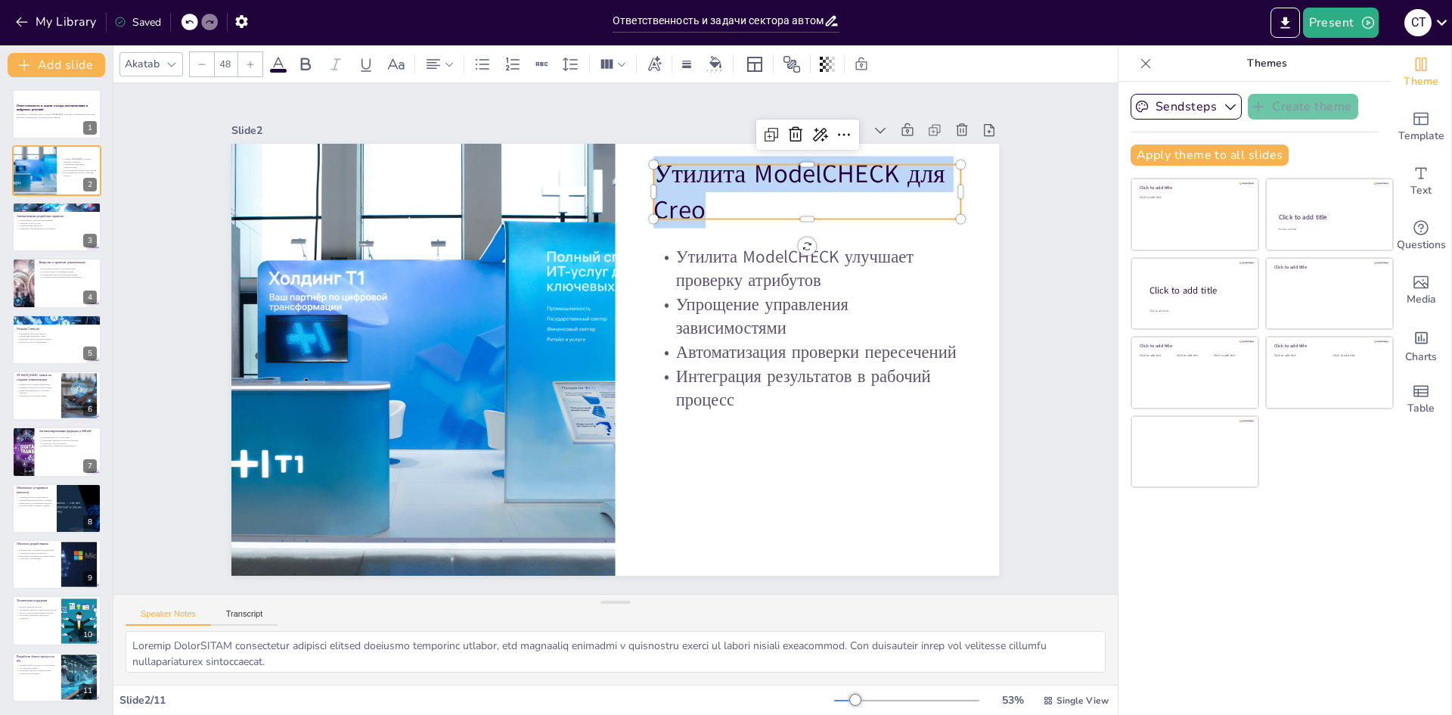
drag, startPoint x: 702, startPoint y: 201, endPoint x: 1441, endPoint y: 238, distance: 739.7
click at [647, 160] on div "Утилита ModelCHECK улучшает проверку атрибутов Упрощение управления зависимостя…" at bounding box center [615, 360] width 768 height 432
copy span "Утилита ModelCHECK для Creo"
click at [525, 353] on div at bounding box center [423, 360] width 649 height 432
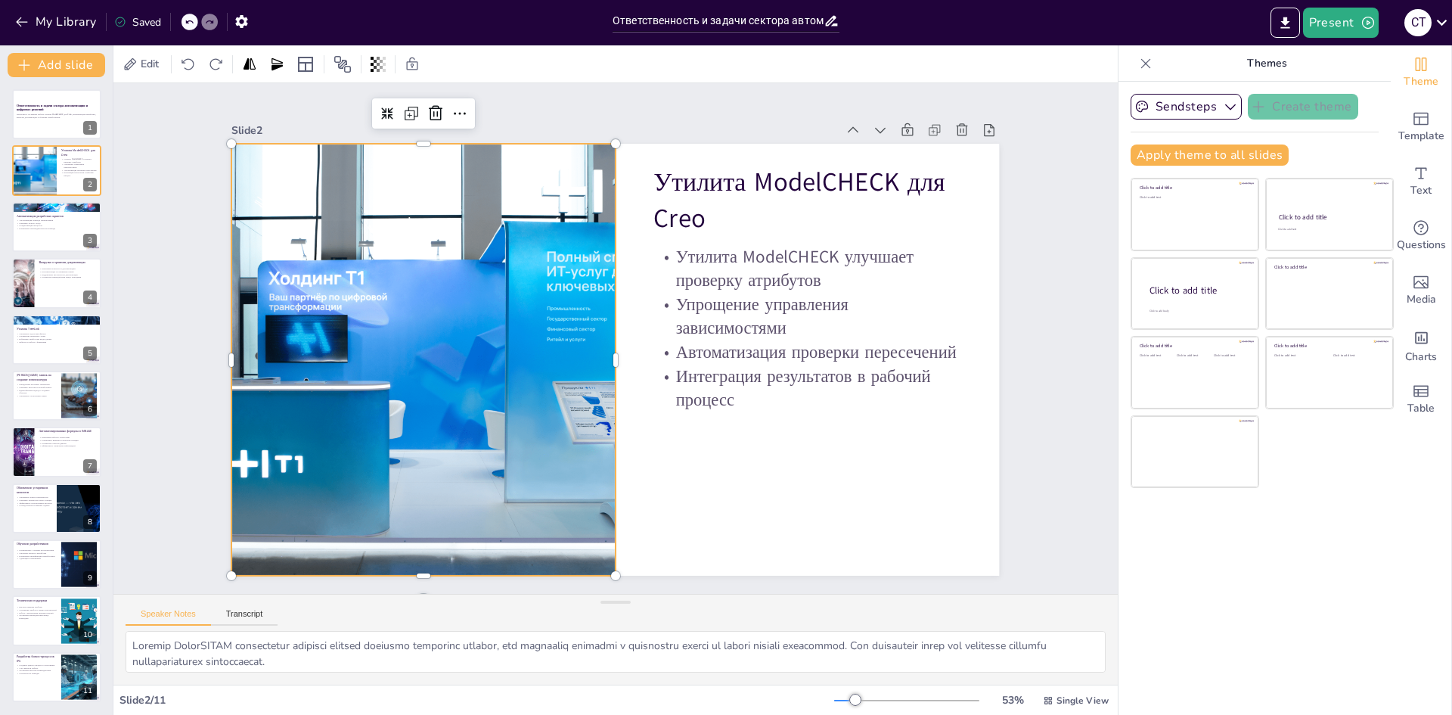
copy span "Утилита ModelCHECK для Creo"
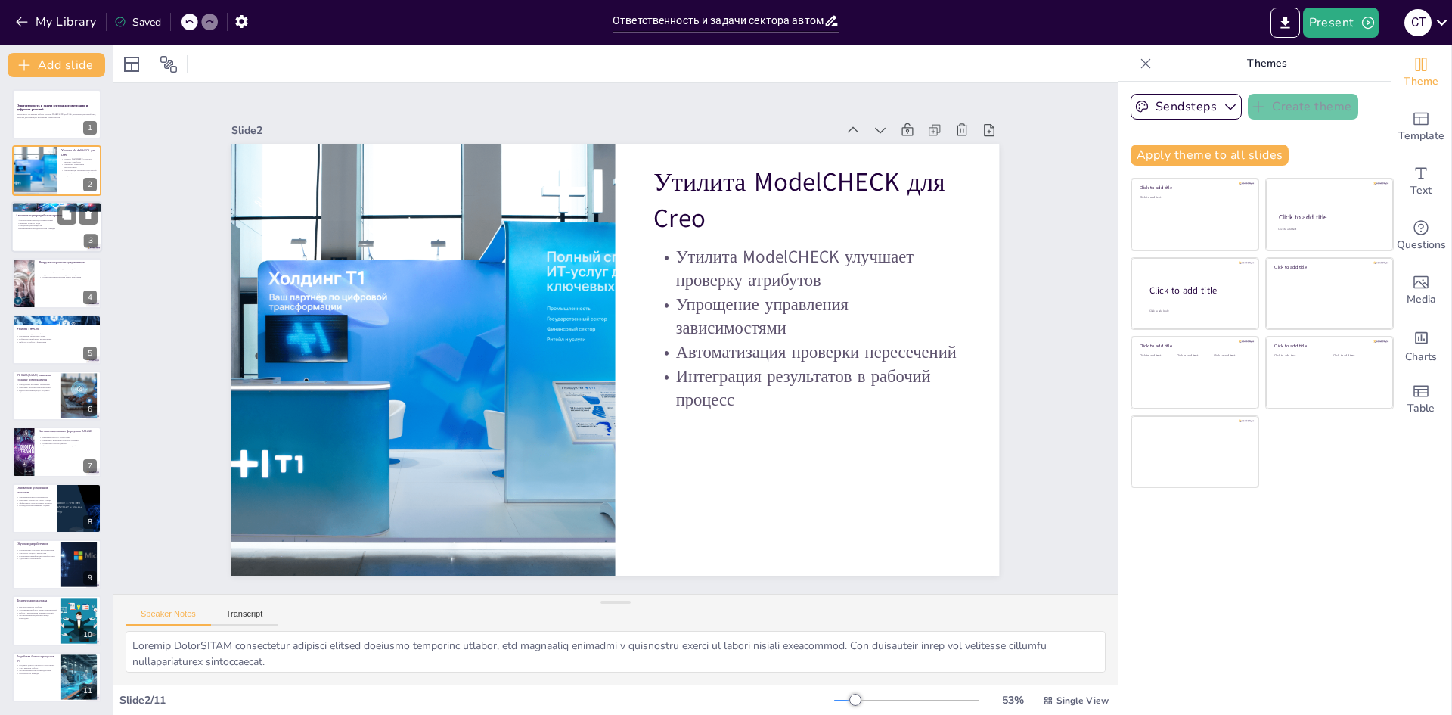
click at [58, 228] on p "Повышение производительности команды" at bounding box center [57, 228] width 82 height 3
type textarea "Loremipsumdol sitametc adipiscingel seddoeius temporincid utlaboree dolor, magn…"
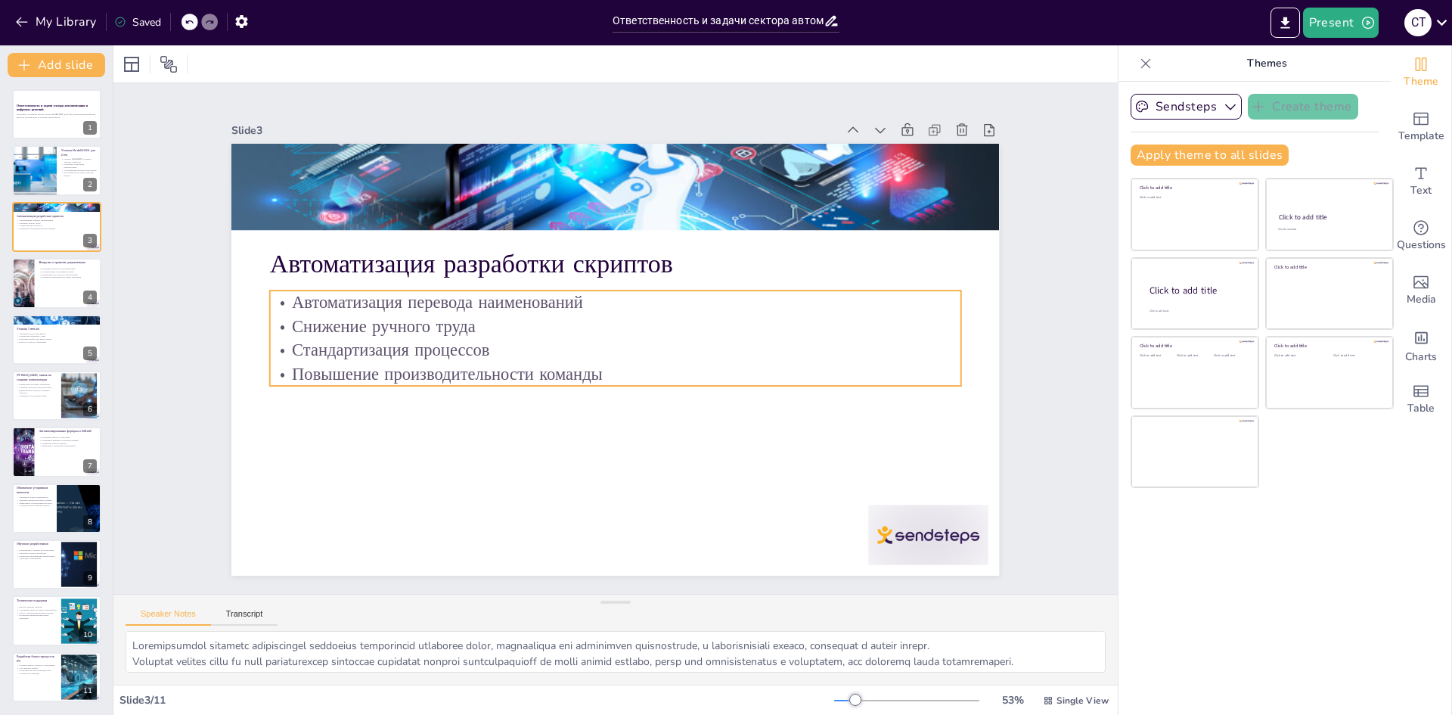
click at [623, 343] on p "Стандартизация процессов" at bounding box center [615, 350] width 691 height 24
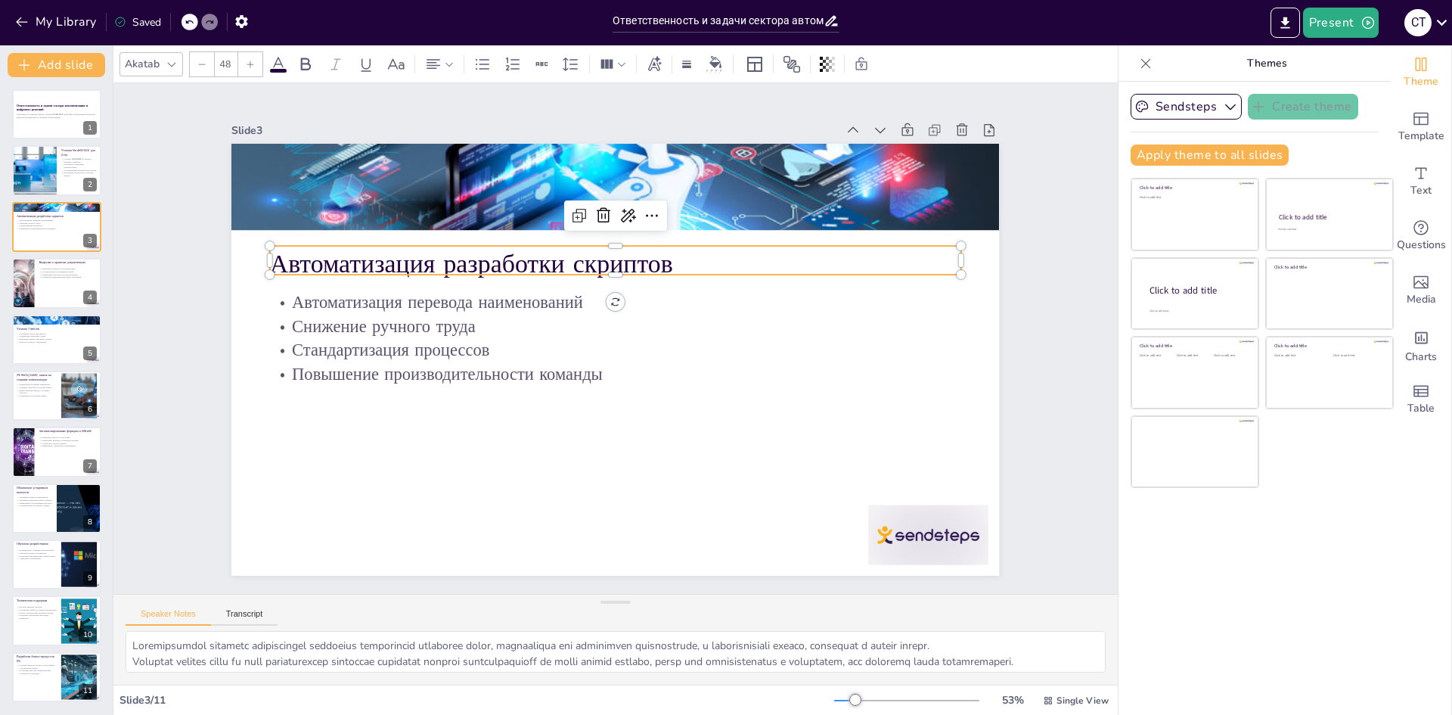
click at [457, 260] on p "Автоматизация разработки скриптов" at bounding box center [615, 264] width 691 height 36
click at [750, 252] on p "Автоматизация разработки скриптов" at bounding box center [615, 264] width 691 height 36
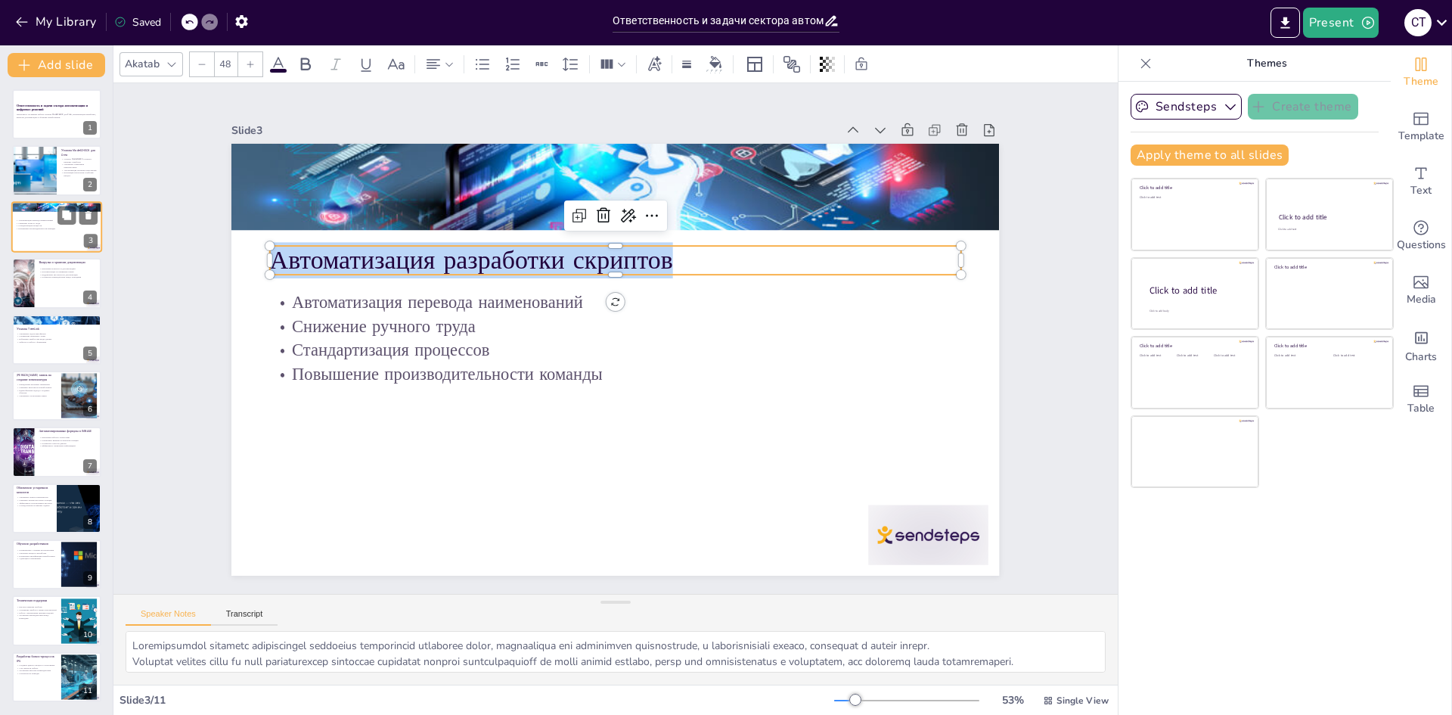
drag, startPoint x: 742, startPoint y: 253, endPoint x: 90, endPoint y: 249, distance: 651.8
click at [90, 249] on div "Document fonts Akatab Recently used Akatab Popular fonts Lato Montserrat Open S…" at bounding box center [726, 379] width 1452 height 669
copy span "Автоматизация разработки скриптов"
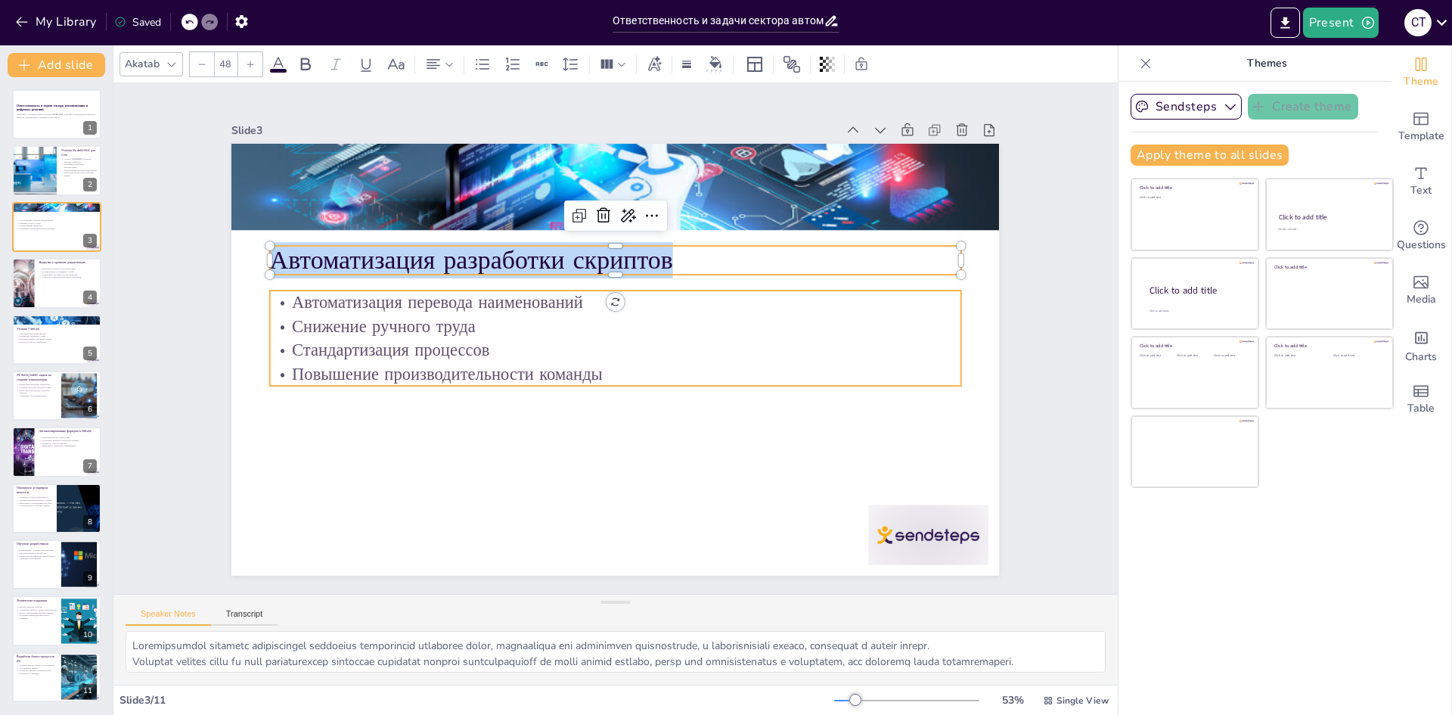
type input "32"
click at [519, 347] on p "Стандартизация процессов" at bounding box center [615, 350] width 691 height 24
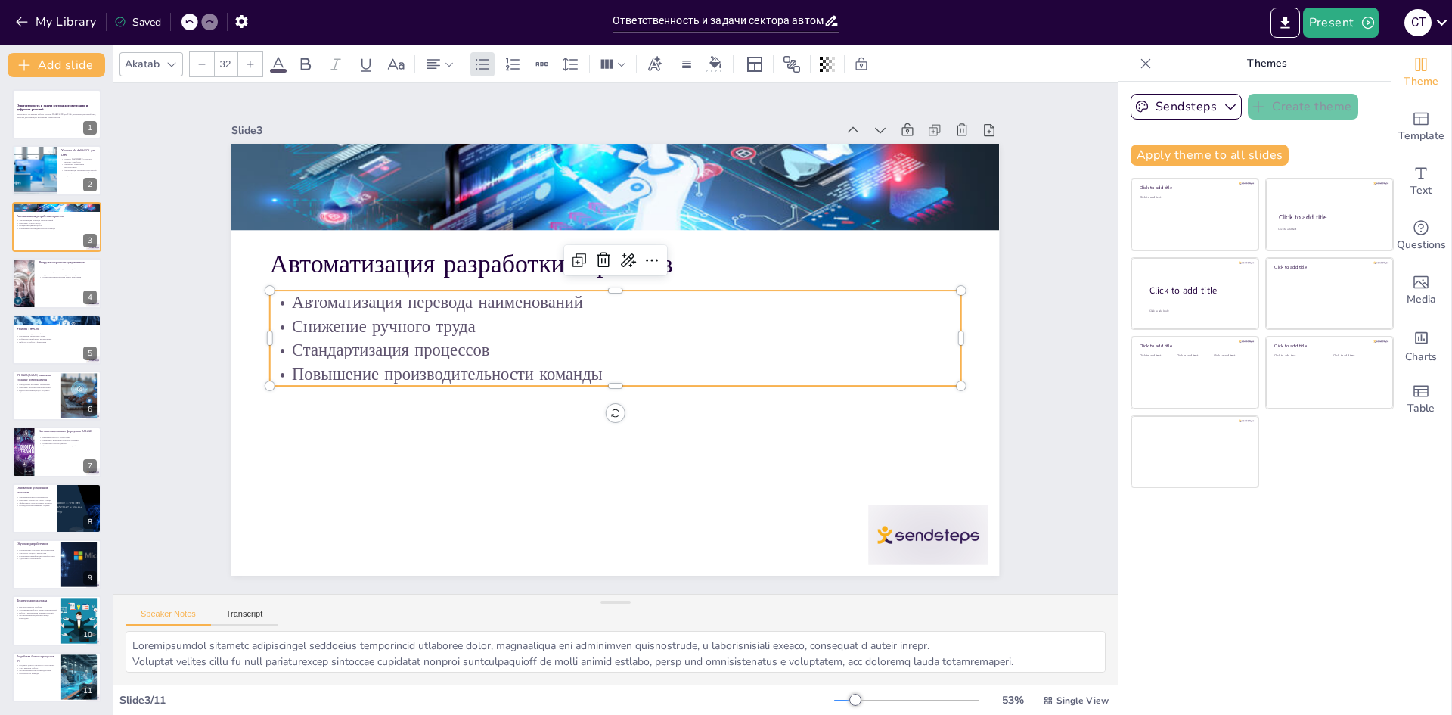
click at [605, 372] on p "Повышение производительности команды" at bounding box center [615, 374] width 691 height 24
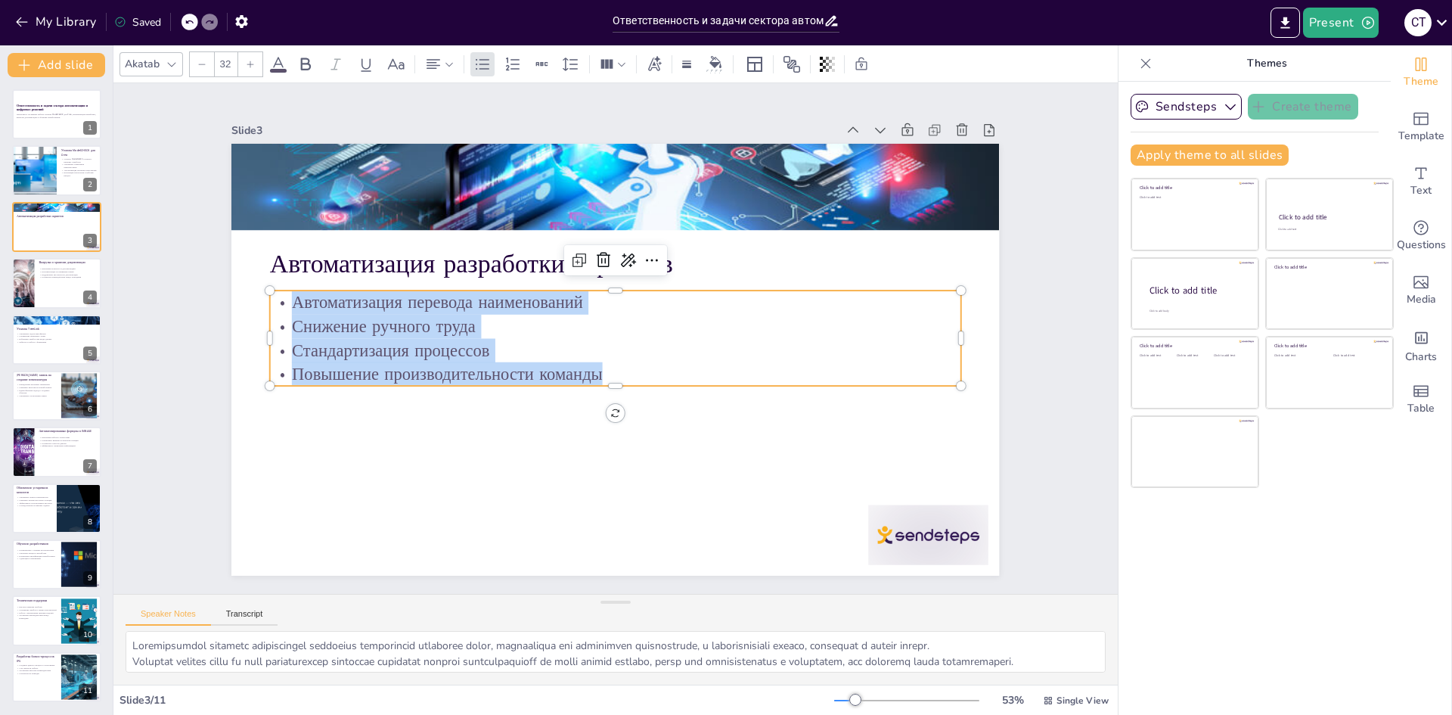
drag, startPoint x: 610, startPoint y: 368, endPoint x: 271, endPoint y: 294, distance: 347.5
click at [271, 294] on div "Автоматизация перевода наименований Снижение ручного труда Стандартизация проце…" at bounding box center [615, 337] width 691 height 95
copy div "Автоматизация перевода наименований Снижение ручного труда Стандартизация проце…"
click at [1028, 422] on div "Slide 1 Ответственность и задачи сектора автоматизации и цифровых решений Настр…" at bounding box center [615, 338] width 852 height 474
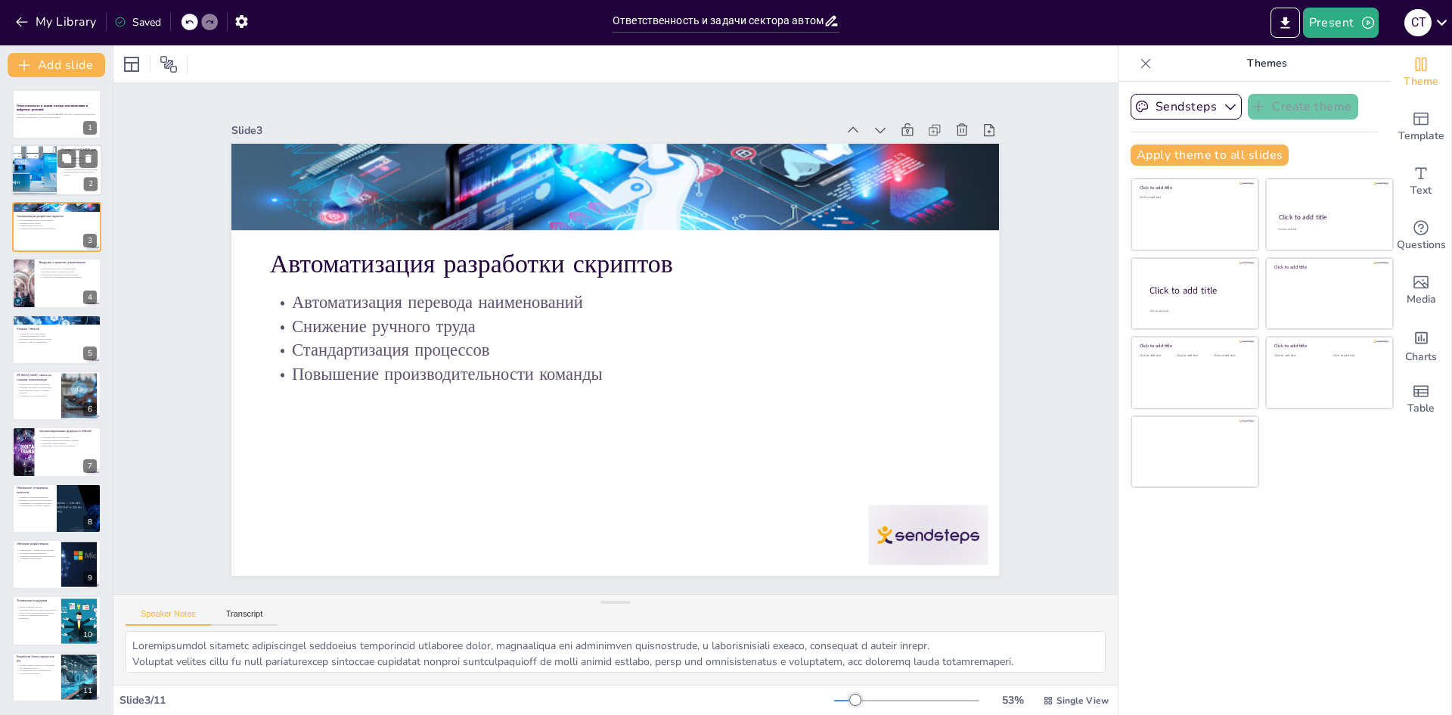
click at [75, 175] on p "Интеграция результатов в рабочий процесс" at bounding box center [79, 173] width 36 height 5
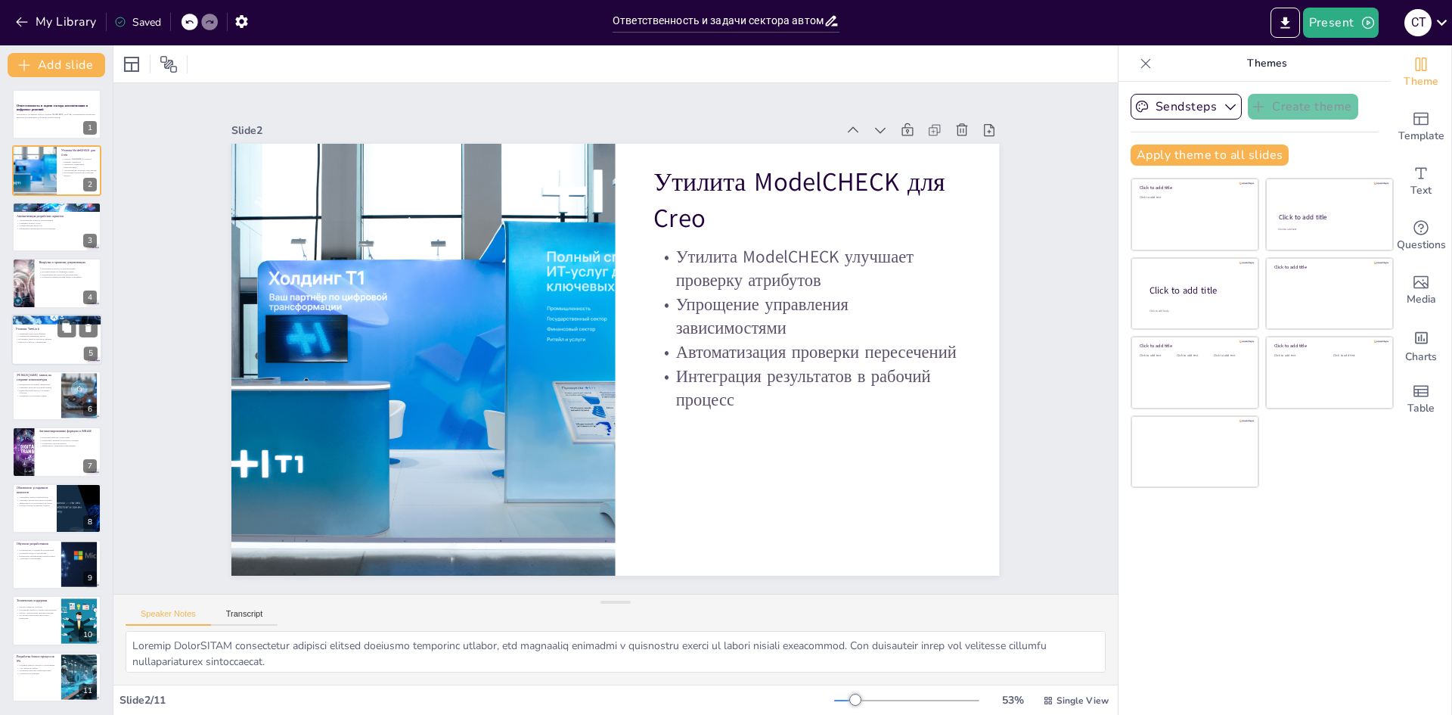
click at [49, 341] on p "Гибкость в работе с форматами" at bounding box center [57, 341] width 82 height 3
type textarea "Loremipsu dolorsitam consec adi elitseddoei tempo incididuntutl etdolor MagnAal…"
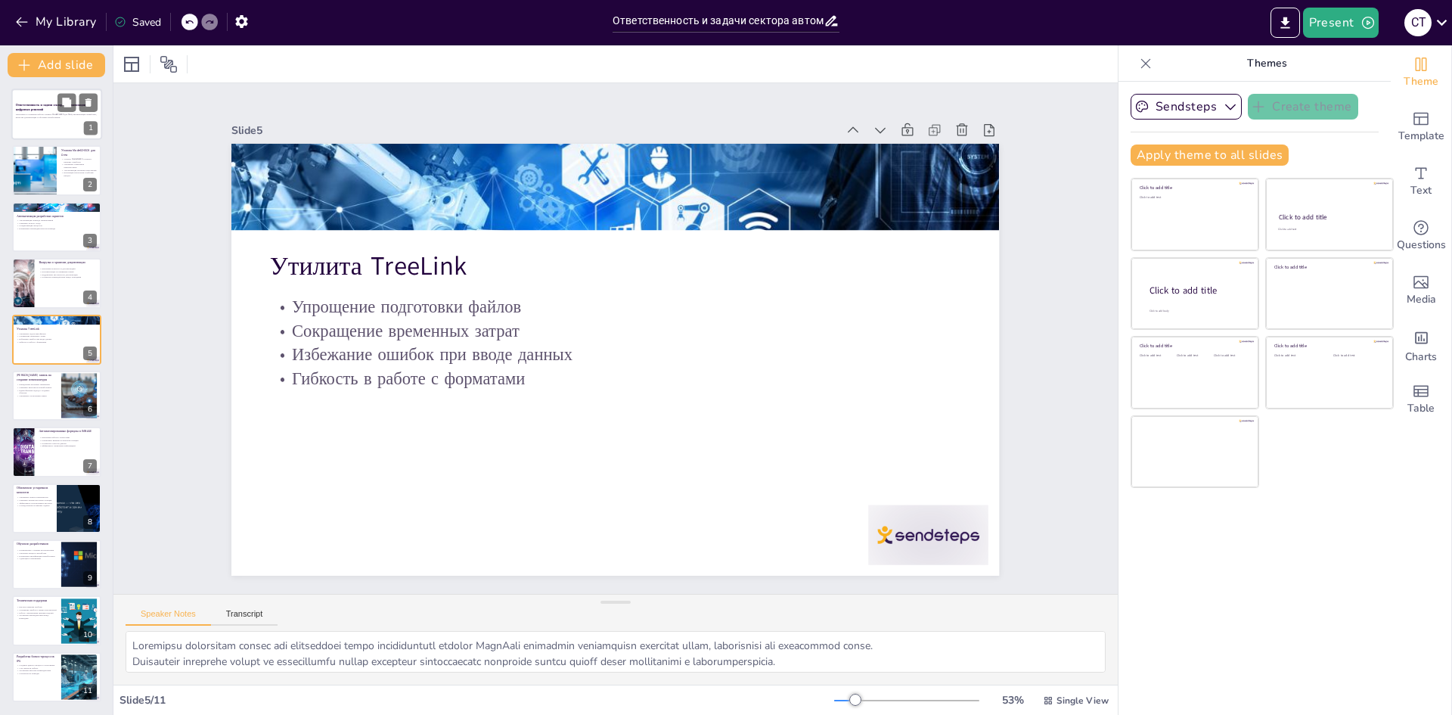
click at [42, 106] on span "Ответственность и задачи сектора автоматизации и цифровых решений" at bounding box center [52, 108] width 73 height 8
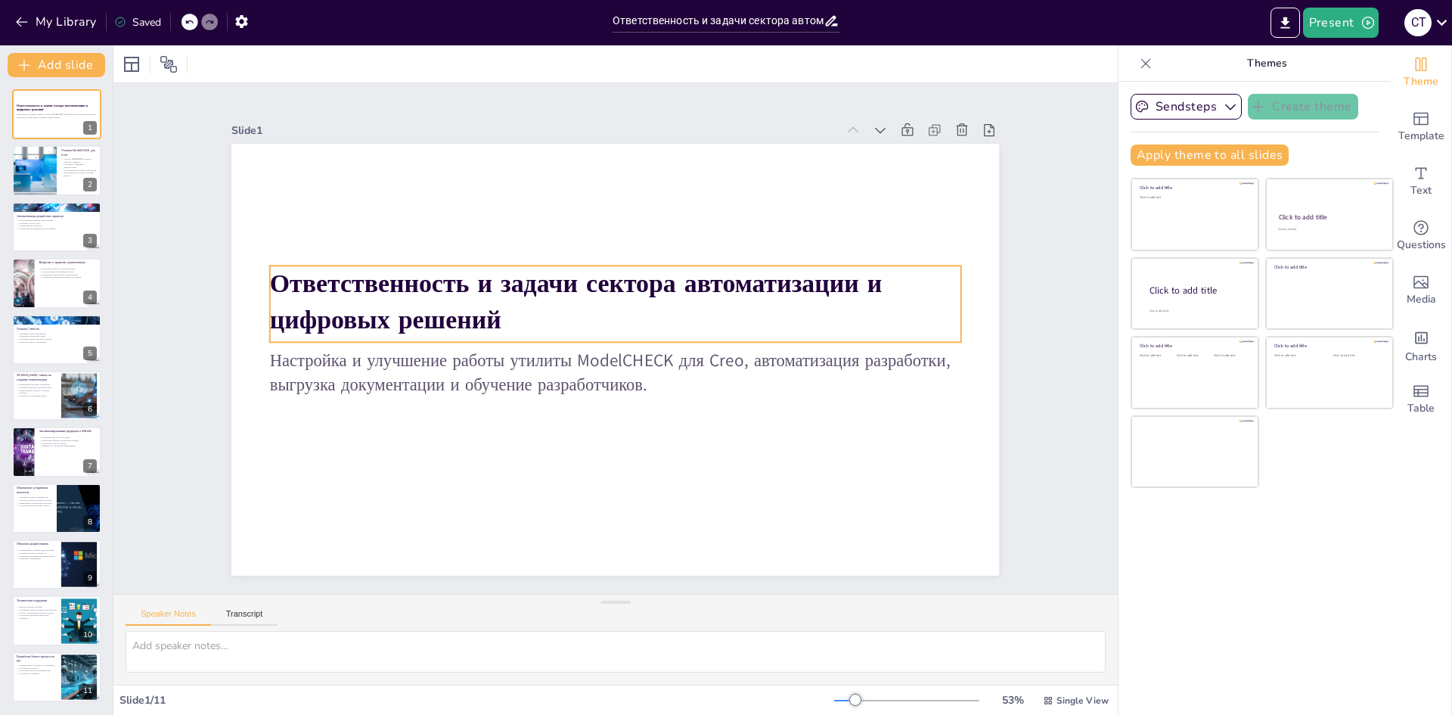
click at [538, 322] on p "Ответственность и задачи сектора автоматизации и цифровых решений" at bounding box center [615, 301] width 691 height 72
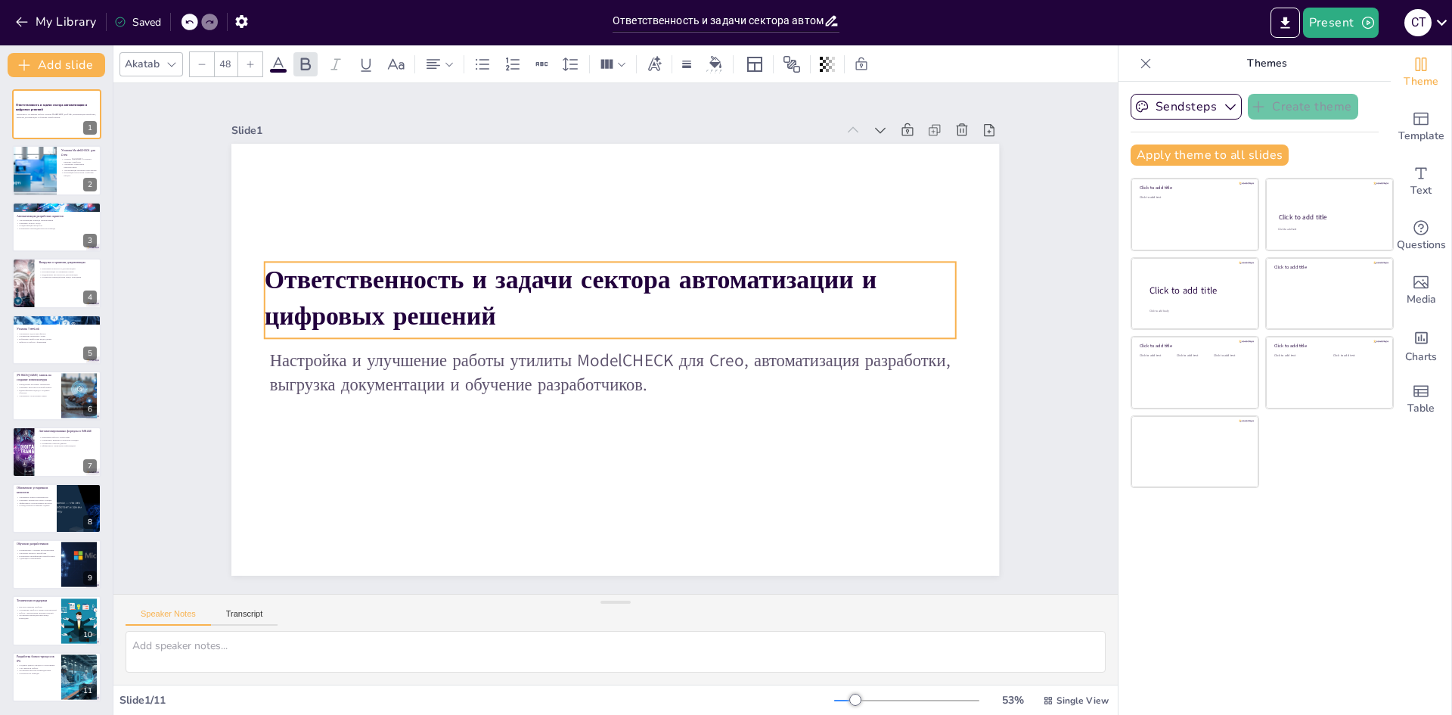
click at [495, 319] on p "Ответственность и задачи сектора автоматизации и цифровых решений" at bounding box center [610, 298] width 691 height 72
click at [504, 314] on p "Ответственность и задачи сектора автоматизации и цифровых решений" at bounding box center [610, 298] width 691 height 72
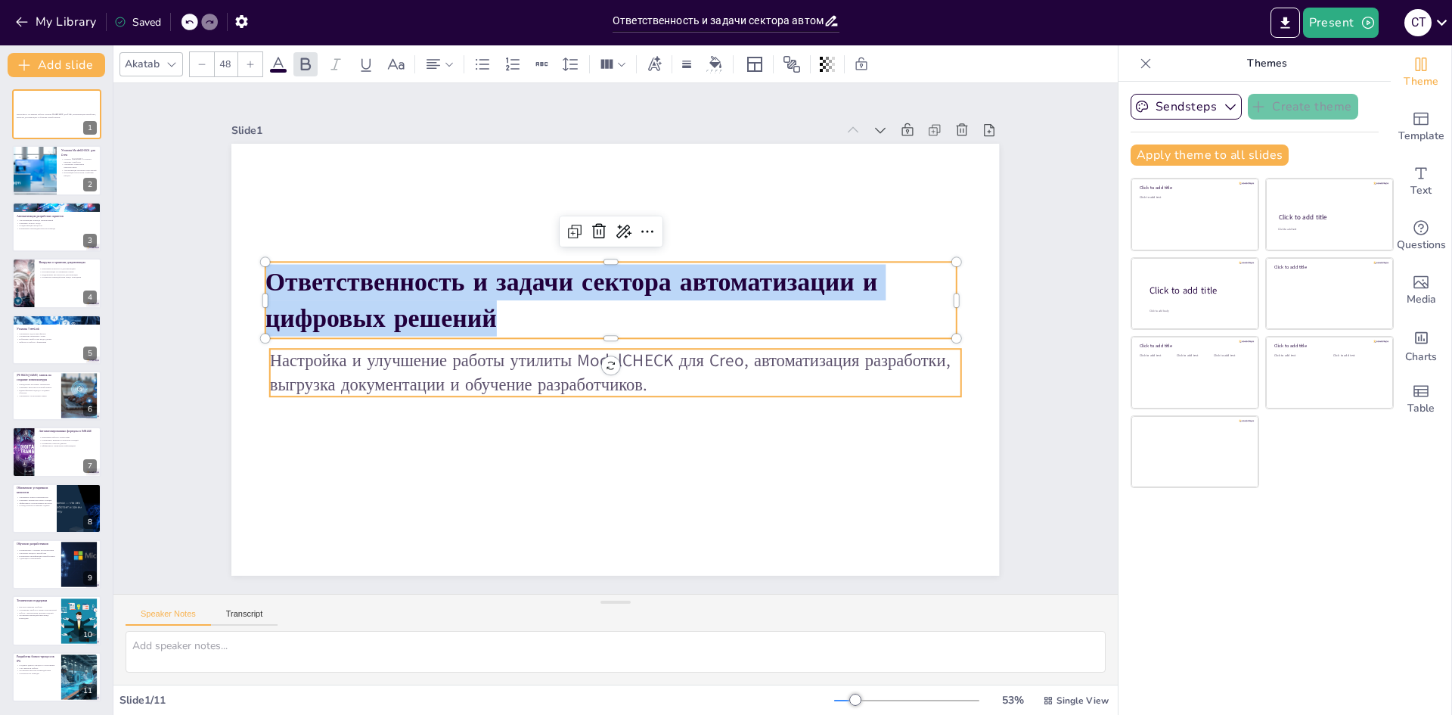
click at [464, 380] on p "Настройка и улучшение работы утилиты ModelCHECK для Creo, автоматизация разрабо…" at bounding box center [615, 373] width 691 height 48
type input "32"
